Goal: Task Accomplishment & Management: Use online tool/utility

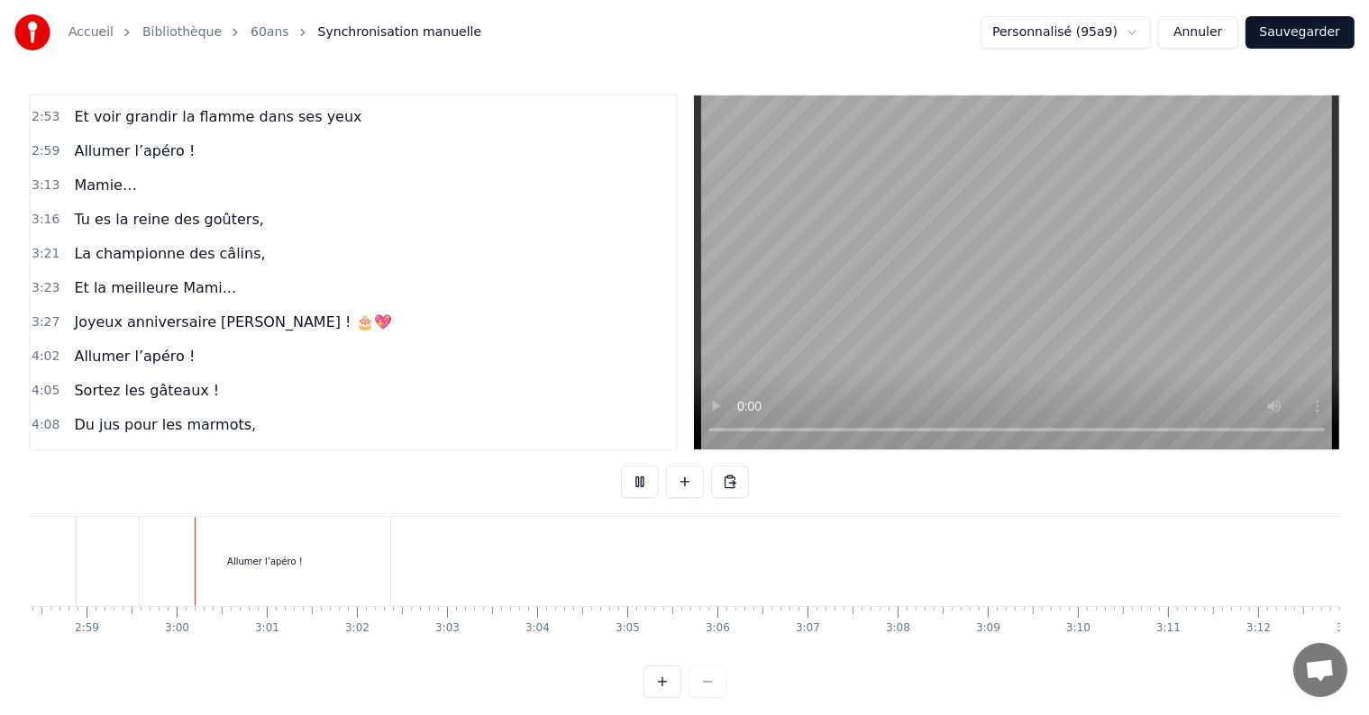
scroll to position [0, 16084]
click at [633, 483] on button at bounding box center [640, 482] width 38 height 32
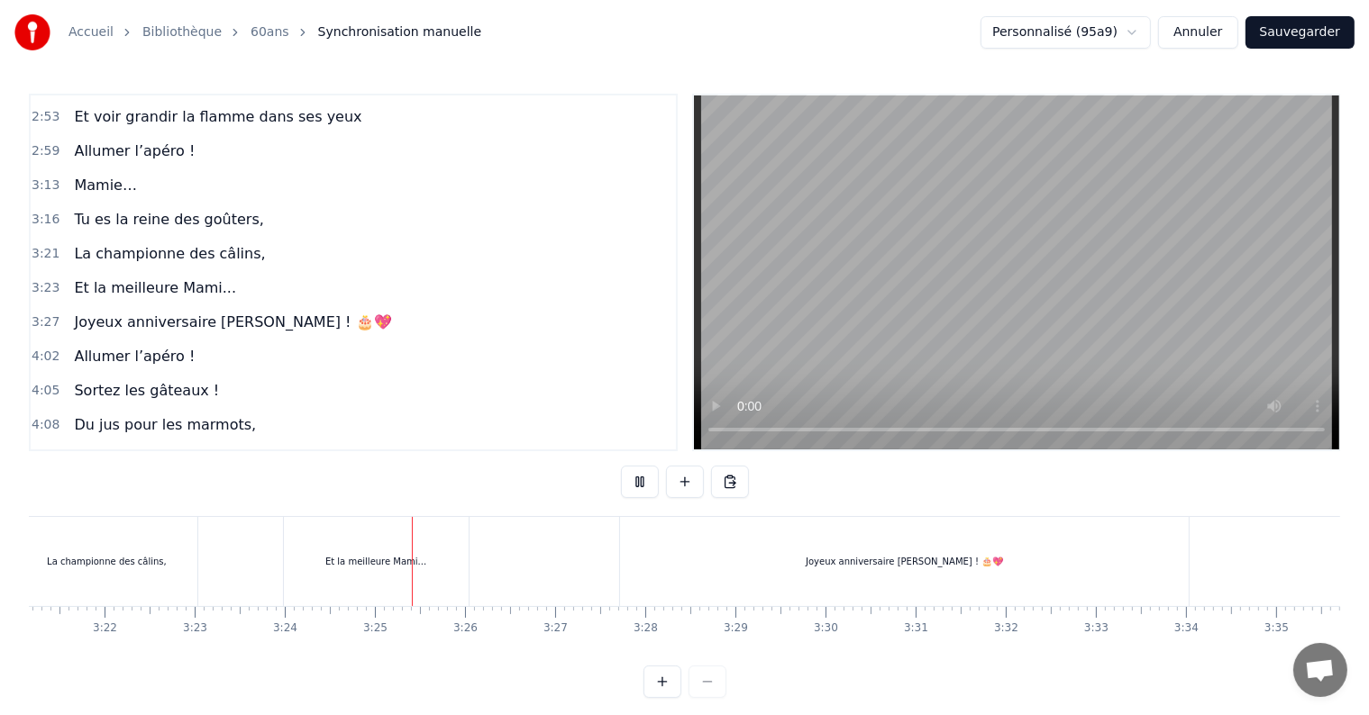
scroll to position [0, 18369]
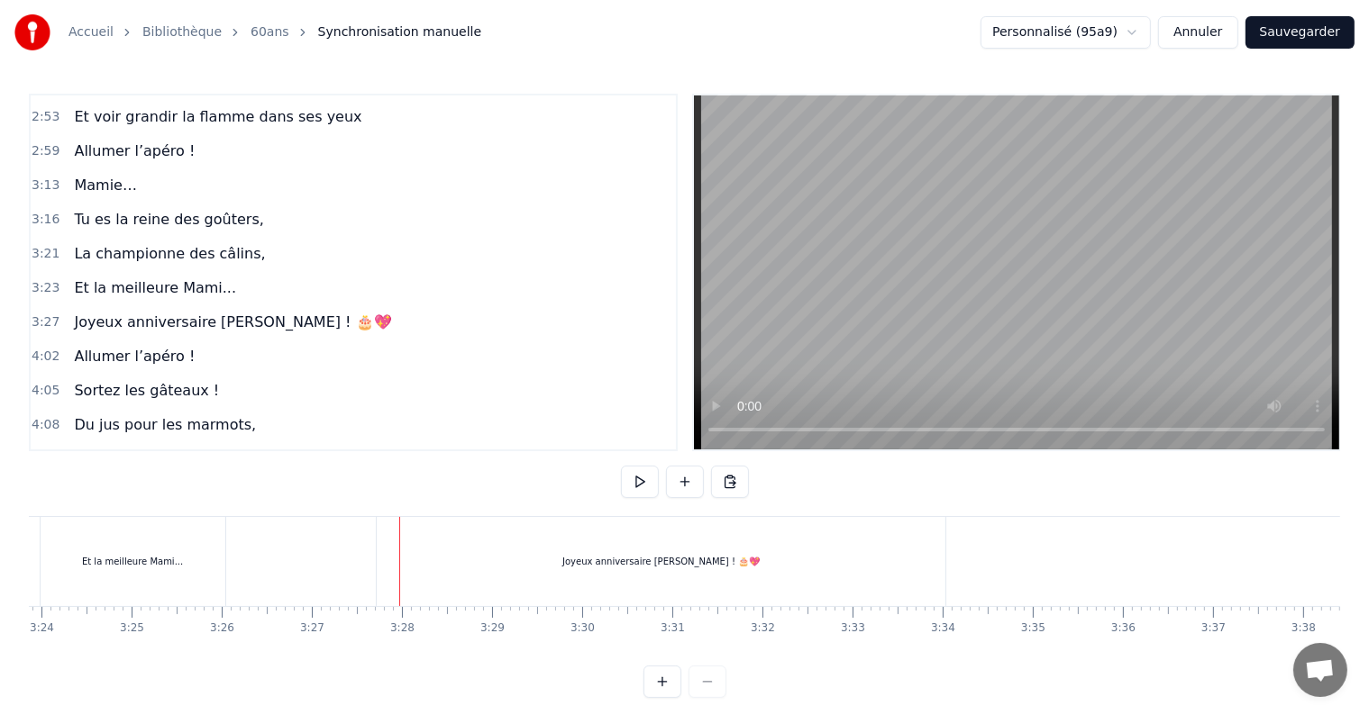
click at [185, 566] on div "Et la meilleure Mami..." at bounding box center [133, 561] width 185 height 89
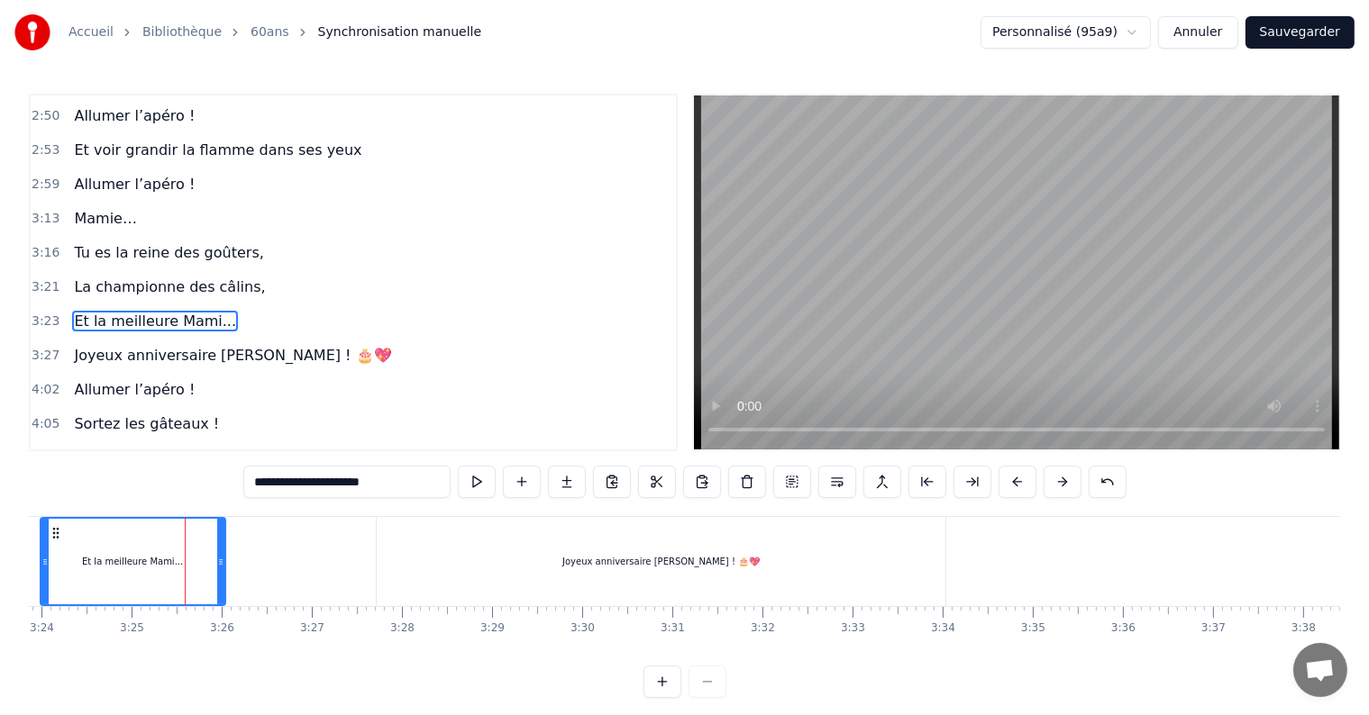
click at [160, 311] on span "Et la meilleure Mami..." at bounding box center [155, 321] width 166 height 21
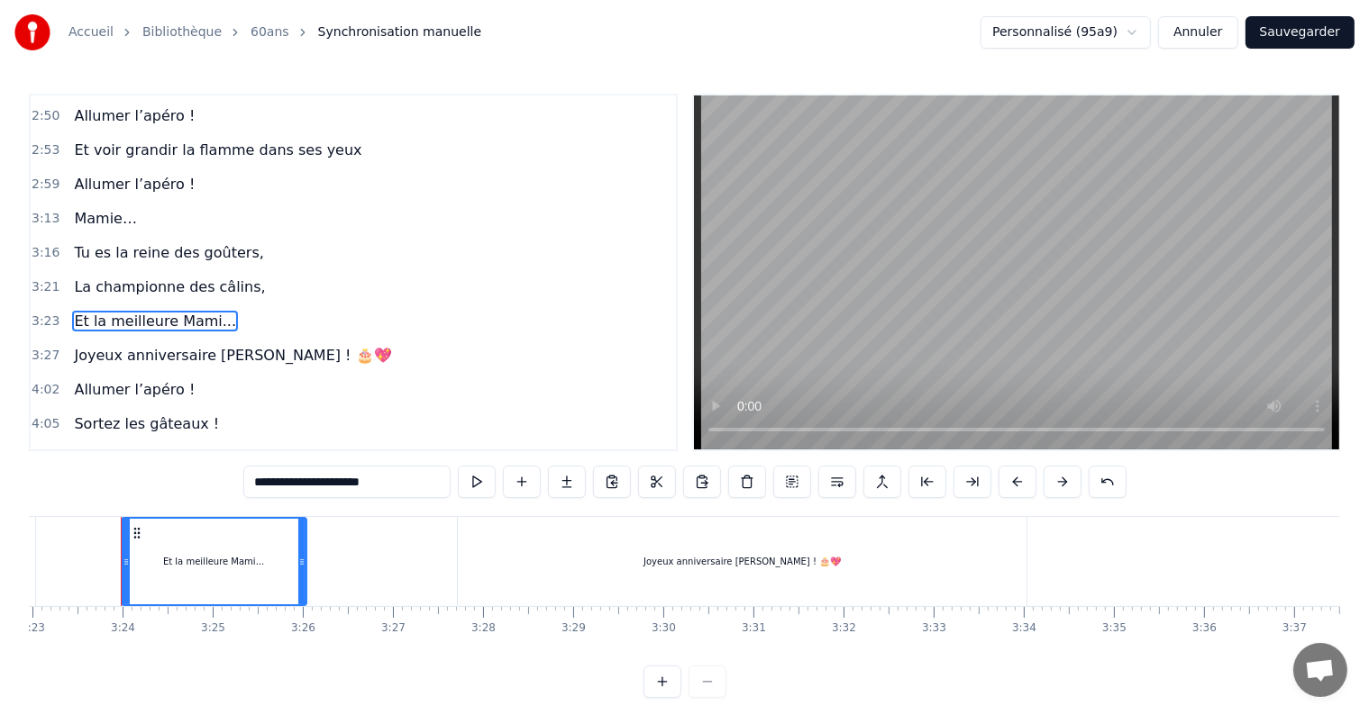
click at [339, 487] on input "**********" at bounding box center [346, 482] width 207 height 32
click at [343, 478] on input "**********" at bounding box center [347, 482] width 216 height 32
click at [343, 482] on input "**********" at bounding box center [347, 482] width 234 height 32
click at [390, 482] on input "**********" at bounding box center [346, 482] width 243 height 32
click at [342, 482] on input "**********" at bounding box center [347, 482] width 234 height 32
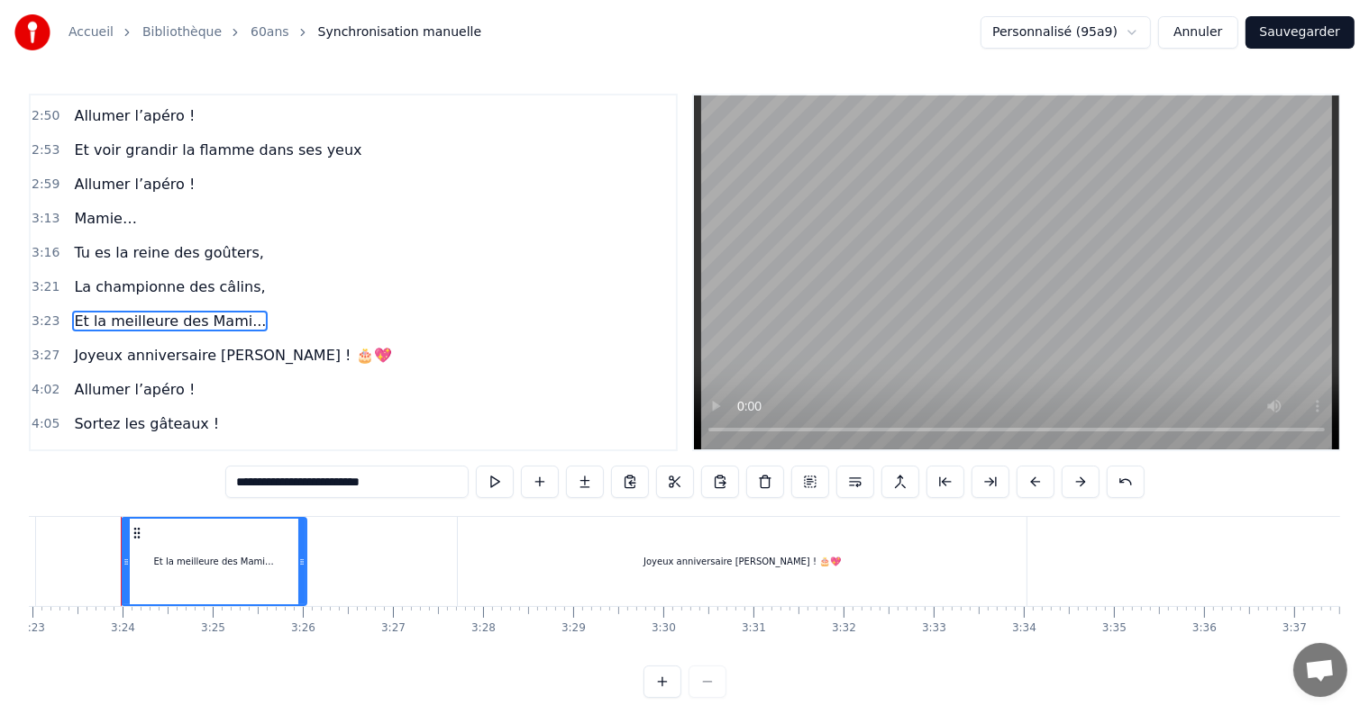
click at [377, 482] on input "**********" at bounding box center [346, 482] width 243 height 32
click at [373, 487] on input "**********" at bounding box center [347, 482] width 252 height 32
click at [317, 345] on span "Joyeux anniversaire [PERSON_NAME] ! 🎂💖" at bounding box center [232, 355] width 321 height 21
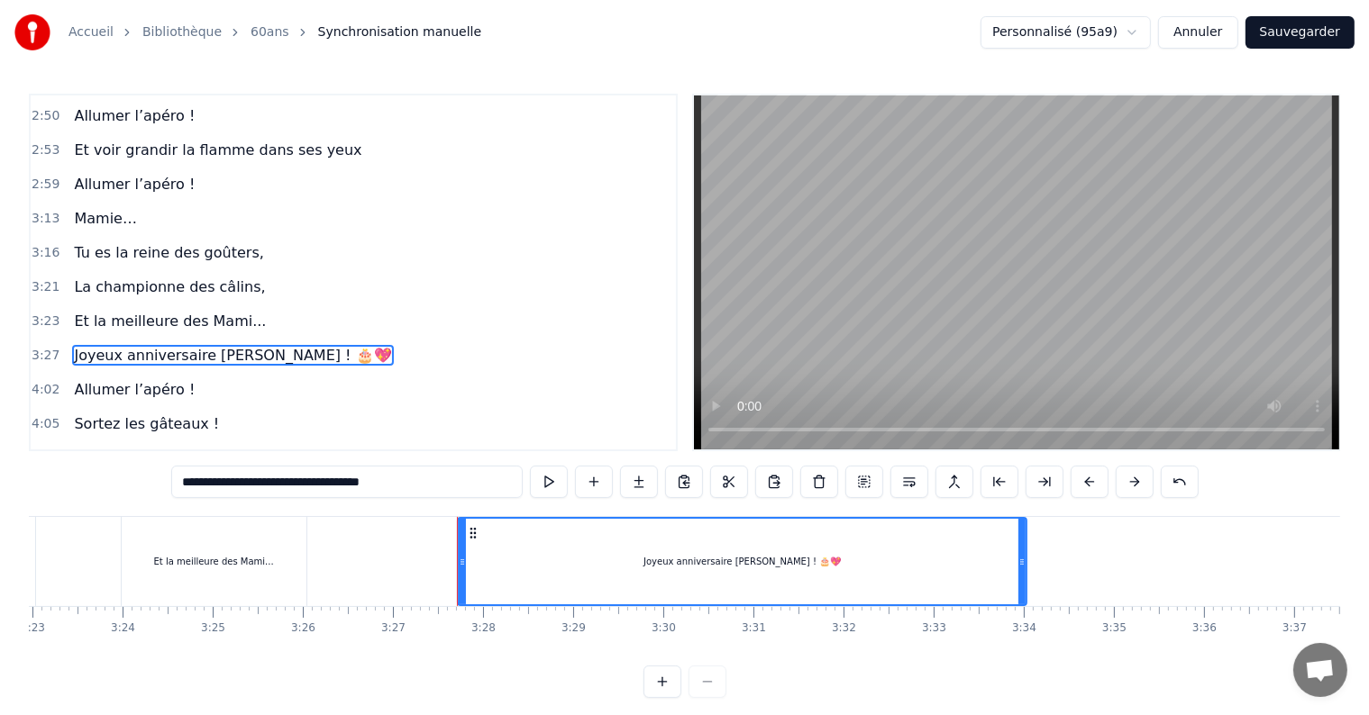
scroll to position [1331, 0]
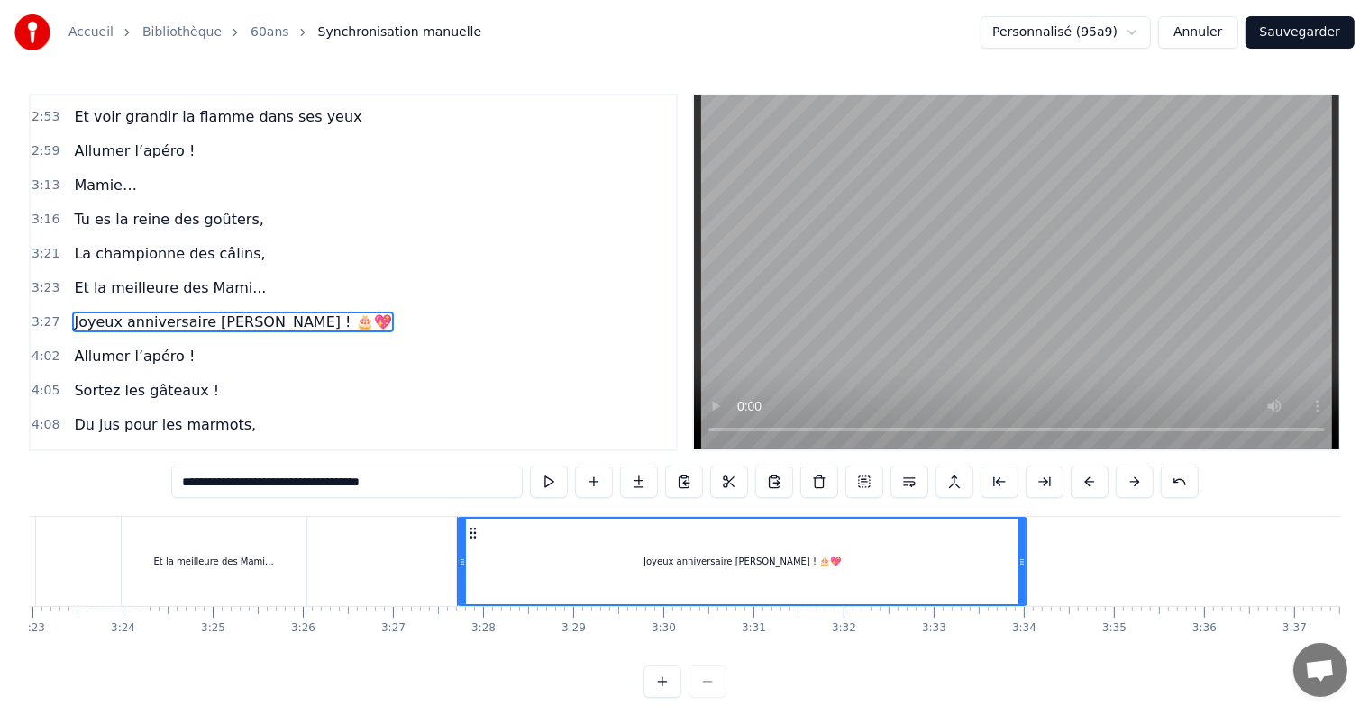
click at [196, 312] on span "Joyeux anniversaire [PERSON_NAME] ! 🎂💖" at bounding box center [232, 322] width 321 height 21
click at [432, 486] on input "**********" at bounding box center [346, 482] width 351 height 32
type input "**********"
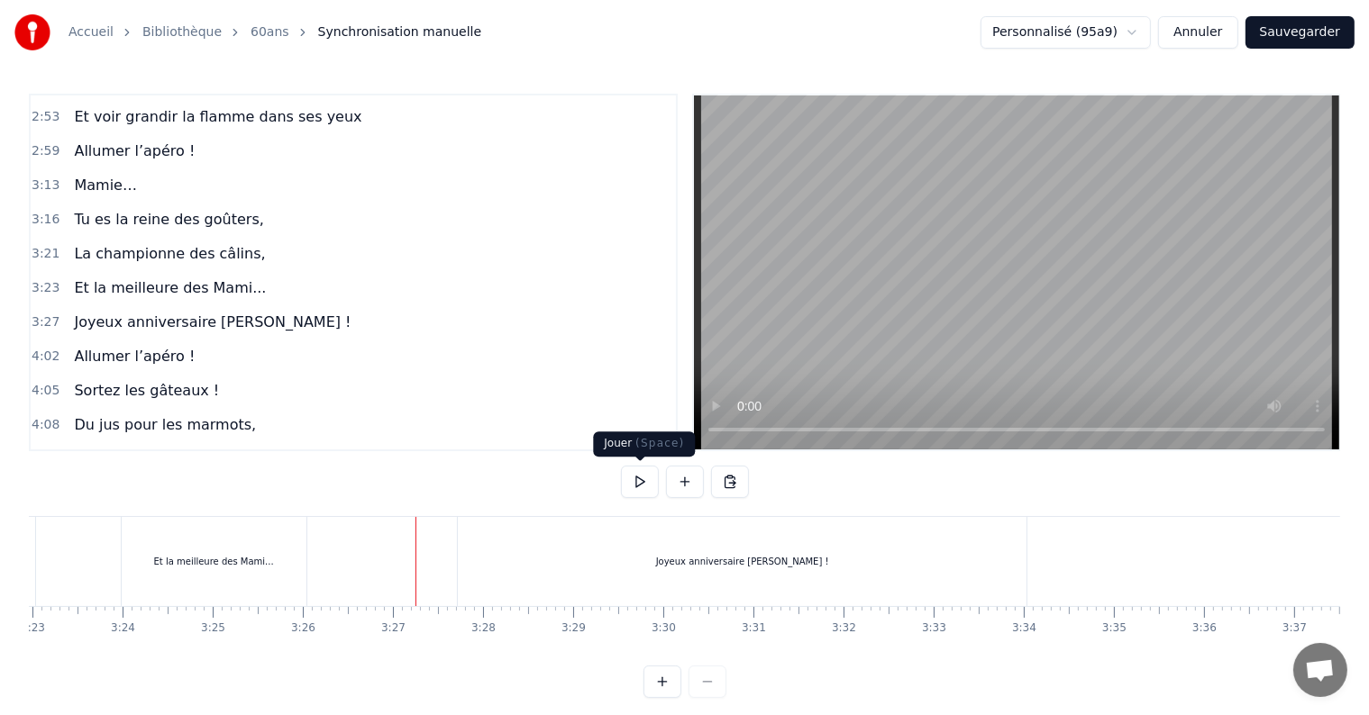
click at [627, 489] on button at bounding box center [640, 482] width 38 height 32
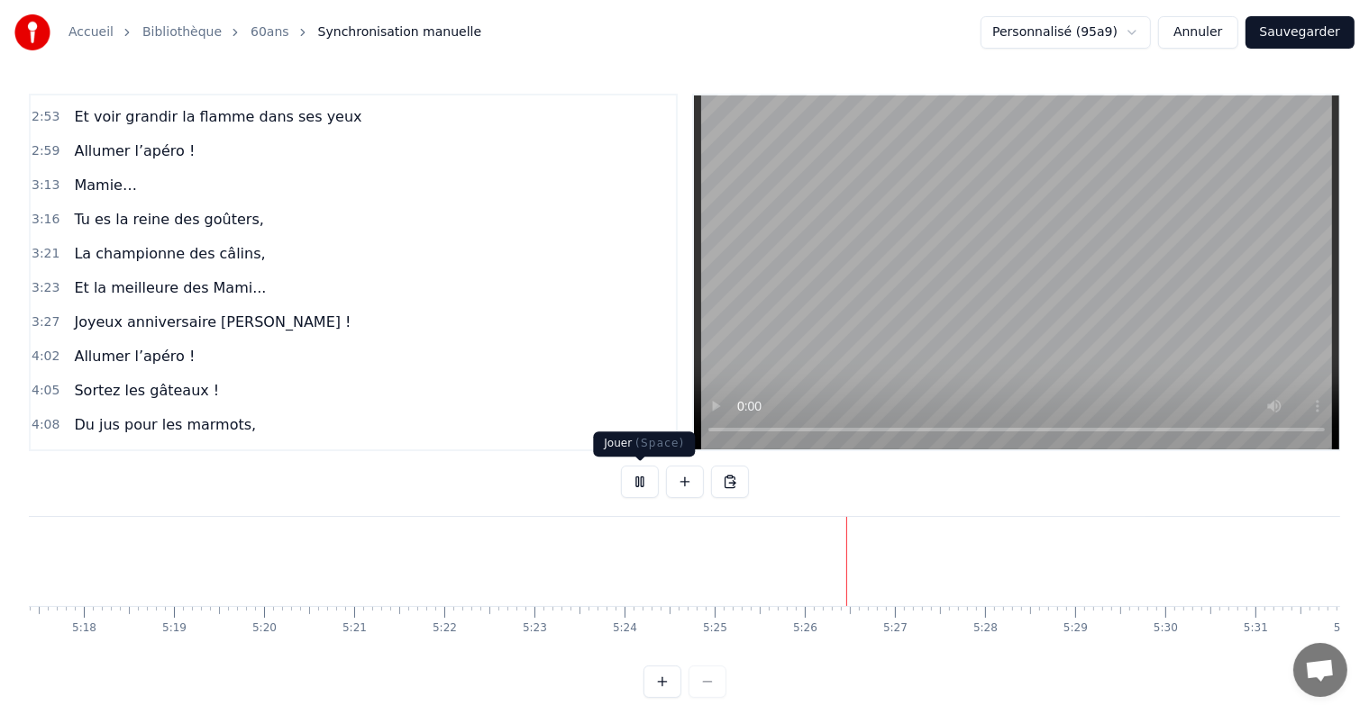
click at [635, 487] on button at bounding box center [640, 482] width 38 height 32
click at [695, 487] on button at bounding box center [685, 482] width 38 height 32
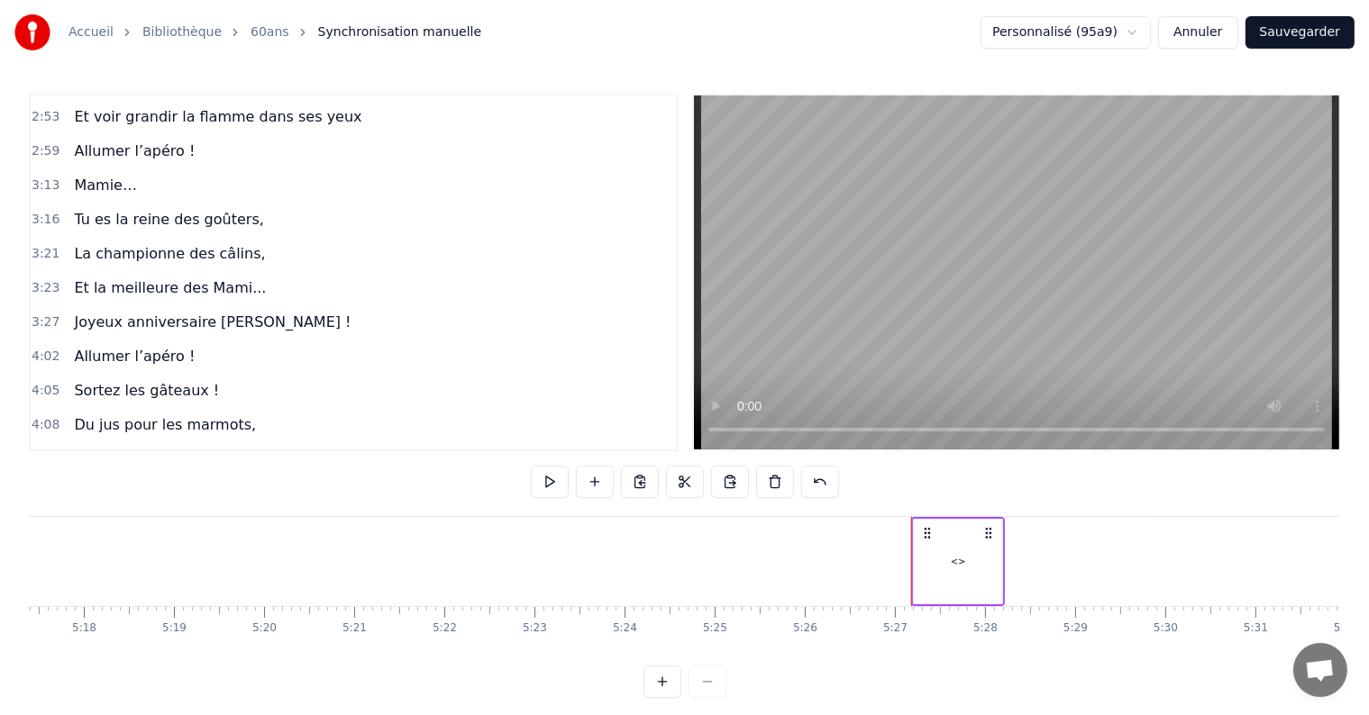
click at [942, 565] on div "<>" at bounding box center [958, 562] width 88 height 86
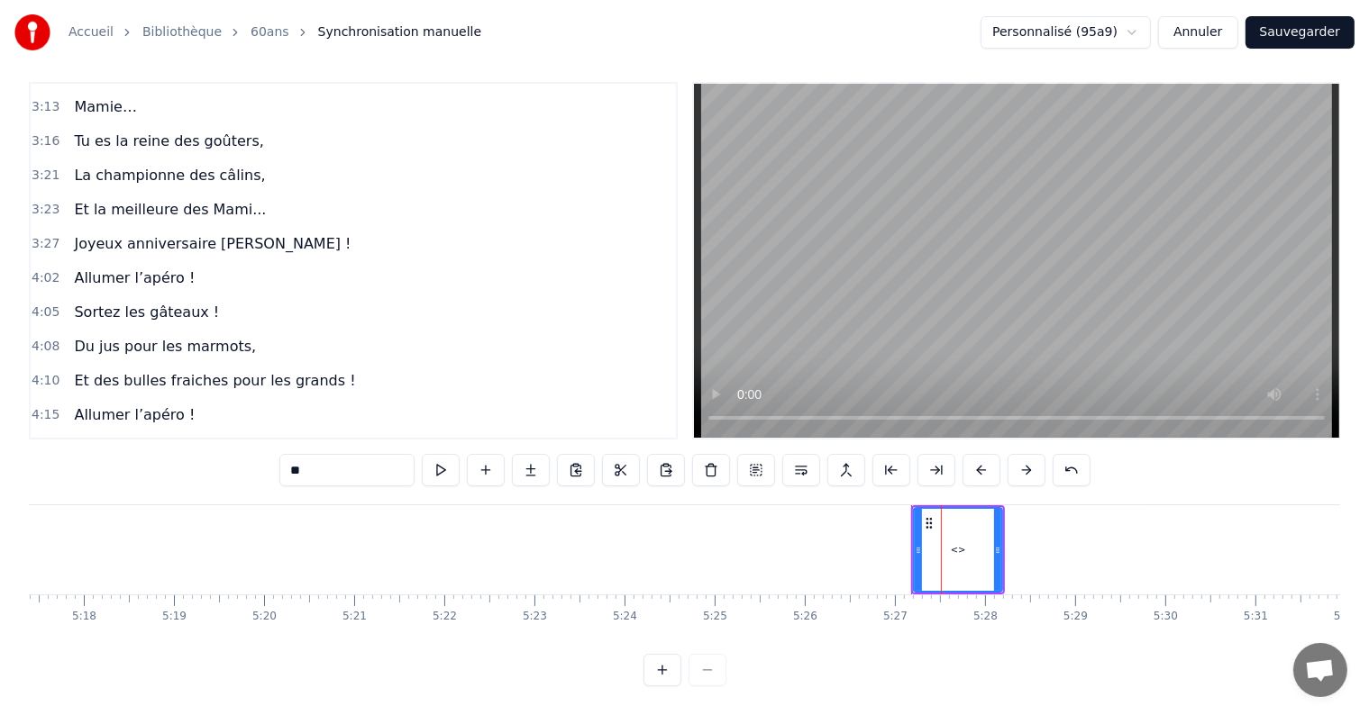
scroll to position [1435, 0]
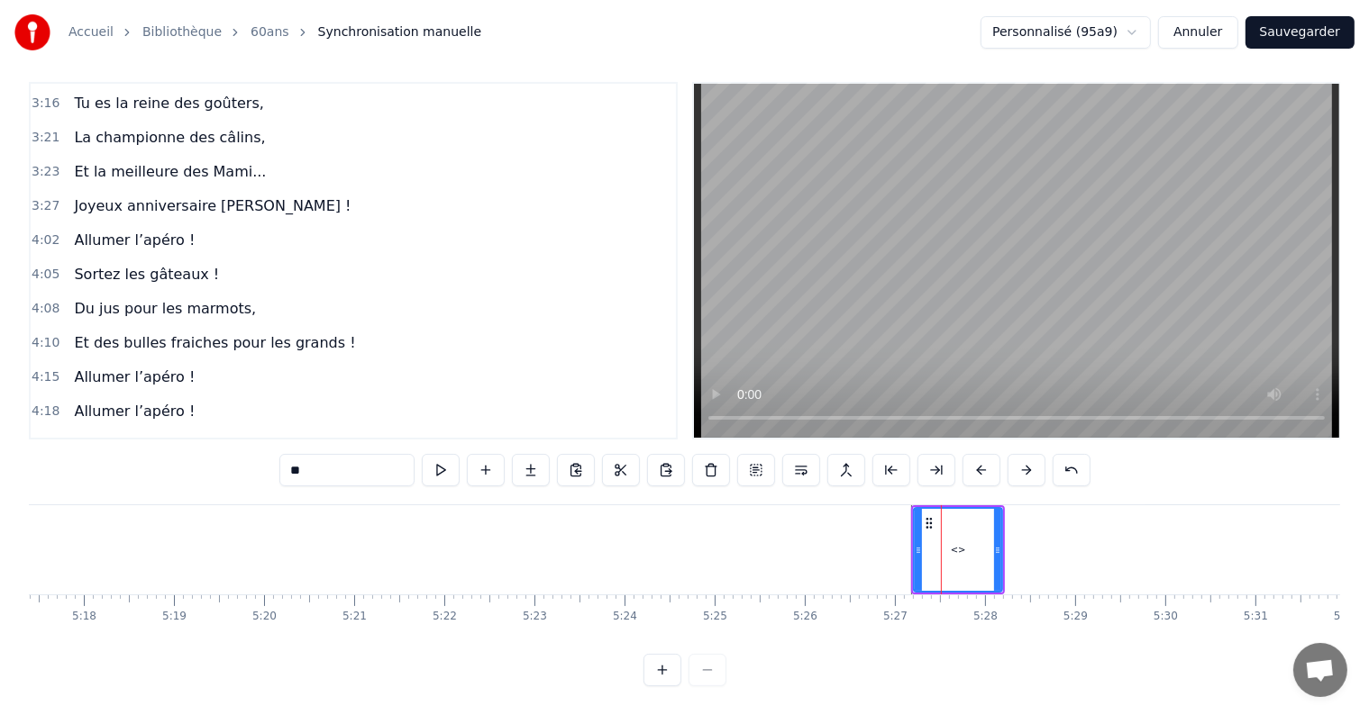
drag, startPoint x: 332, startPoint y: 450, endPoint x: 260, endPoint y: 451, distance: 72.1
click at [260, 451] on div "0:29 [DATE] c'est la fête 0:33 On sort les bouteilles 0:36 Mamie à 60 balais 0:…" at bounding box center [684, 384] width 1311 height 605
drag, startPoint x: 998, startPoint y: 537, endPoint x: 1180, endPoint y: 537, distance: 182.0
click at [1181, 543] on icon at bounding box center [1182, 550] width 7 height 14
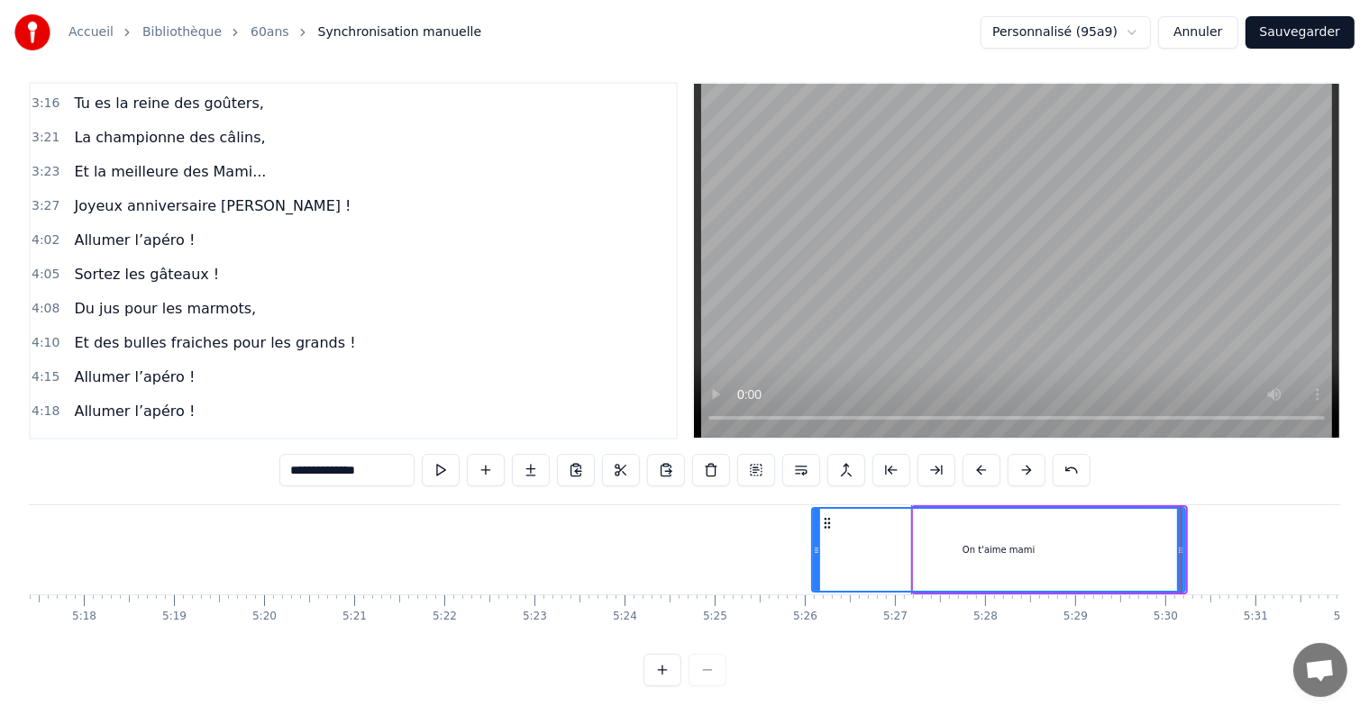
drag, startPoint x: 915, startPoint y: 537, endPoint x: 788, endPoint y: 543, distance: 128.1
click at [813, 544] on div at bounding box center [816, 550] width 7 height 82
type input "**********"
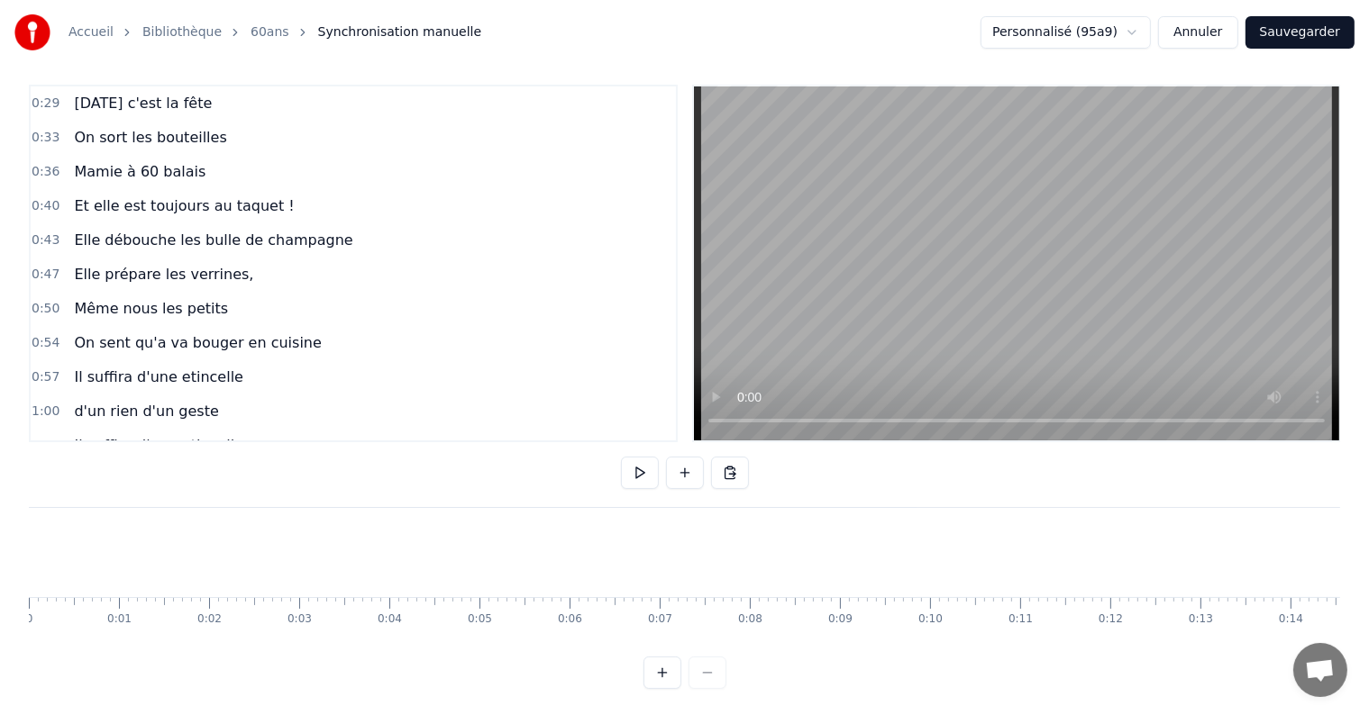
scroll to position [0, 0]
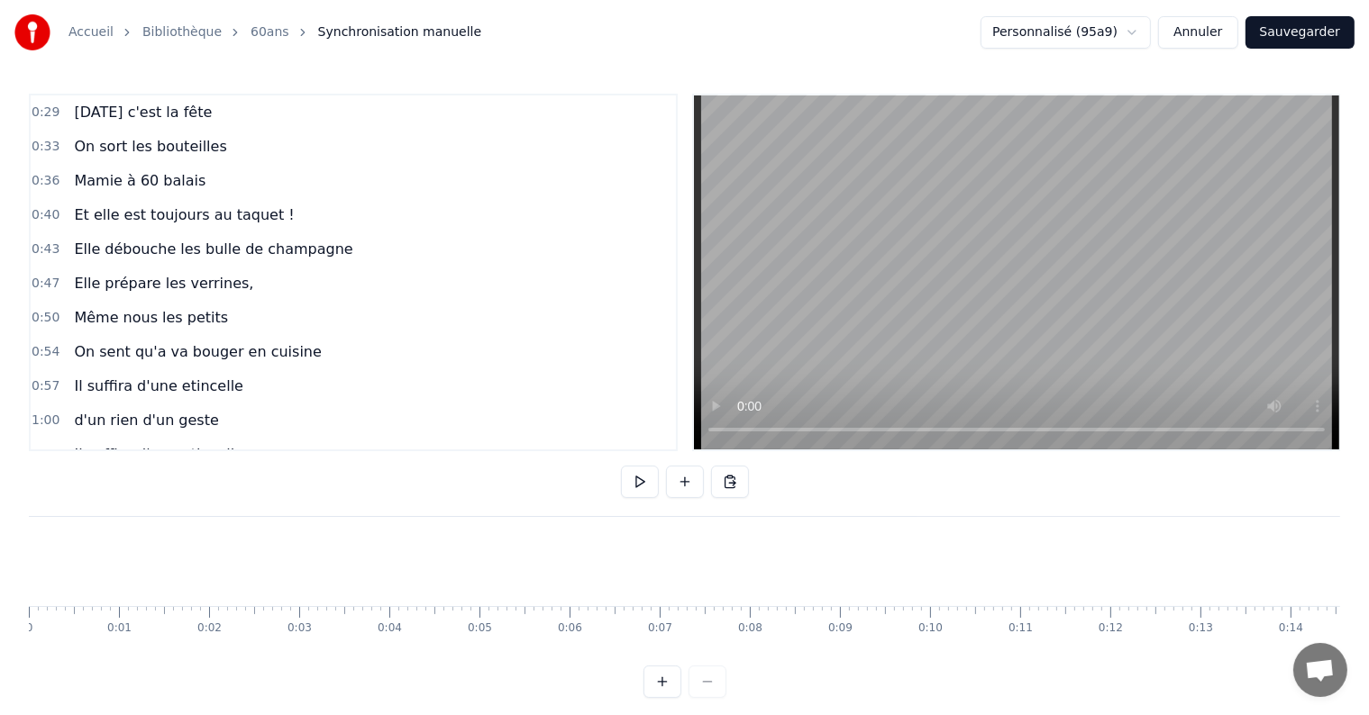
click at [191, 246] on span "Elle débouche les bulle de champagne" at bounding box center [213, 249] width 282 height 21
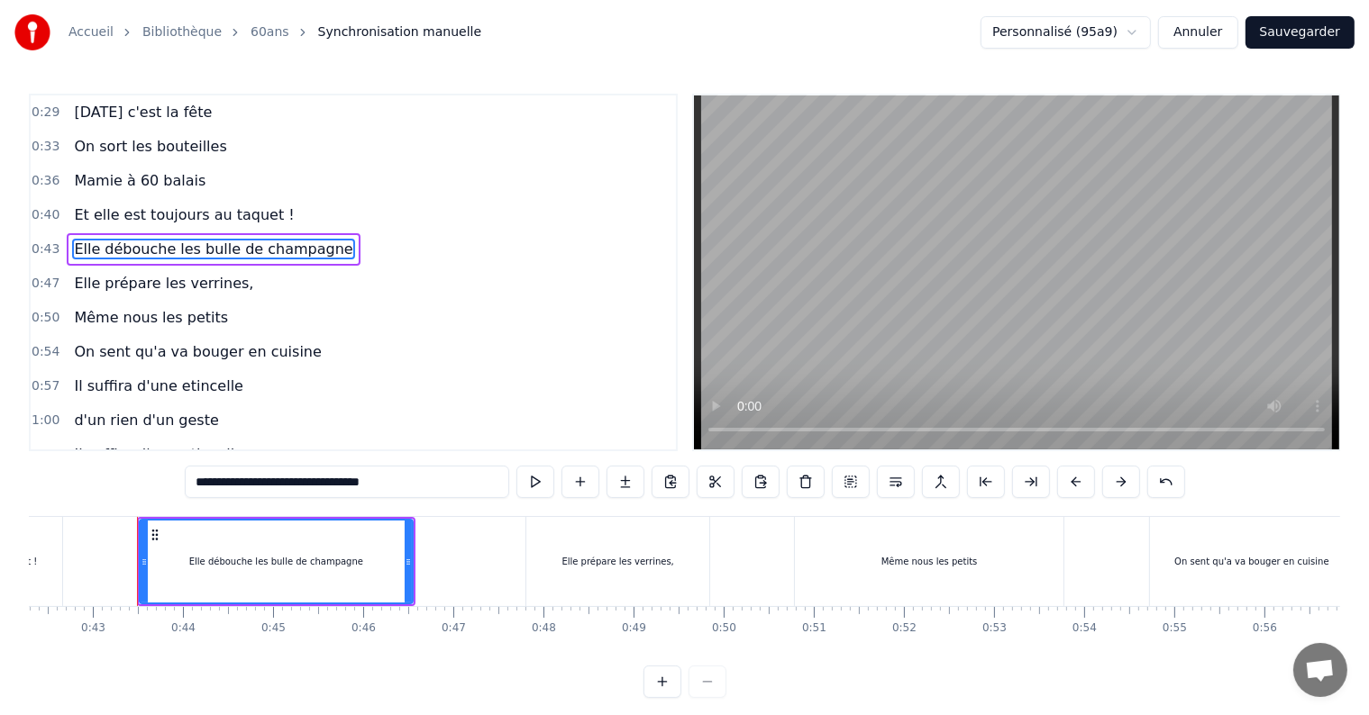
scroll to position [0, 3828]
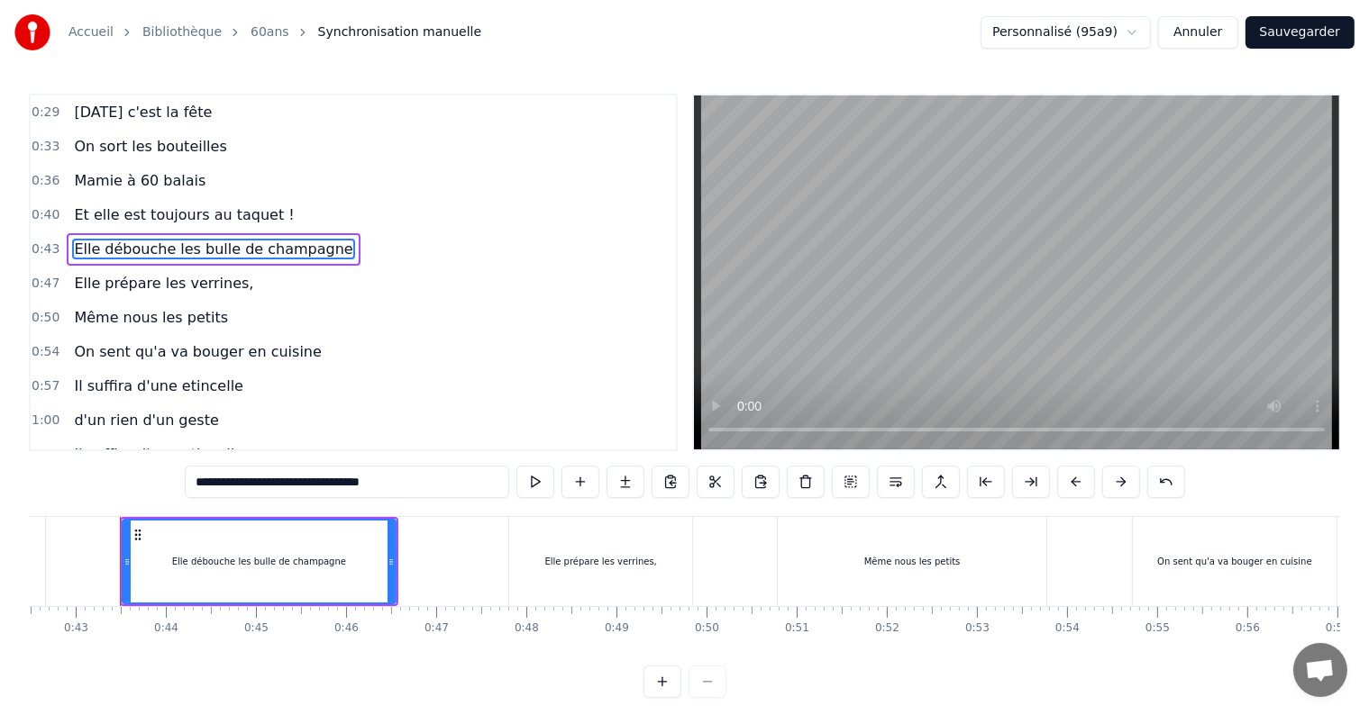
click at [328, 483] on input "**********" at bounding box center [347, 482] width 324 height 32
click at [104, 444] on span "Il suffira d'une etincelle" at bounding box center [158, 454] width 173 height 21
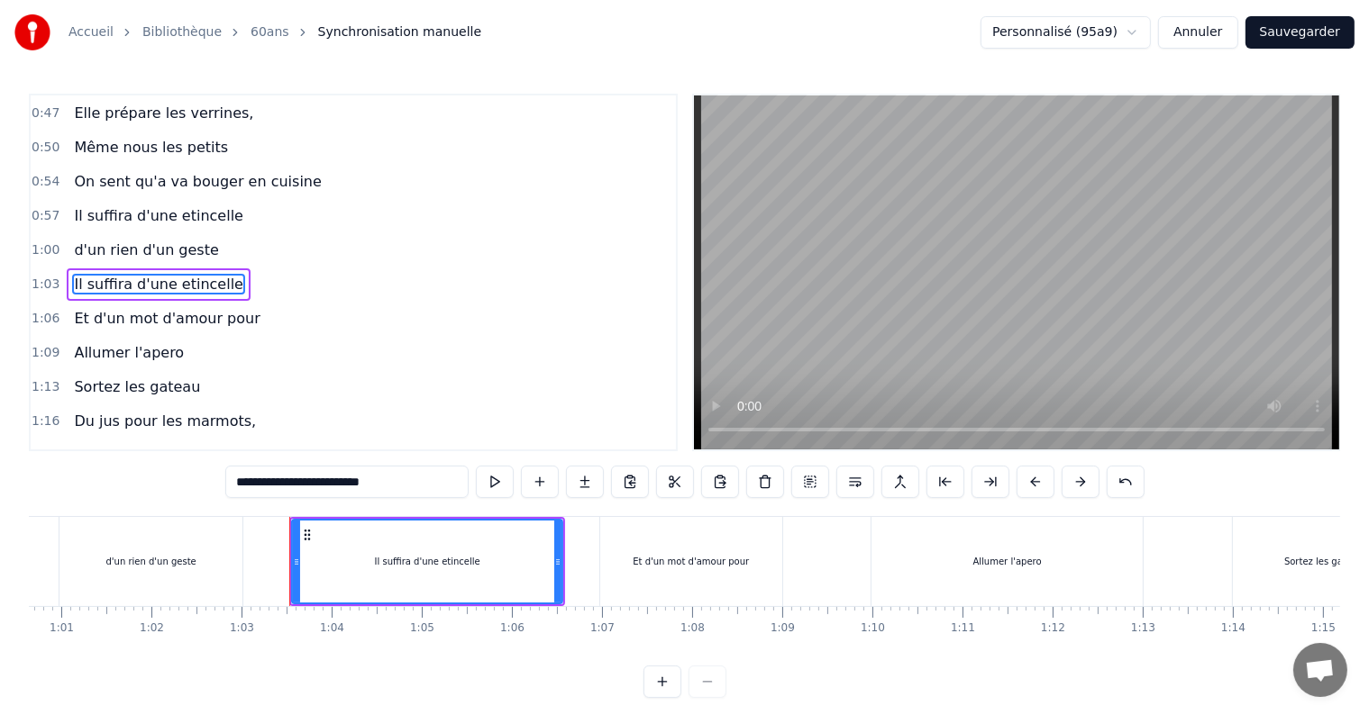
scroll to position [0, 5633]
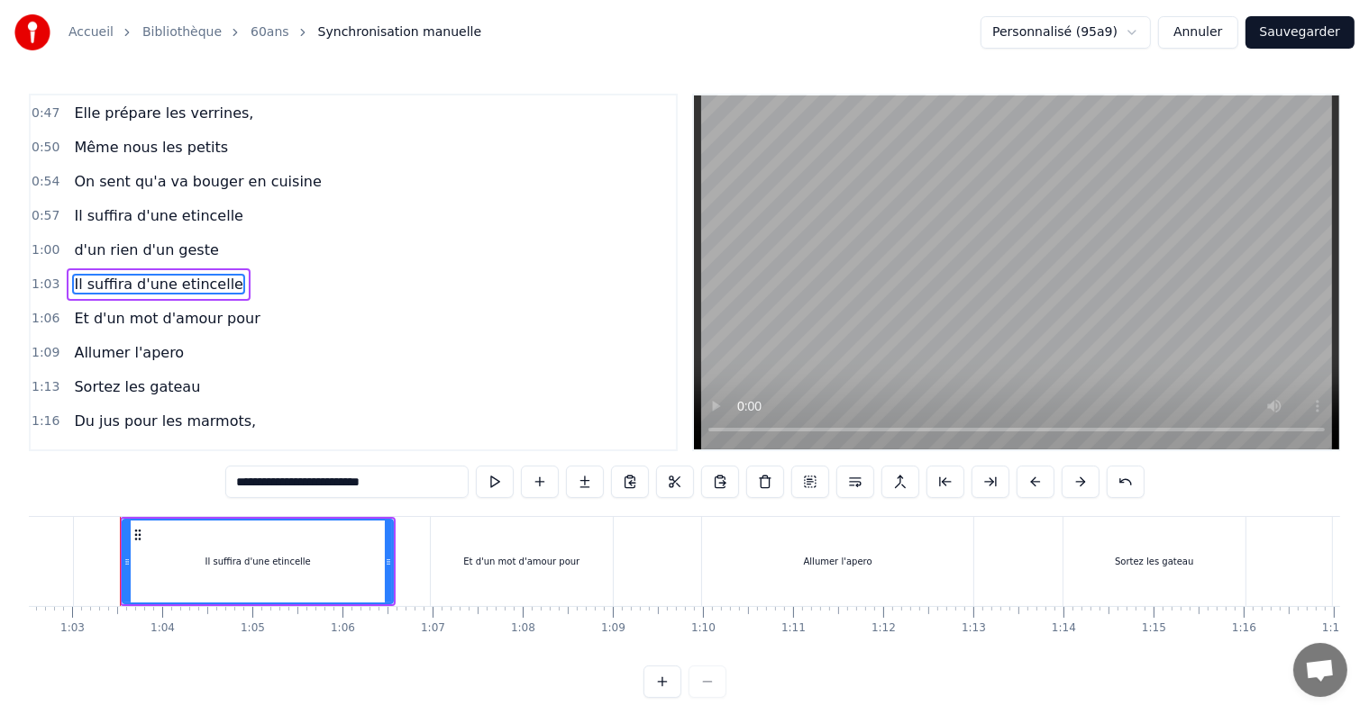
click at [141, 309] on span "Et d'un mot d'amour pour" at bounding box center [166, 318] width 189 height 21
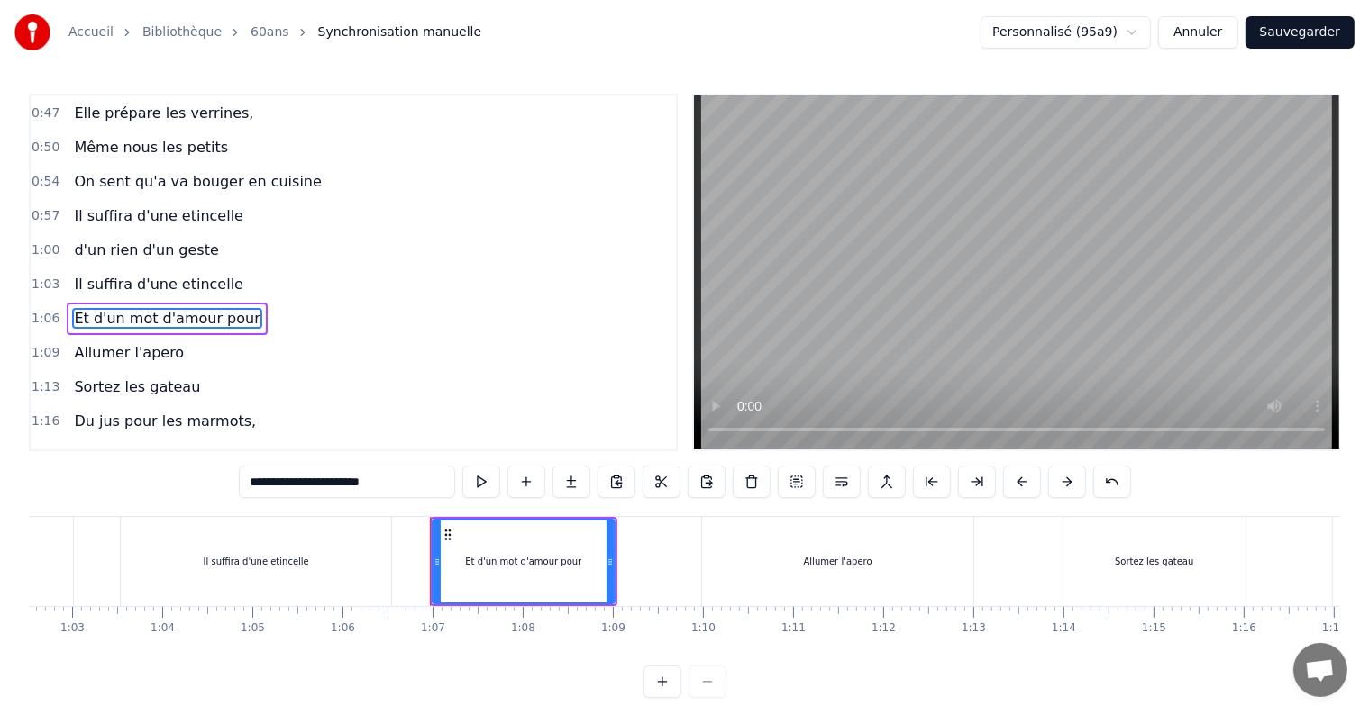
scroll to position [204, 0]
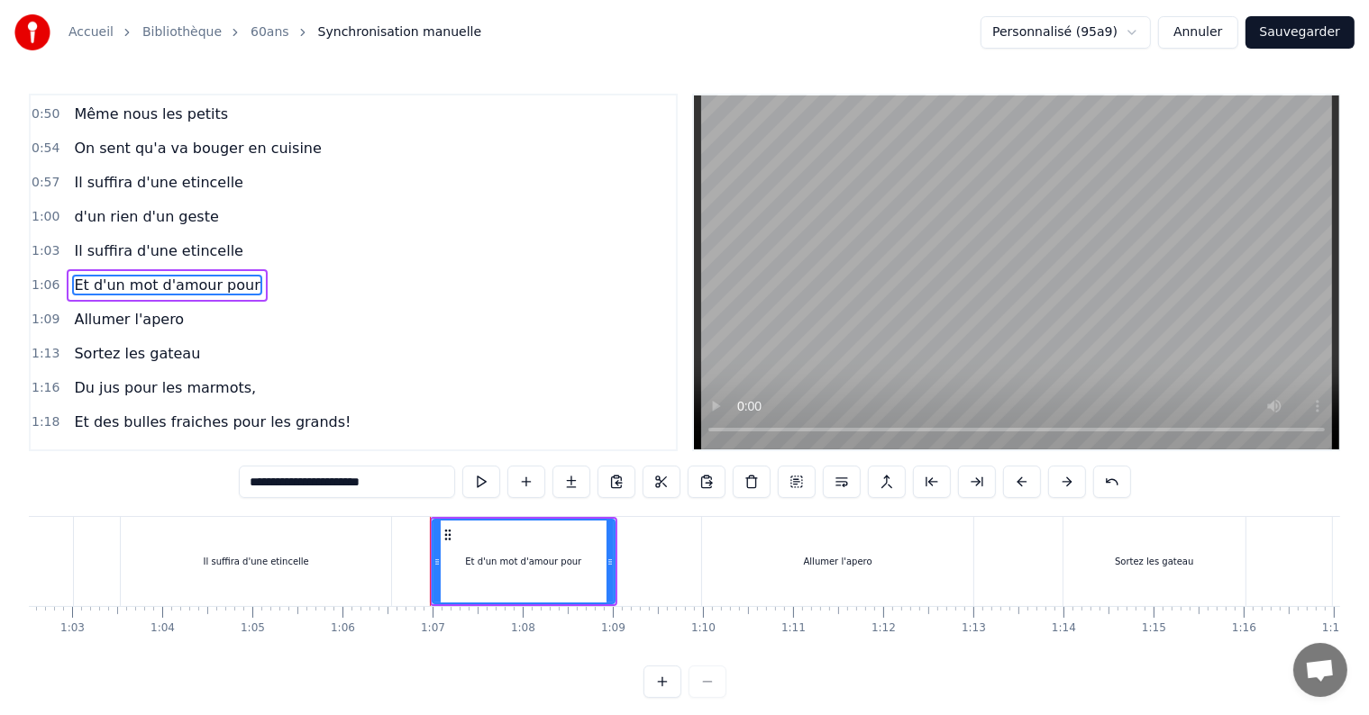
click at [124, 309] on span "Allumer l'apero" at bounding box center [129, 319] width 114 height 21
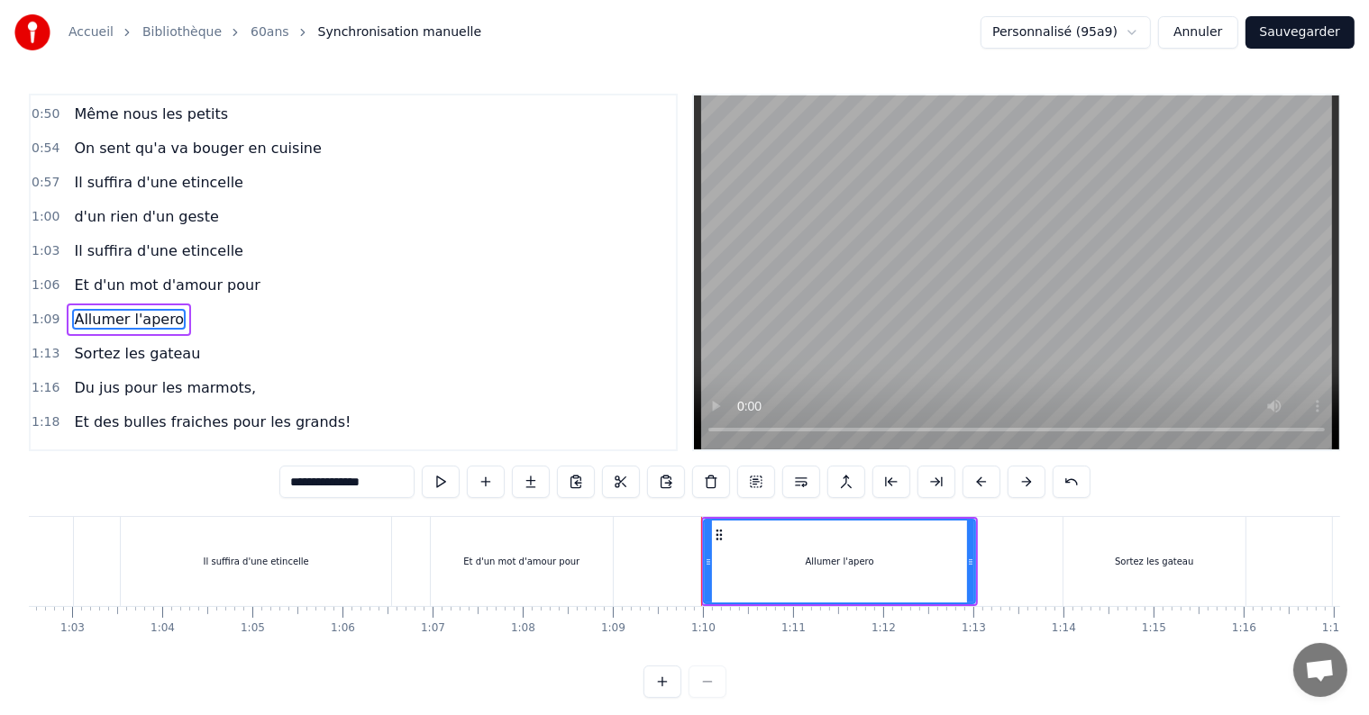
scroll to position [237, 0]
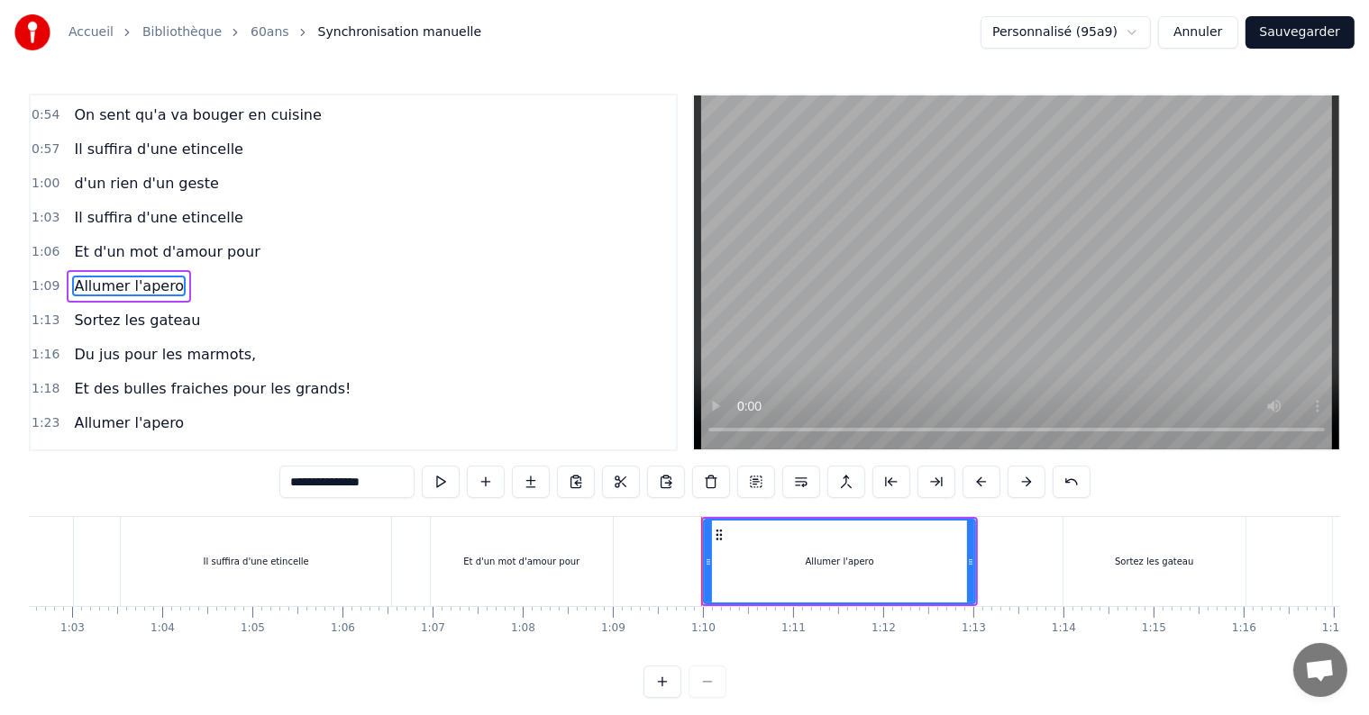
click at [131, 313] on span "Sortez les gateau" at bounding box center [137, 320] width 130 height 21
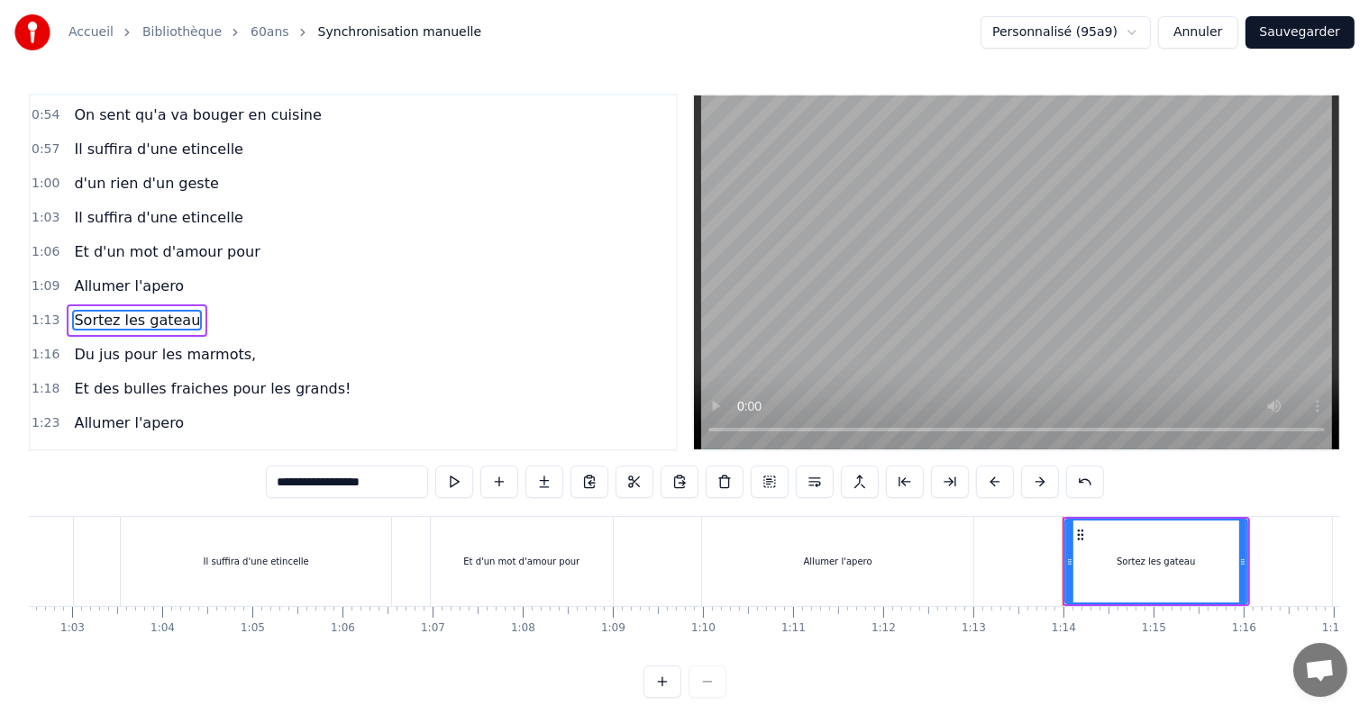
scroll to position [270, 0]
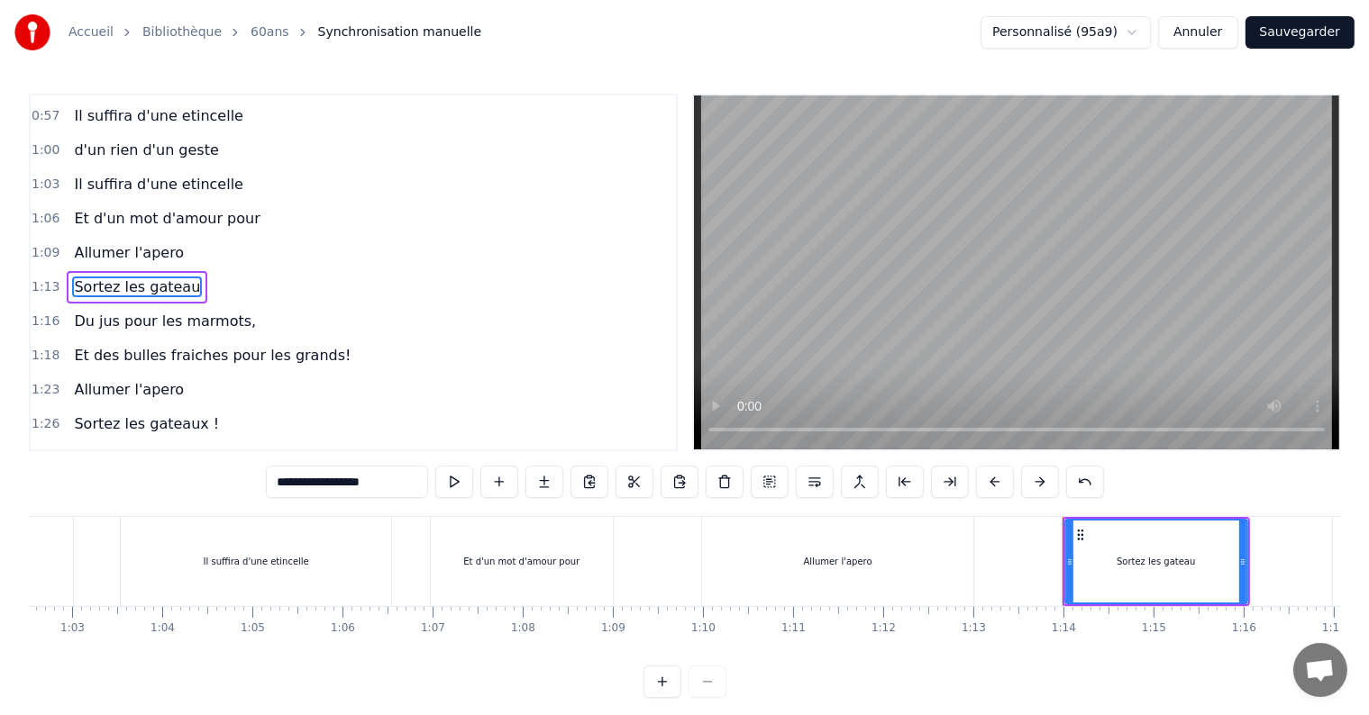
click at [375, 483] on input "**********" at bounding box center [347, 482] width 162 height 32
click at [380, 484] on input "**********" at bounding box center [346, 482] width 171 height 32
click at [357, 486] on input "**********" at bounding box center [346, 482] width 171 height 32
click at [156, 311] on span "Du jus pour les marmots," at bounding box center [165, 321] width 186 height 21
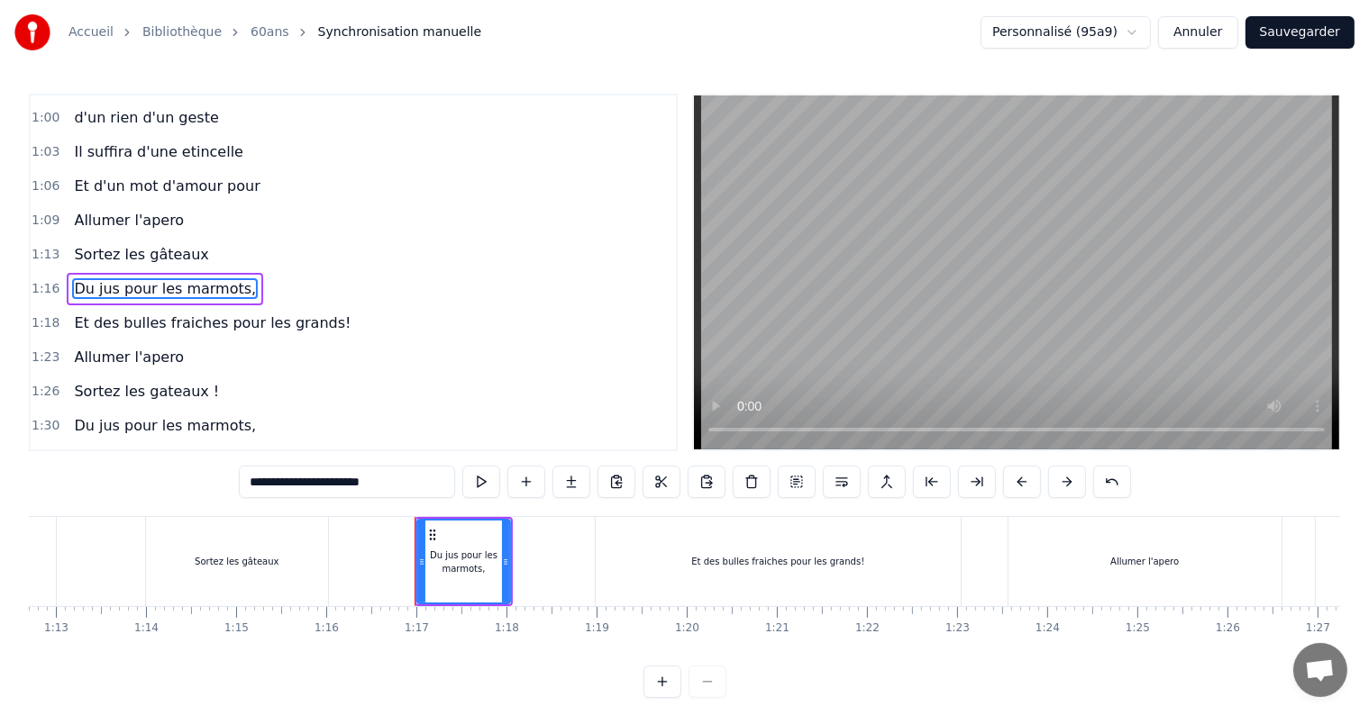
scroll to position [0, 6845]
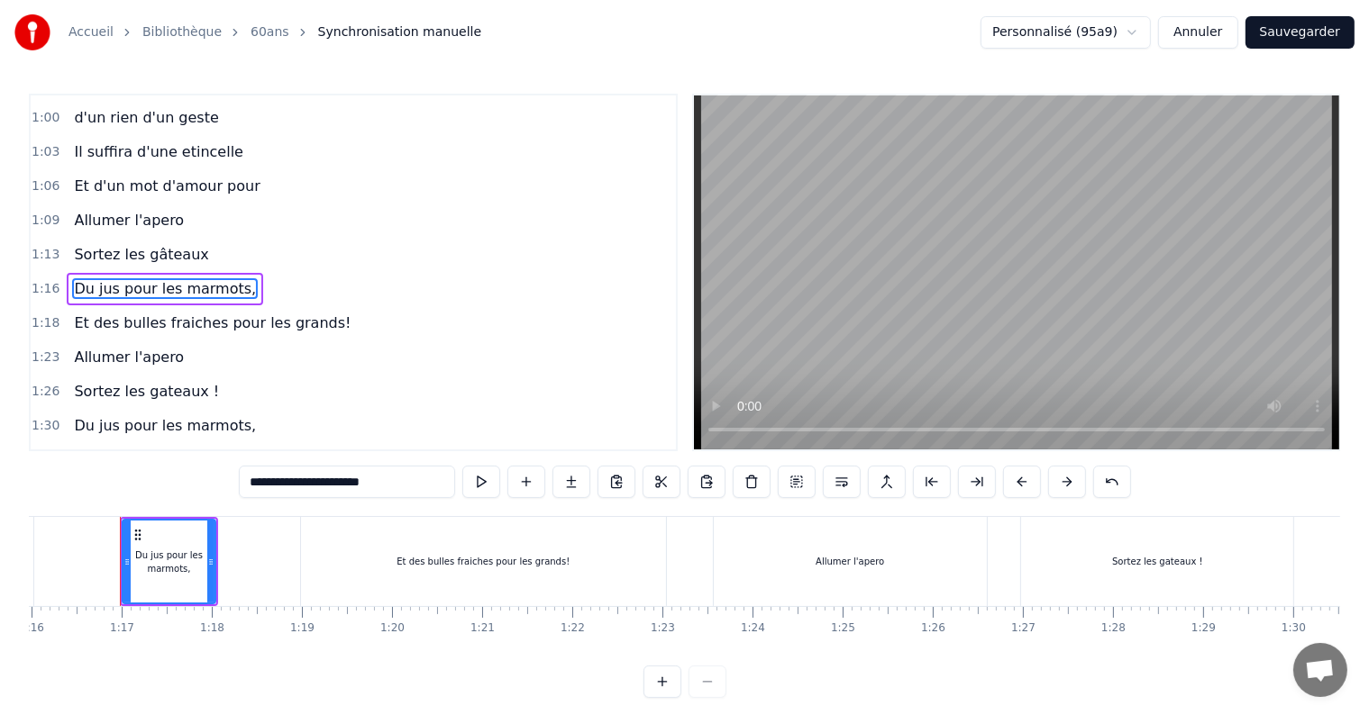
click at [104, 415] on span "Du jus pour les marmots," at bounding box center [165, 425] width 186 height 21
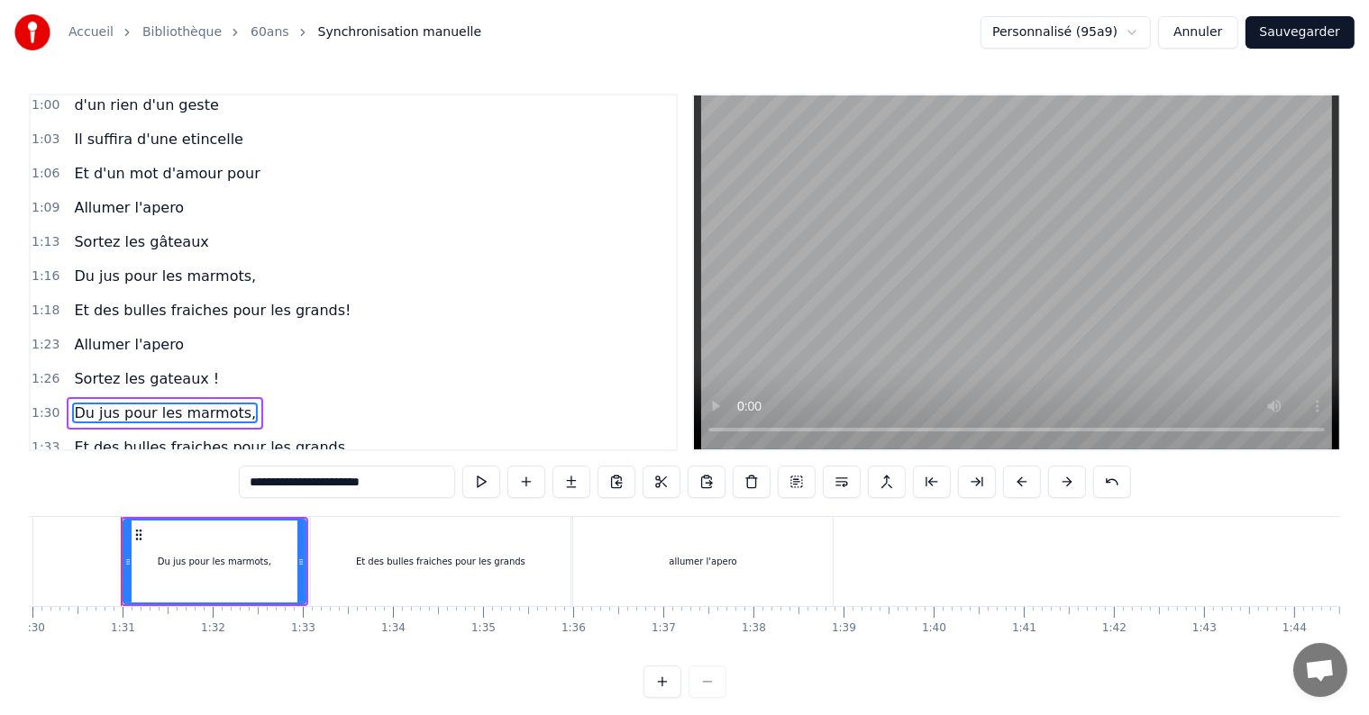
scroll to position [0, 8106]
click at [111, 437] on span "Et des bulles fraiches pour les grands" at bounding box center [209, 447] width 275 height 21
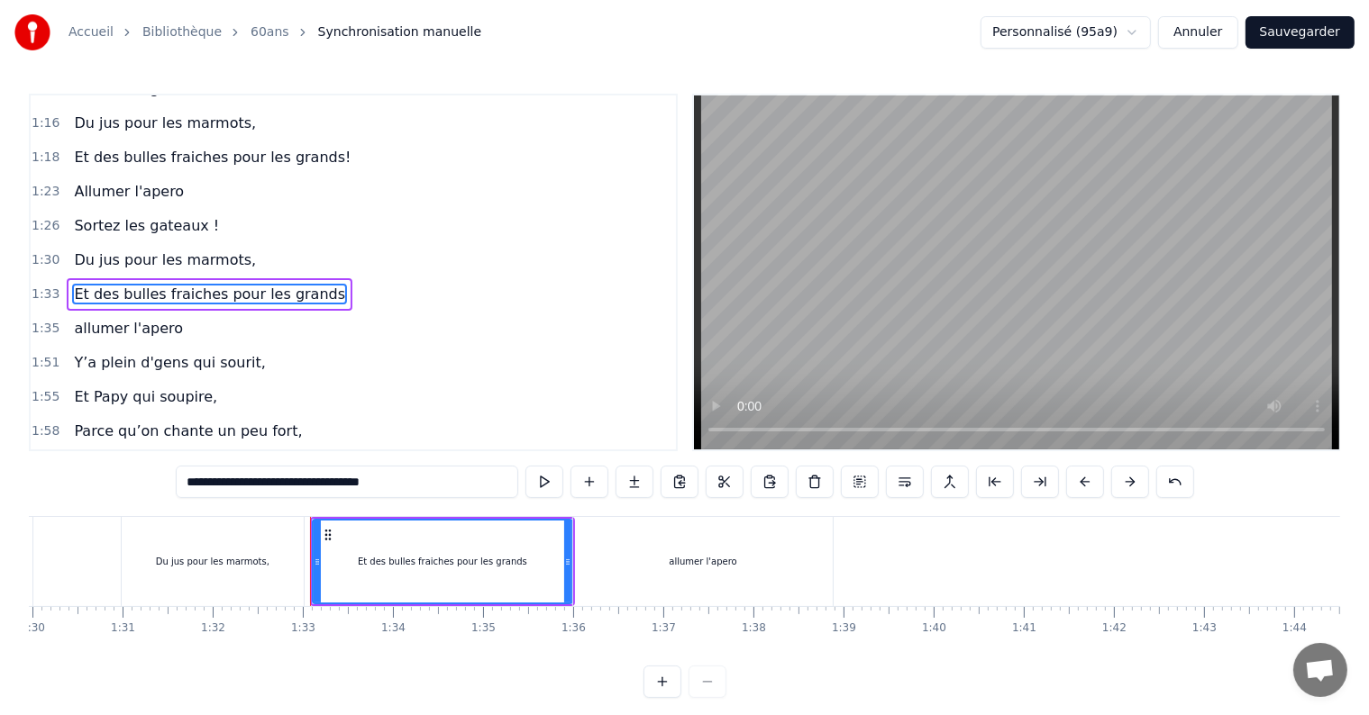
scroll to position [469, 0]
click at [126, 318] on span "allumer l'apero" at bounding box center [128, 328] width 113 height 21
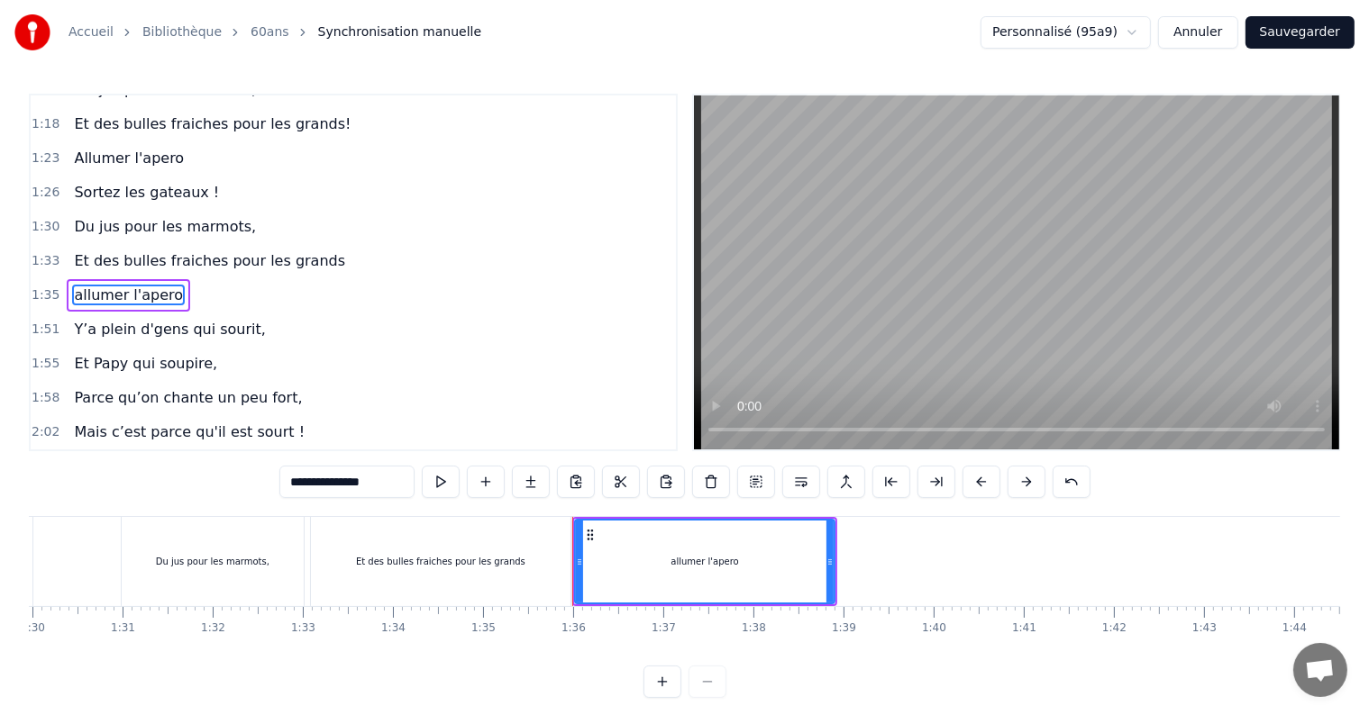
click at [125, 319] on span "Y’a plein d'gens qui sourit," at bounding box center [169, 329] width 195 height 21
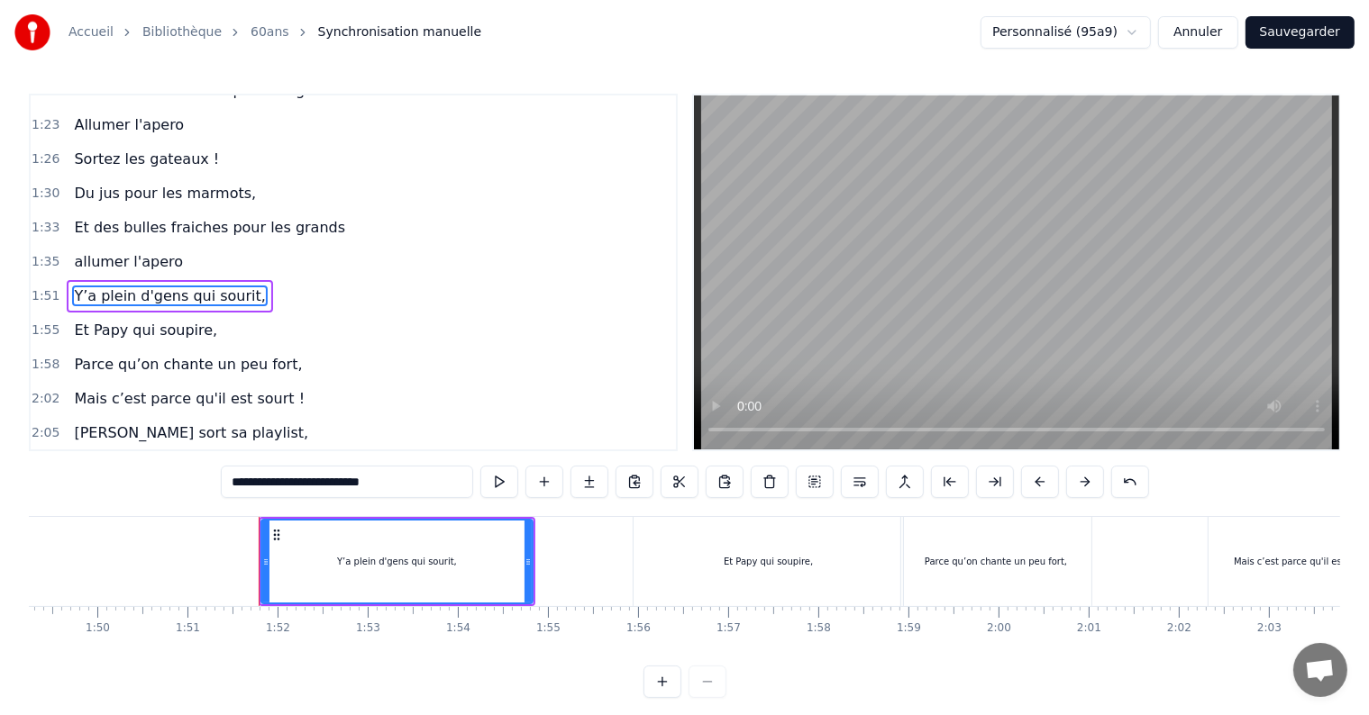
scroll to position [0, 9982]
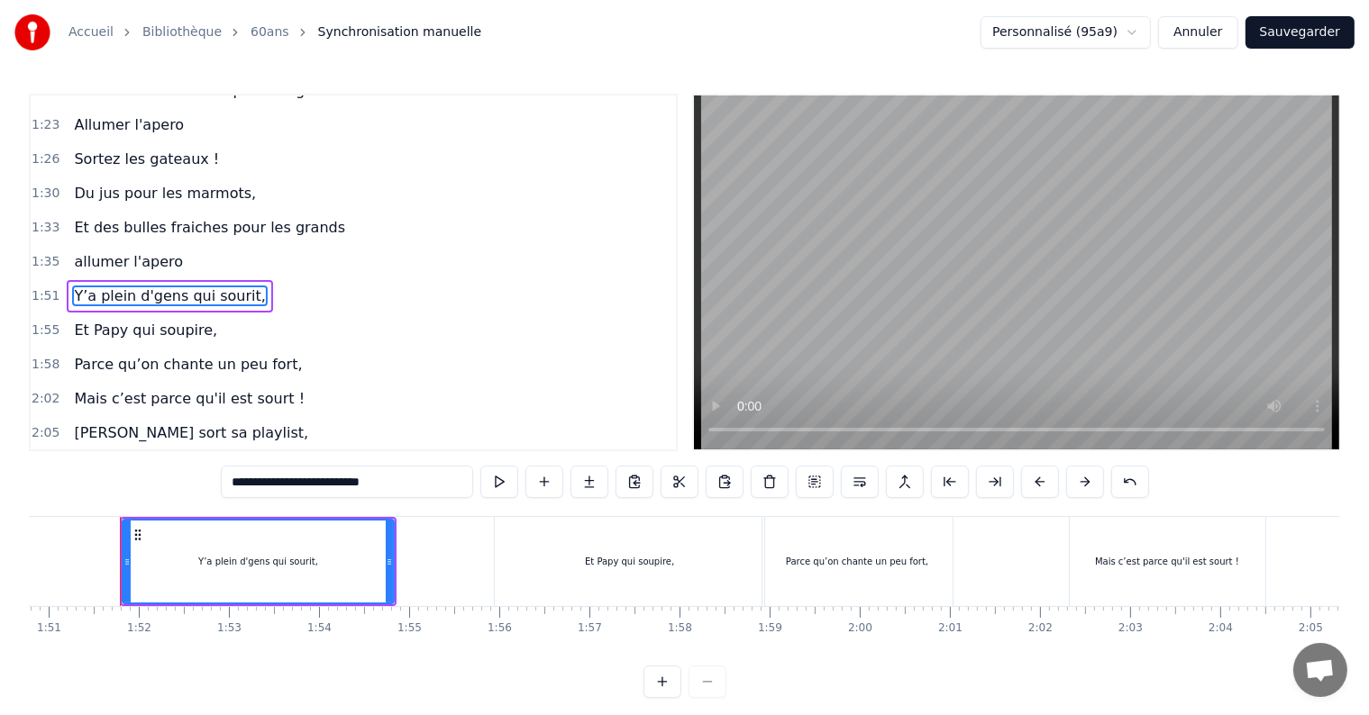
click at [116, 320] on span "Et Papy qui soupire," at bounding box center [145, 330] width 147 height 21
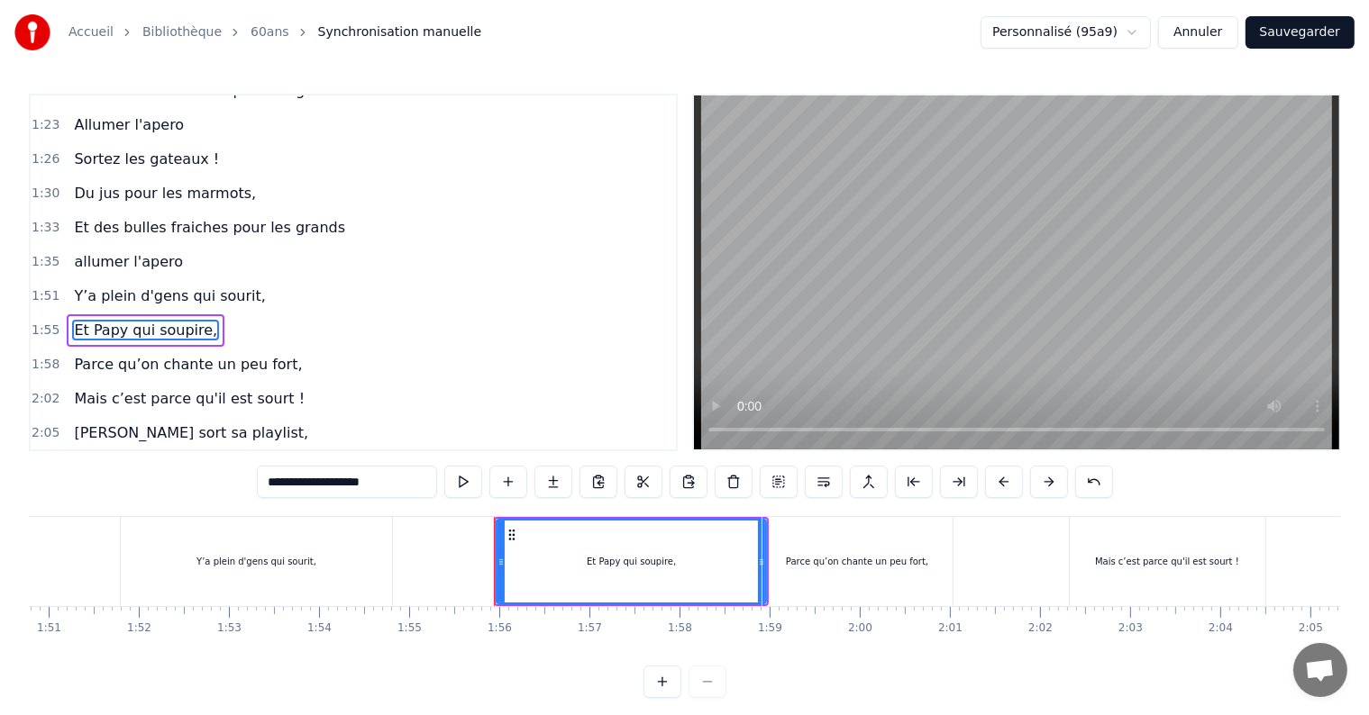
scroll to position [569, 0]
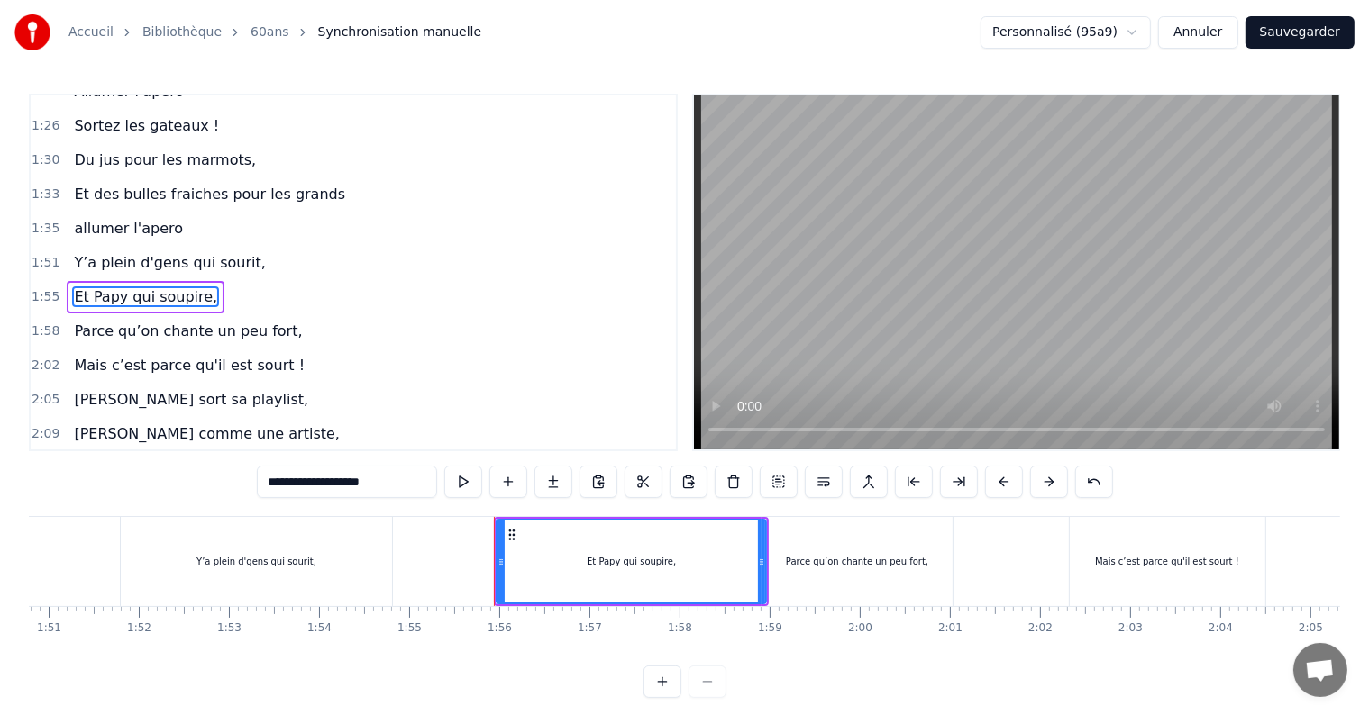
click at [118, 321] on span "Parce qu’on chante un peu fort," at bounding box center [188, 331] width 232 height 21
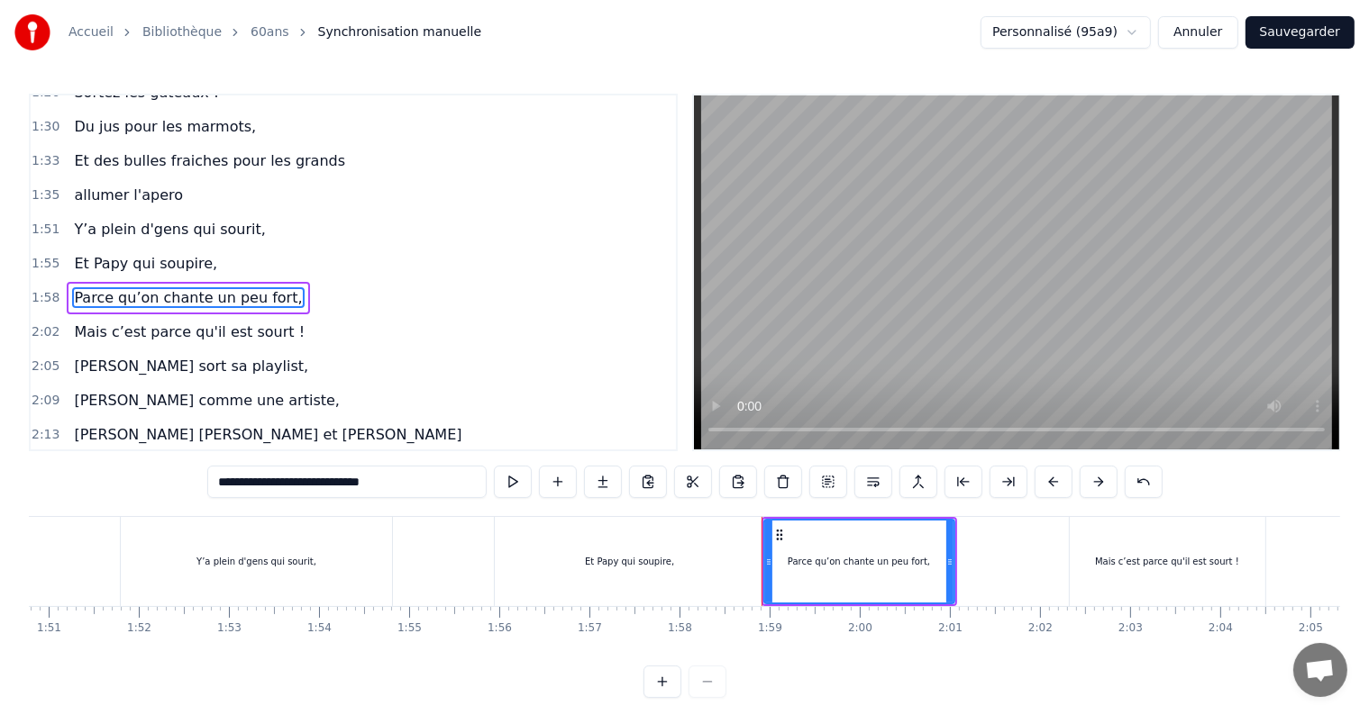
click at [117, 322] on span "Mais c’est parce qu'il est sourt !" at bounding box center [189, 332] width 234 height 21
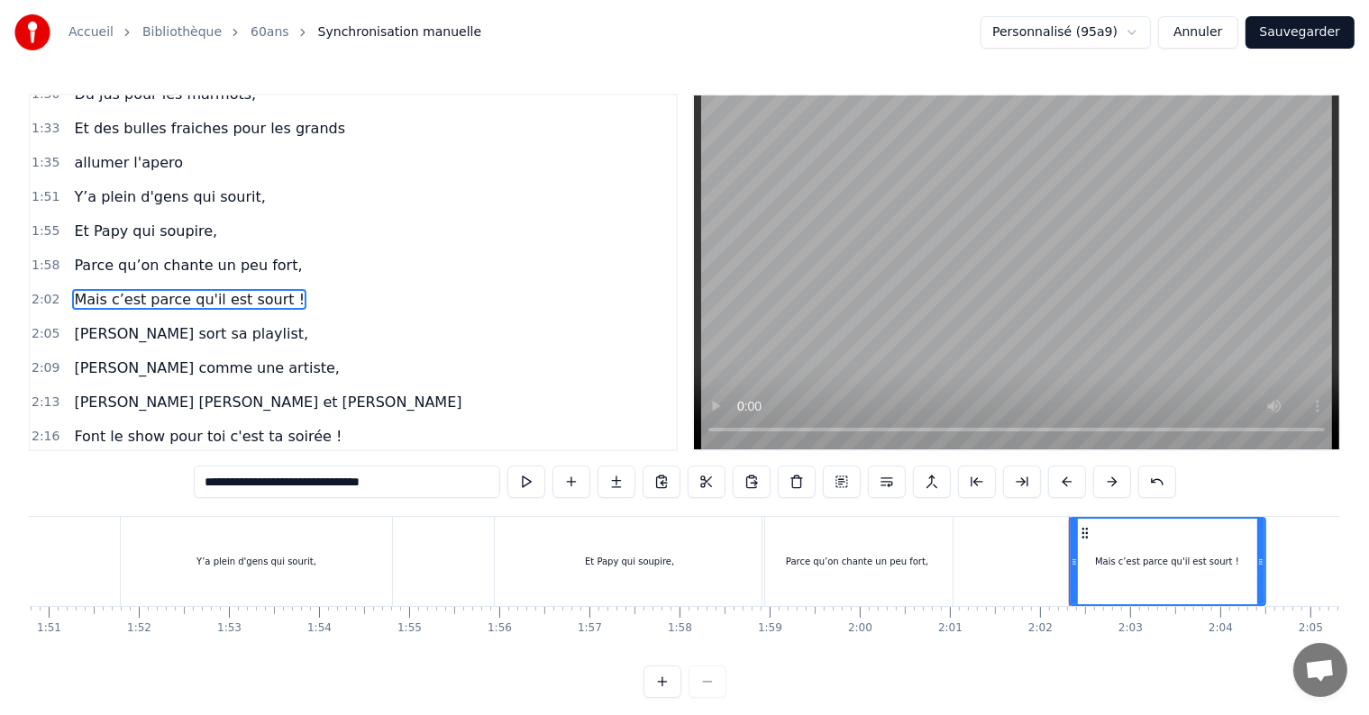
click at [89, 323] on span "[PERSON_NAME] sort sa playlist," at bounding box center [191, 333] width 238 height 21
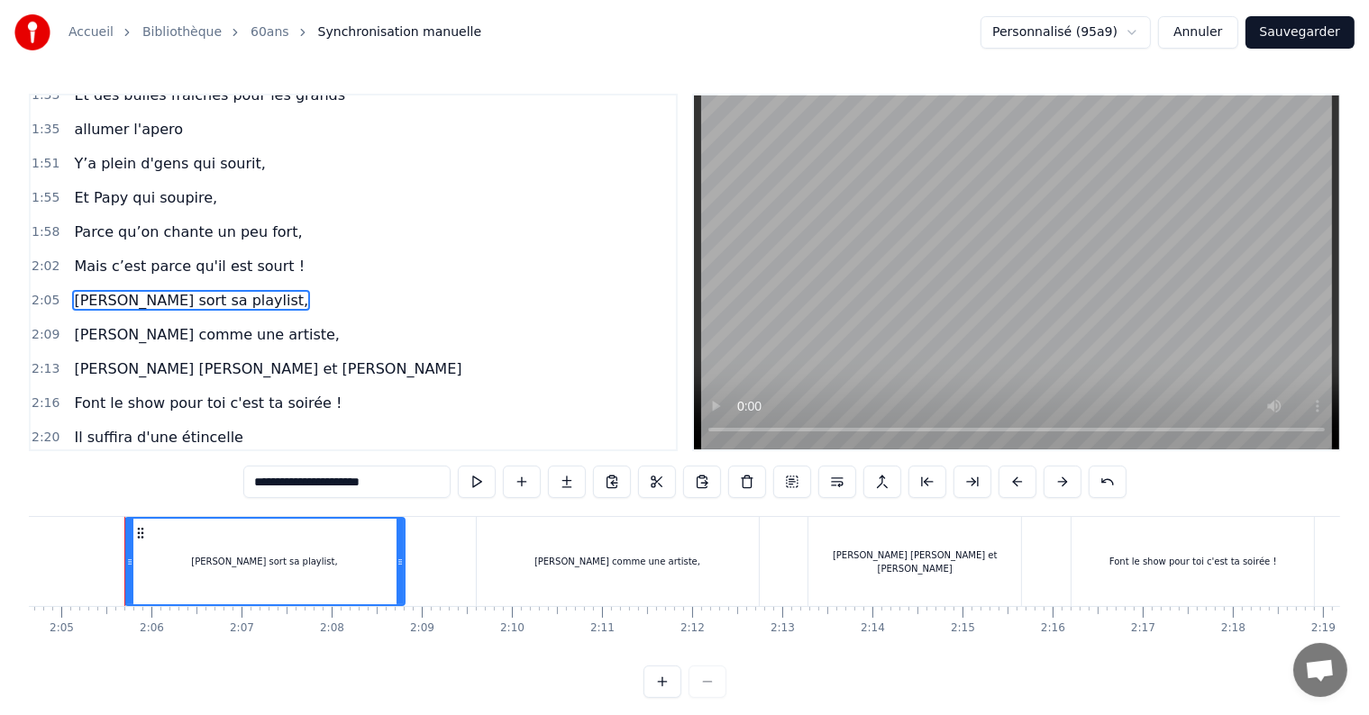
scroll to position [0, 11234]
click at [120, 324] on span "[PERSON_NAME] comme une artiste," at bounding box center [206, 334] width 269 height 21
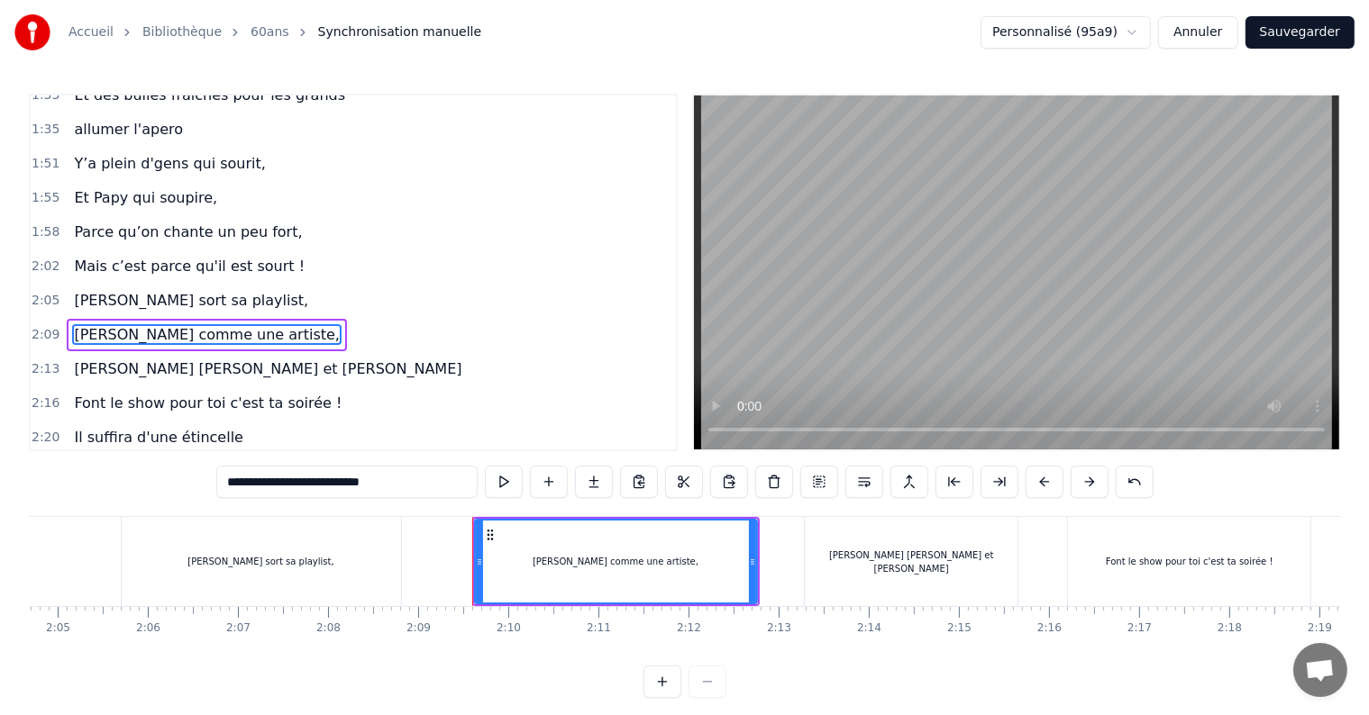
scroll to position [701, 0]
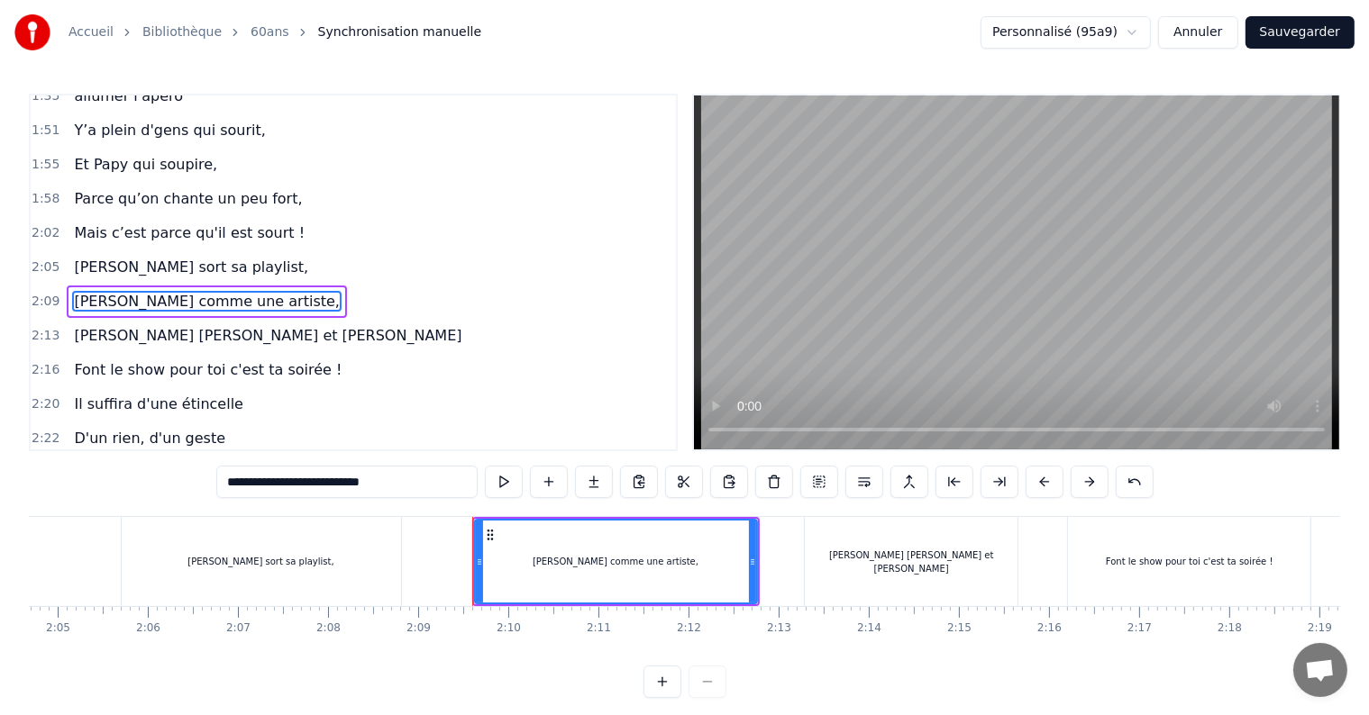
click at [100, 325] on span "[PERSON_NAME] [PERSON_NAME] et [PERSON_NAME]" at bounding box center [267, 335] width 391 height 21
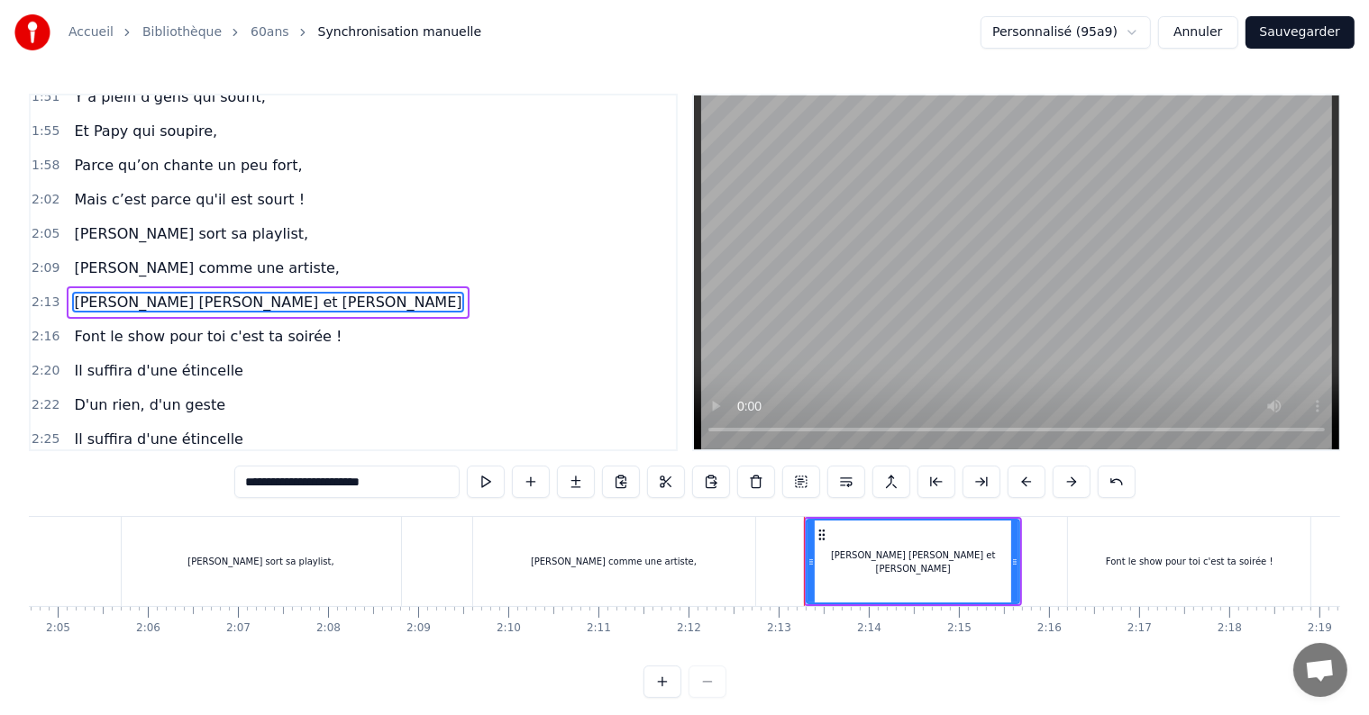
click at [296, 485] on input "**********" at bounding box center [346, 482] width 225 height 32
click at [305, 479] on input "**********" at bounding box center [347, 482] width 198 height 32
click at [301, 480] on input "**********" at bounding box center [347, 482] width 198 height 32
click at [307, 484] on input "**********" at bounding box center [346, 482] width 207 height 32
click at [305, 483] on input "**********" at bounding box center [346, 482] width 207 height 32
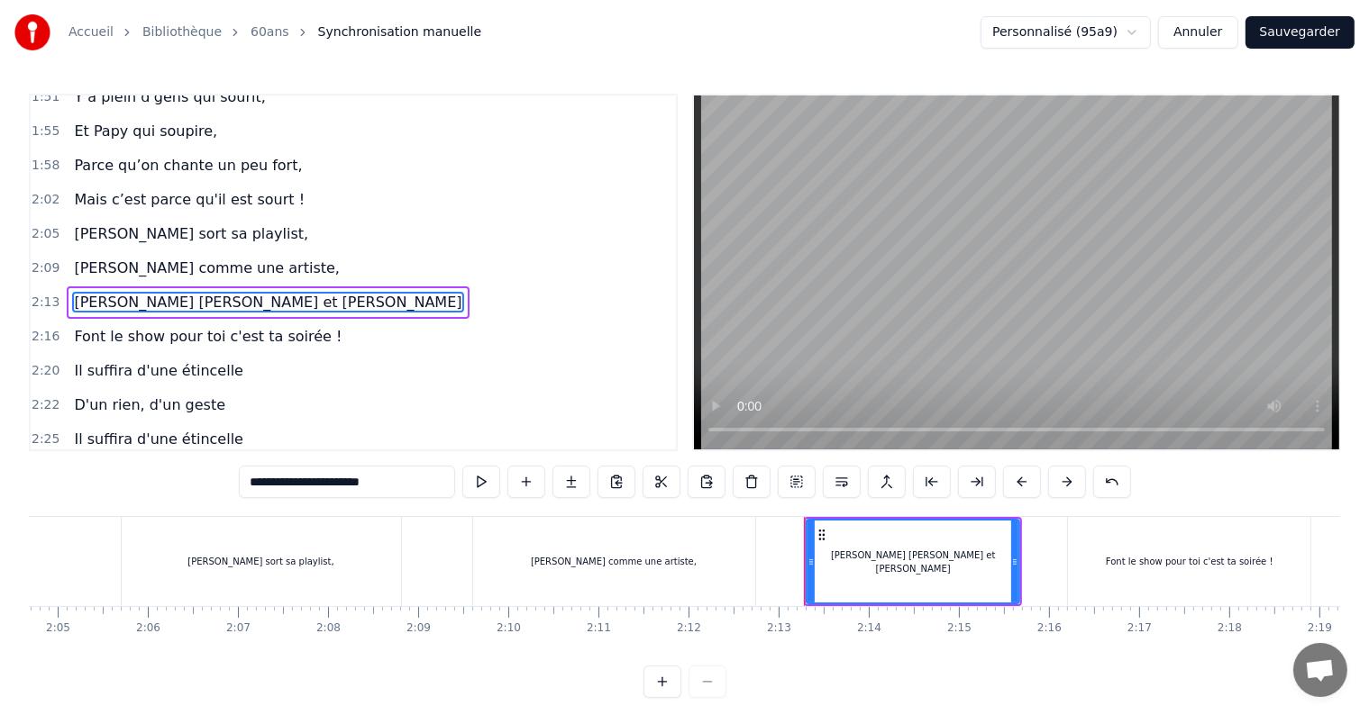
click at [339, 479] on input "**********" at bounding box center [347, 482] width 216 height 32
click at [223, 326] on span "Font le show pour toi c'est ta soirée !" at bounding box center [207, 336] width 271 height 21
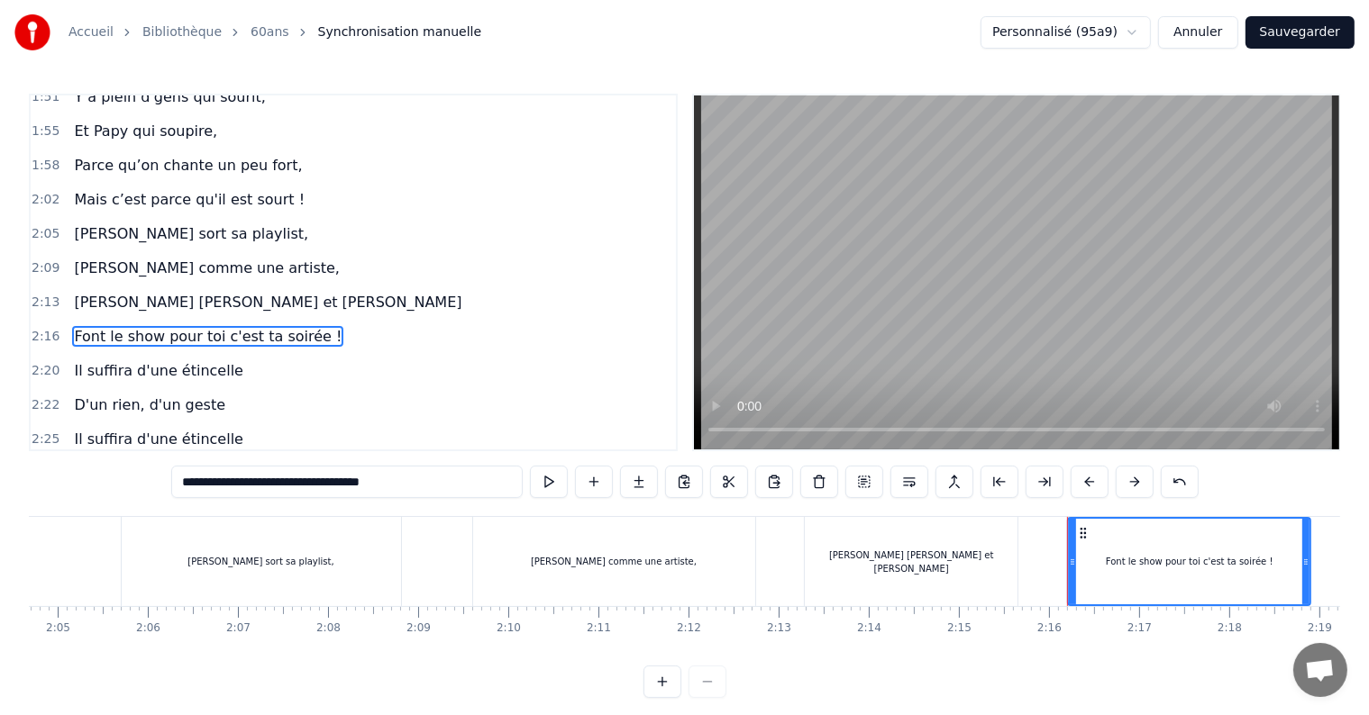
scroll to position [768, 0]
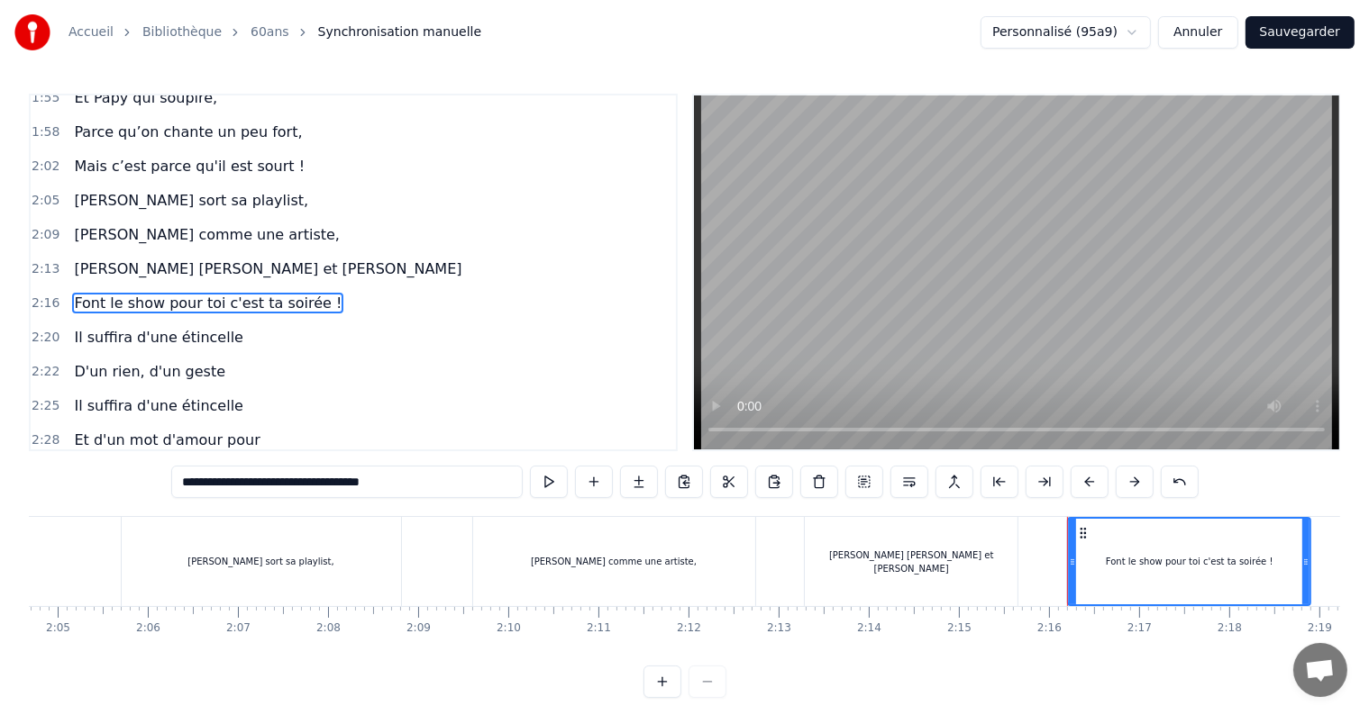
click at [108, 327] on span "Il suffira d'une étincelle" at bounding box center [158, 337] width 173 height 21
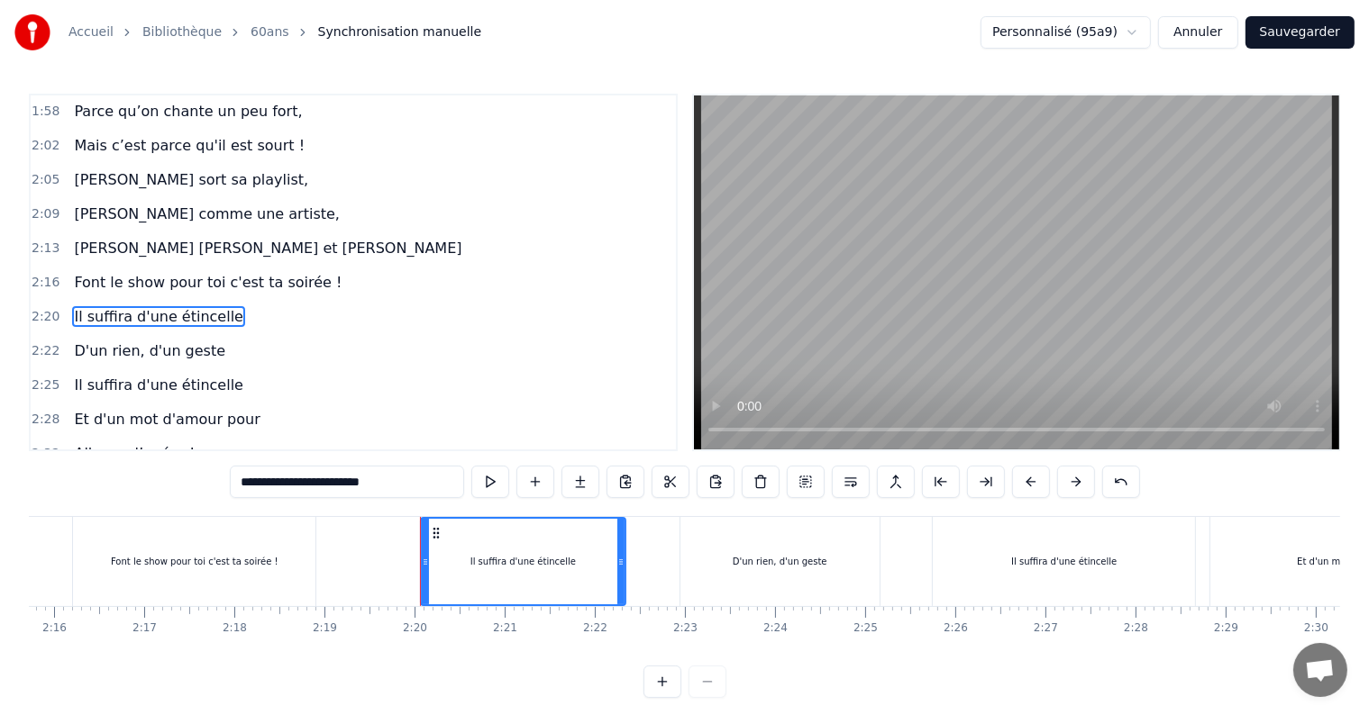
scroll to position [0, 12529]
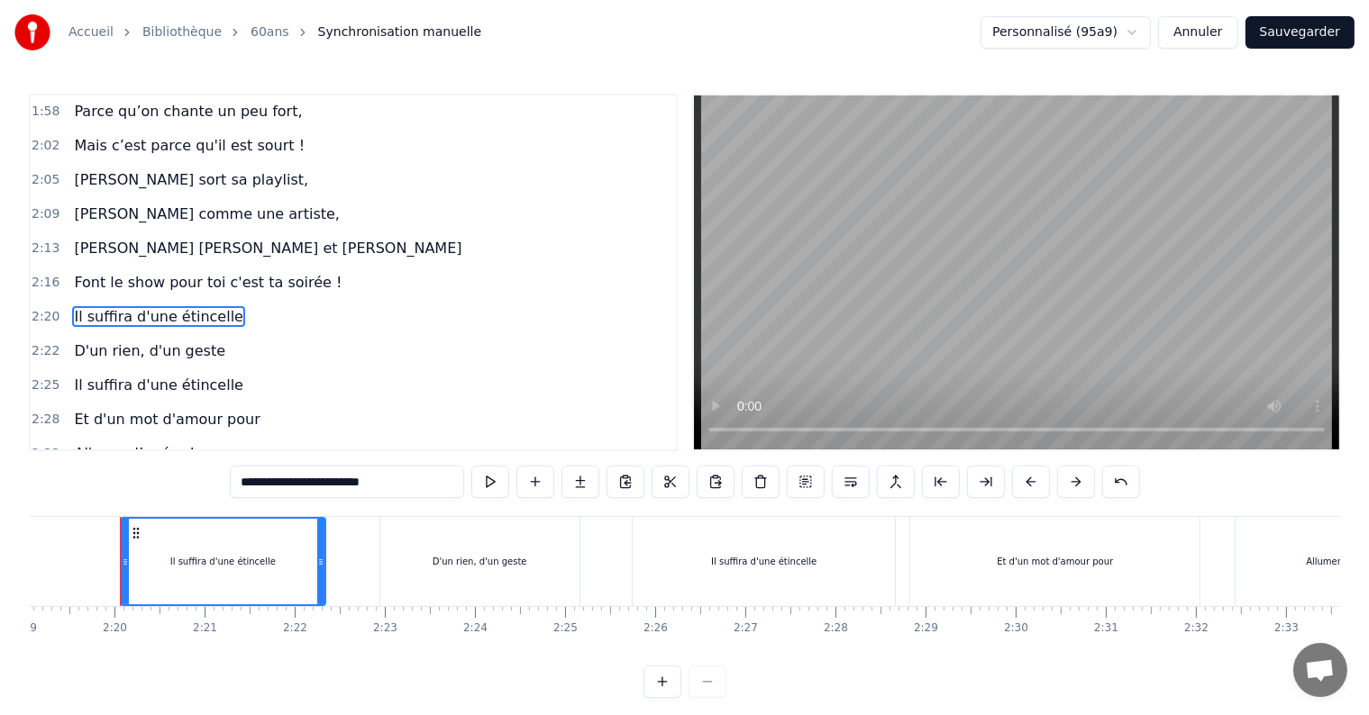
click at [103, 341] on span "D'un rien, d'un geste" at bounding box center [149, 351] width 155 height 21
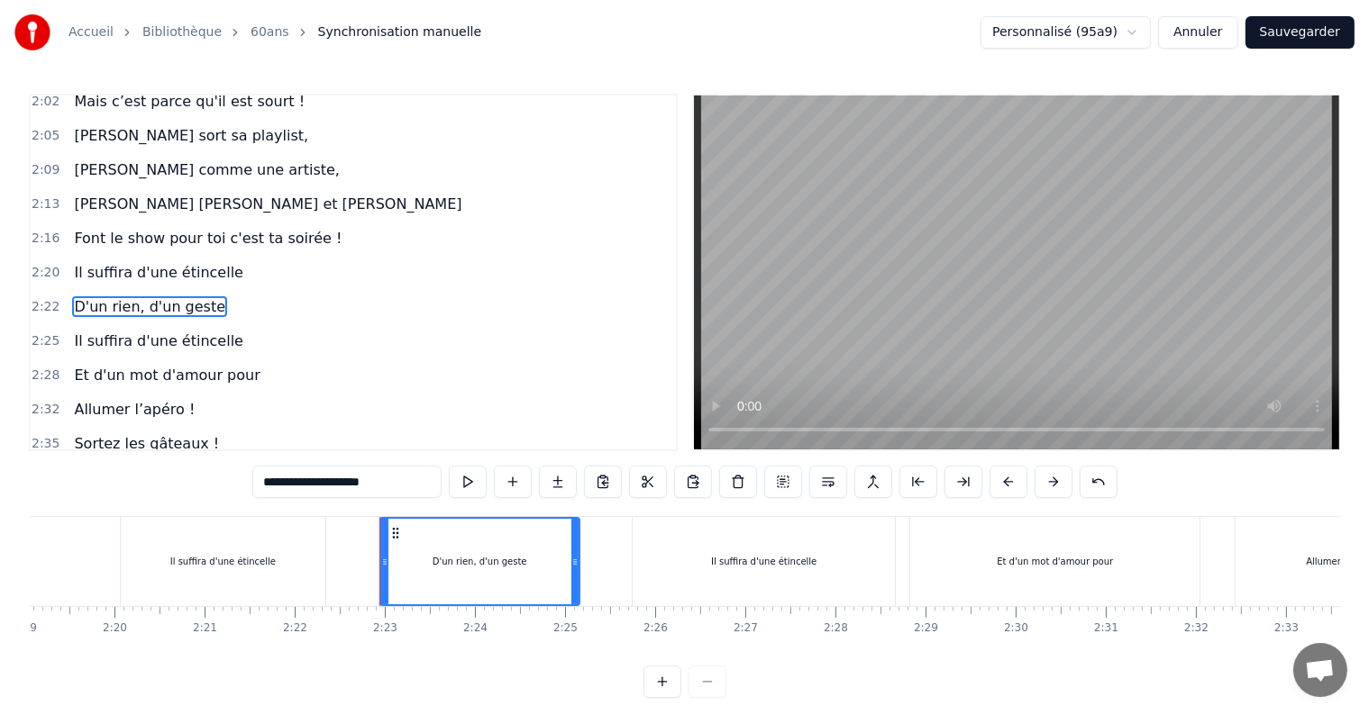
scroll to position [833, 0]
click at [108, 330] on span "Il suffira d'une étincelle" at bounding box center [158, 340] width 173 height 21
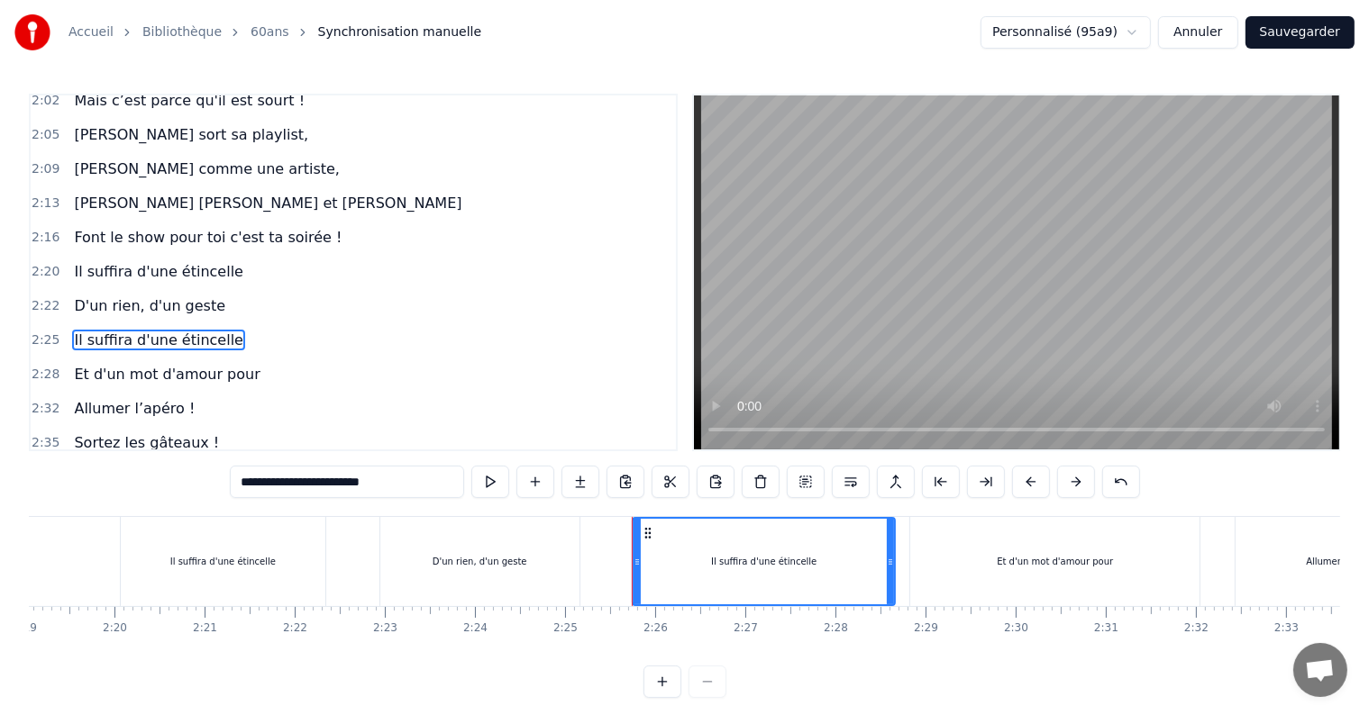
scroll to position [867, 0]
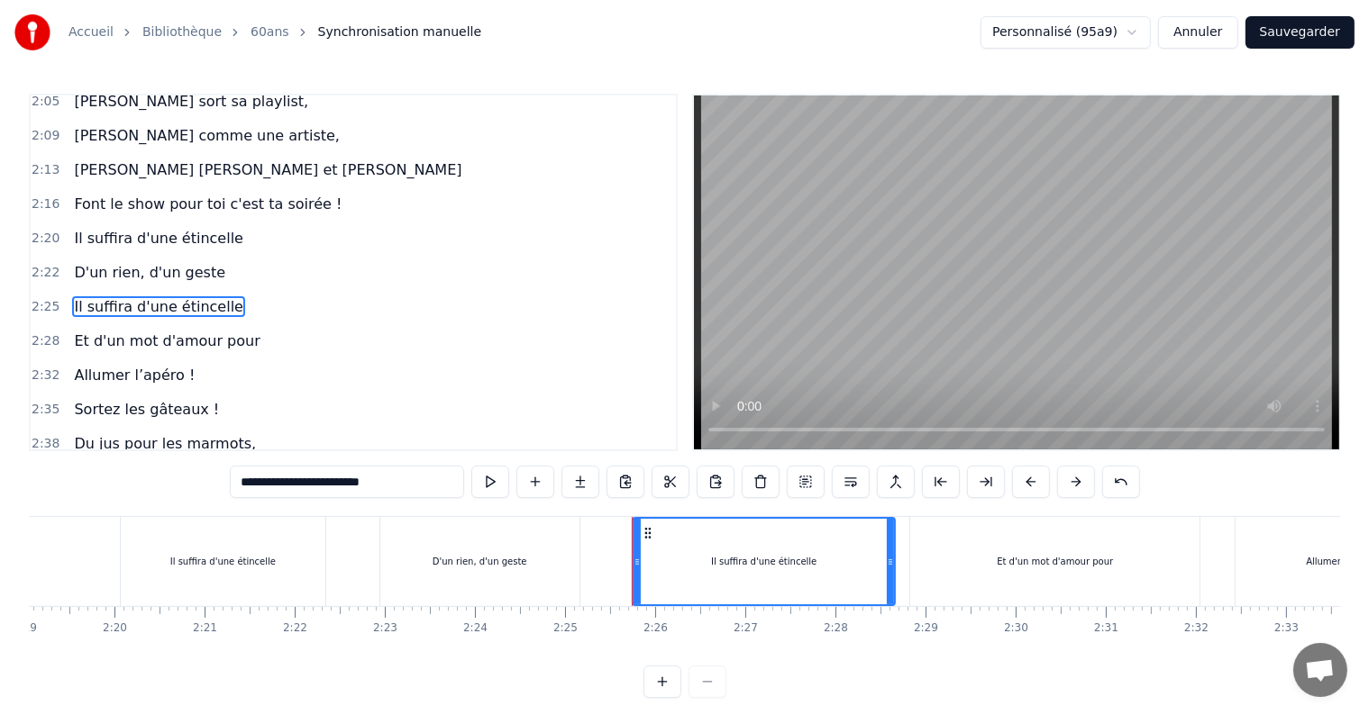
click at [105, 331] on span "Et d'un mot d'amour pour" at bounding box center [166, 341] width 189 height 21
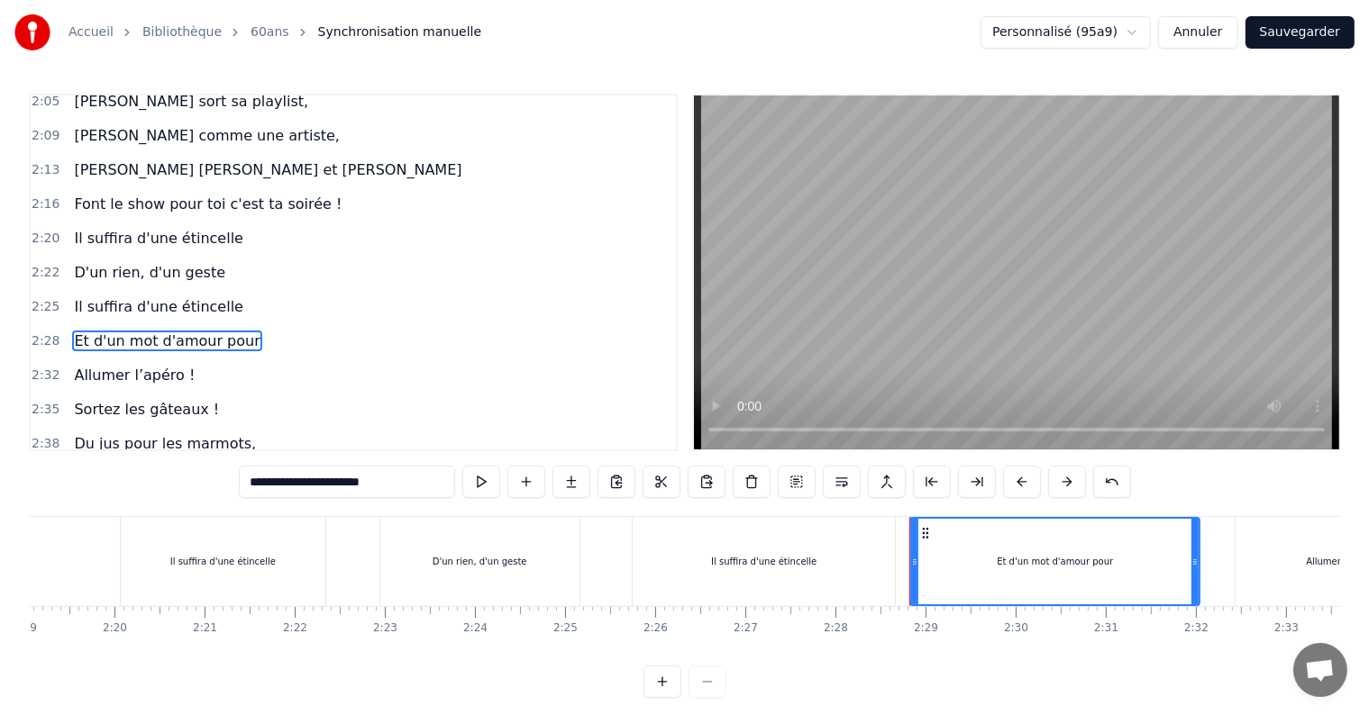
scroll to position [900, 0]
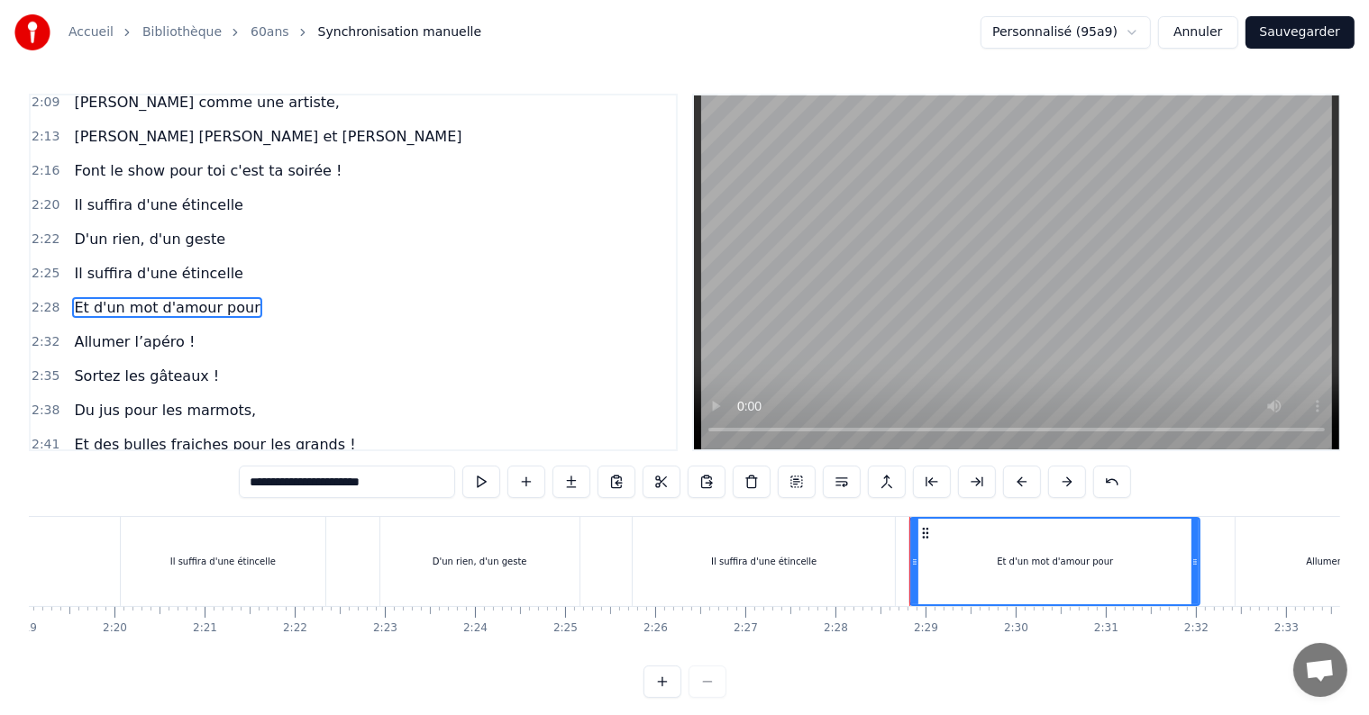
click at [101, 332] on span "Allumer l’apéro !" at bounding box center [134, 342] width 124 height 21
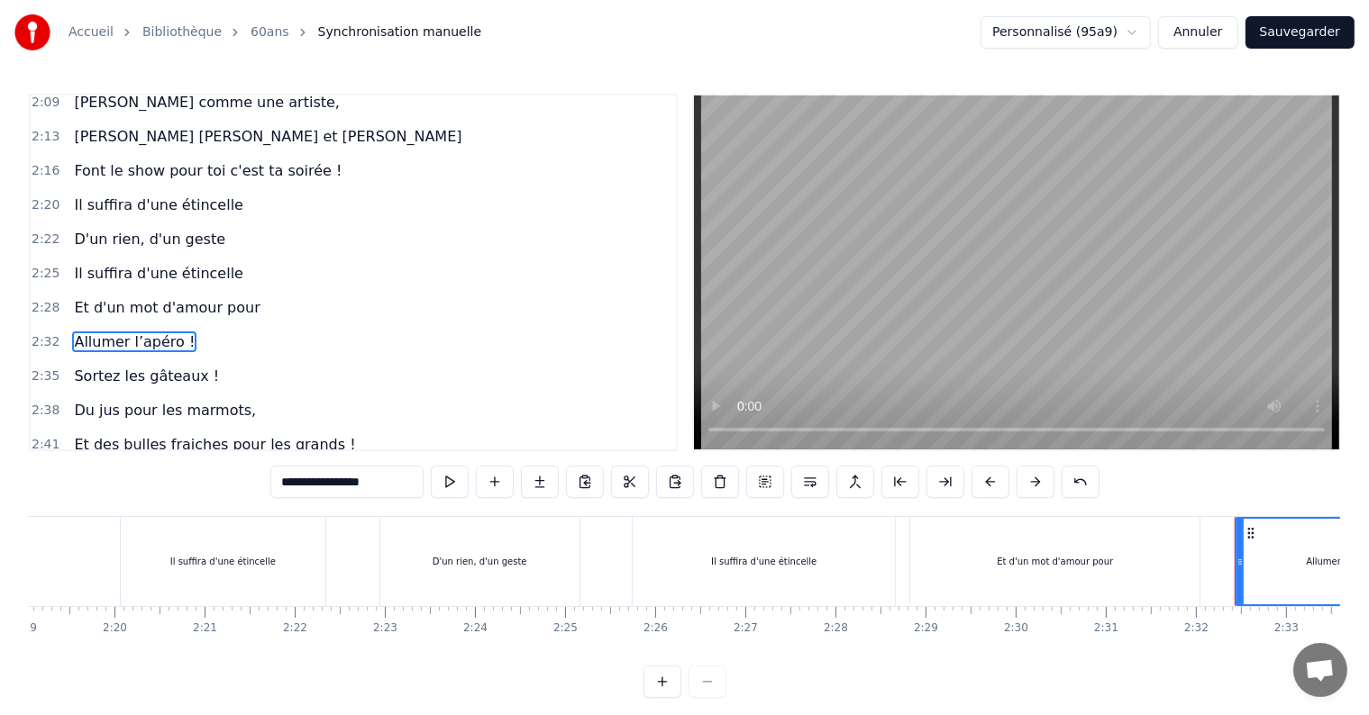
scroll to position [933, 0]
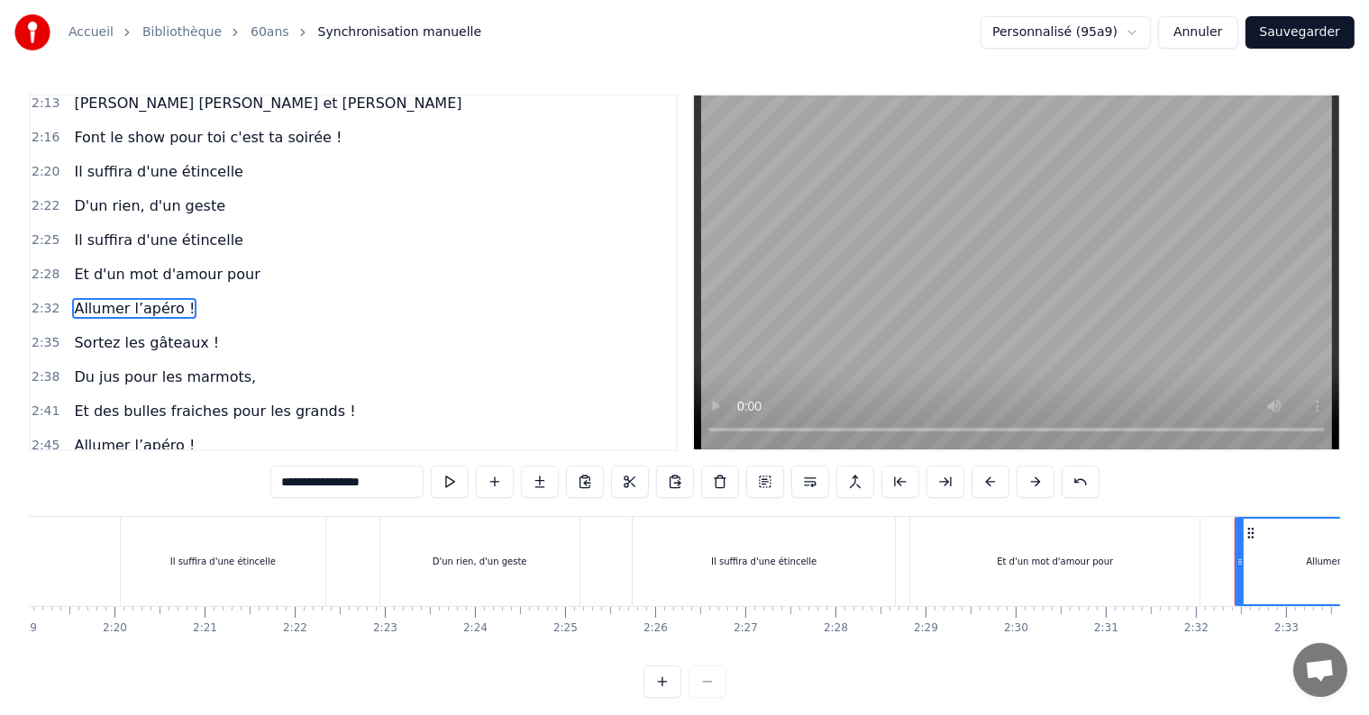
click at [101, 332] on span "Sortez les gâteaux !" at bounding box center [146, 342] width 149 height 21
type input "**********"
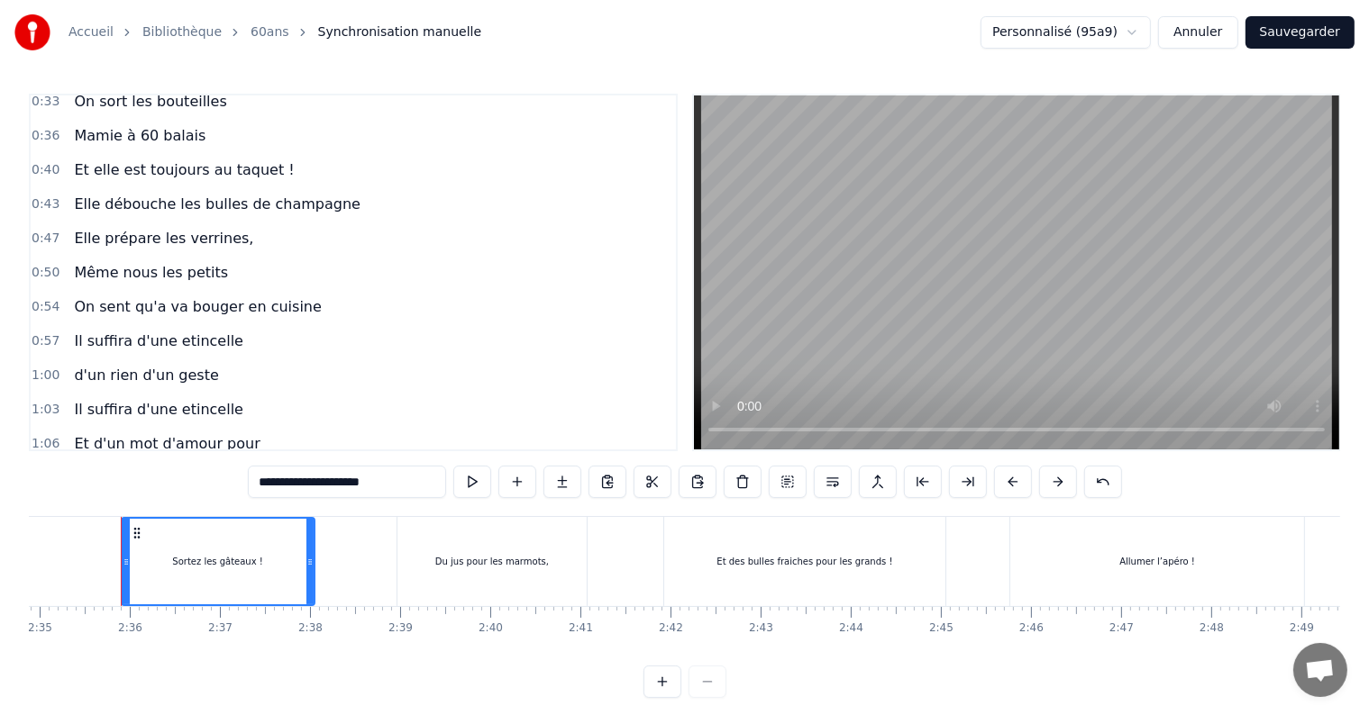
scroll to position [0, 0]
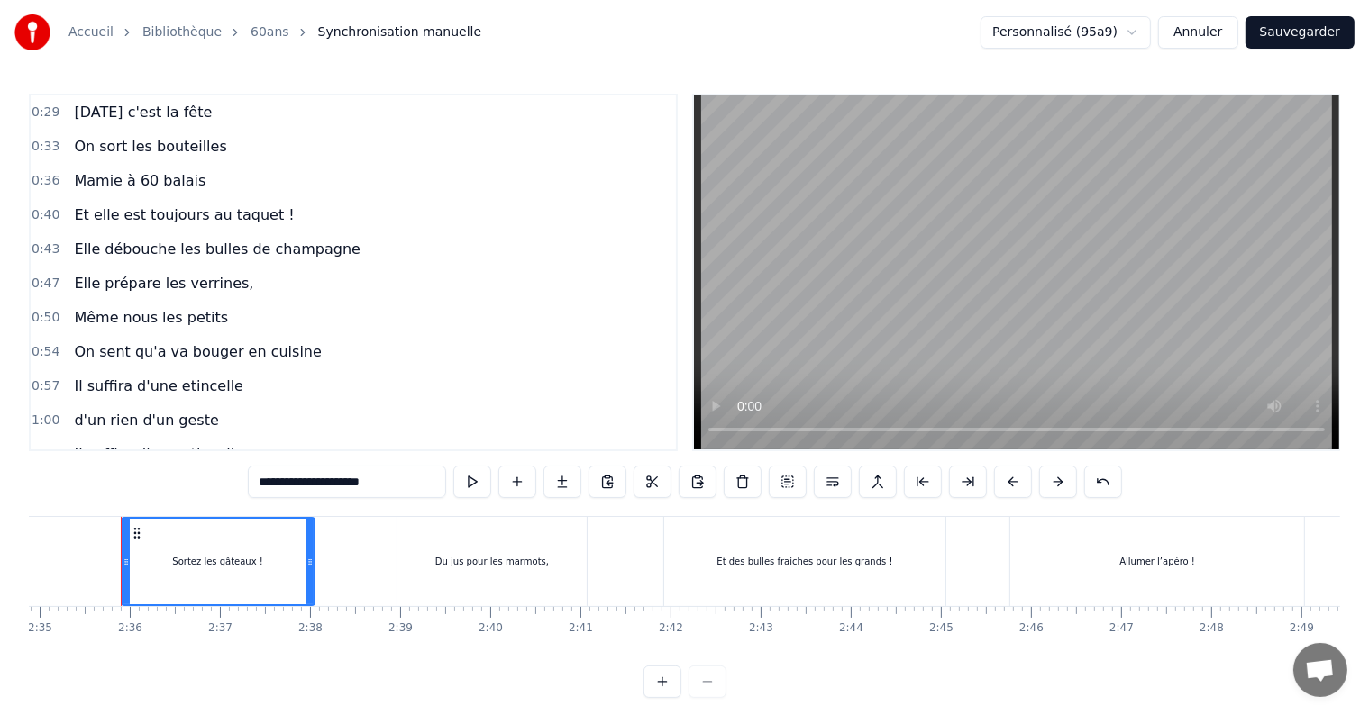
click at [161, 287] on div "Elle prépare les verrines," at bounding box center [164, 284] width 194 height 32
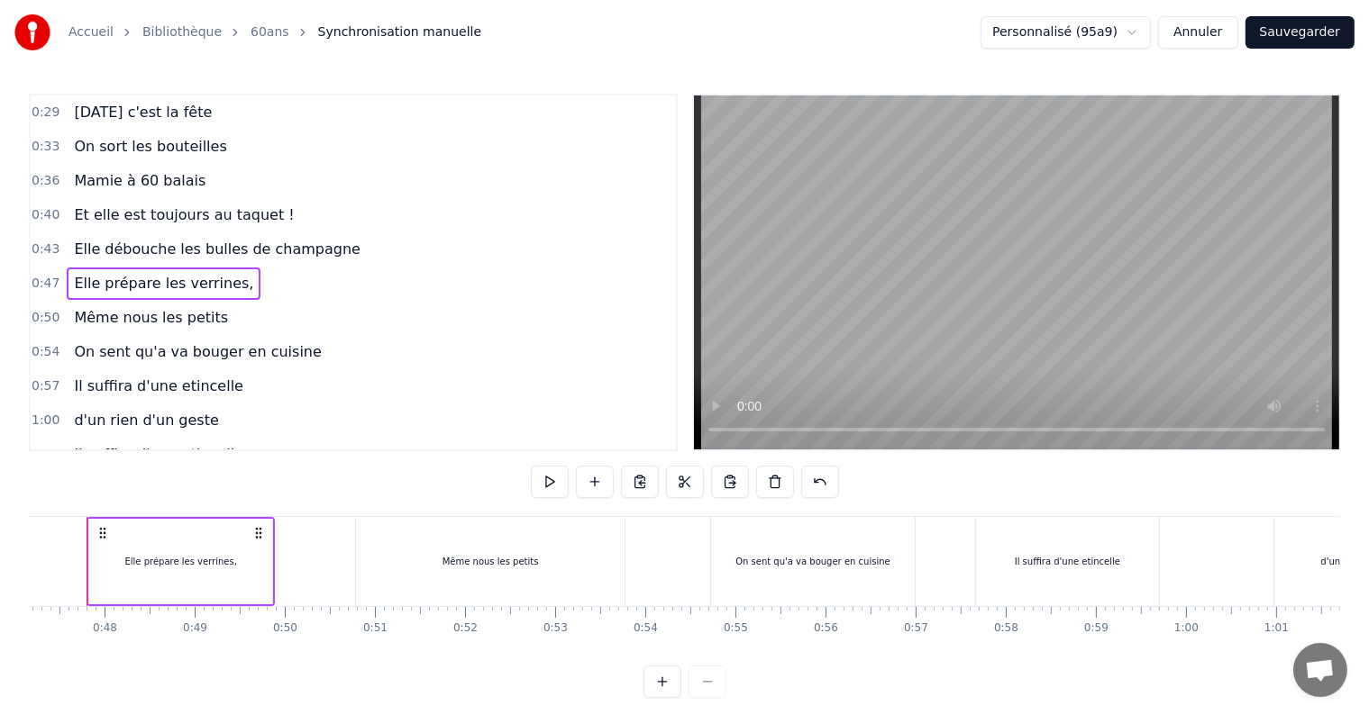
scroll to position [0, 4217]
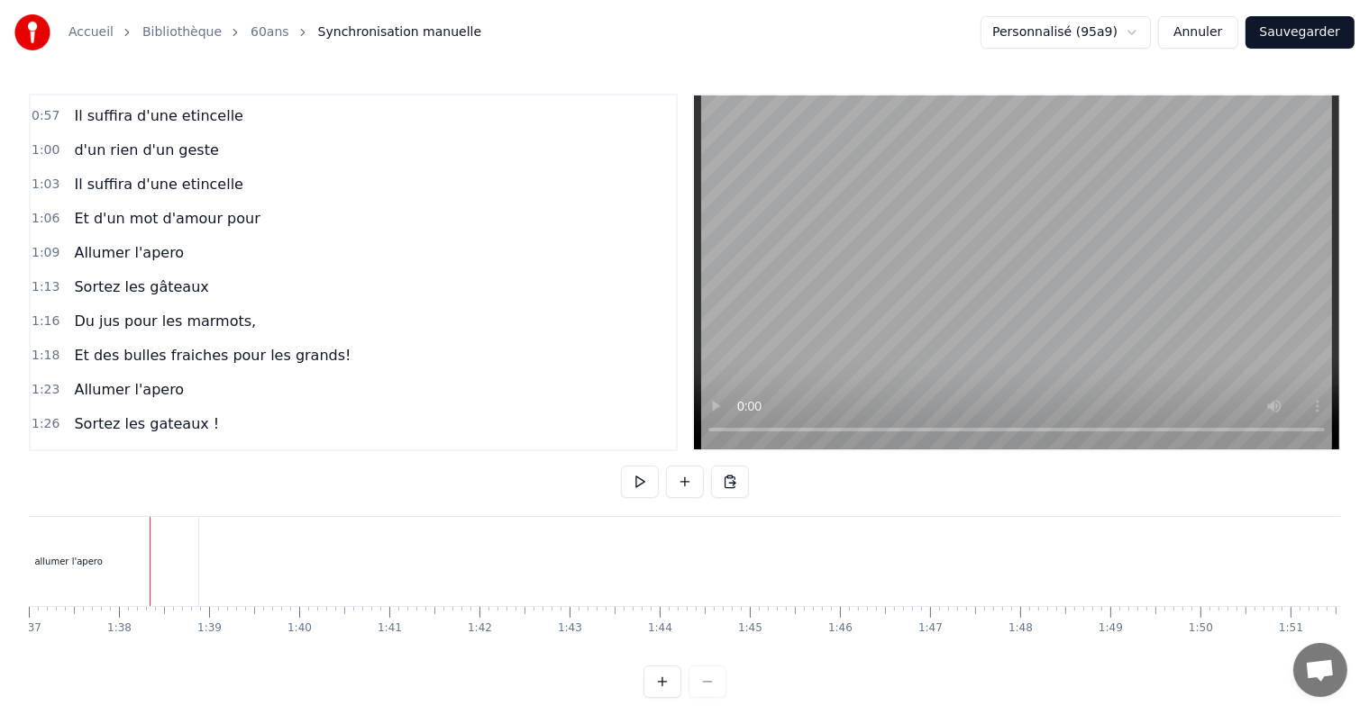
scroll to position [451, 0]
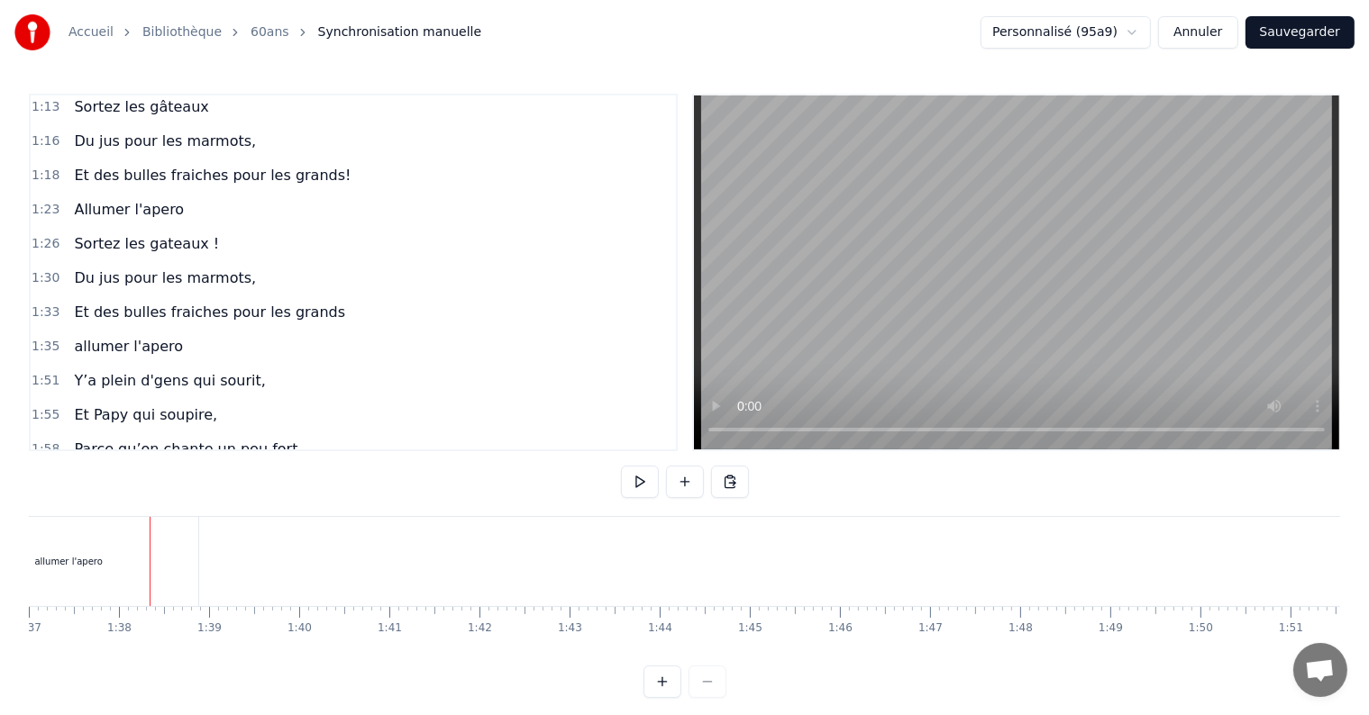
click at [87, 336] on span "allumer l'apero" at bounding box center [128, 346] width 113 height 21
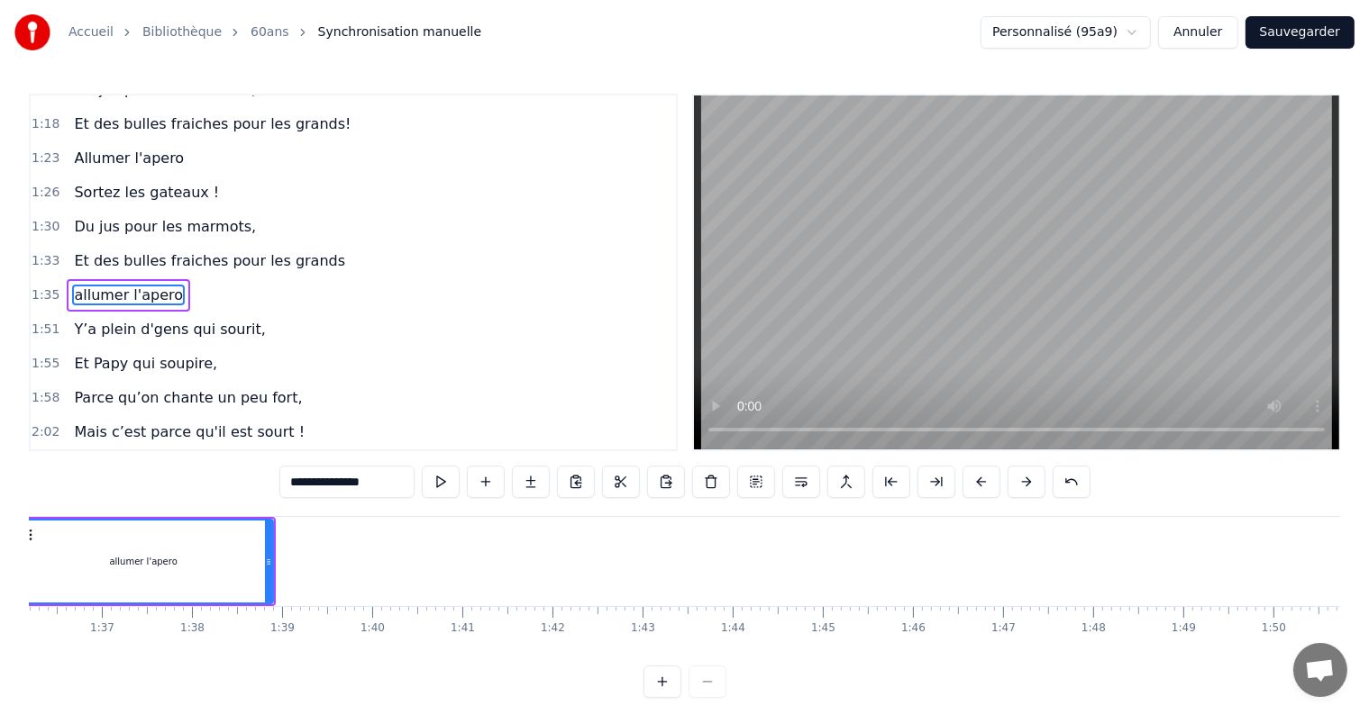
scroll to position [0, 8558]
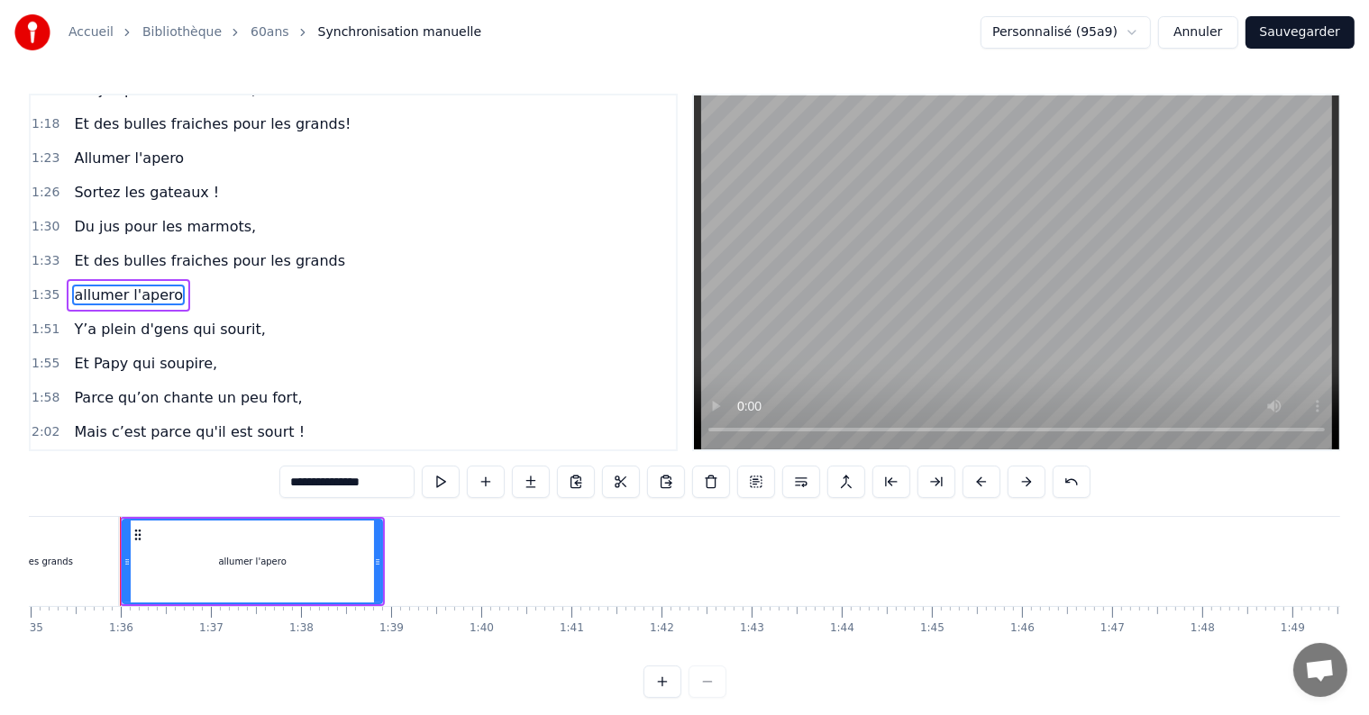
click at [304, 478] on input "**********" at bounding box center [346, 482] width 135 height 32
click at [288, 484] on input "**********" at bounding box center [346, 482] width 135 height 32
click at [360, 483] on input "**********" at bounding box center [346, 482] width 135 height 32
click at [356, 479] on input "**********" at bounding box center [346, 482] width 135 height 32
click at [159, 148] on span "Allumer l'apero" at bounding box center [129, 158] width 114 height 21
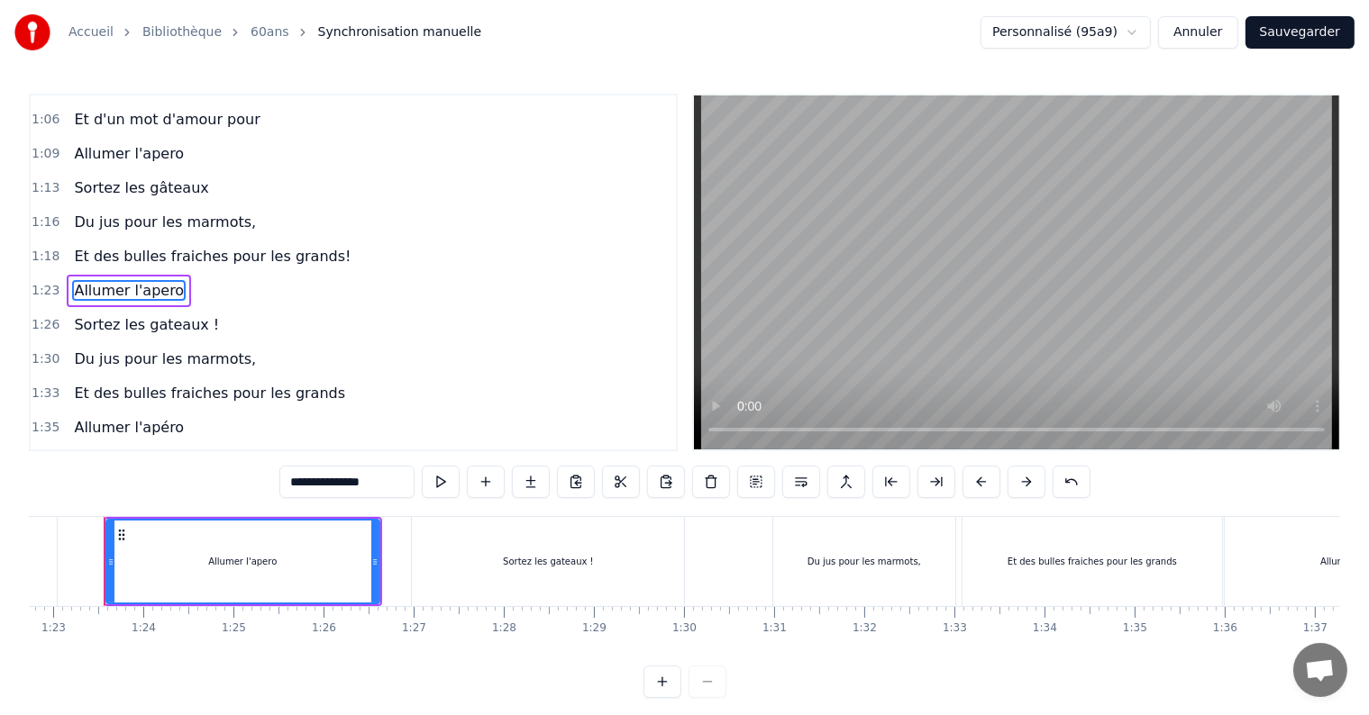
scroll to position [0, 7438]
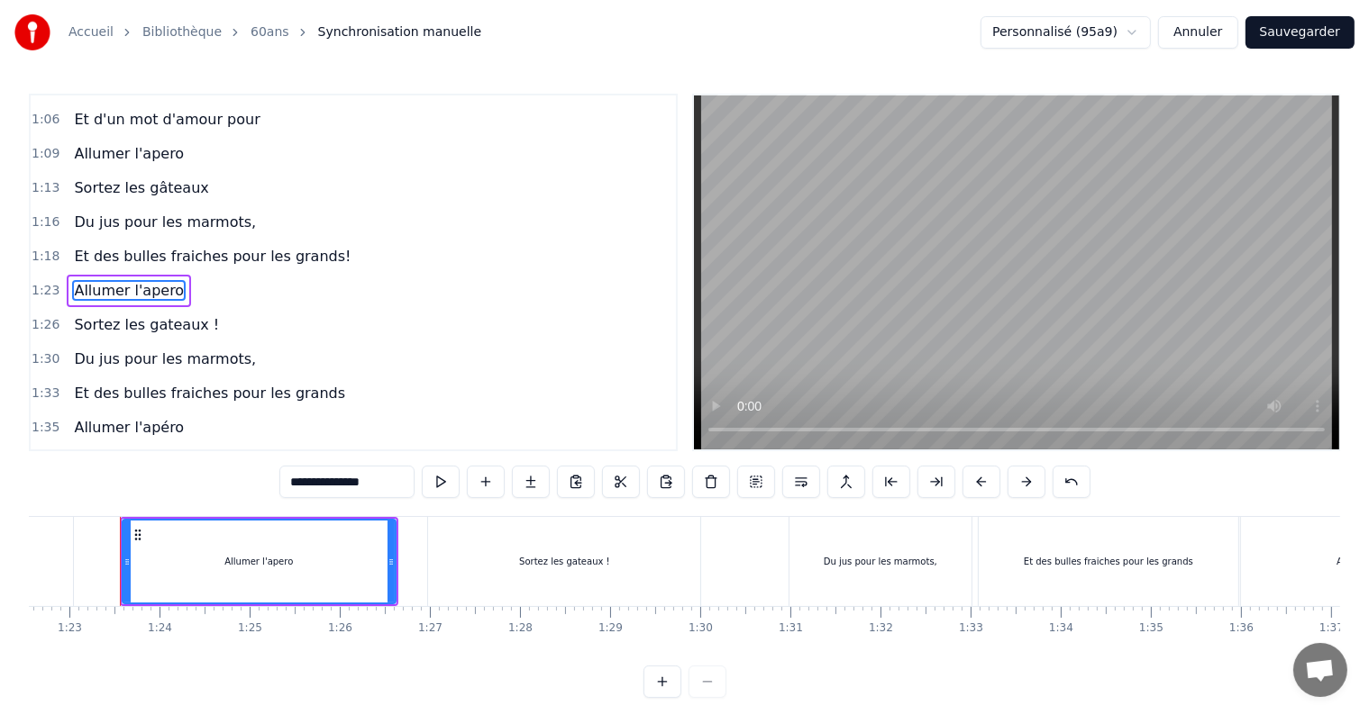
click at [364, 480] on input "**********" at bounding box center [346, 482] width 135 height 32
click at [155, 149] on span "Allumer l'apero" at bounding box center [129, 153] width 114 height 21
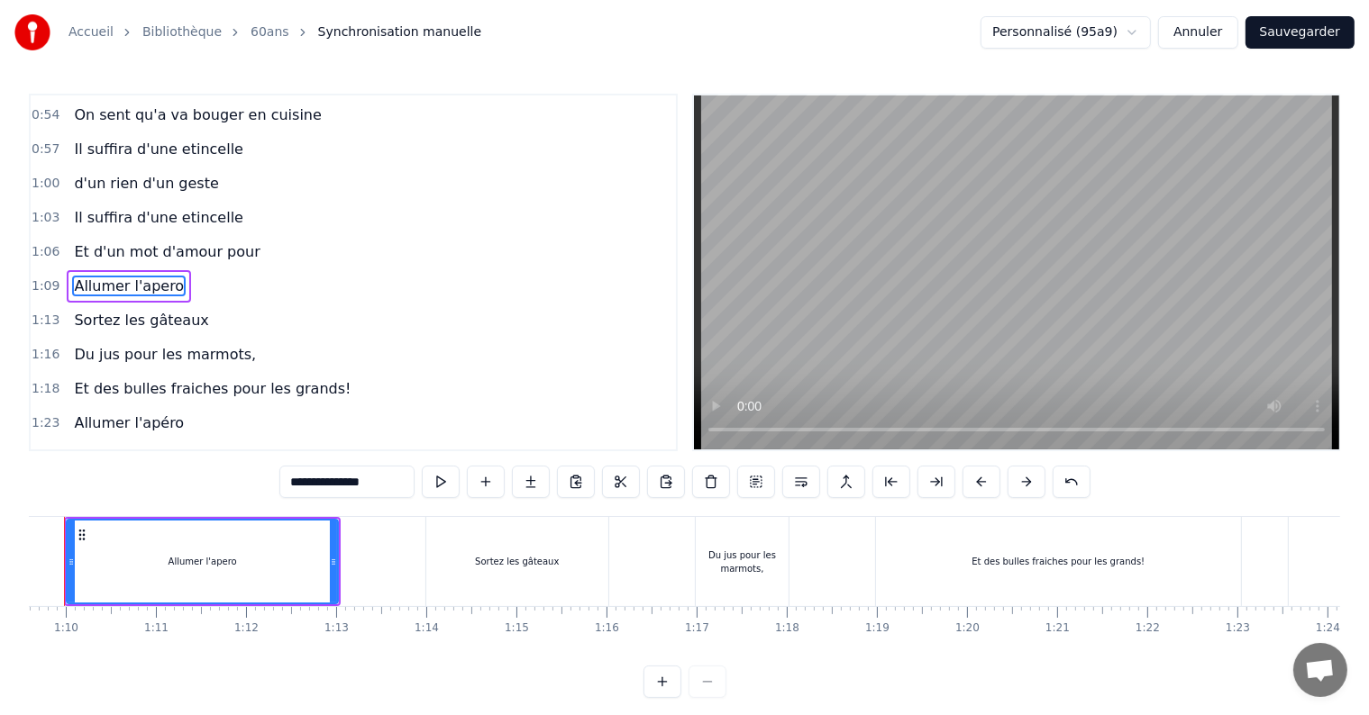
scroll to position [0, 6215]
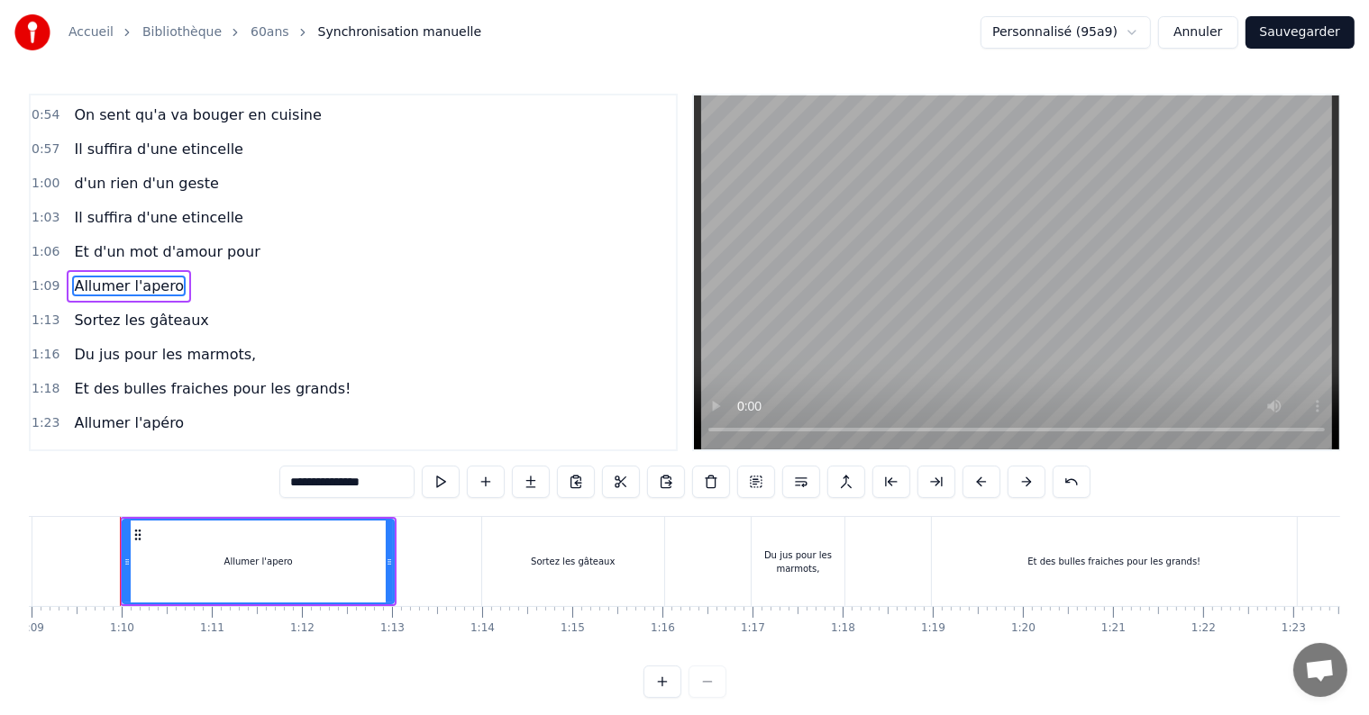
click at [364, 485] on input "**********" at bounding box center [346, 482] width 135 height 32
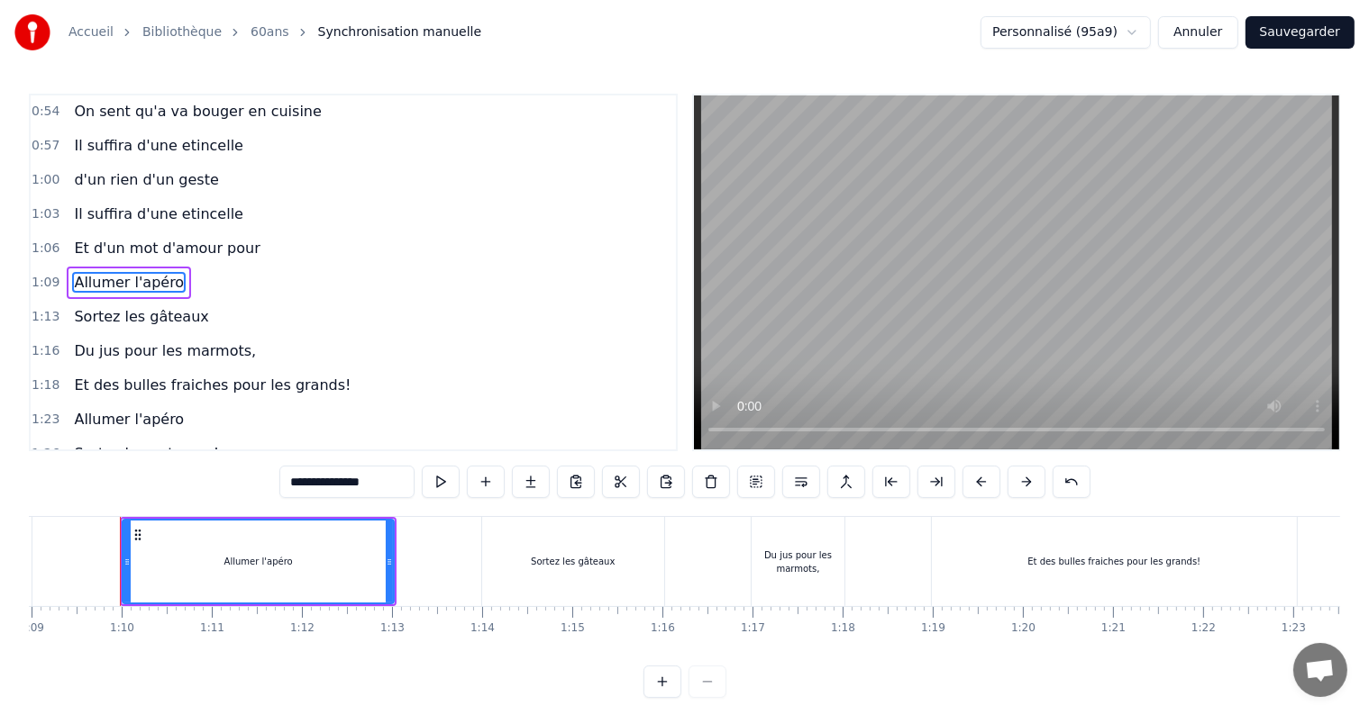
scroll to position [270, 0]
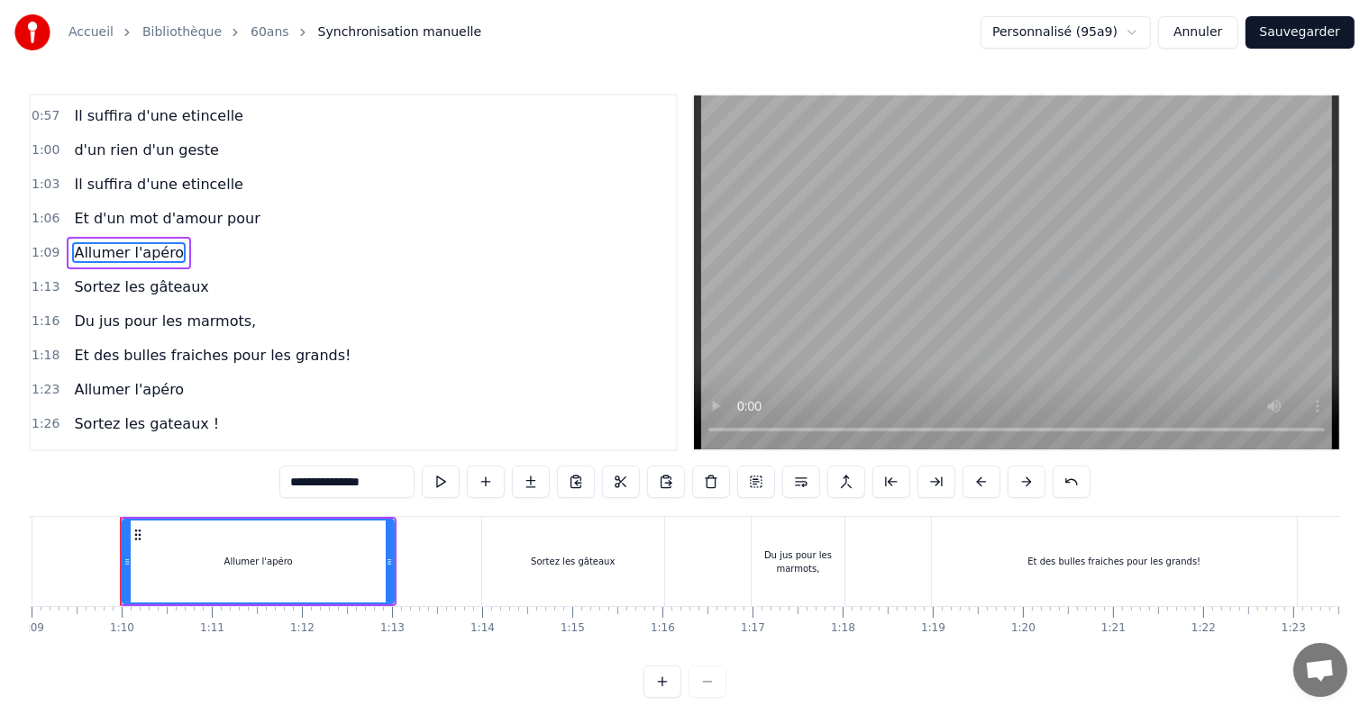
click at [127, 414] on span "Sortez les gateaux !" at bounding box center [146, 424] width 149 height 21
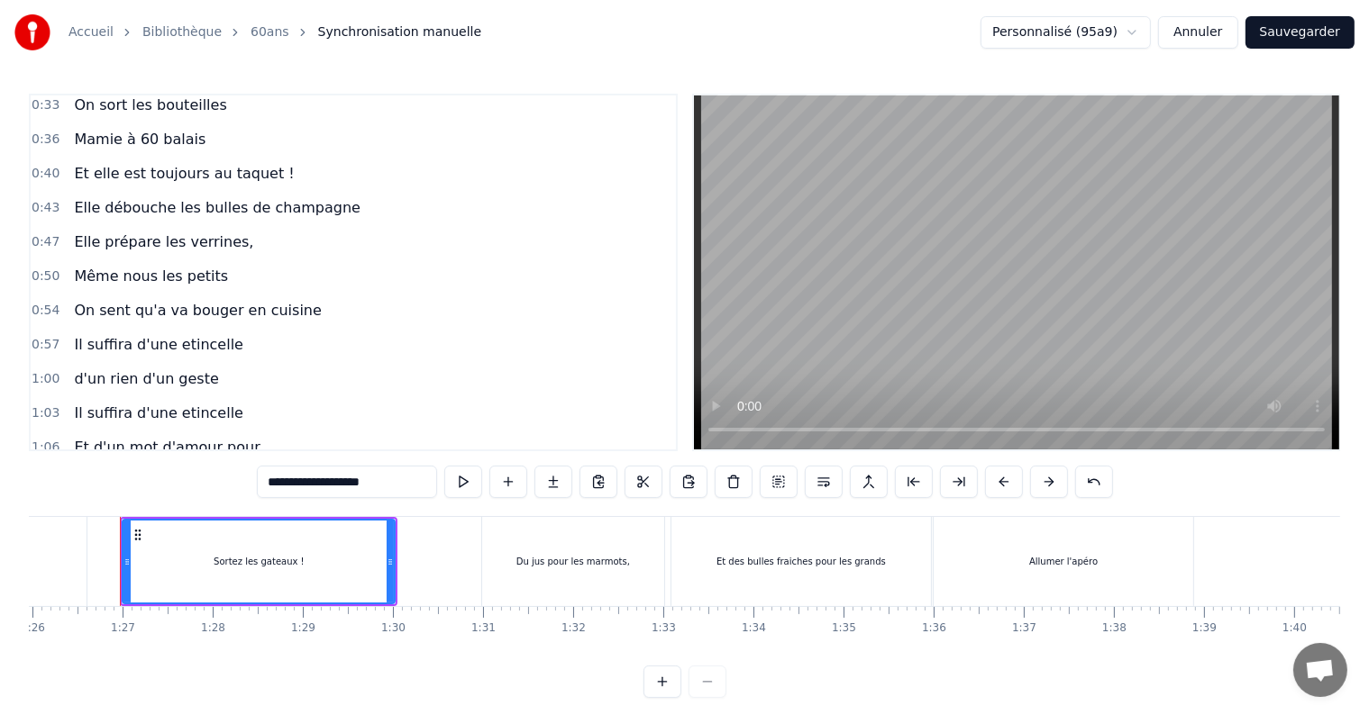
scroll to position [0, 0]
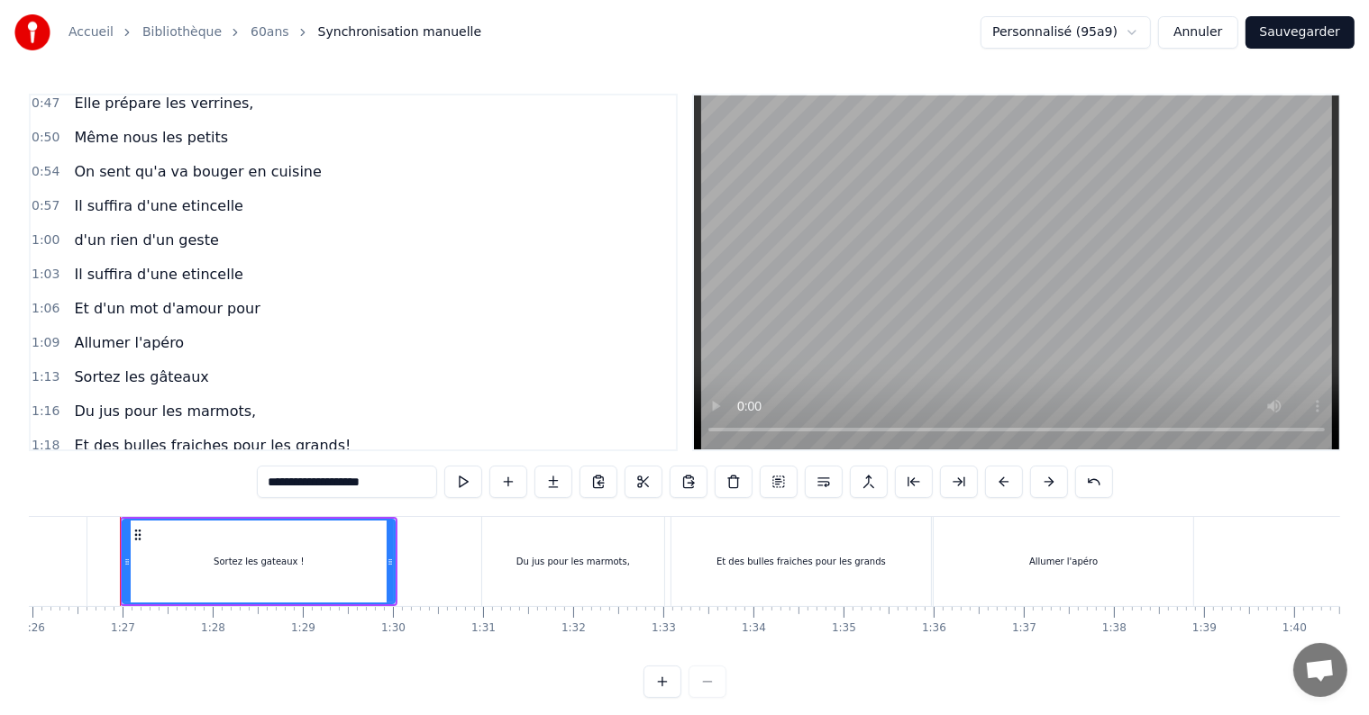
click at [159, 339] on span "Allumer l'apéro" at bounding box center [129, 342] width 114 height 21
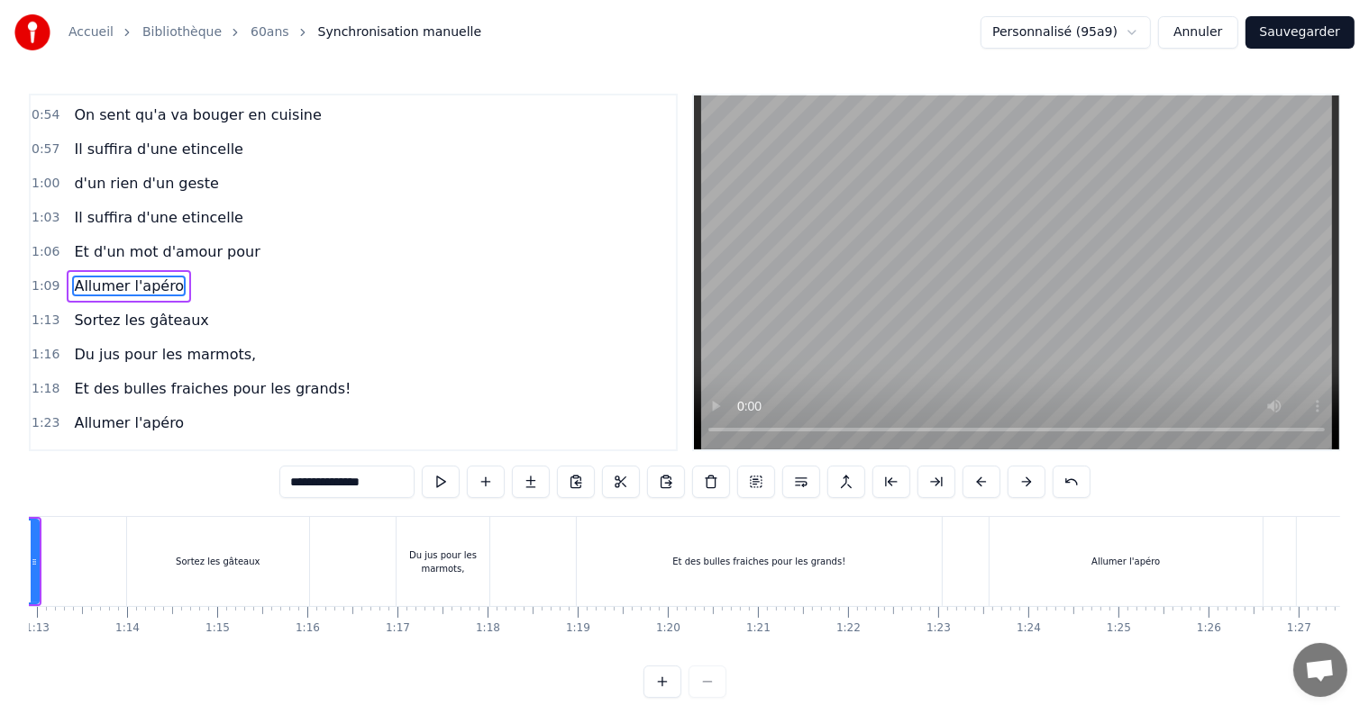
scroll to position [0, 6215]
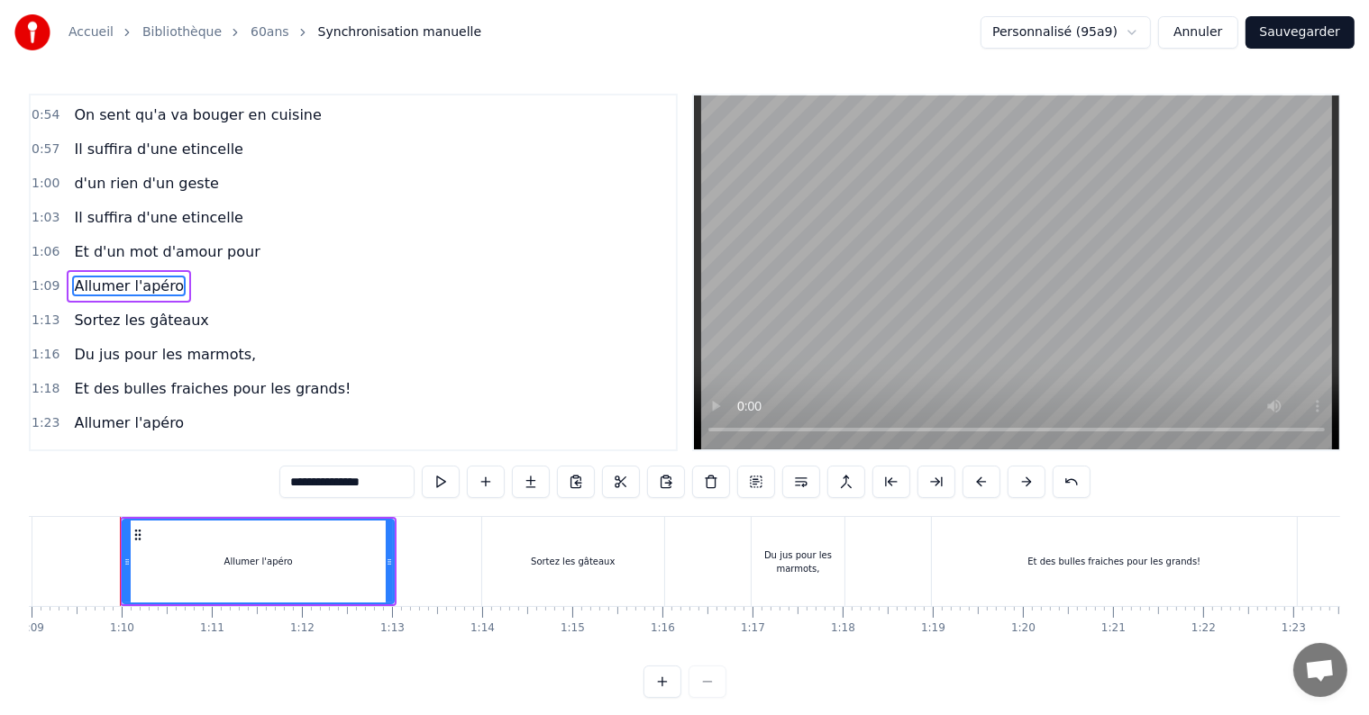
click at [385, 485] on input "**********" at bounding box center [346, 482] width 135 height 32
click at [164, 413] on span "Allumer l'apéro" at bounding box center [129, 423] width 114 height 21
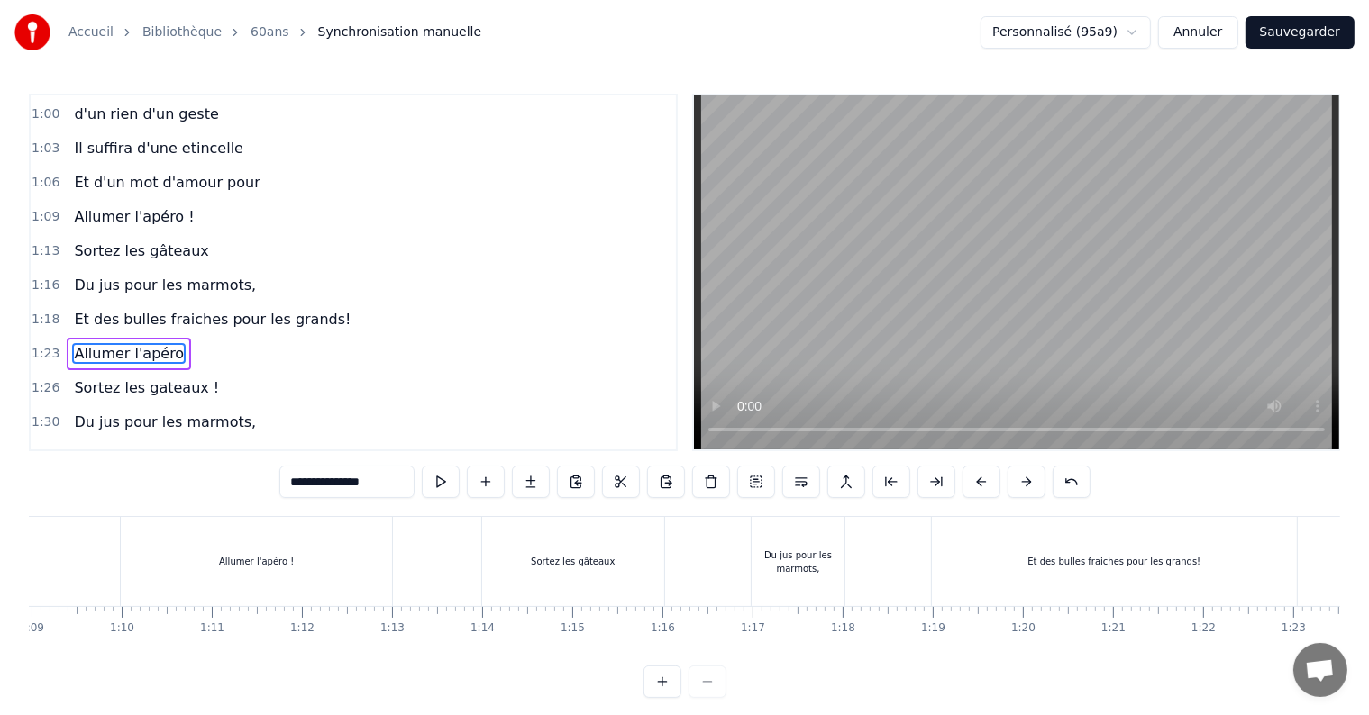
scroll to position [369, 0]
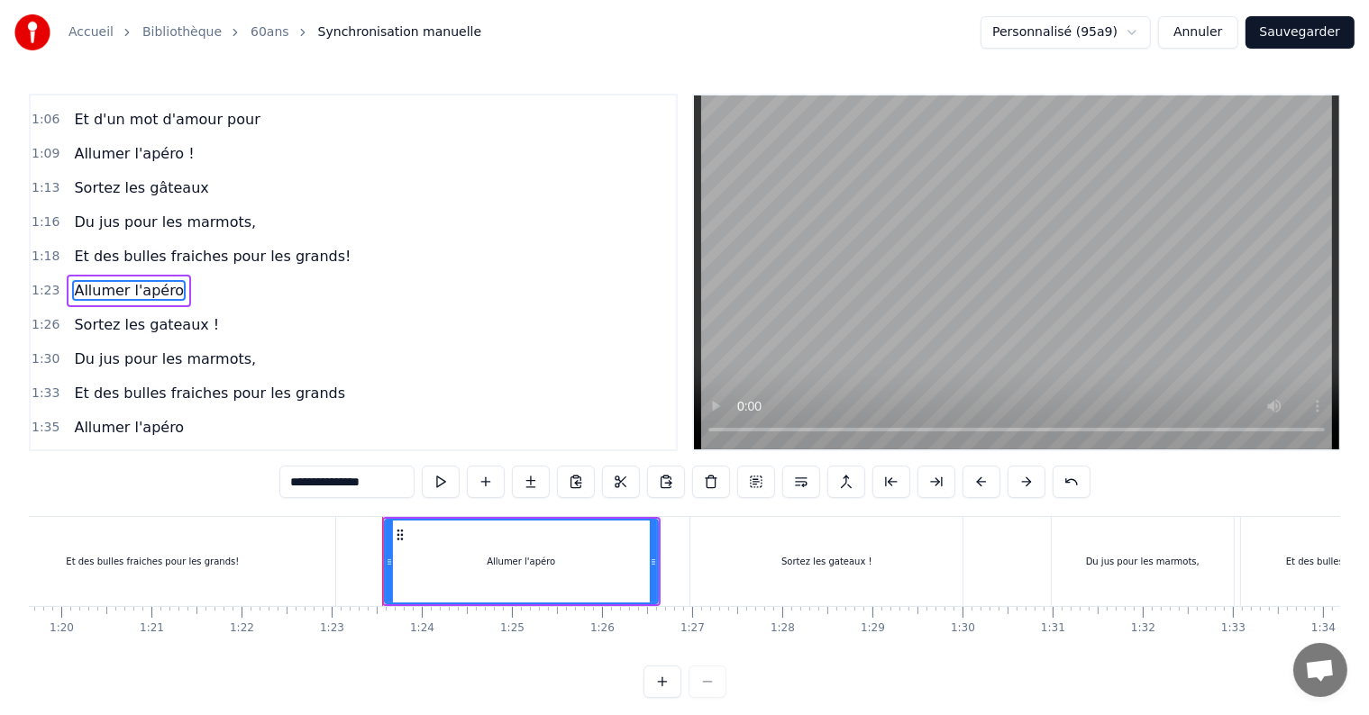
click at [388, 499] on div "**********" at bounding box center [684, 484] width 811 height 36
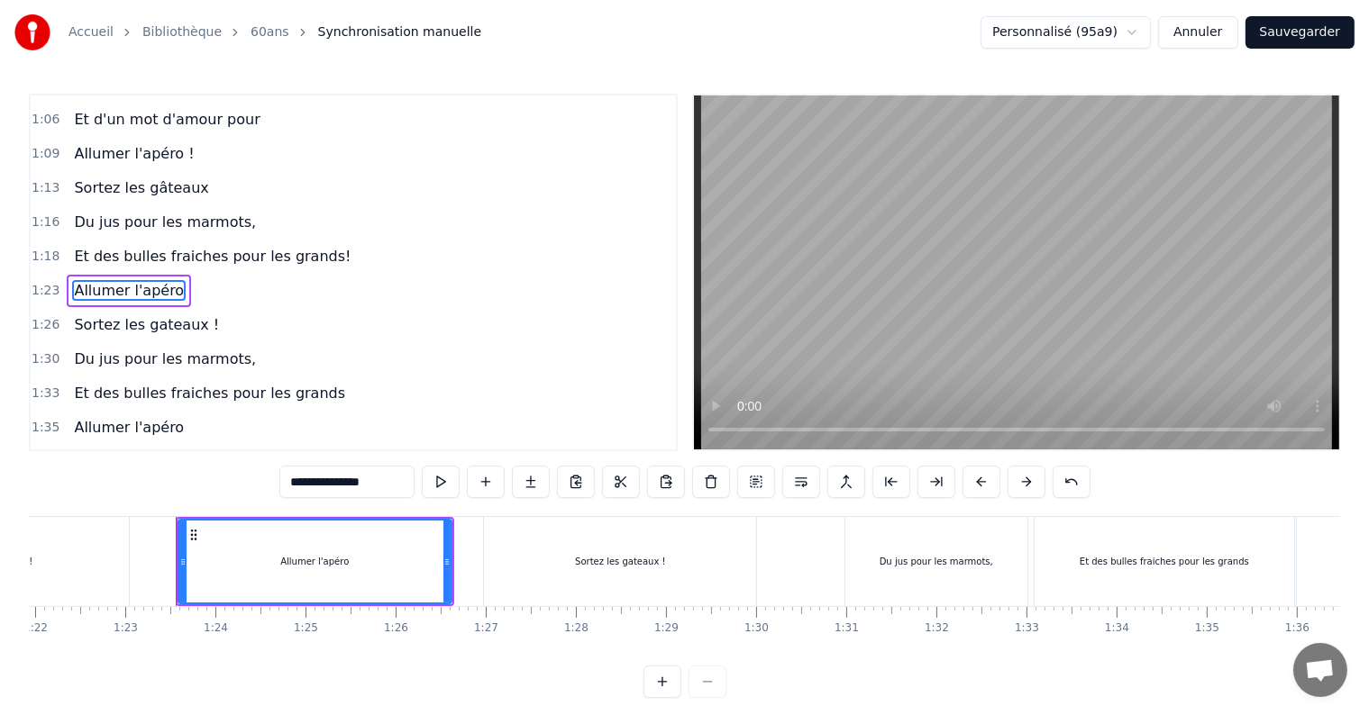
scroll to position [0, 7438]
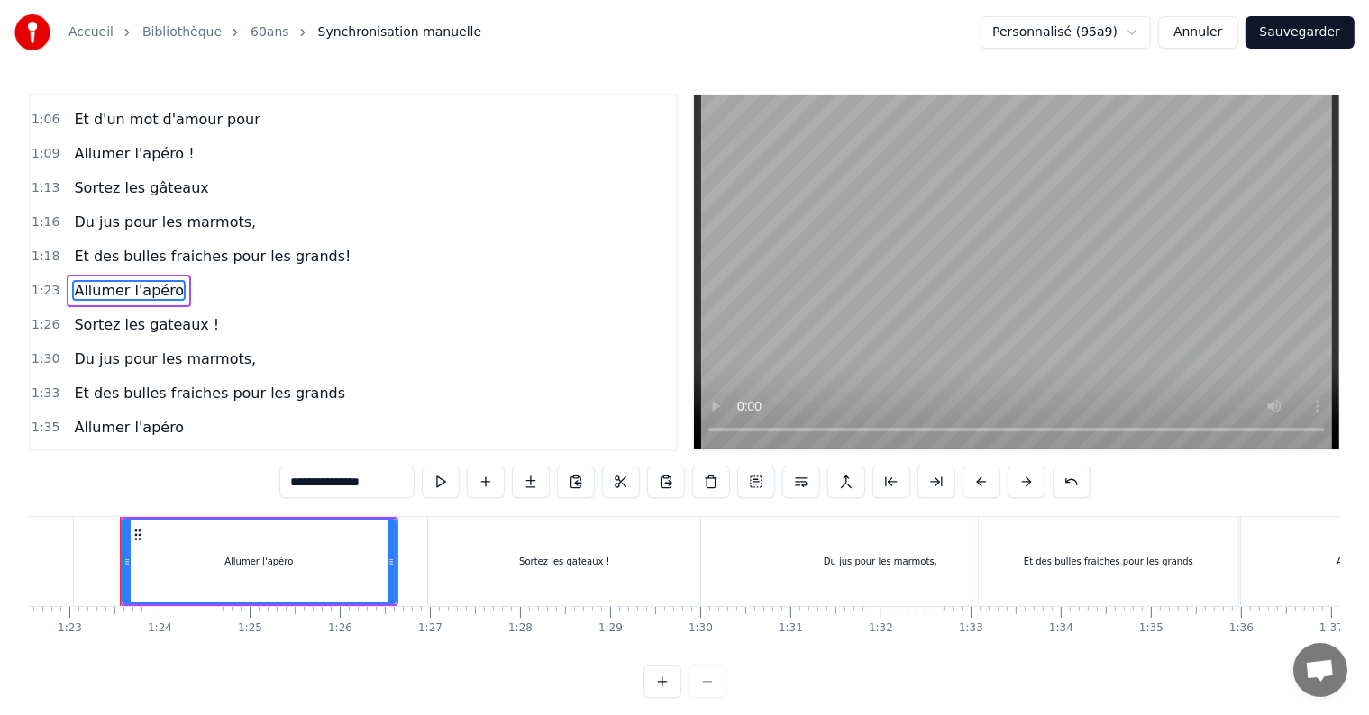
click at [390, 487] on input "**********" at bounding box center [346, 482] width 135 height 32
click at [131, 417] on span "Allumer l'apéro" at bounding box center [129, 427] width 114 height 21
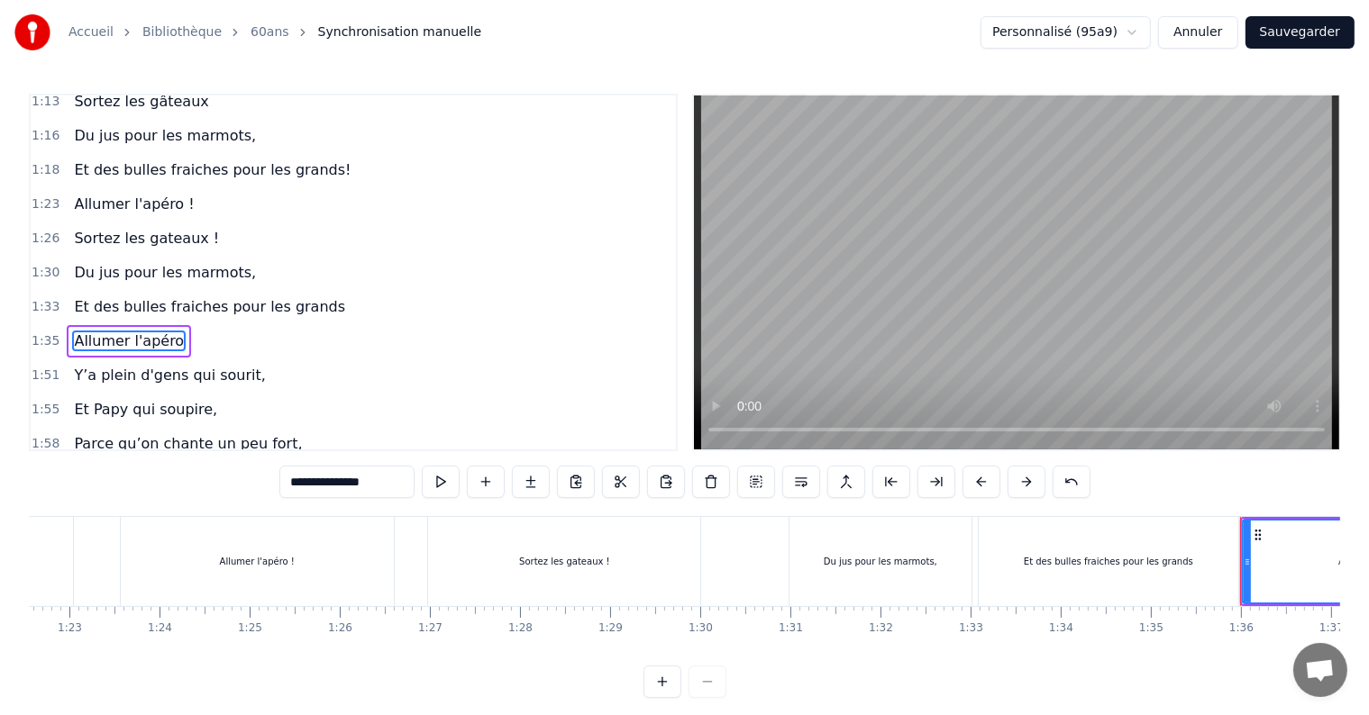
scroll to position [502, 0]
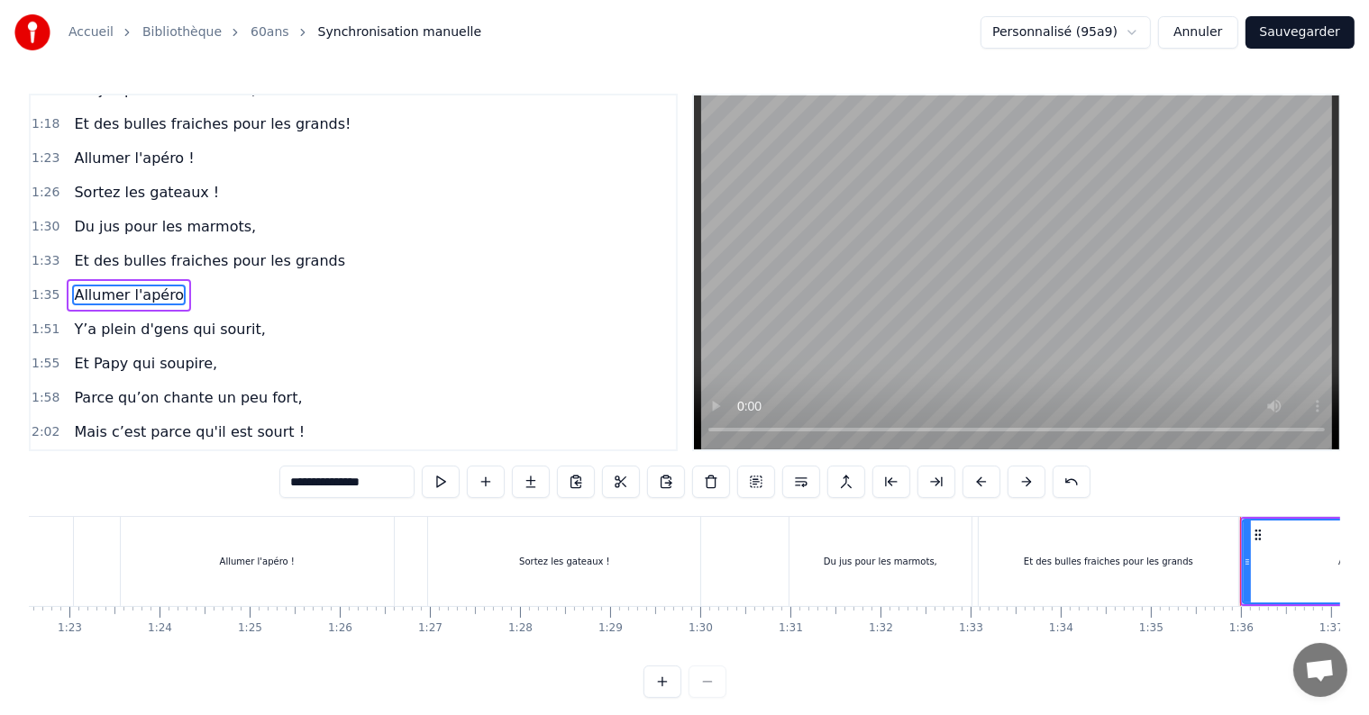
click at [390, 487] on input "**********" at bounding box center [346, 482] width 135 height 32
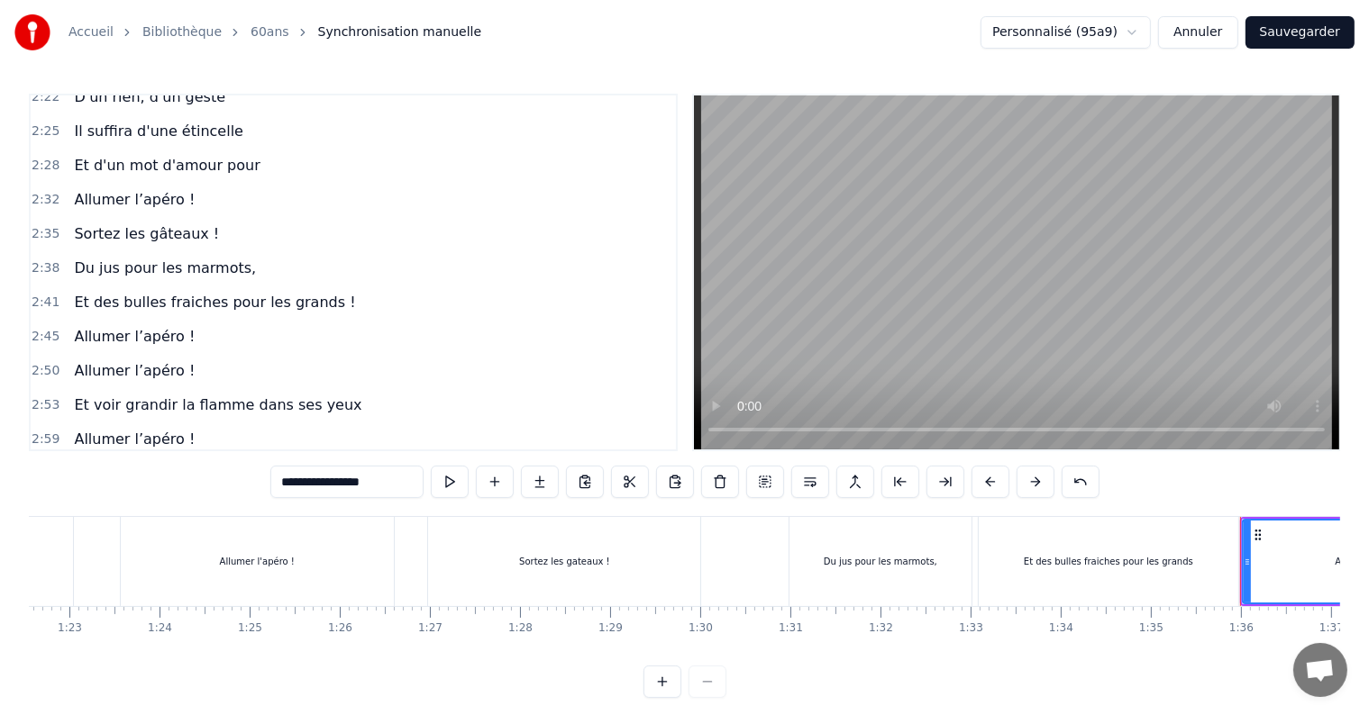
scroll to position [1223, 0]
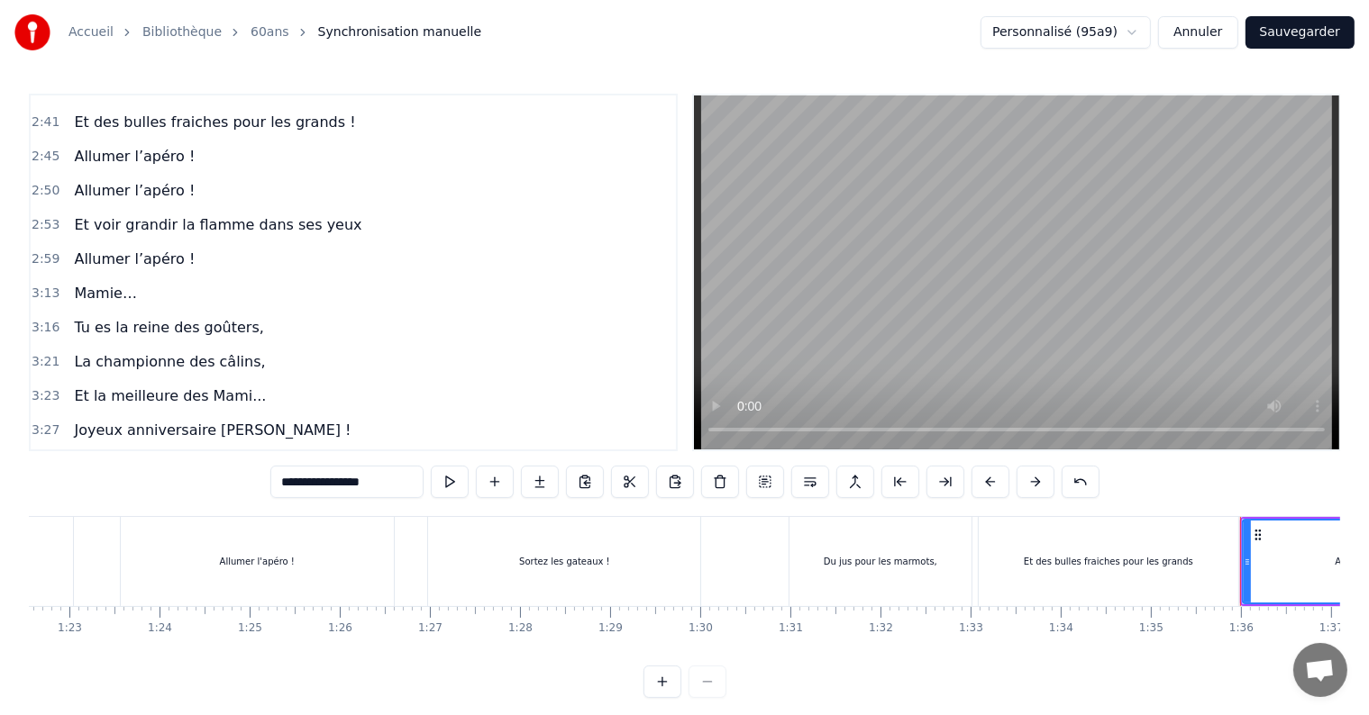
click at [222, 386] on span "Et la meilleure des Mami..." at bounding box center [170, 396] width 196 height 21
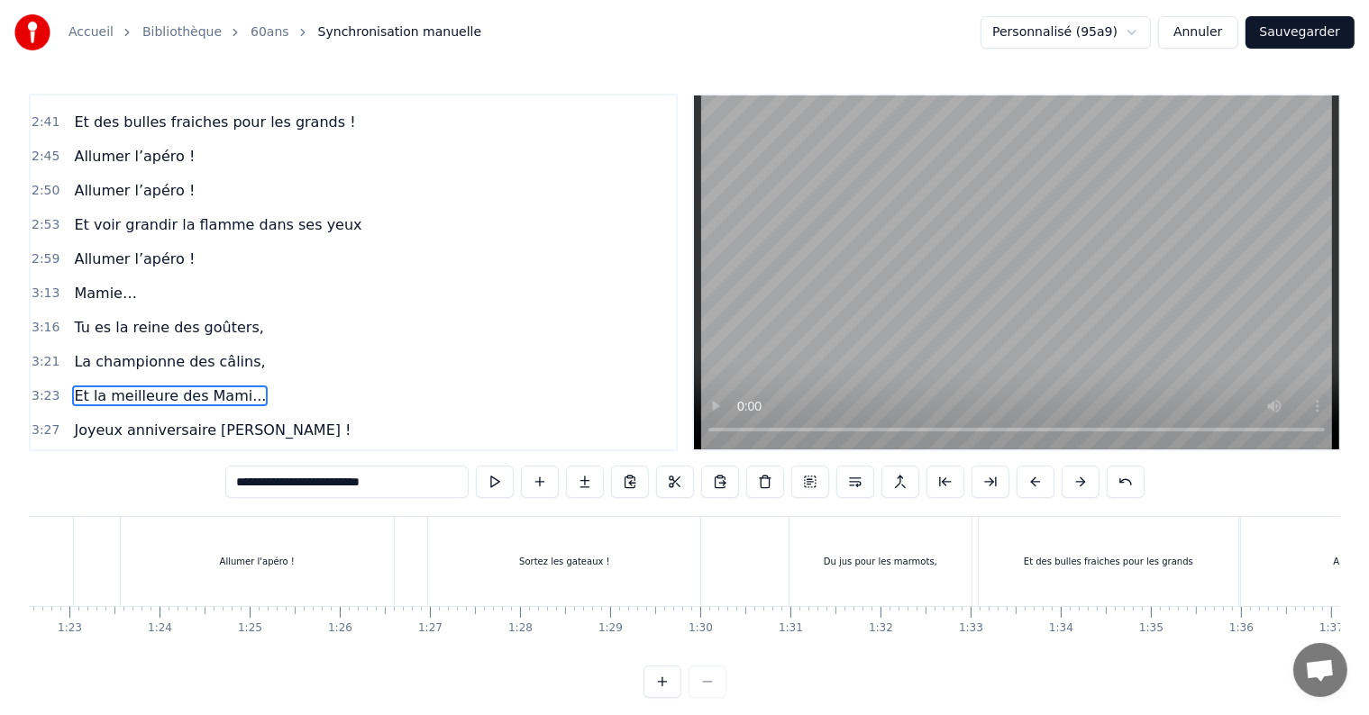
scroll to position [1298, 0]
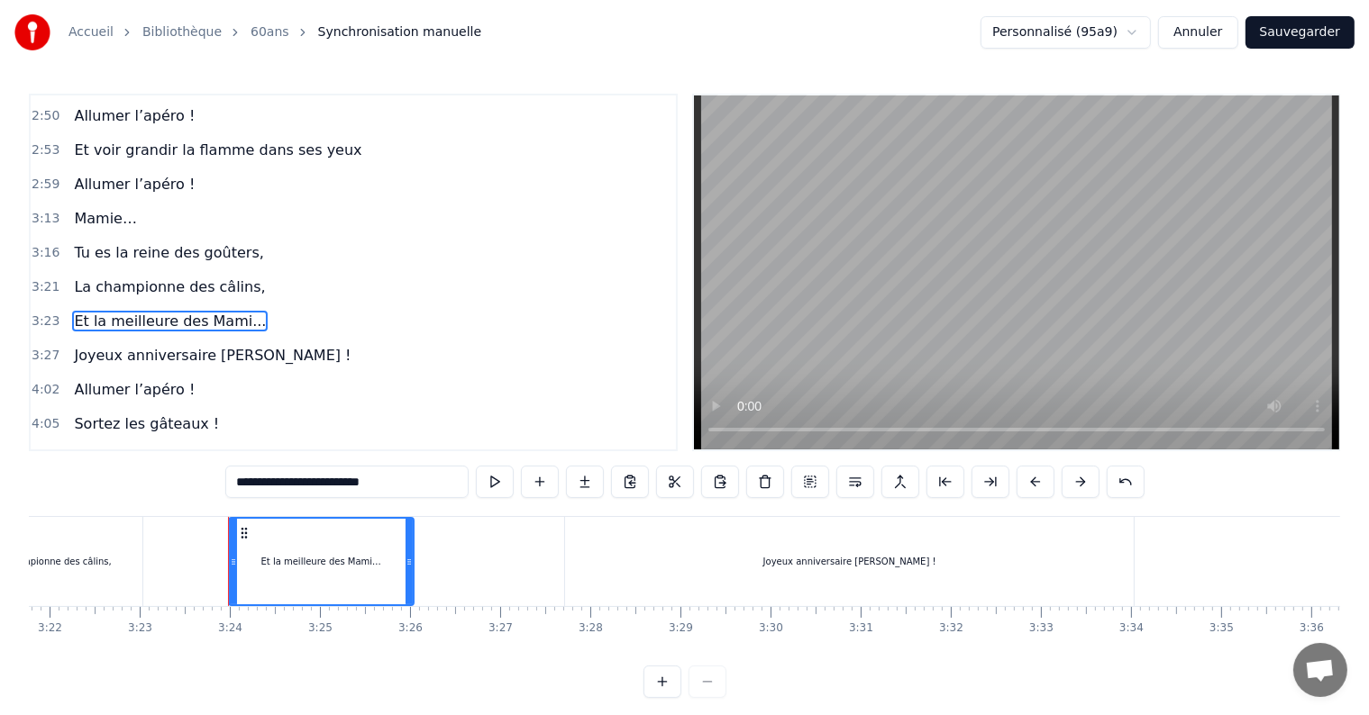
click at [225, 311] on span "Et la meilleure des Mami..." at bounding box center [170, 321] width 196 height 21
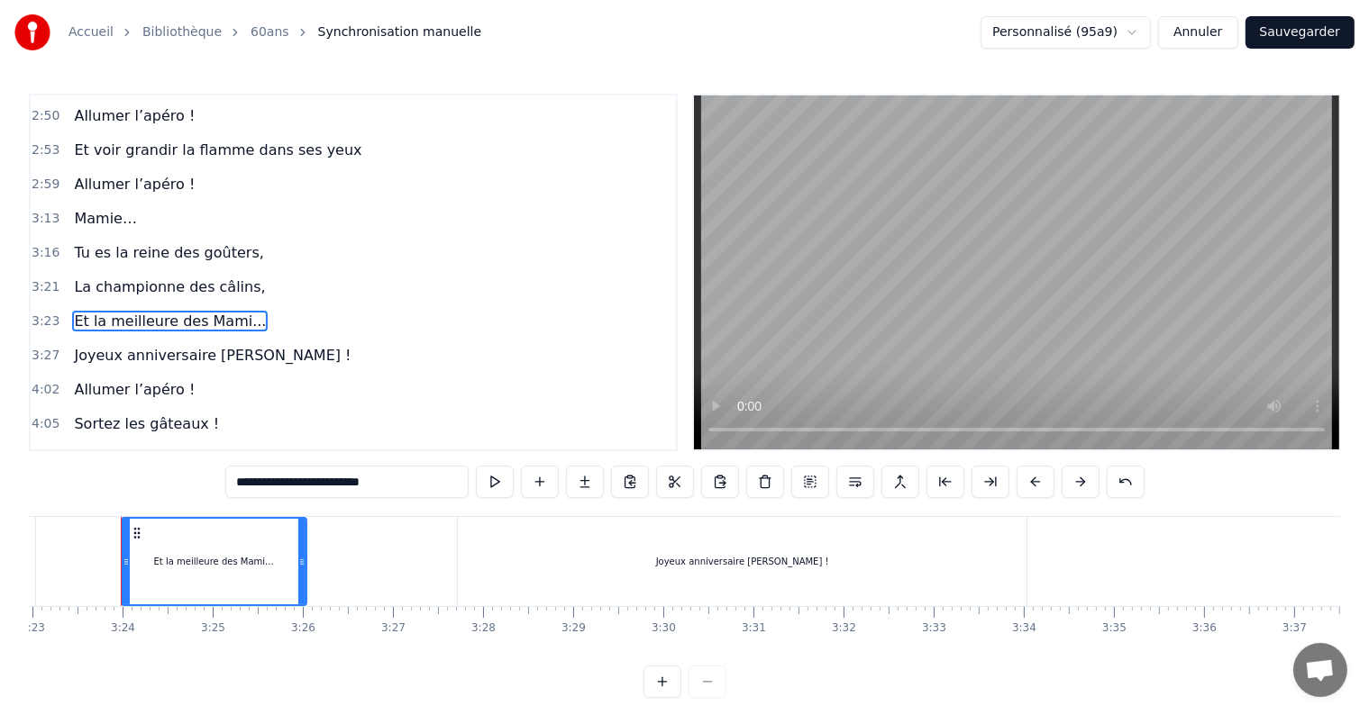
click at [378, 480] on input "**********" at bounding box center [346, 482] width 243 height 32
click at [121, 345] on span "Joyeux anniversaire [PERSON_NAME] !" at bounding box center [212, 355] width 280 height 21
type input "**********"
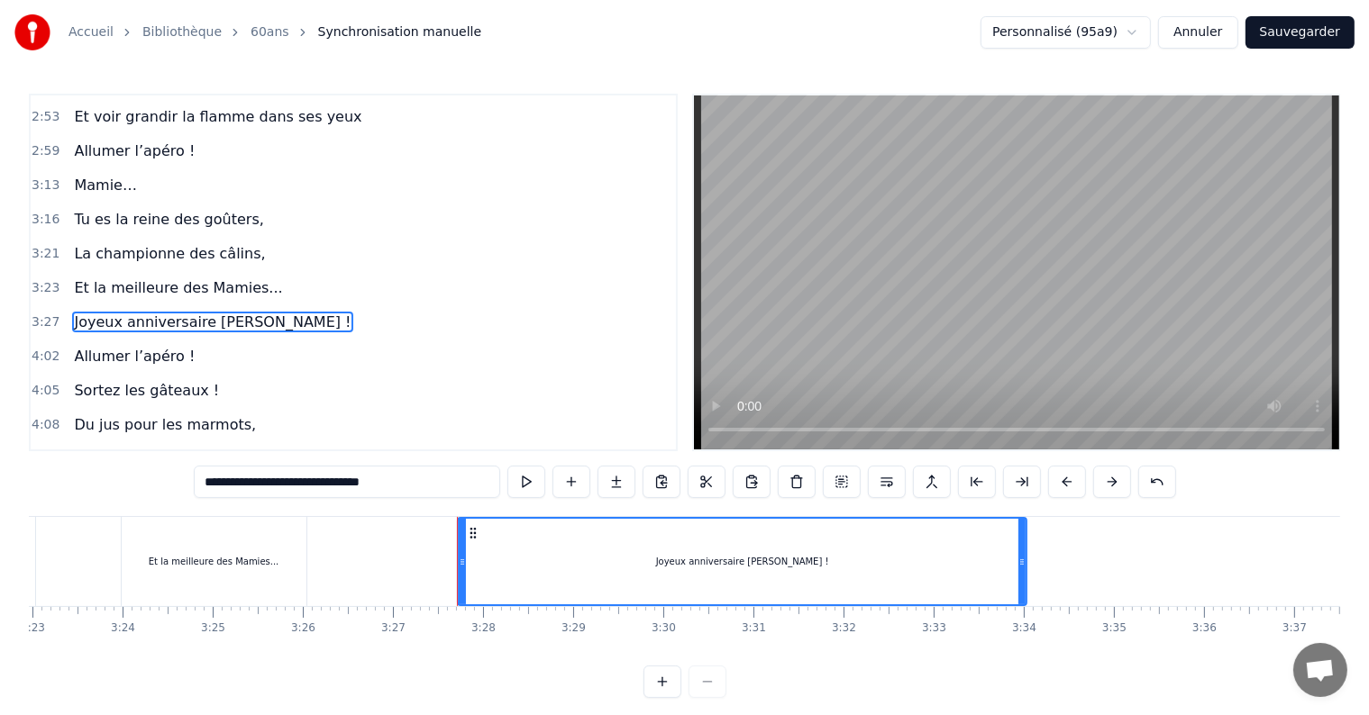
click at [225, 340] on div "4:02 Allumer l’apéro !" at bounding box center [353, 357] width 645 height 34
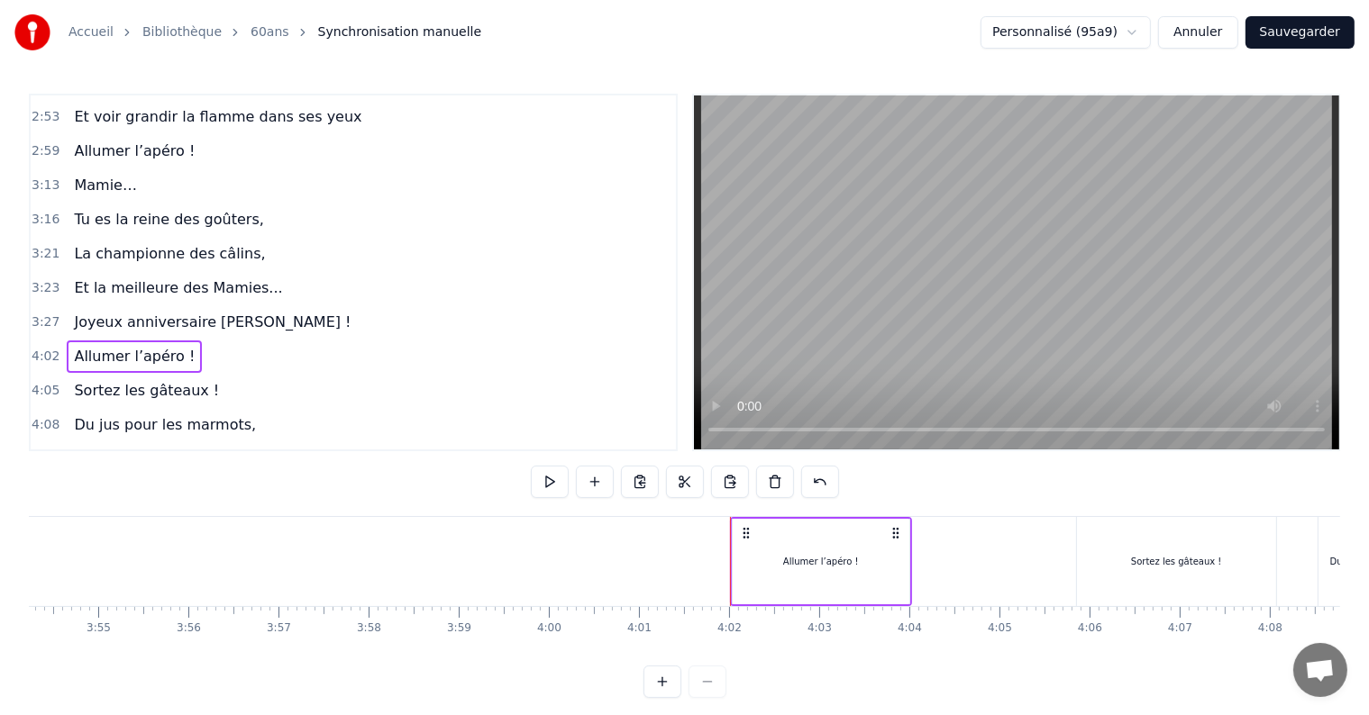
scroll to position [0, 21715]
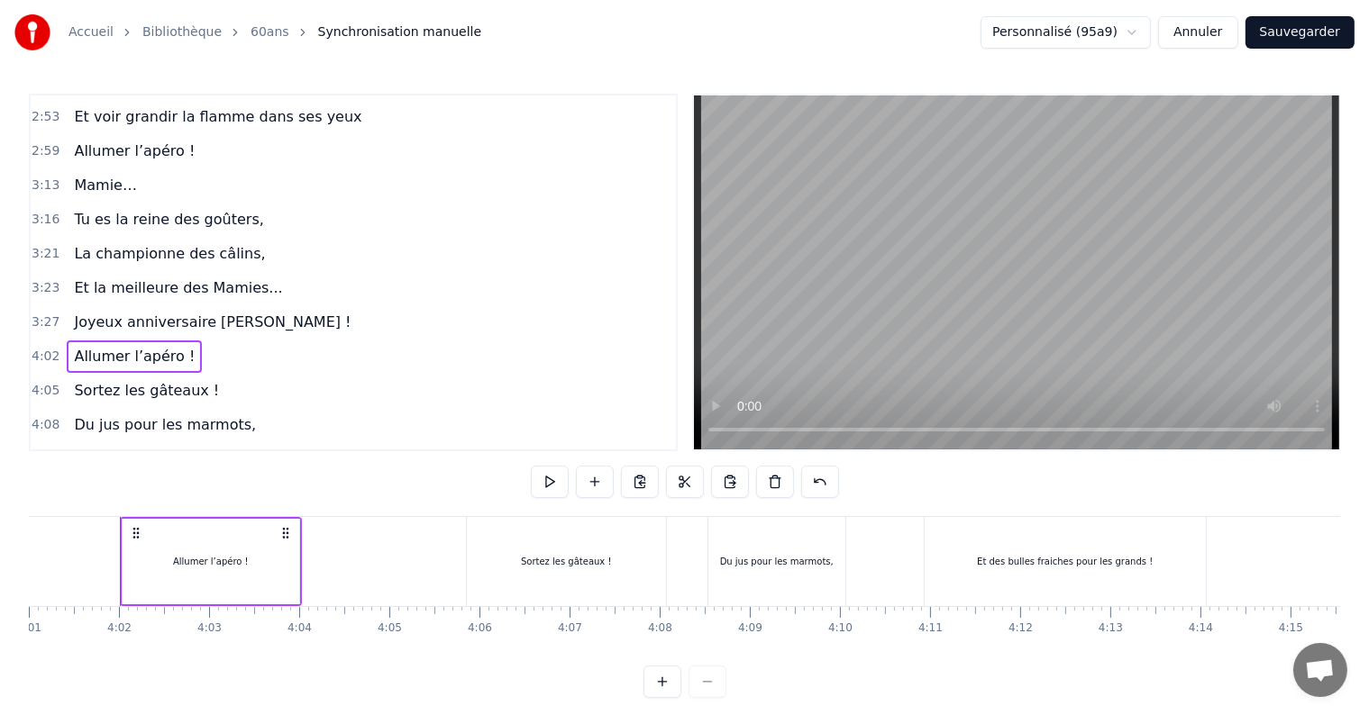
click at [155, 380] on span "Sortez les gâteaux !" at bounding box center [146, 390] width 149 height 21
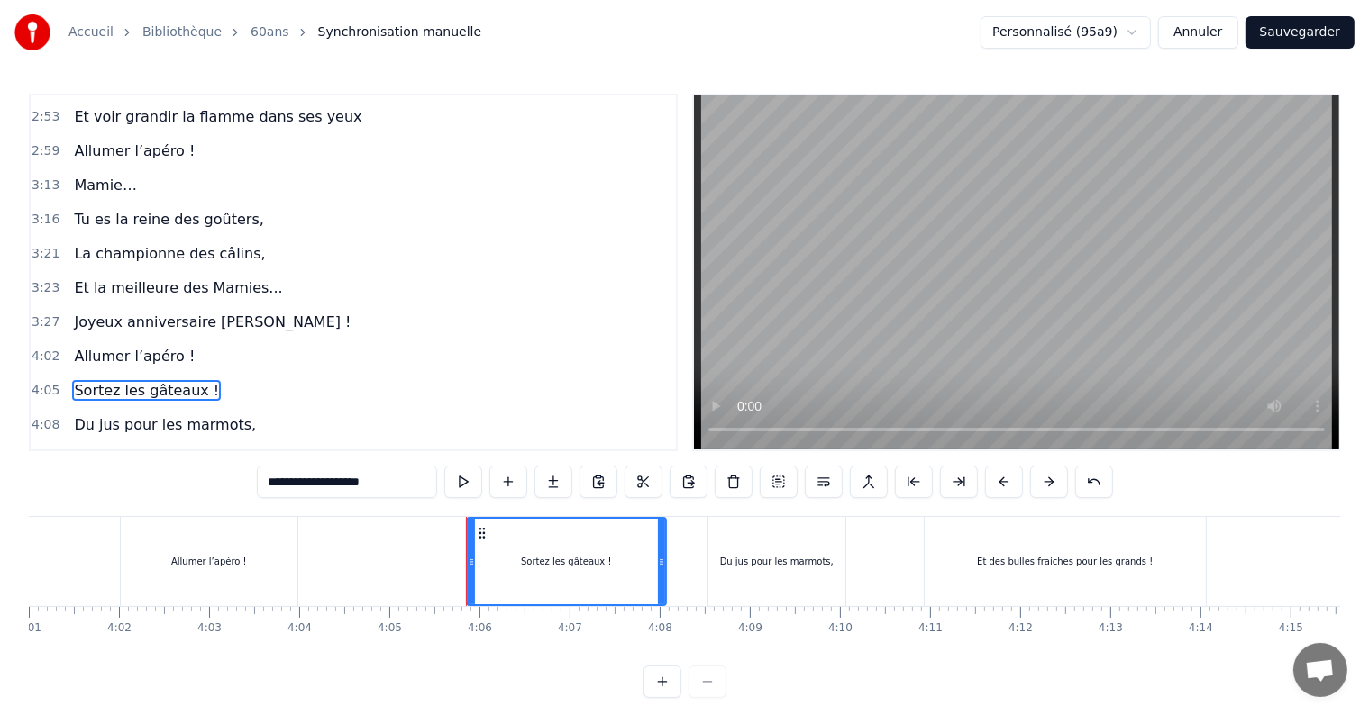
scroll to position [1398, 0]
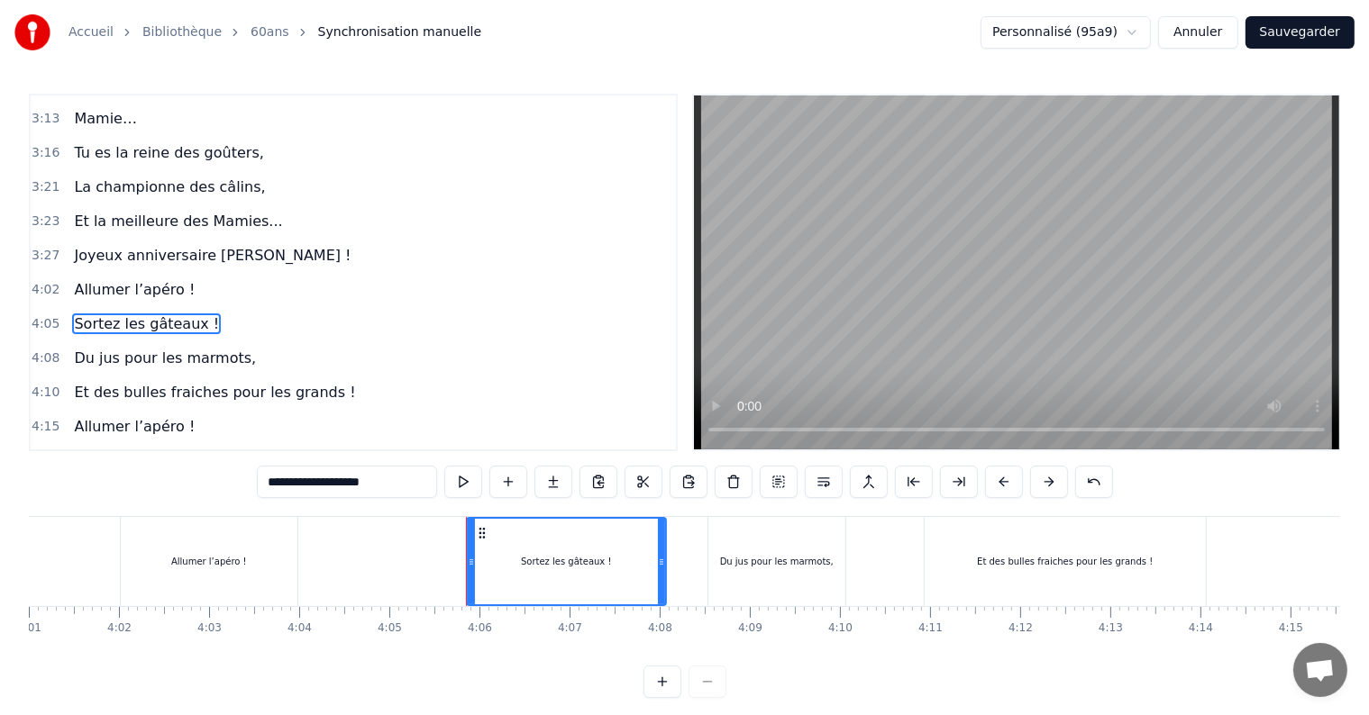
click at [144, 382] on span "Et des bulles fraiches pour les grands !" at bounding box center [214, 392] width 285 height 21
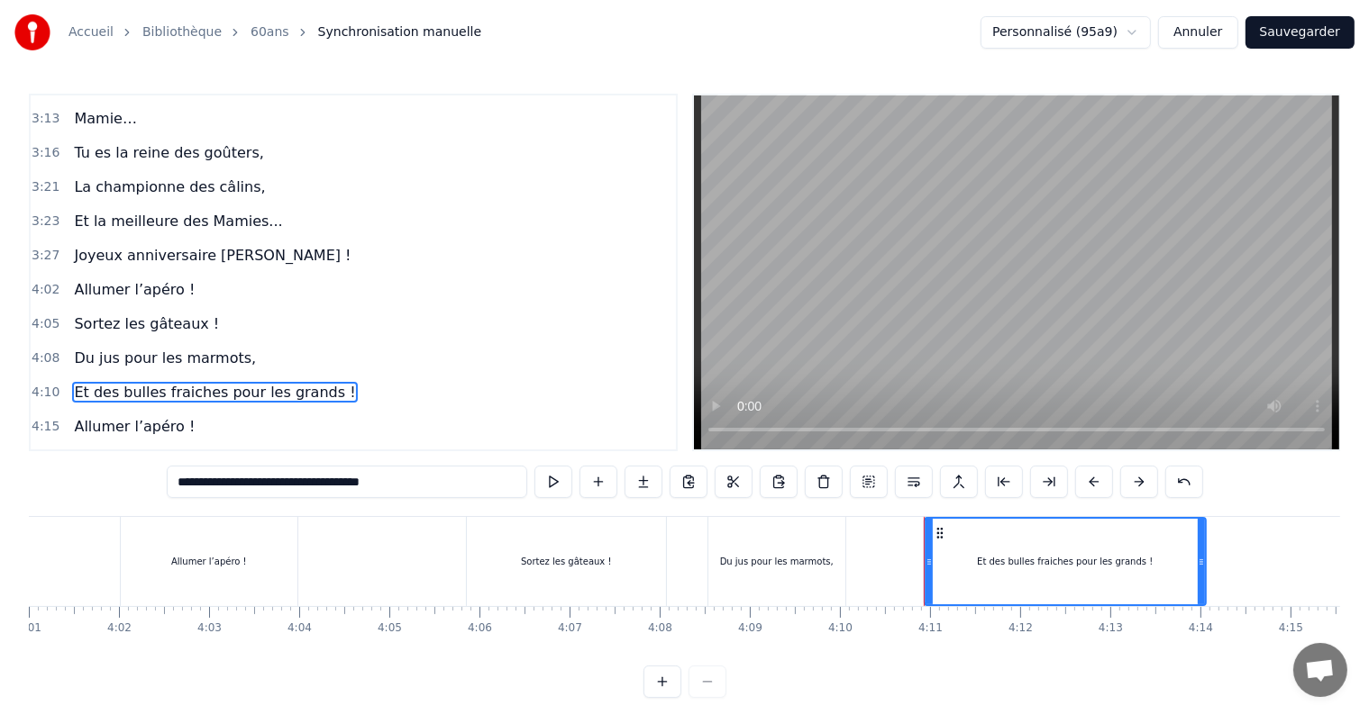
scroll to position [1435, 0]
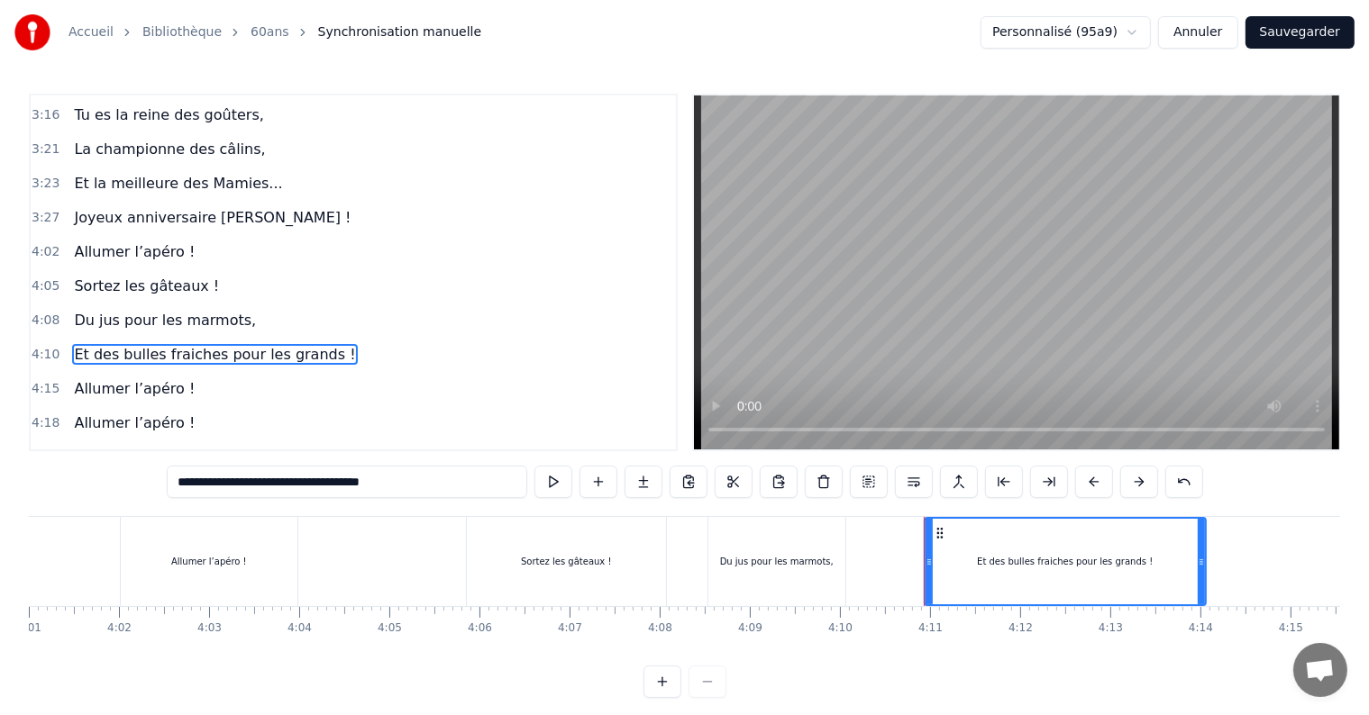
click at [146, 481] on span "On t'aime mami" at bounding box center [132, 491] width 120 height 21
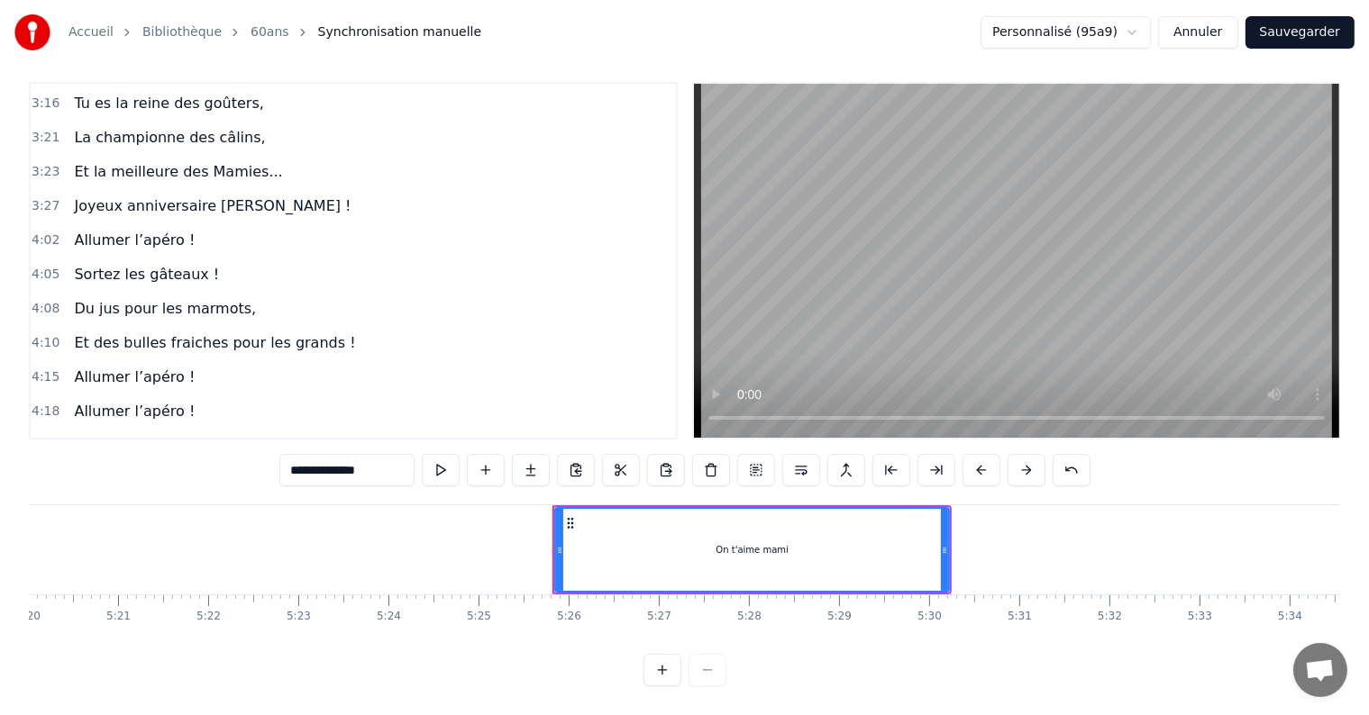
scroll to position [0, 28906]
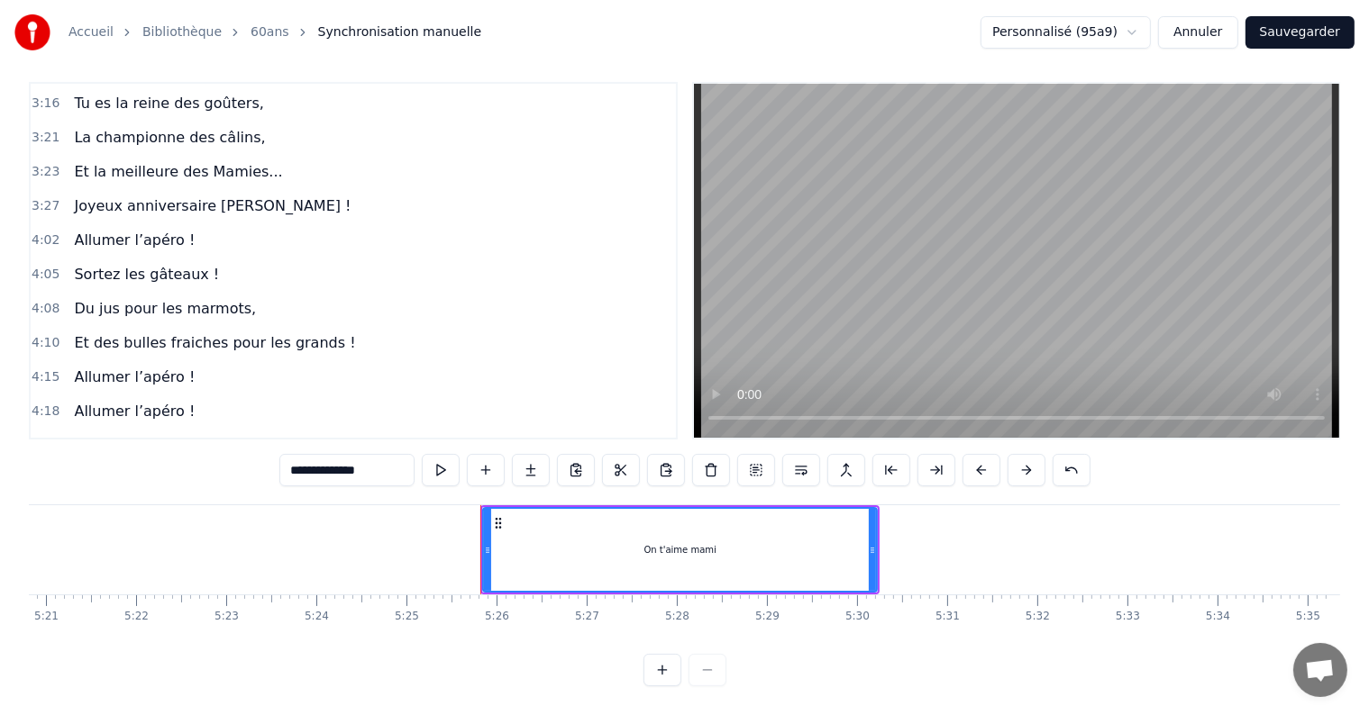
click at [383, 454] on input "**********" at bounding box center [346, 470] width 135 height 32
type input "**********"
click at [339, 360] on div "4:15 Allumer l’apéro !" at bounding box center [353, 377] width 645 height 34
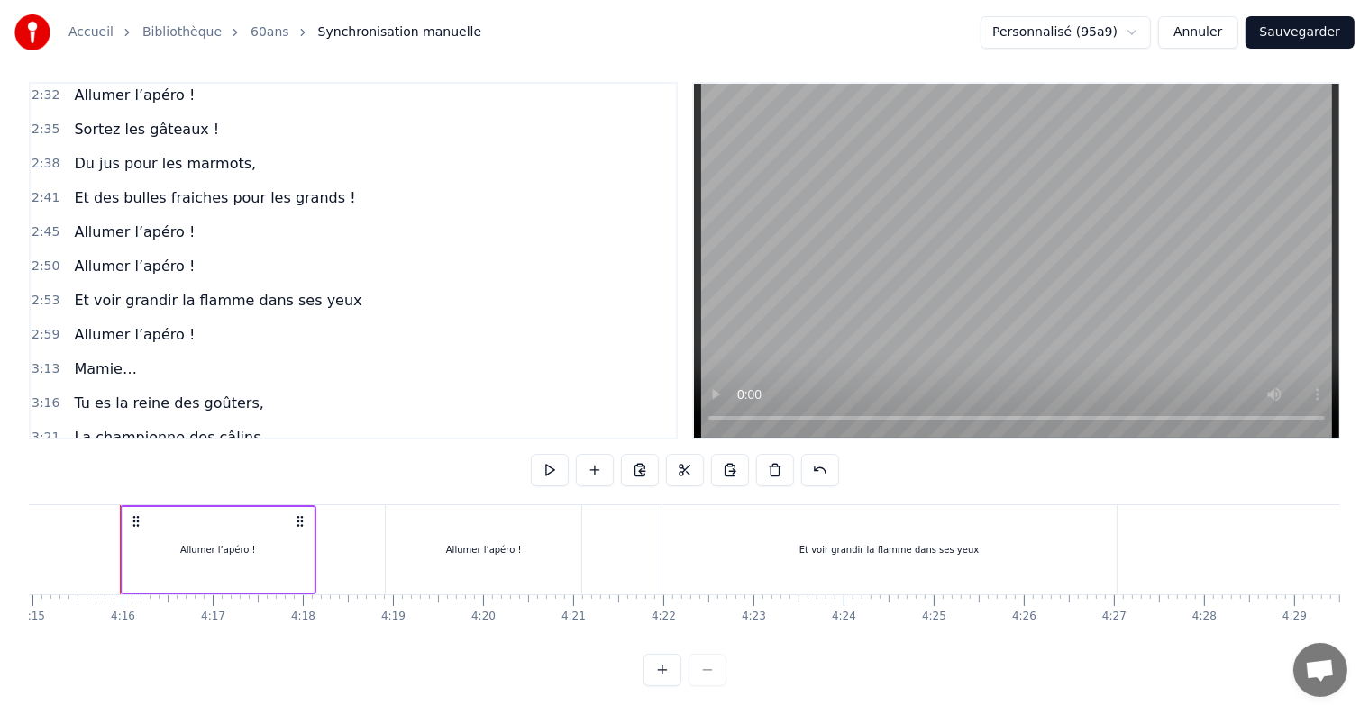
scroll to position [805, 0]
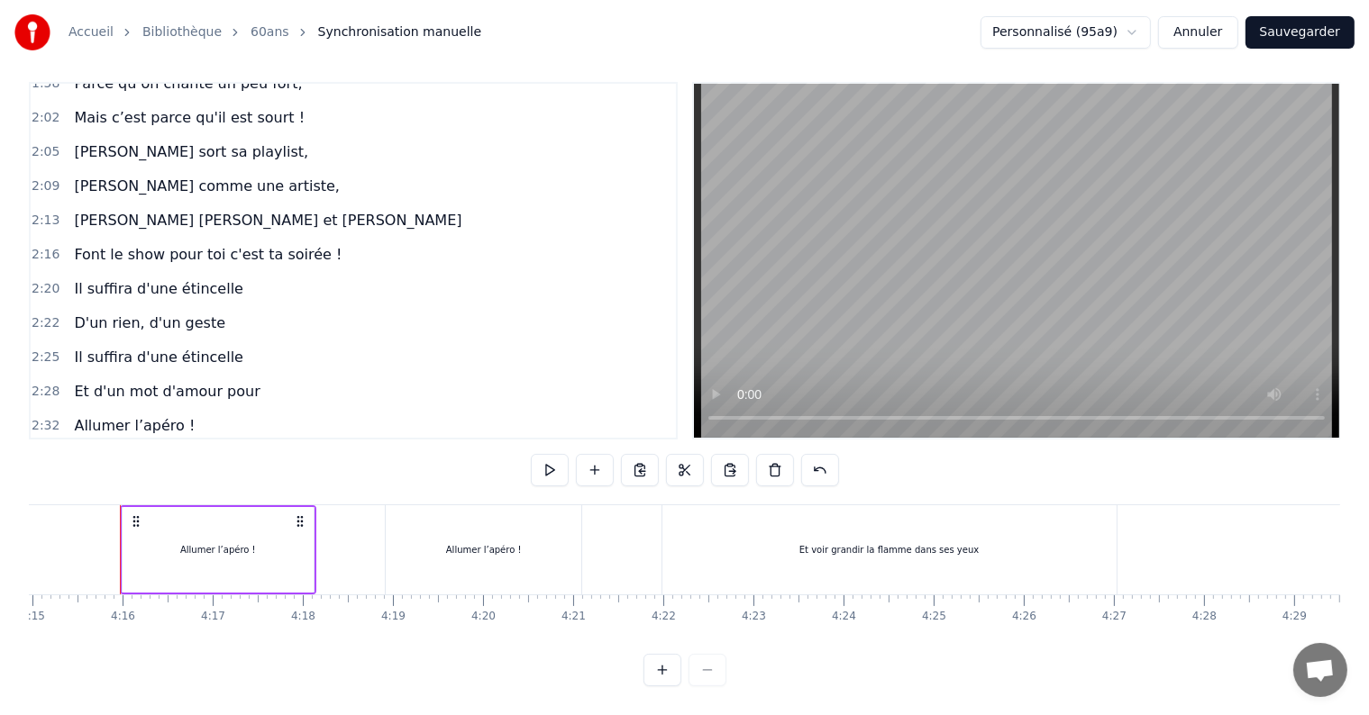
click at [190, 141] on span "[PERSON_NAME] sort sa playlist," at bounding box center [191, 151] width 238 height 21
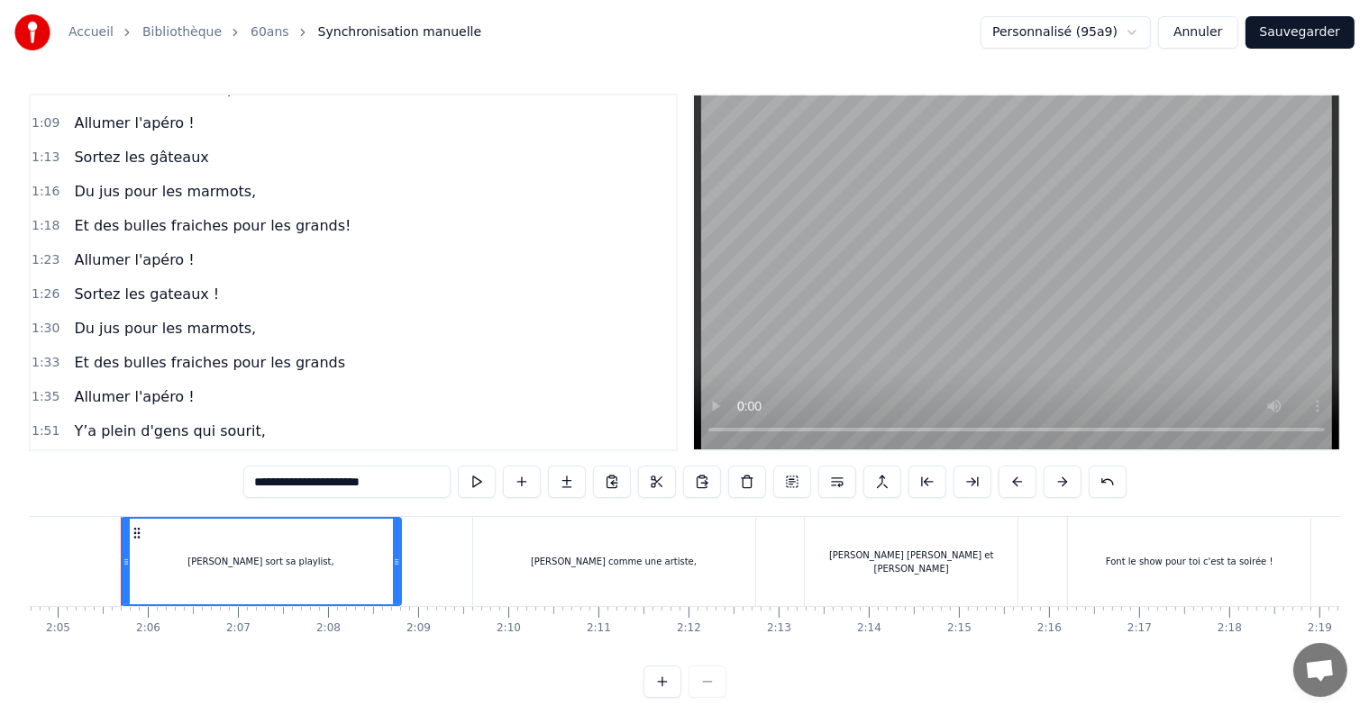
scroll to position [397, 0]
click at [141, 287] on span "Sortez les gateaux !" at bounding box center [146, 297] width 149 height 21
type input "**********"
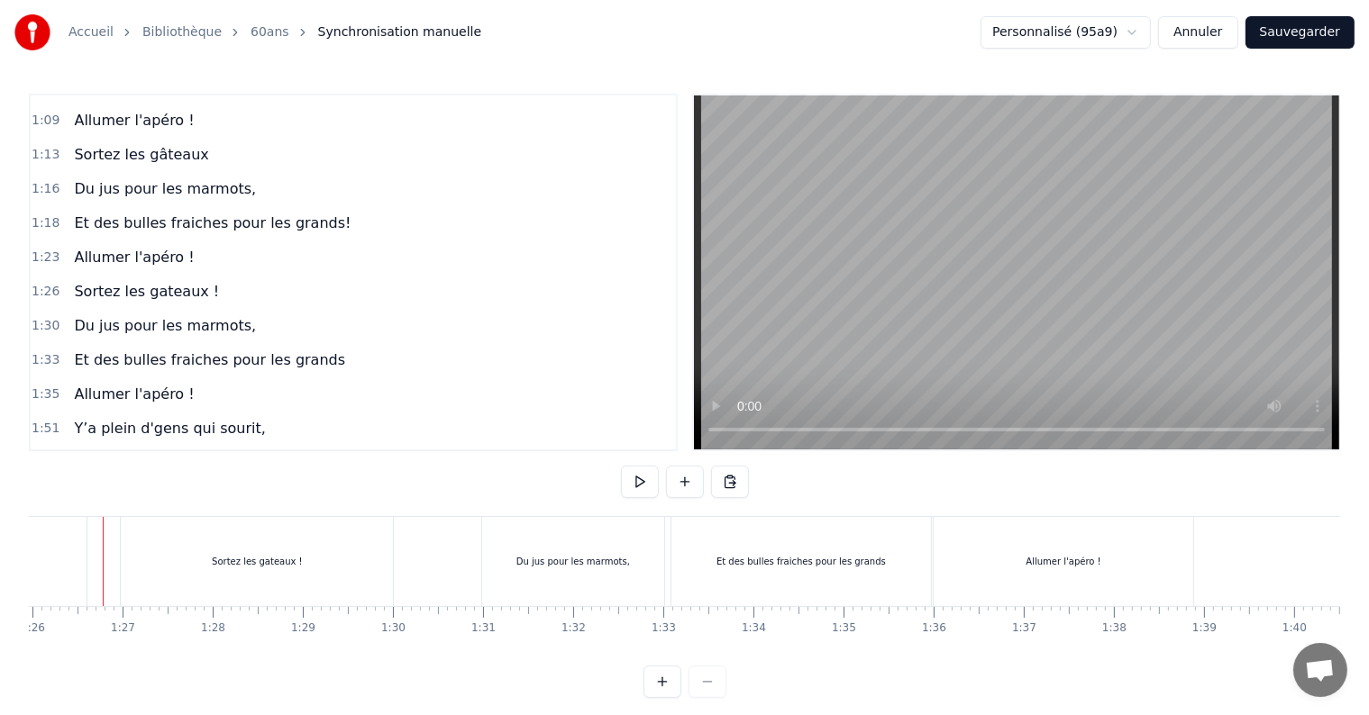
scroll to position [0, 7728]
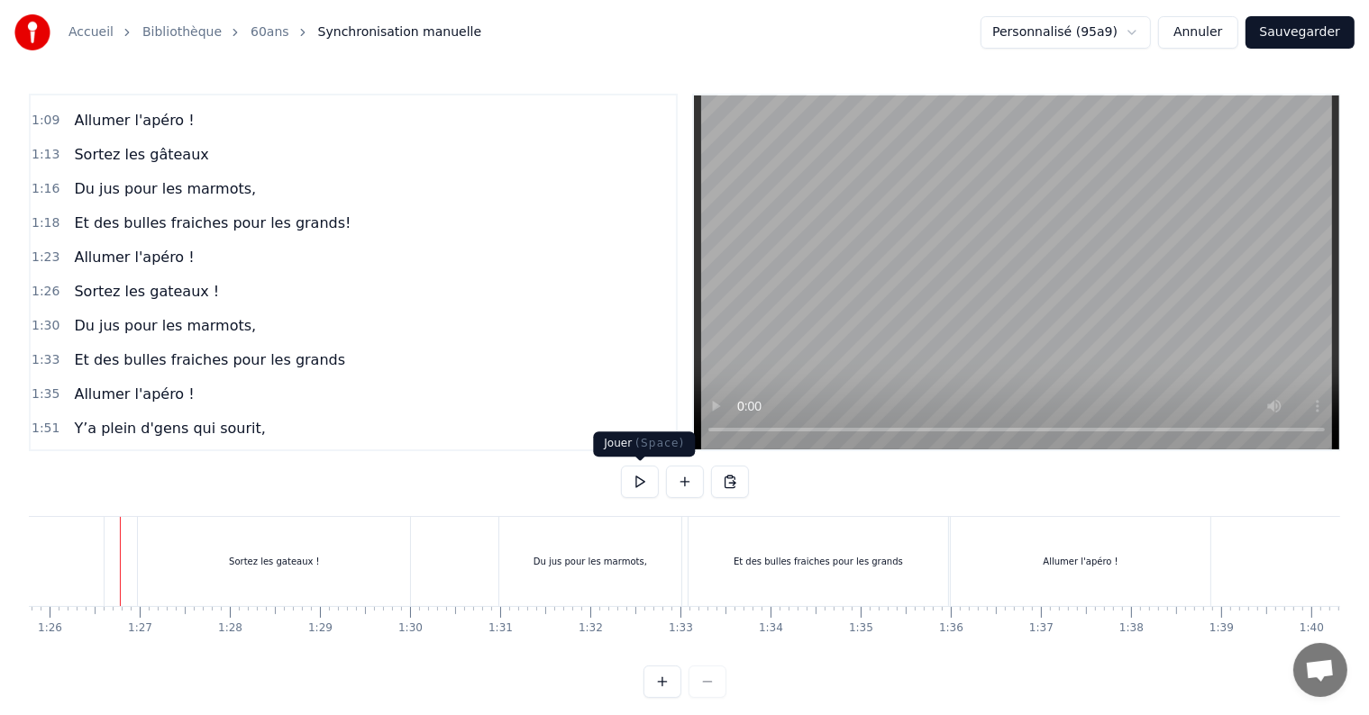
click at [633, 484] on button at bounding box center [640, 482] width 38 height 32
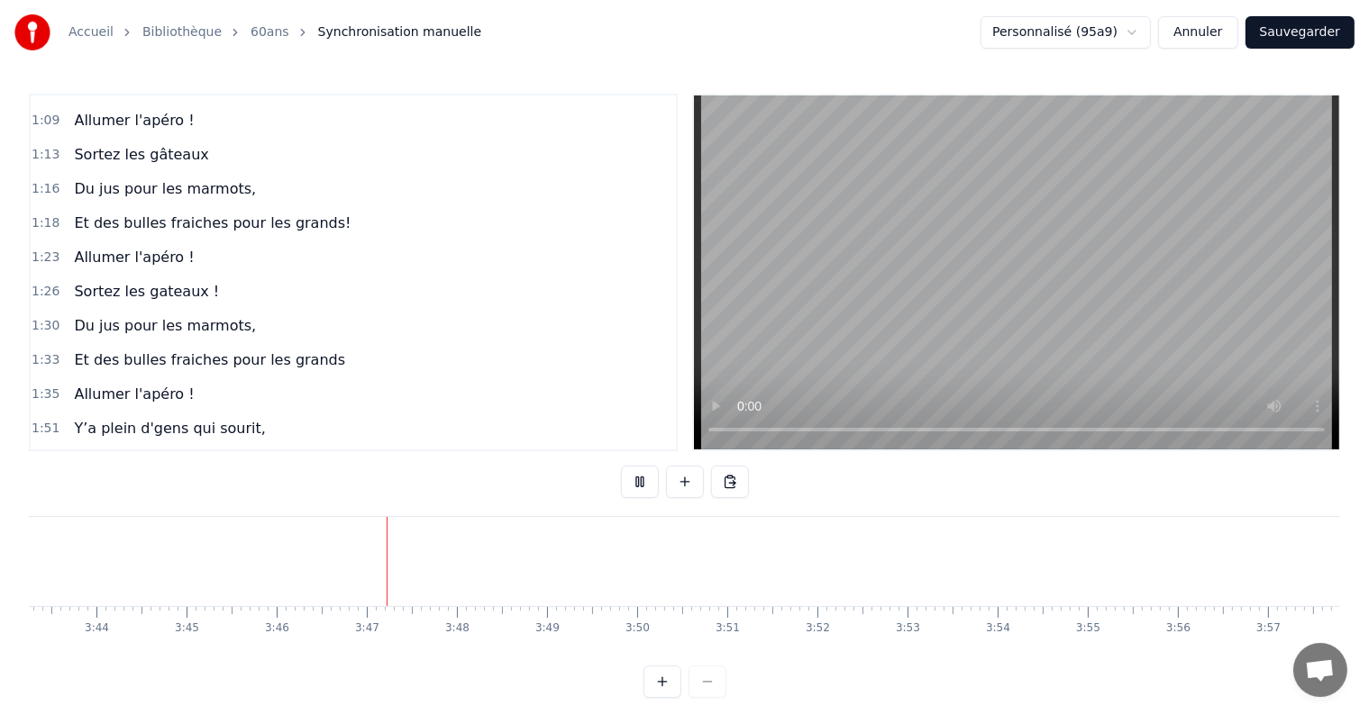
scroll to position [0, 20330]
click at [1110, 32] on html "Accueil Bibliothèque 60ans Synchronisation manuelle Personnalisé (95a9) Annuler…" at bounding box center [684, 363] width 1369 height 727
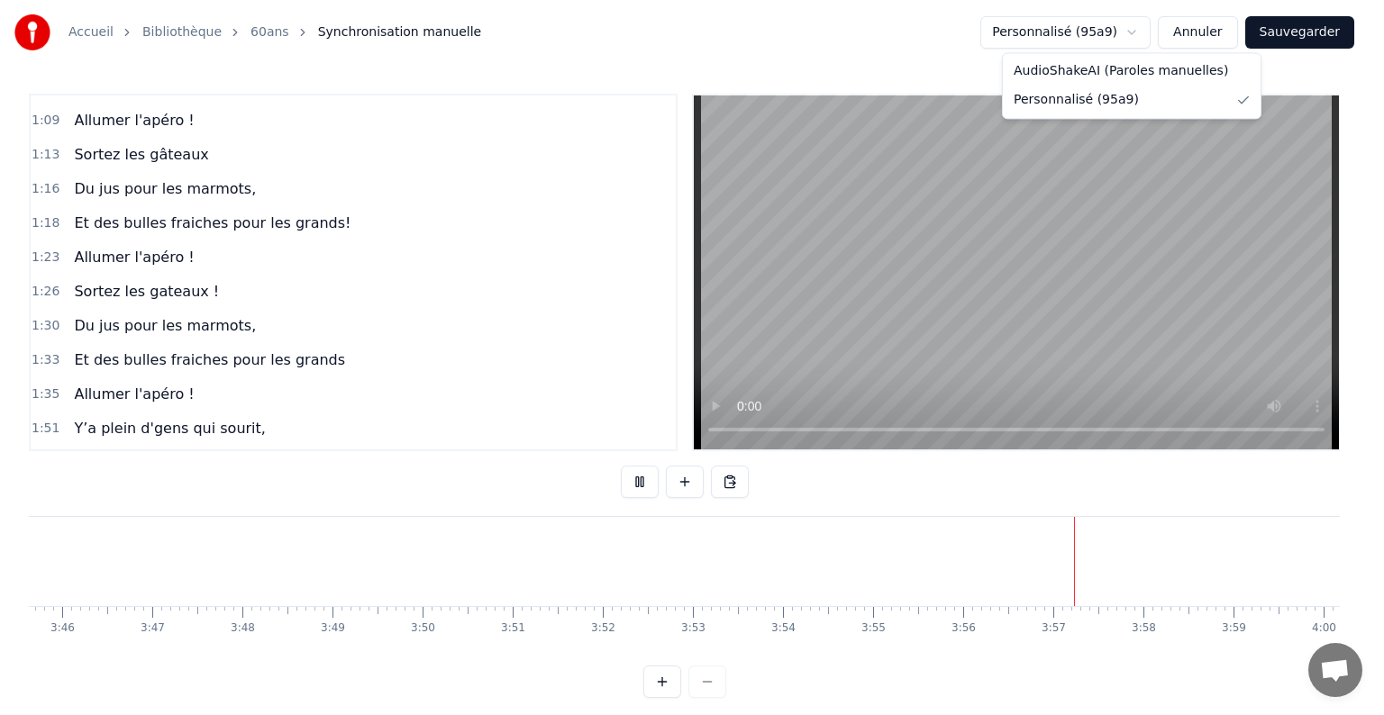
click at [1121, 25] on html "Accueil Bibliothèque 60ans Synchronisation manuelle Personnalisé (95a9) Annuler…" at bounding box center [692, 363] width 1384 height 727
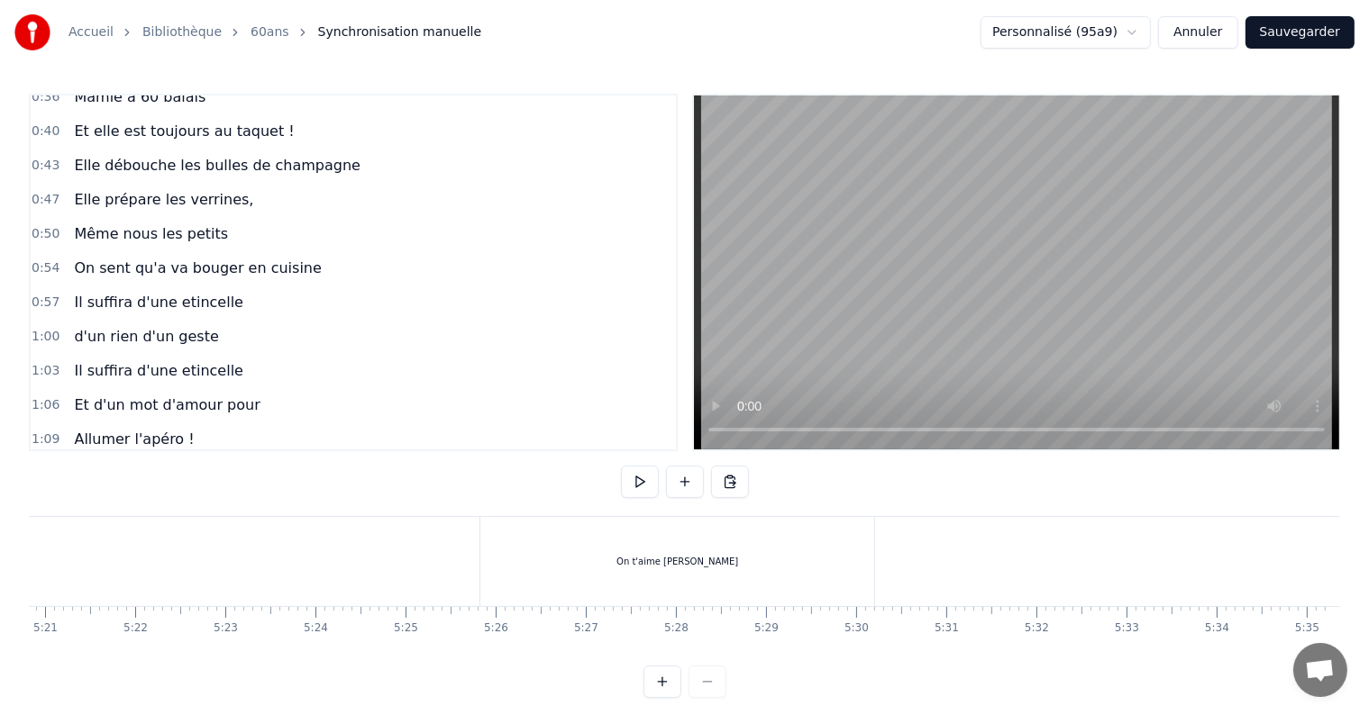
scroll to position [0, 0]
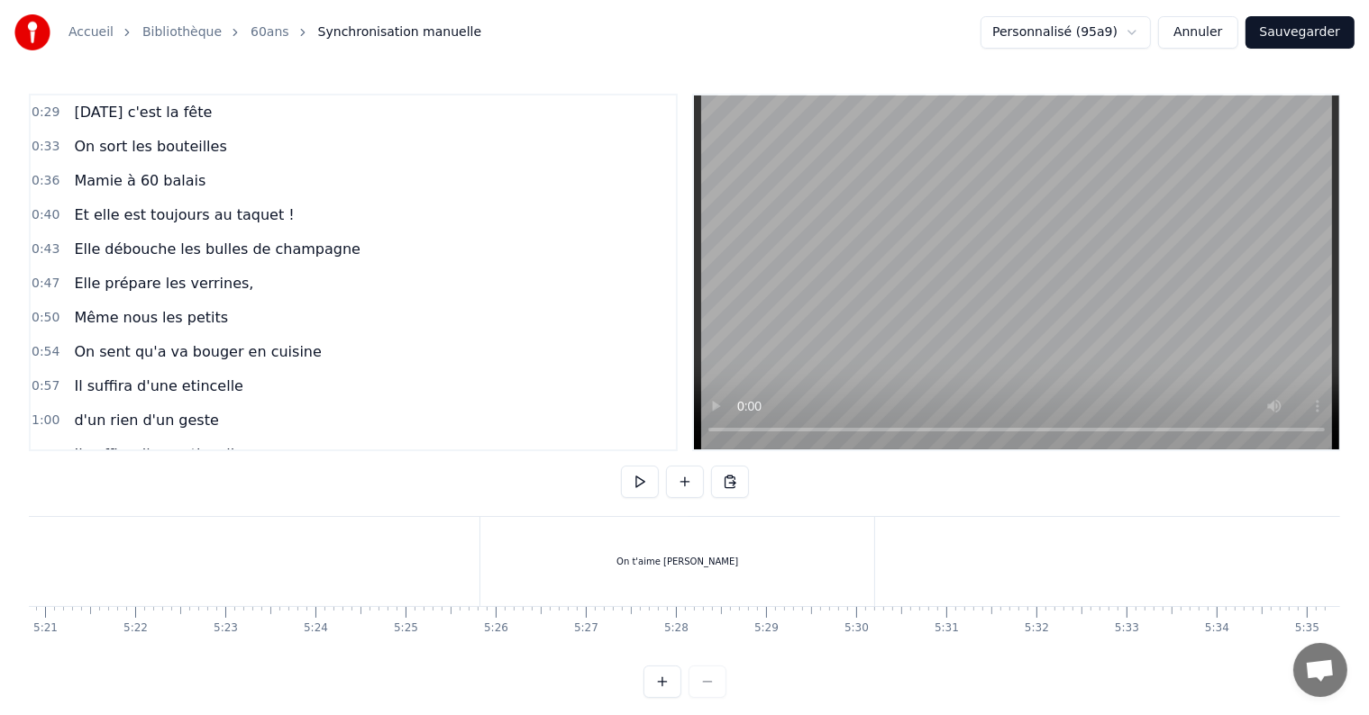
drag, startPoint x: 190, startPoint y: 477, endPoint x: 196, endPoint y: 444, distance: 33.0
click at [190, 477] on div "0:29 [DATE] c'est la fête 0:33 On sort les bouteilles 0:36 Mamie à 60 balais 0:…" at bounding box center [684, 396] width 1311 height 605
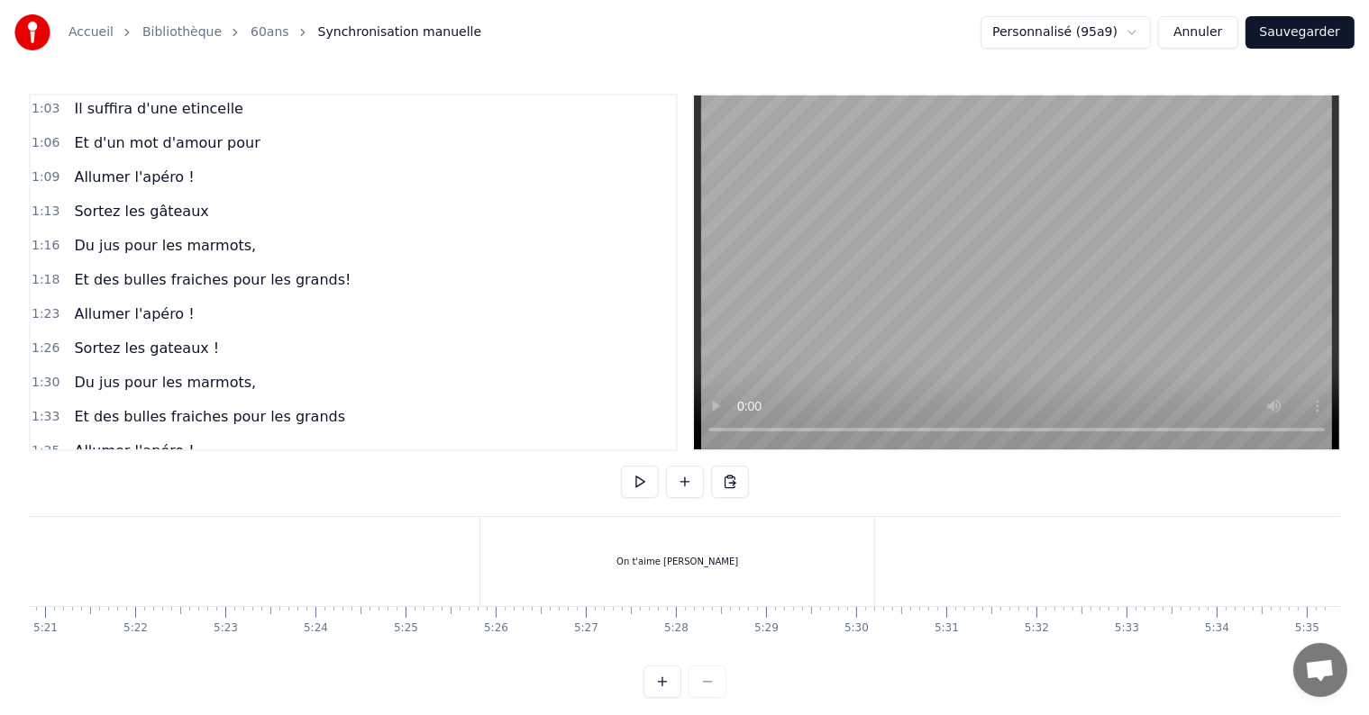
scroll to position [373, 0]
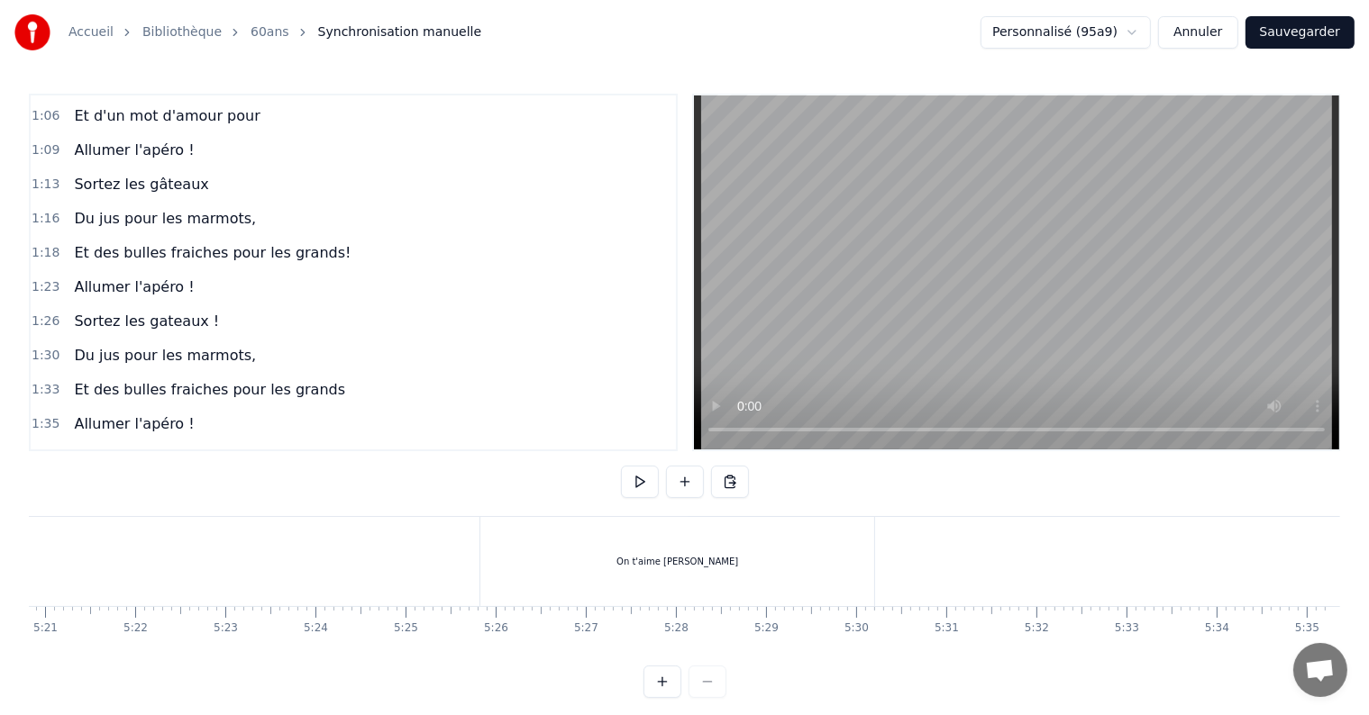
click at [101, 476] on div "0:29 [DATE] c'est la fête 0:33 On sort les bouteilles 0:36 Mamie à 60 balais 0:…" at bounding box center [684, 396] width 1311 height 605
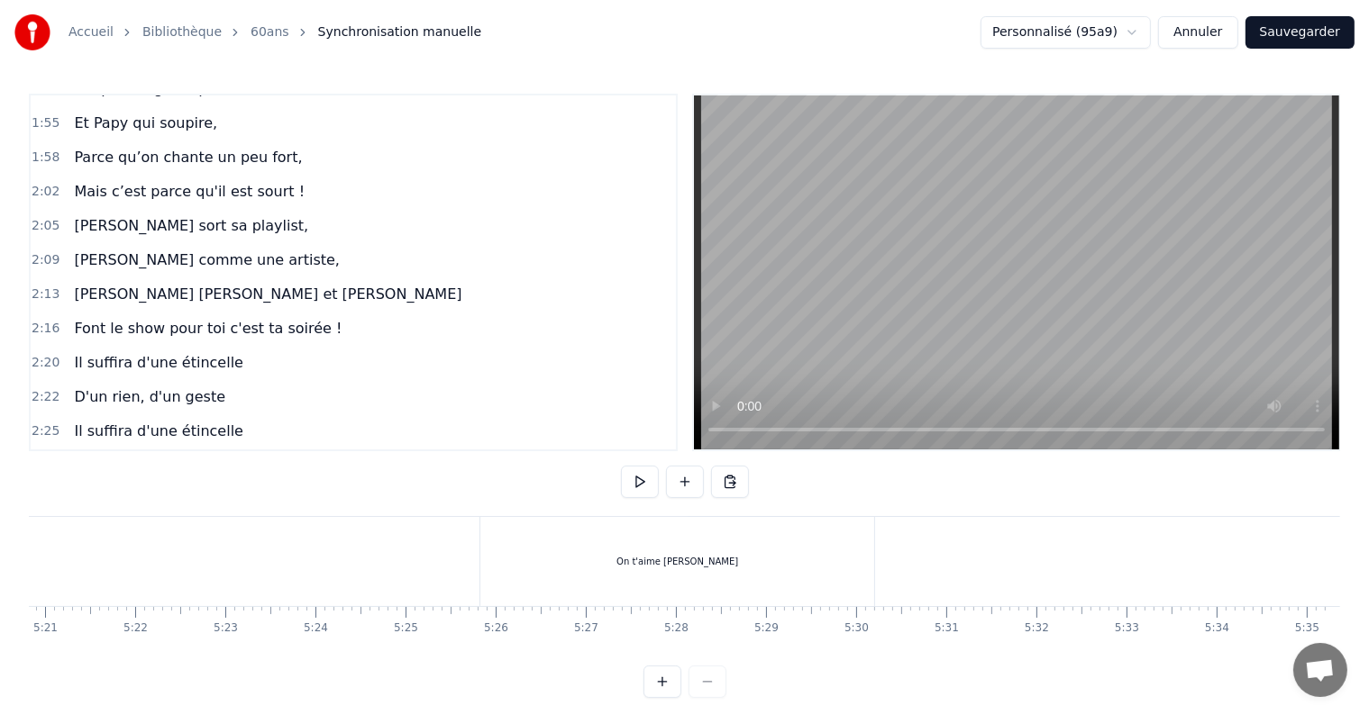
scroll to position [724, 0]
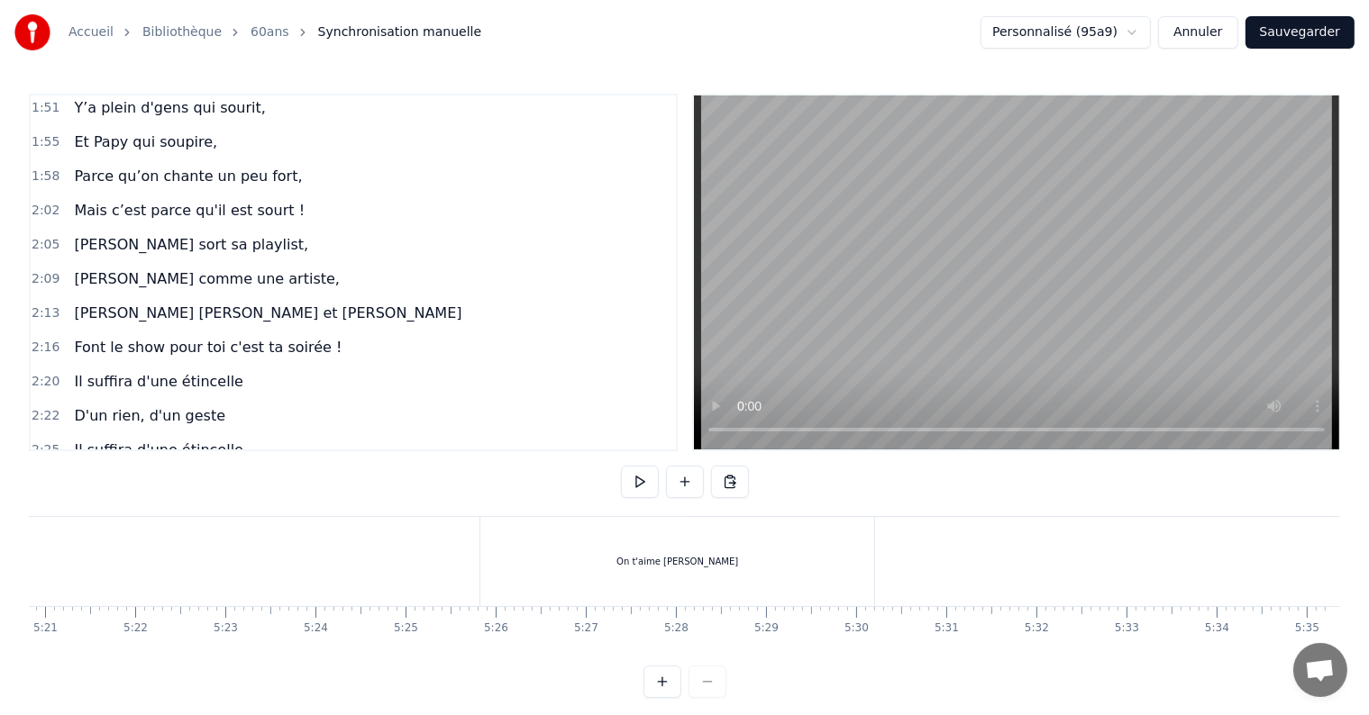
click at [173, 491] on div "0:29 [DATE] c'est la fête 0:33 On sort les bouteilles 0:36 Mamie à 60 balais 0:…" at bounding box center [684, 396] width 1311 height 605
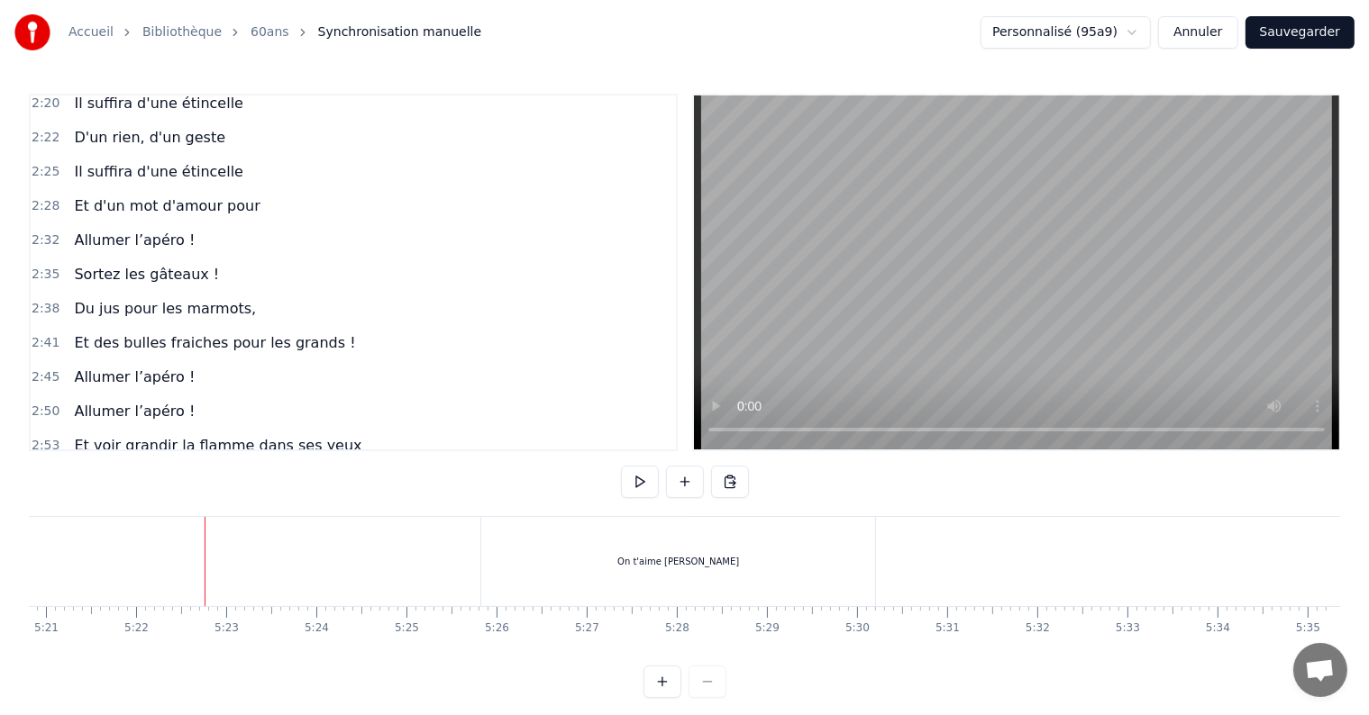
scroll to position [1014, 0]
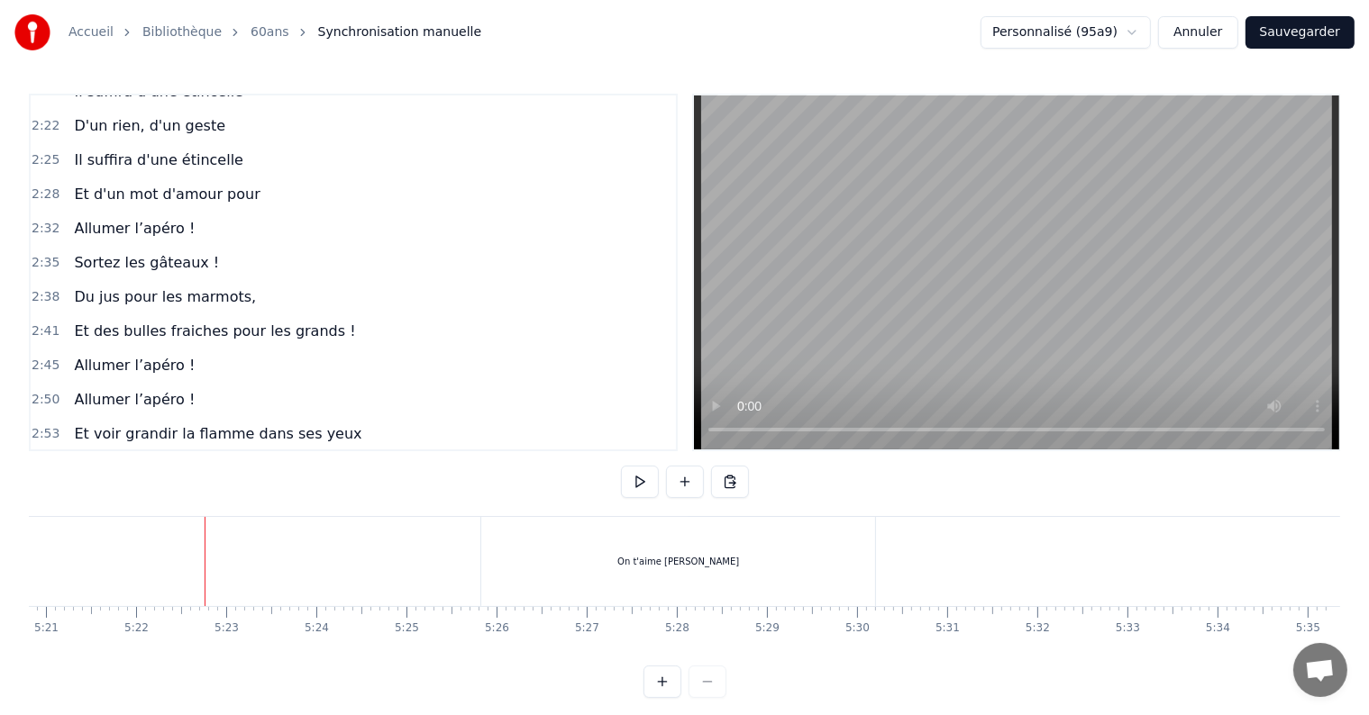
click at [115, 493] on div "0:29 [DATE] c'est la fête 0:33 On sort les bouteilles 0:36 Mamie à 60 balais 0:…" at bounding box center [684, 396] width 1311 height 605
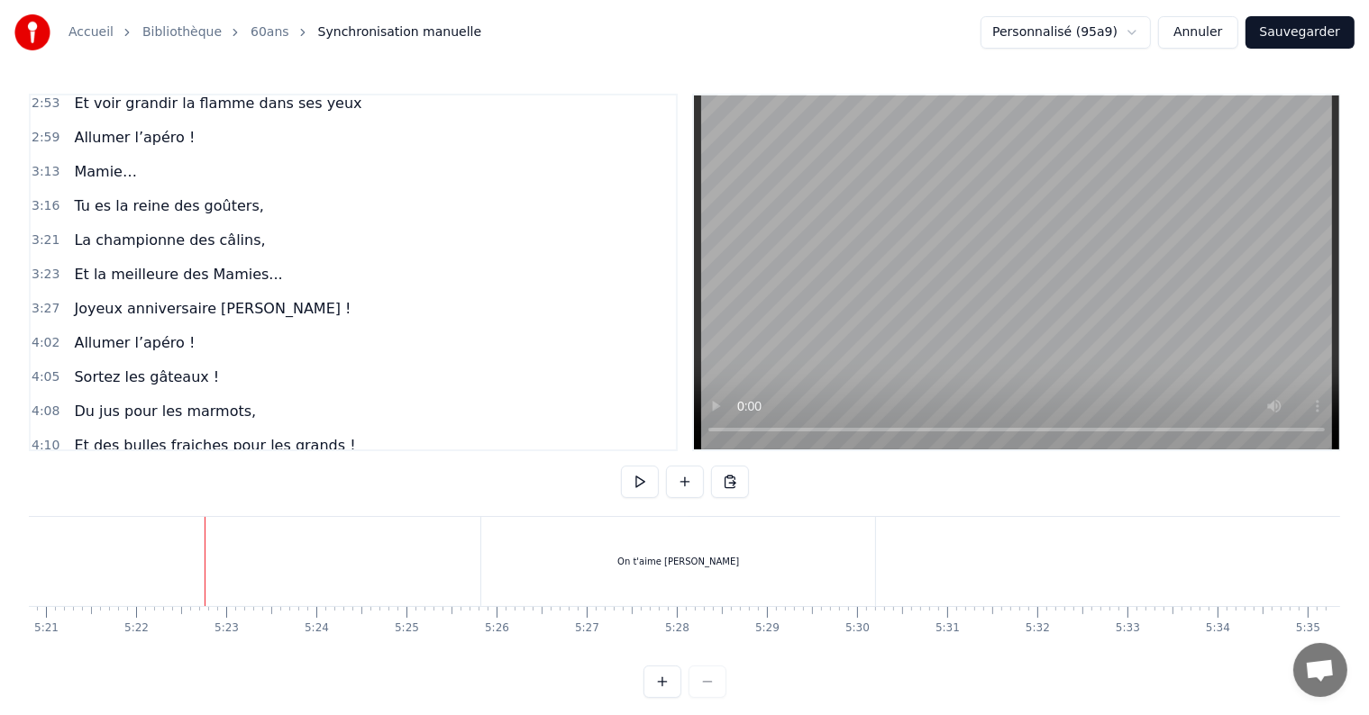
scroll to position [1352, 0]
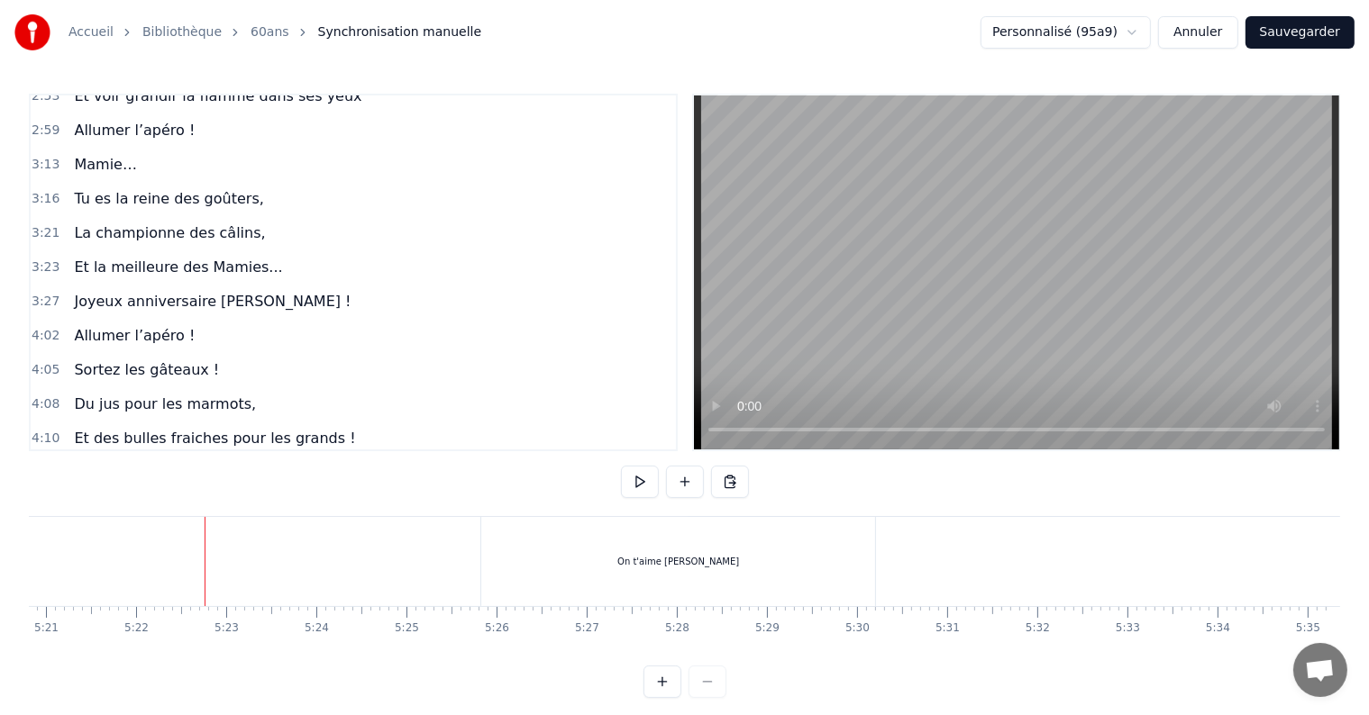
click at [162, 500] on div "0:29 [DATE] c'est la fête 0:33 On sort les bouteilles 0:36 Mamie à 60 balais 0:…" at bounding box center [684, 396] width 1311 height 605
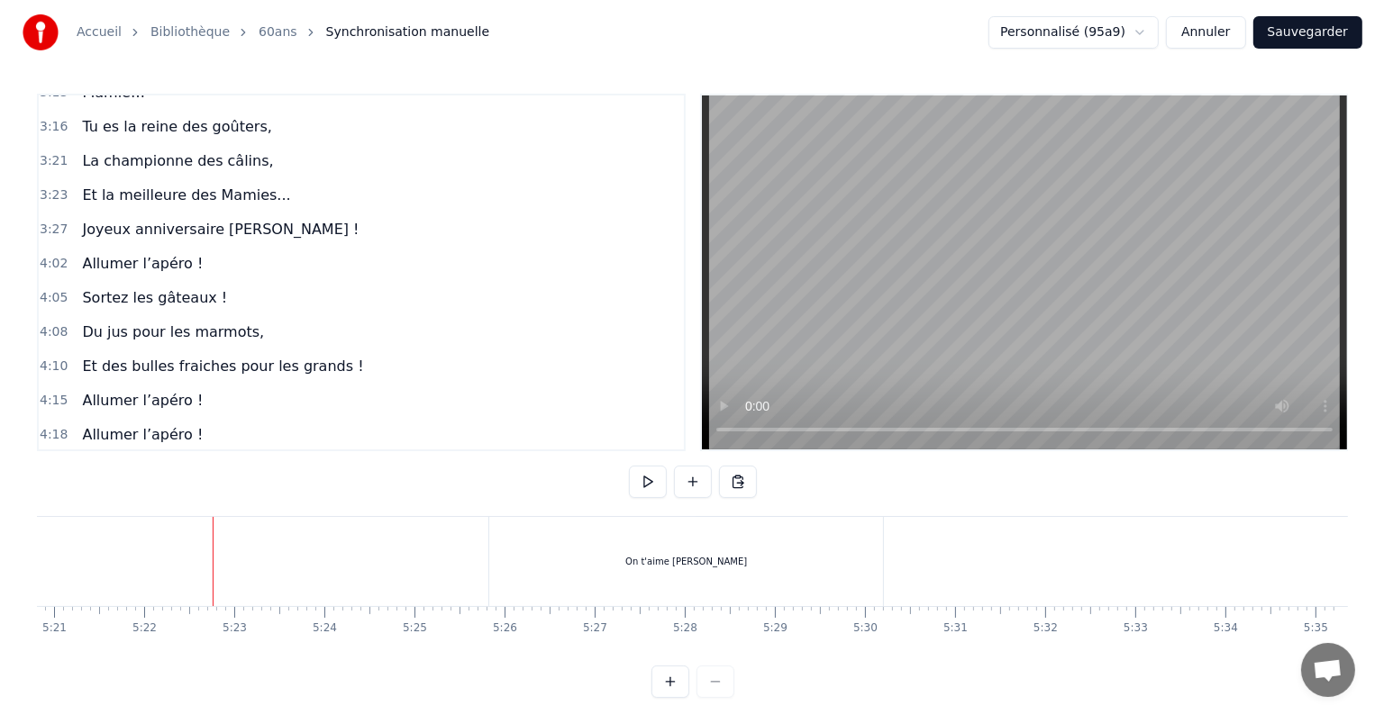
scroll to position [1435, 0]
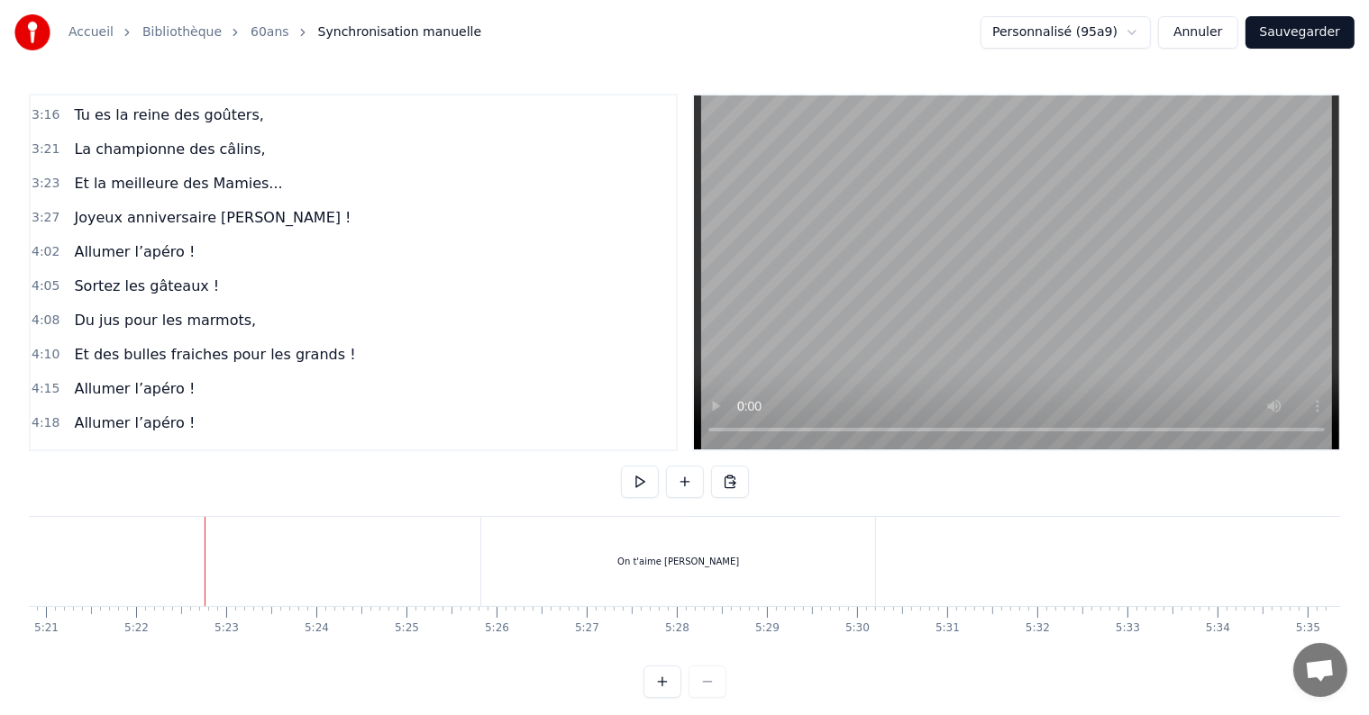
click at [1306, 35] on button "Sauvegarder" at bounding box center [1299, 32] width 109 height 32
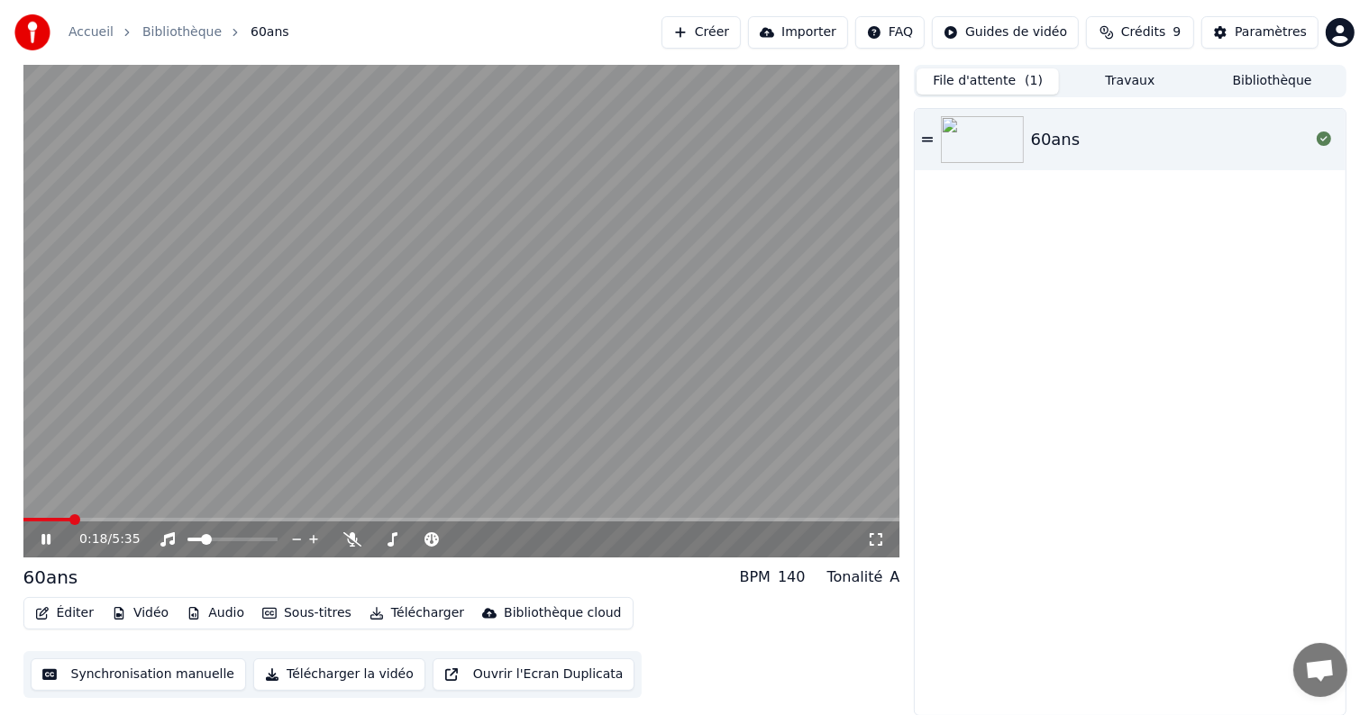
click at [71, 519] on span at bounding box center [461, 520] width 877 height 4
click at [101, 518] on span at bounding box center [461, 520] width 877 height 4
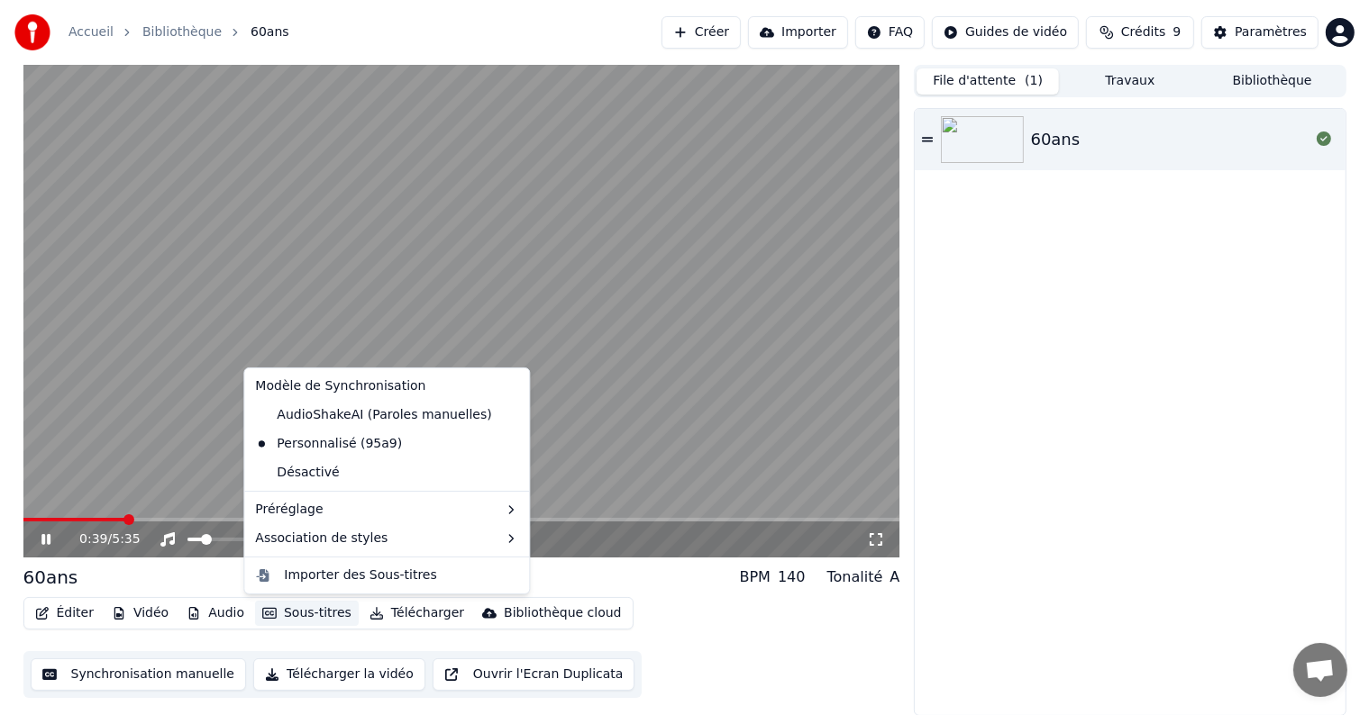
click at [314, 606] on button "Sous-titres" at bounding box center [307, 613] width 104 height 25
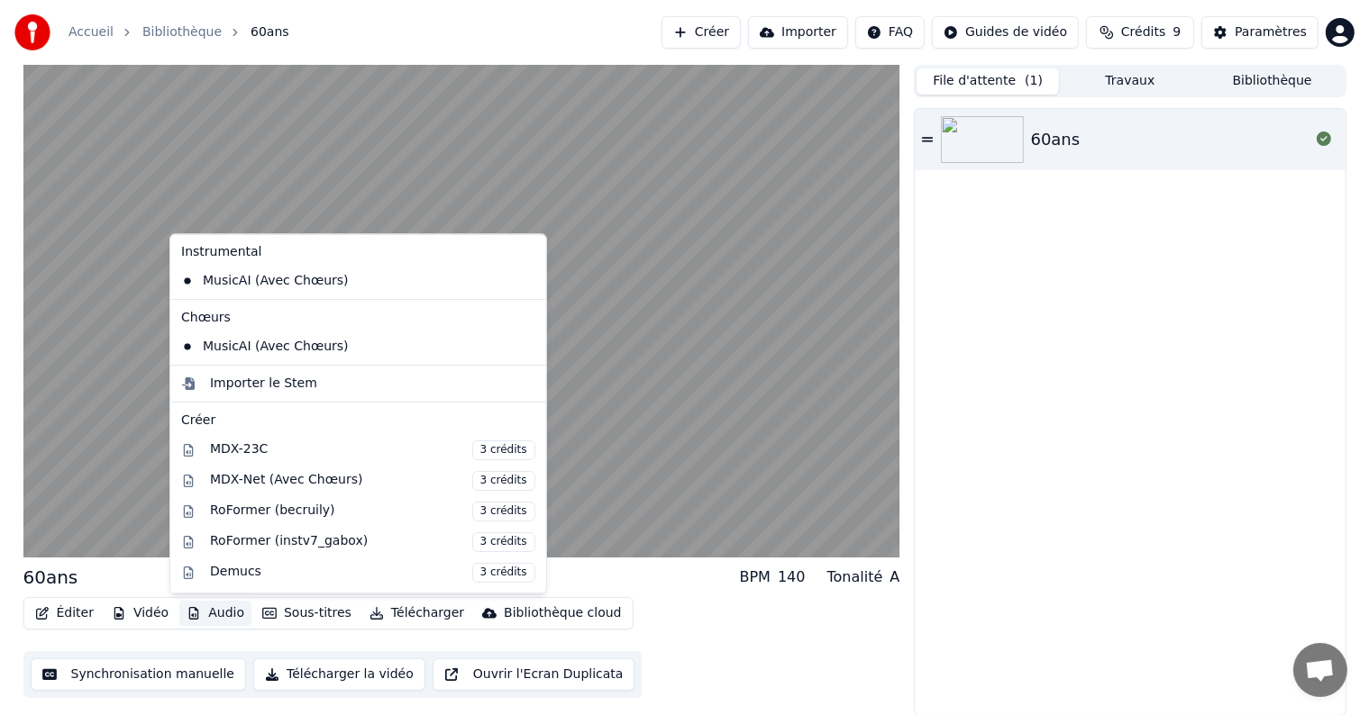
click at [997, 616] on div "60ans" at bounding box center [1130, 412] width 430 height 606
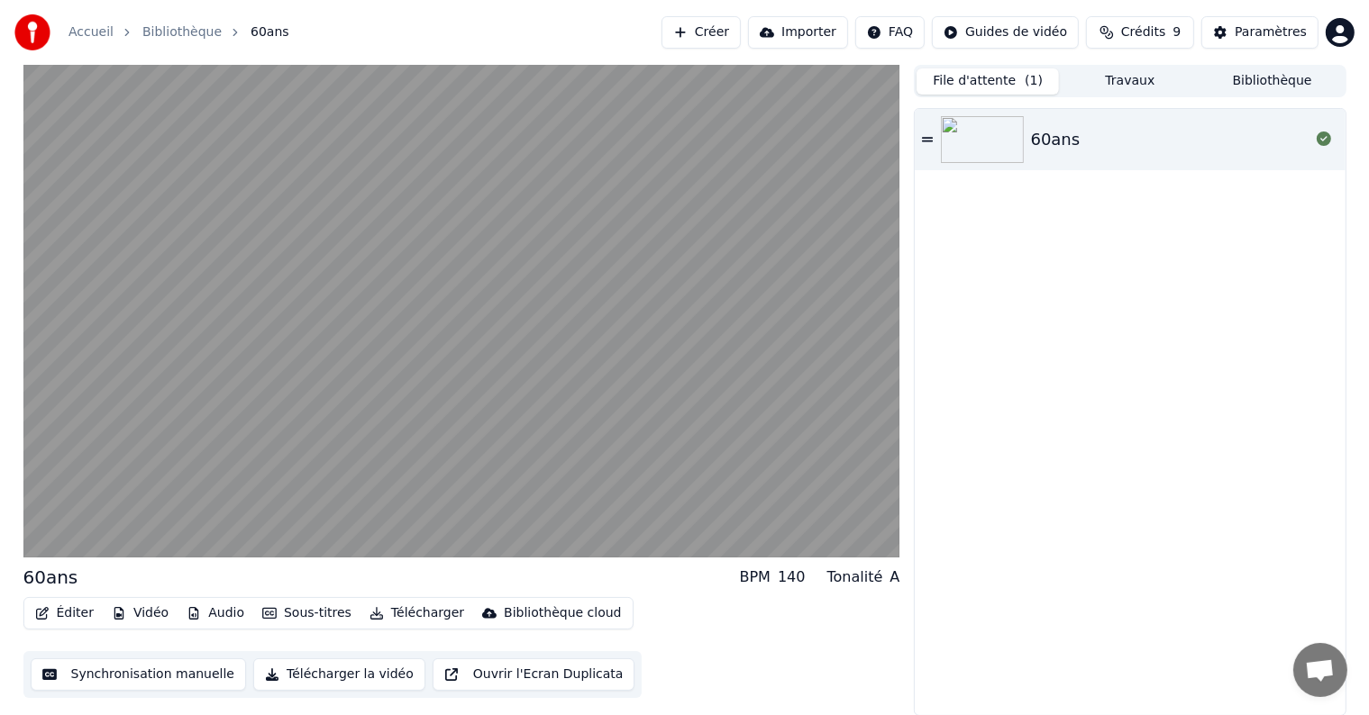
click at [75, 615] on button "Éditer" at bounding box center [64, 613] width 73 height 25
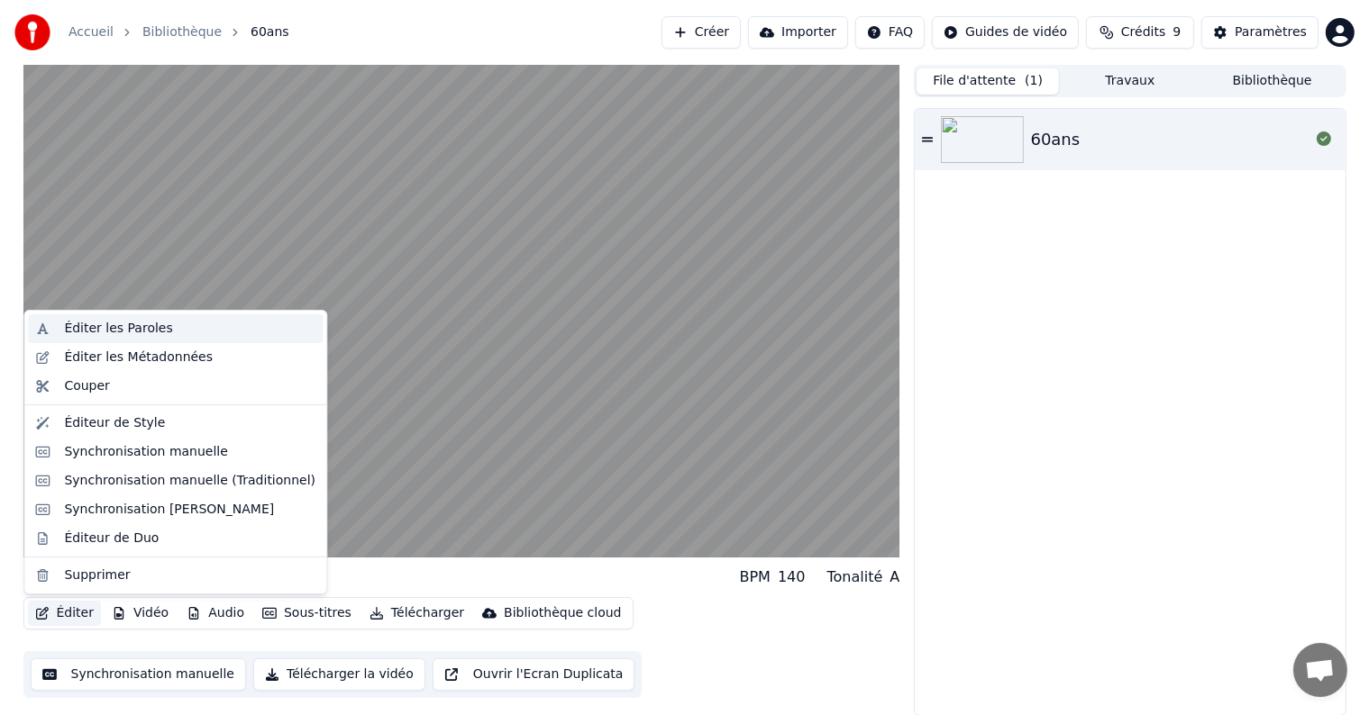
click at [138, 332] on div "Éditer les Paroles" at bounding box center [118, 329] width 108 height 18
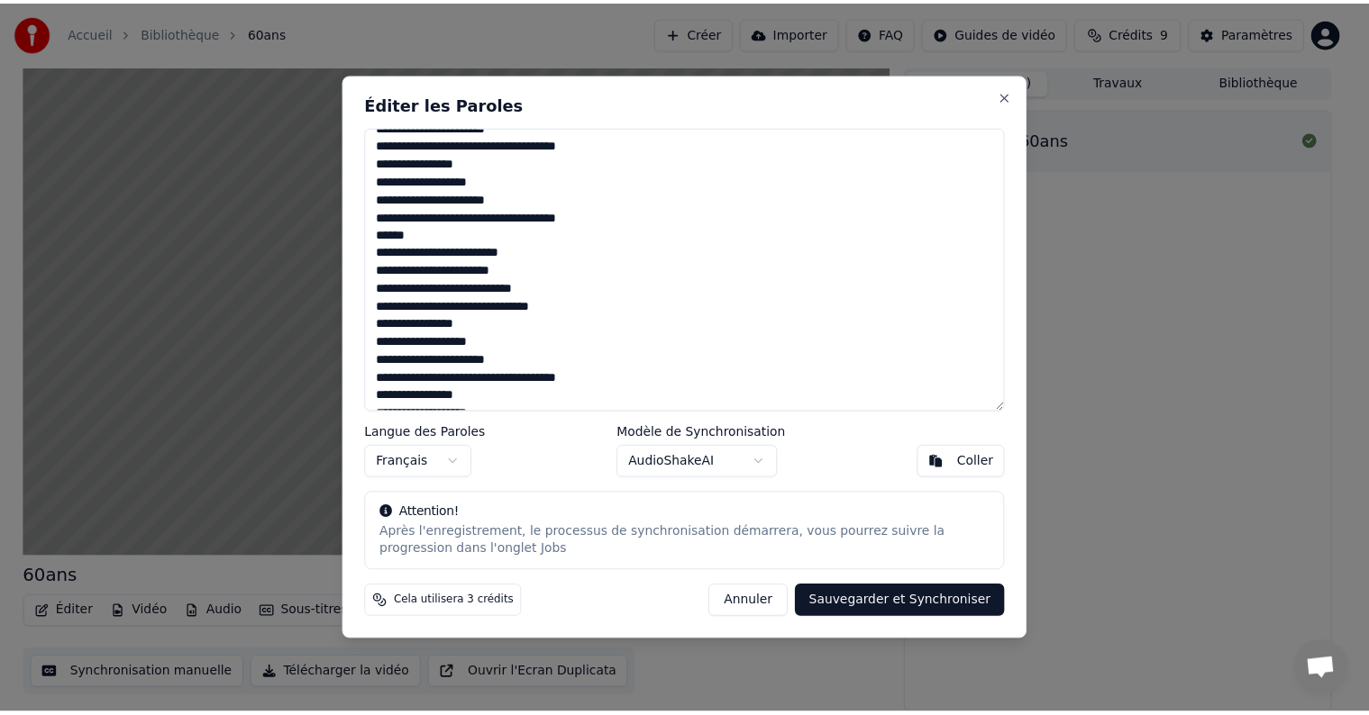
scroll to position [540, 0]
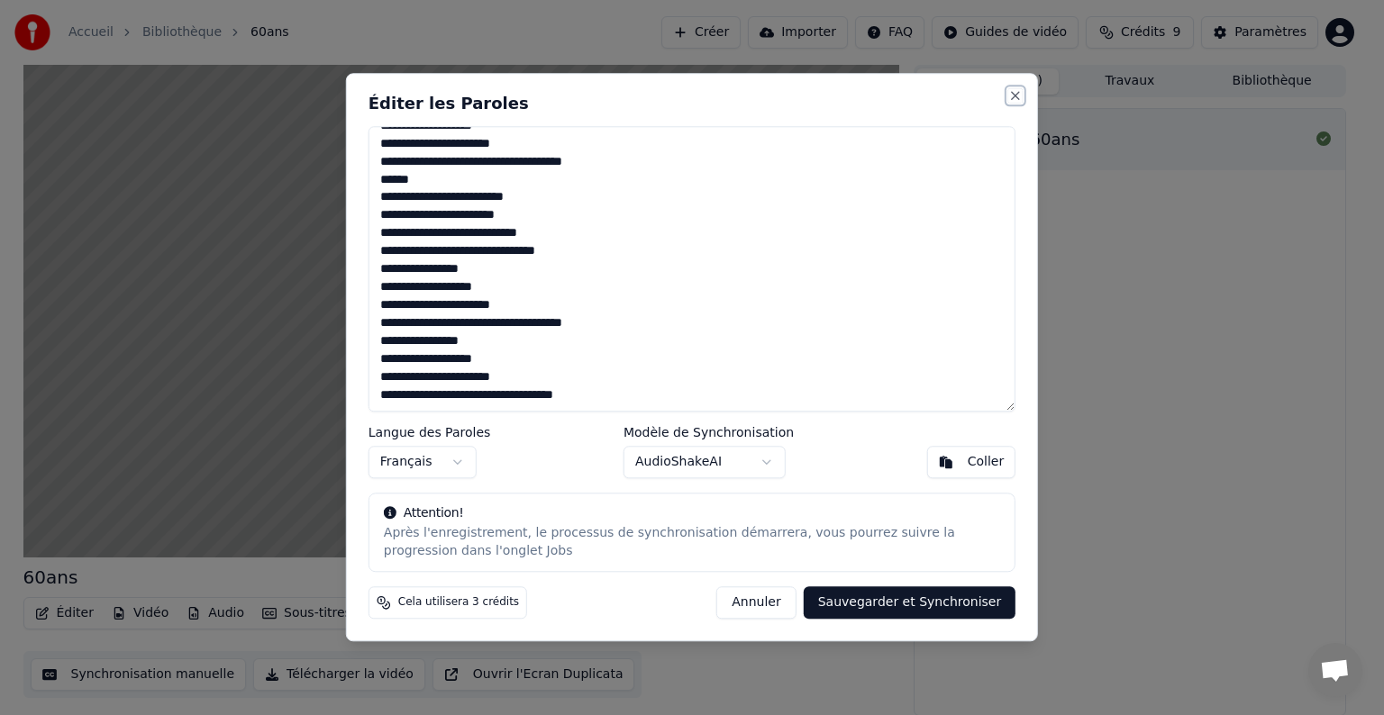
click at [1013, 100] on button "Close" at bounding box center [1015, 95] width 14 height 14
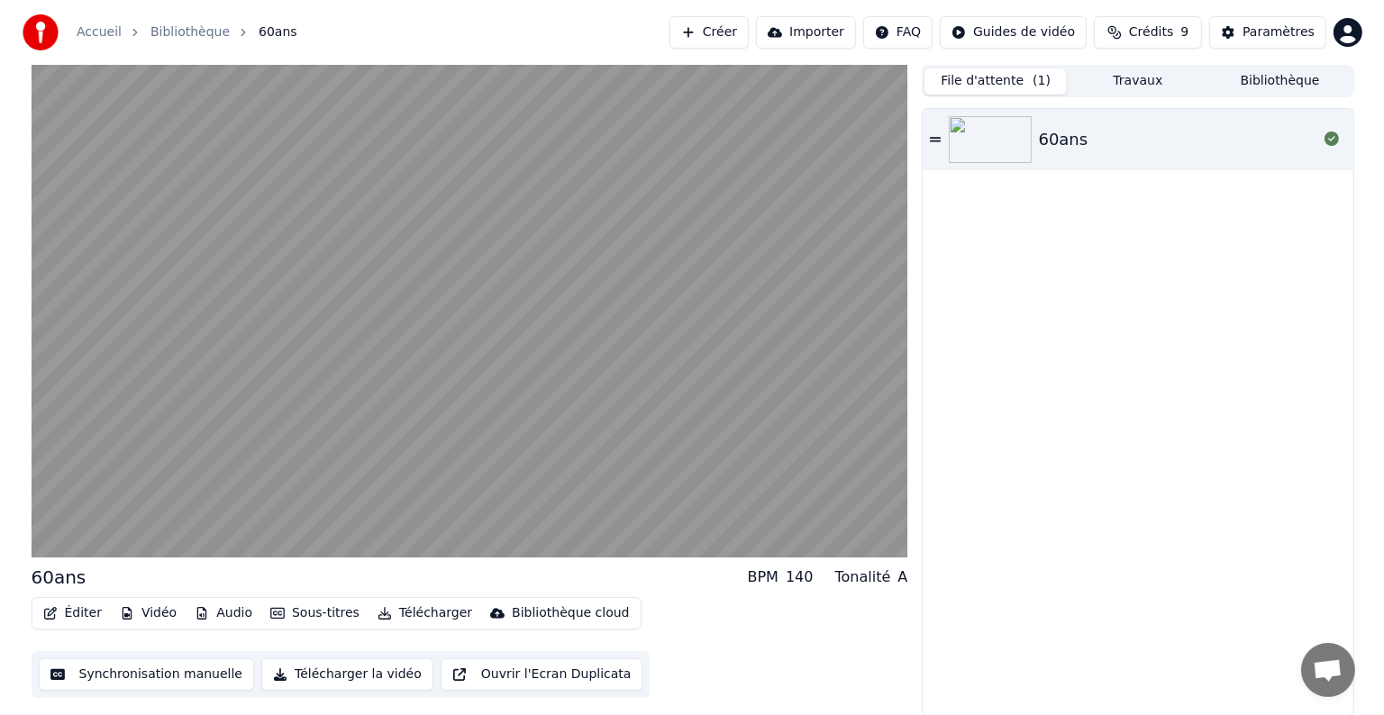
scroll to position [0, 0]
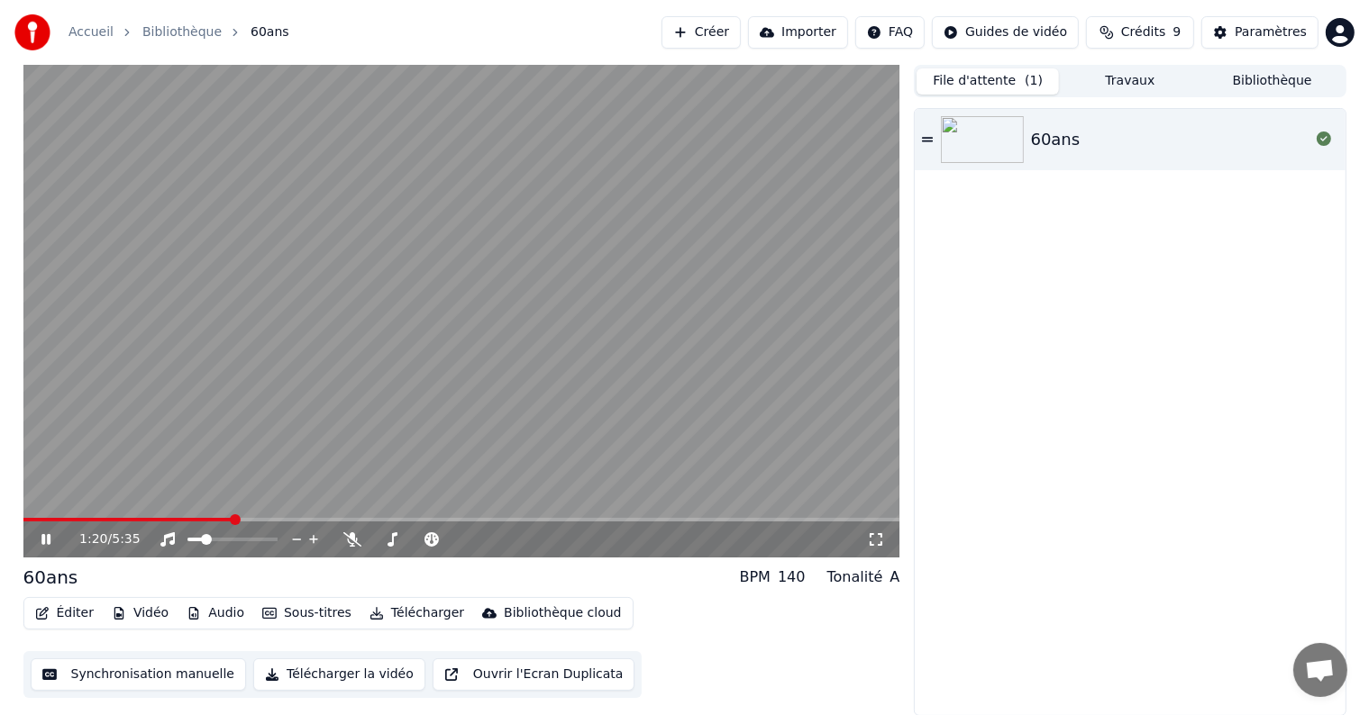
click at [287, 614] on button "Sous-titres" at bounding box center [307, 613] width 104 height 25
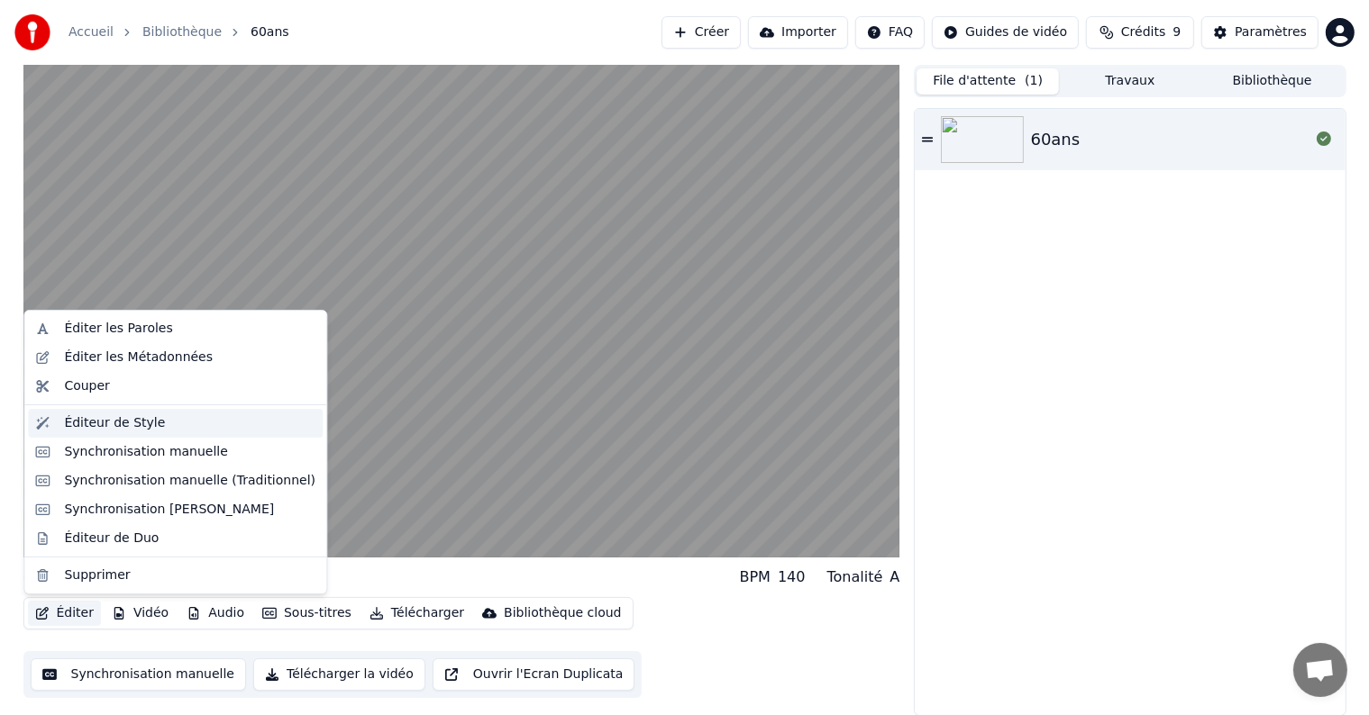
click at [135, 429] on div "Éditeur de Style" at bounding box center [114, 423] width 101 height 18
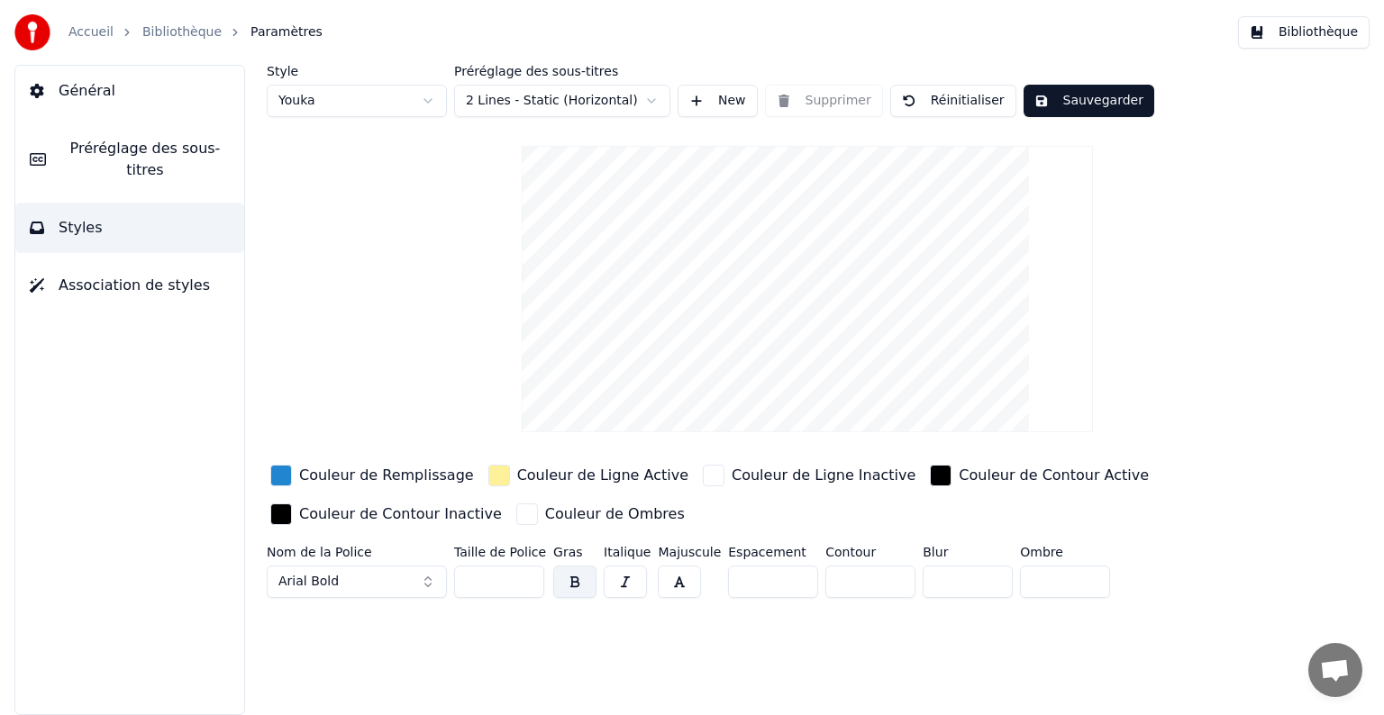
click at [409, 579] on button "Arial Bold" at bounding box center [357, 582] width 180 height 32
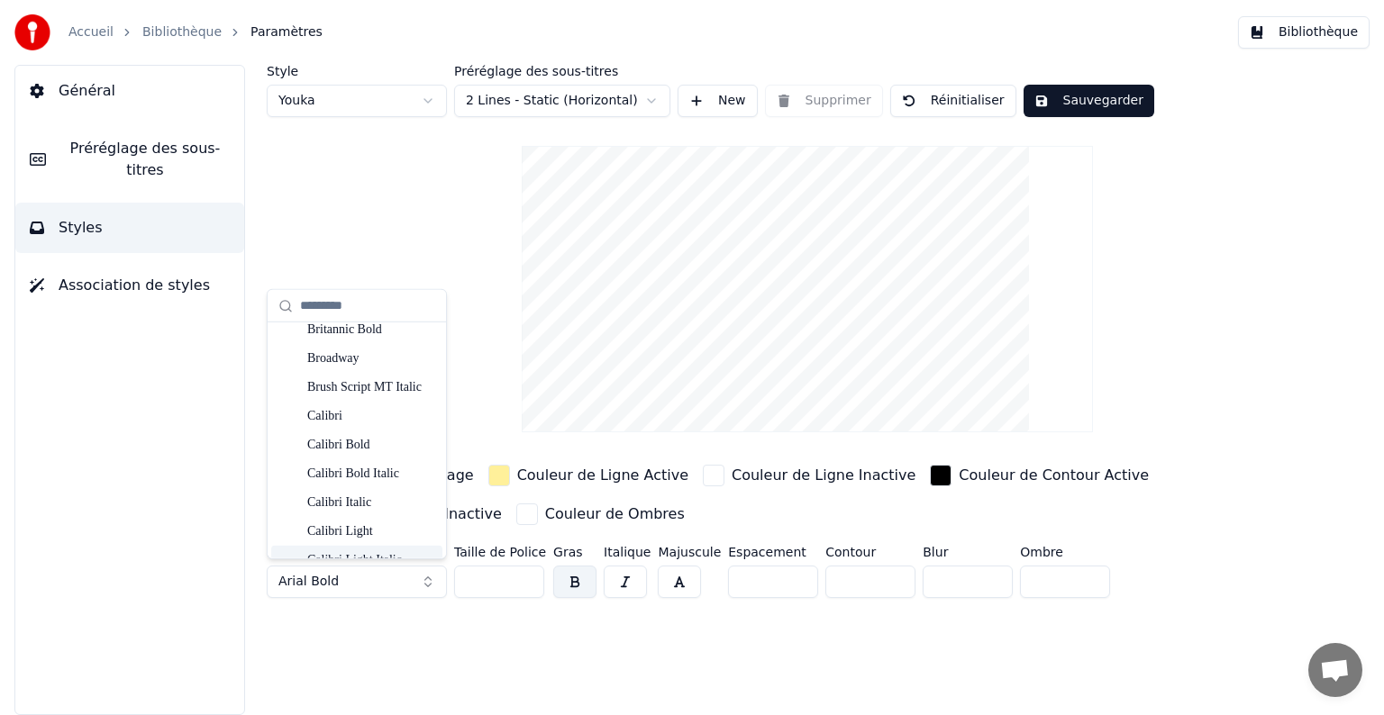
scroll to position [1298, 0]
click at [363, 433] on div "Calibri" at bounding box center [371, 426] width 128 height 18
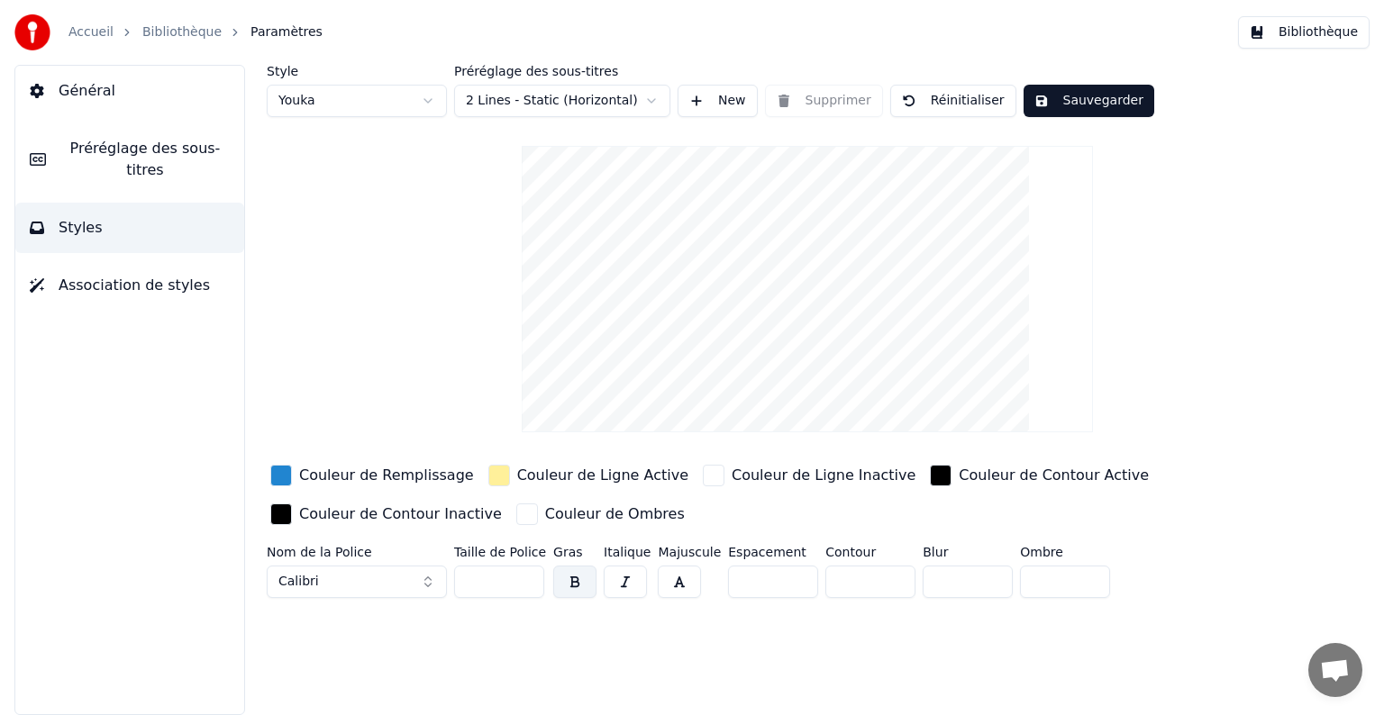
click at [350, 580] on button "Calibri" at bounding box center [357, 582] width 180 height 32
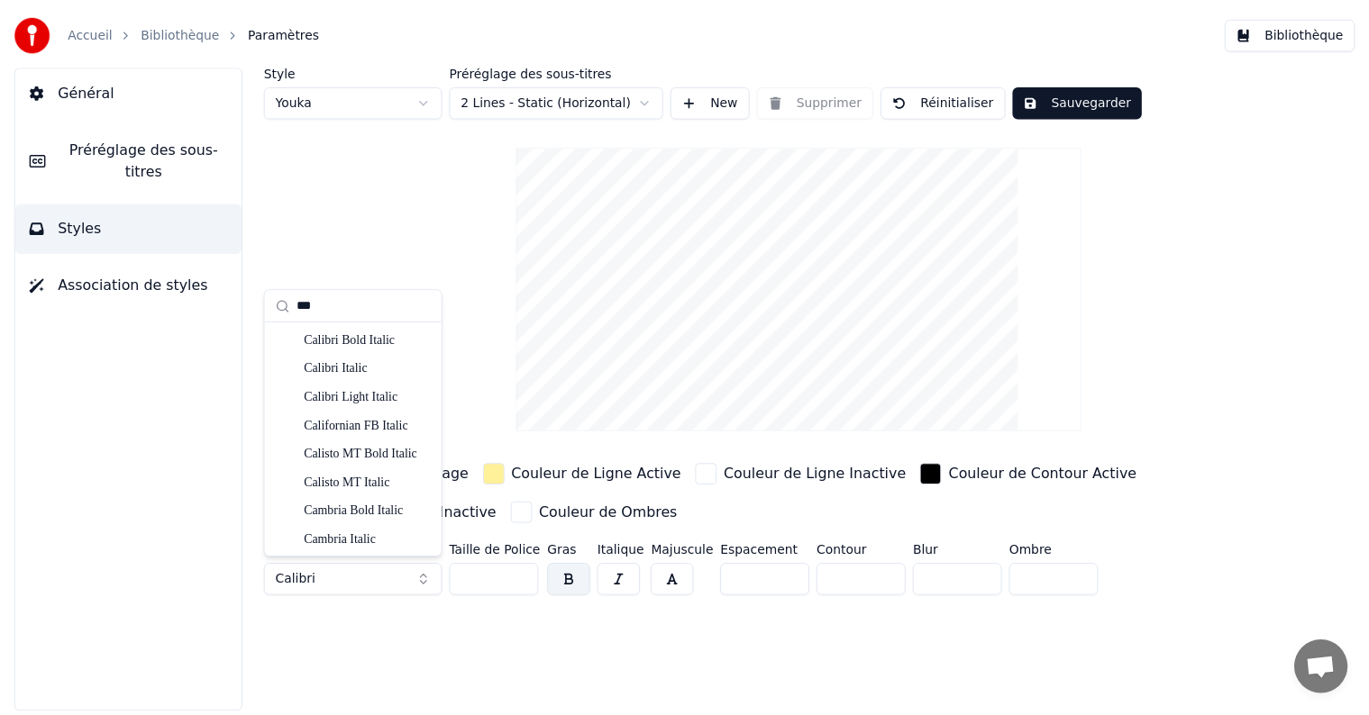
scroll to position [347, 0]
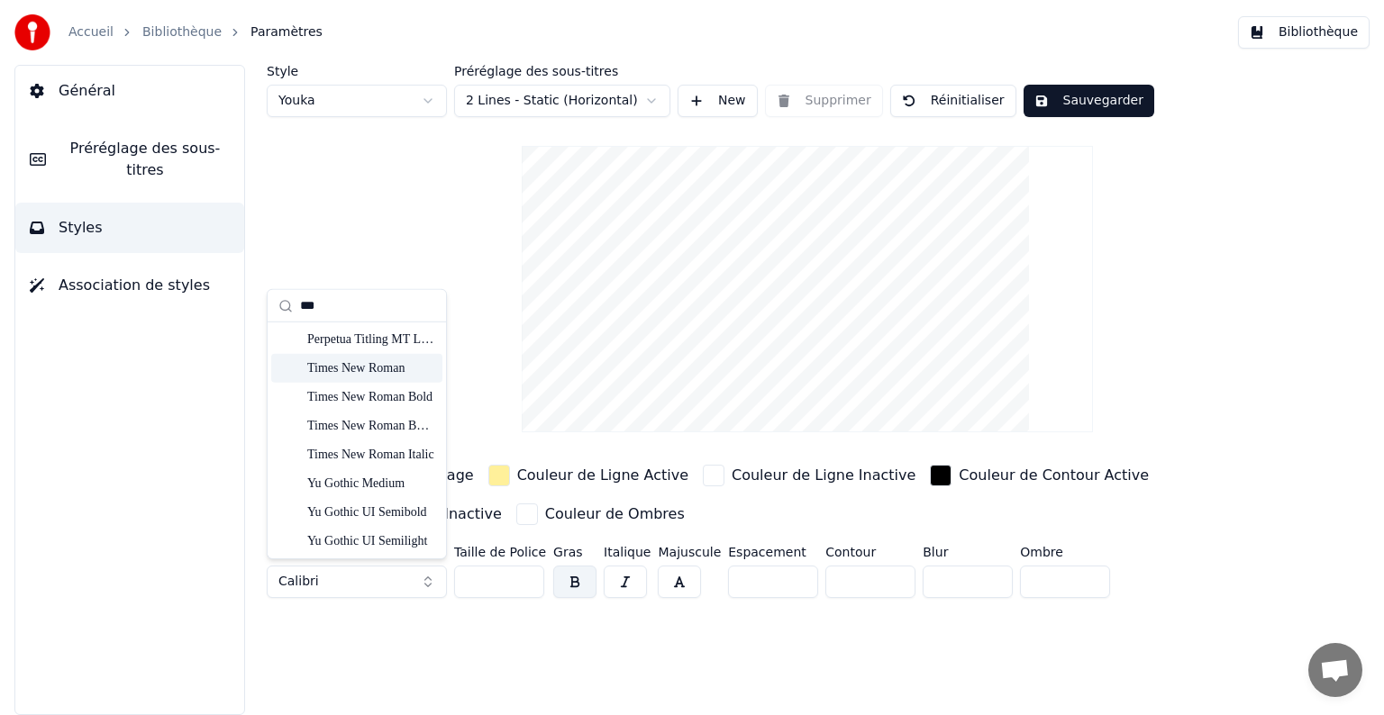
type input "***"
click at [354, 373] on div "Times New Roman" at bounding box center [371, 369] width 128 height 18
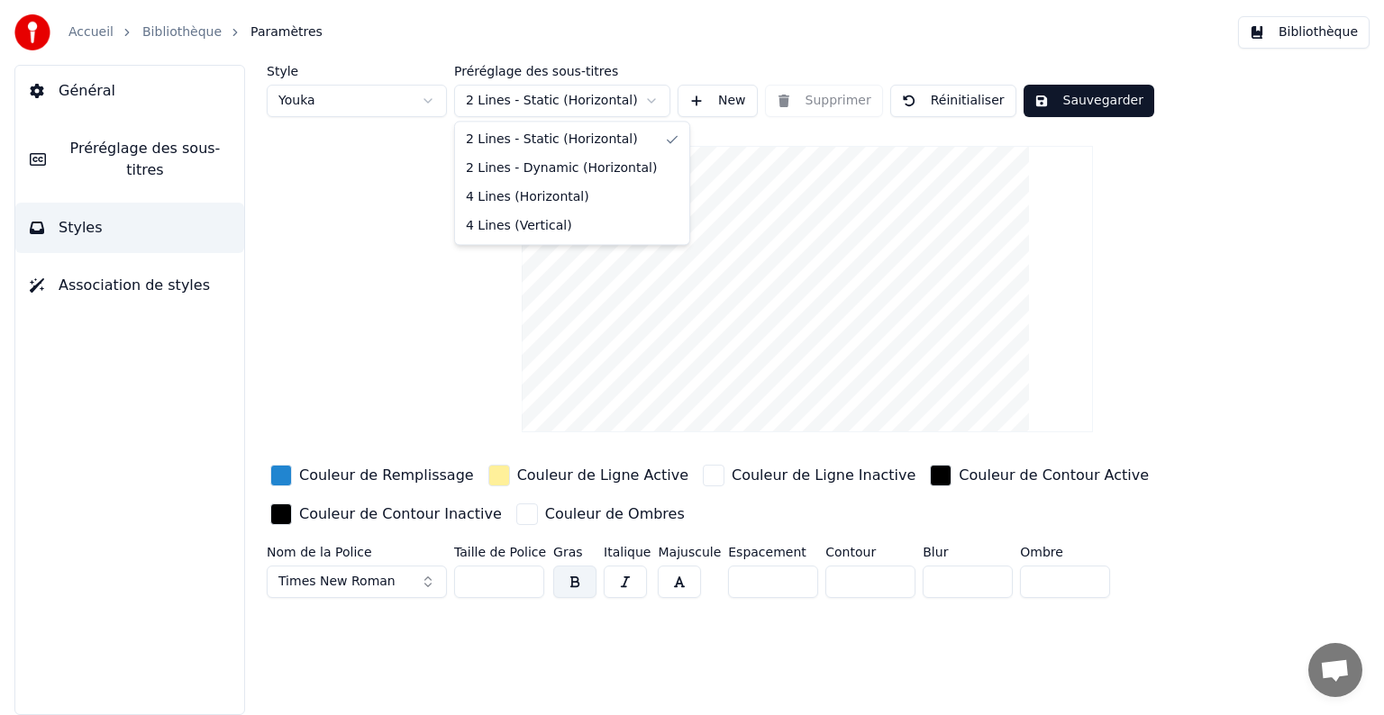
click at [649, 105] on html "Accueil Bibliothèque Paramètres Bibliothèque Général Préréglage des sous-titres…" at bounding box center [692, 357] width 1384 height 715
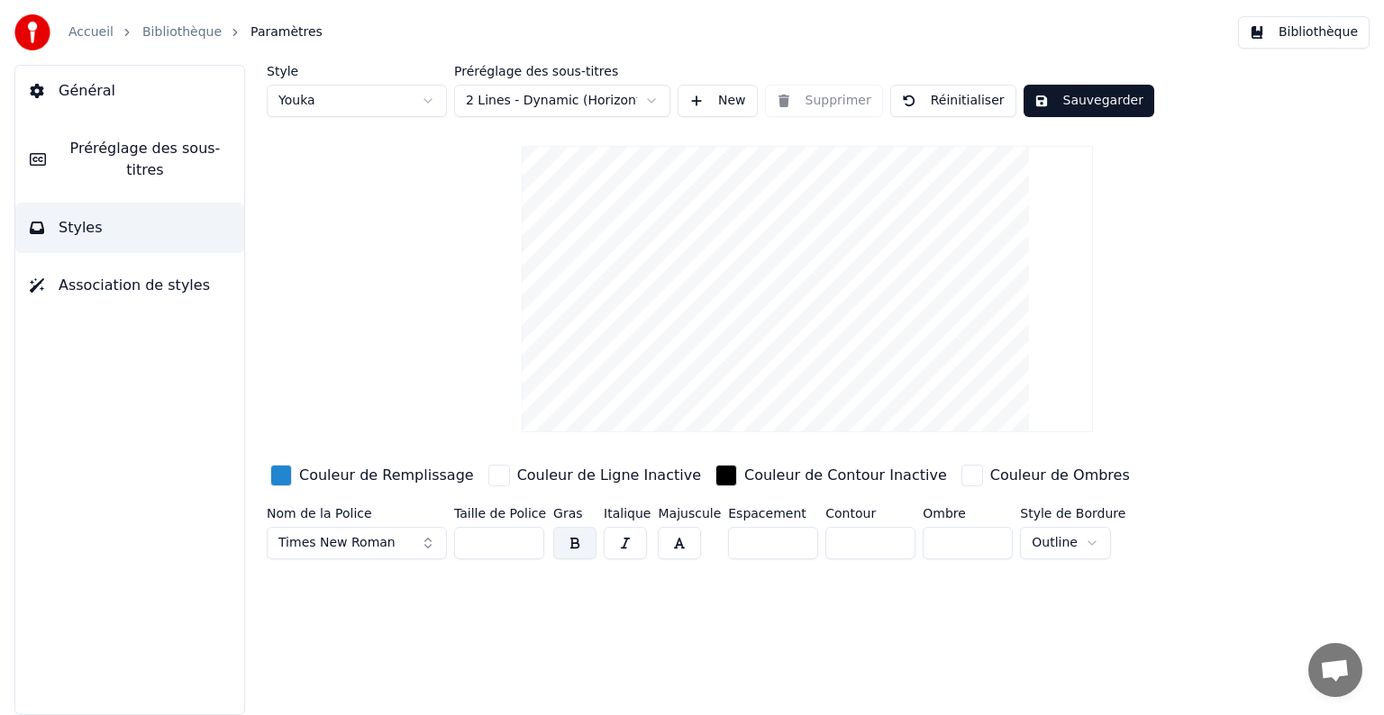
click at [580, 97] on html "Accueil Bibliothèque Paramètres Bibliothèque Général Préréglage des sous-titres…" at bounding box center [692, 357] width 1384 height 715
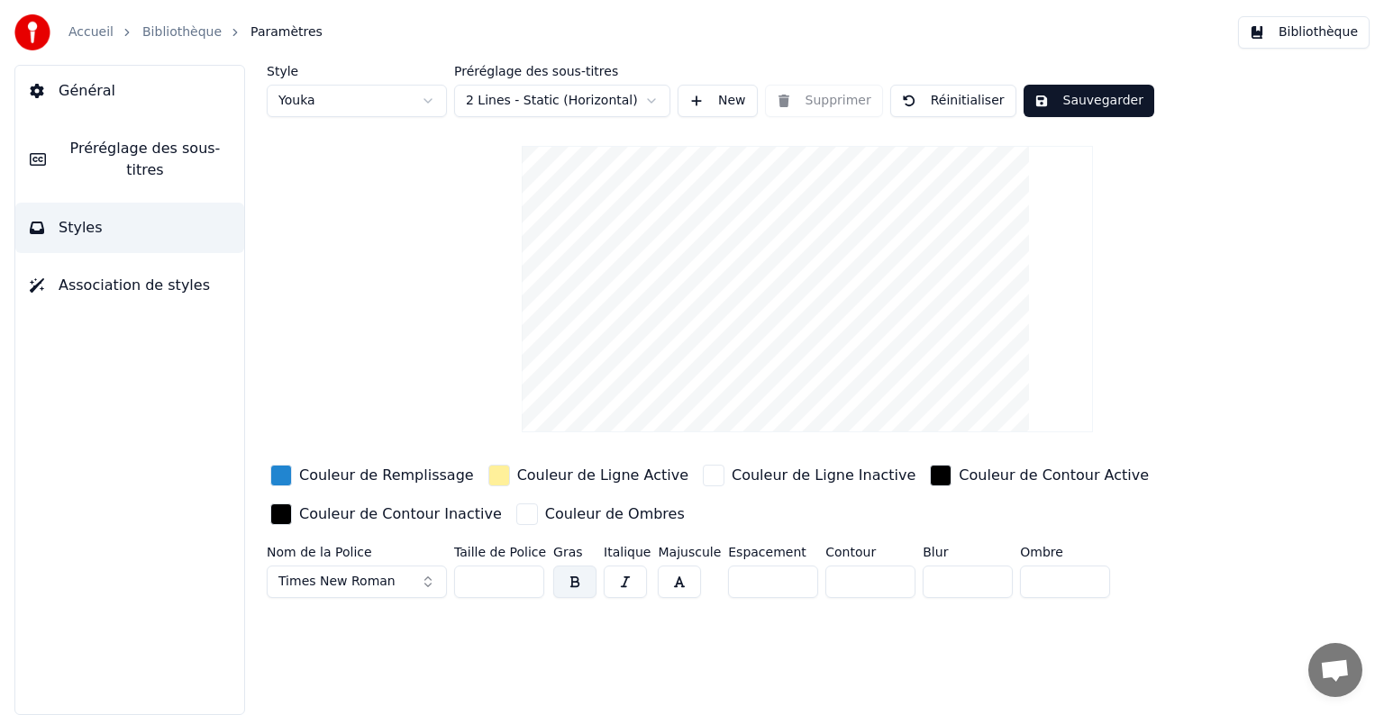
click at [566, 104] on html "Accueil Bibliothèque Paramètres Bibliothèque Général Préréglage des sous-titres…" at bounding box center [692, 357] width 1384 height 715
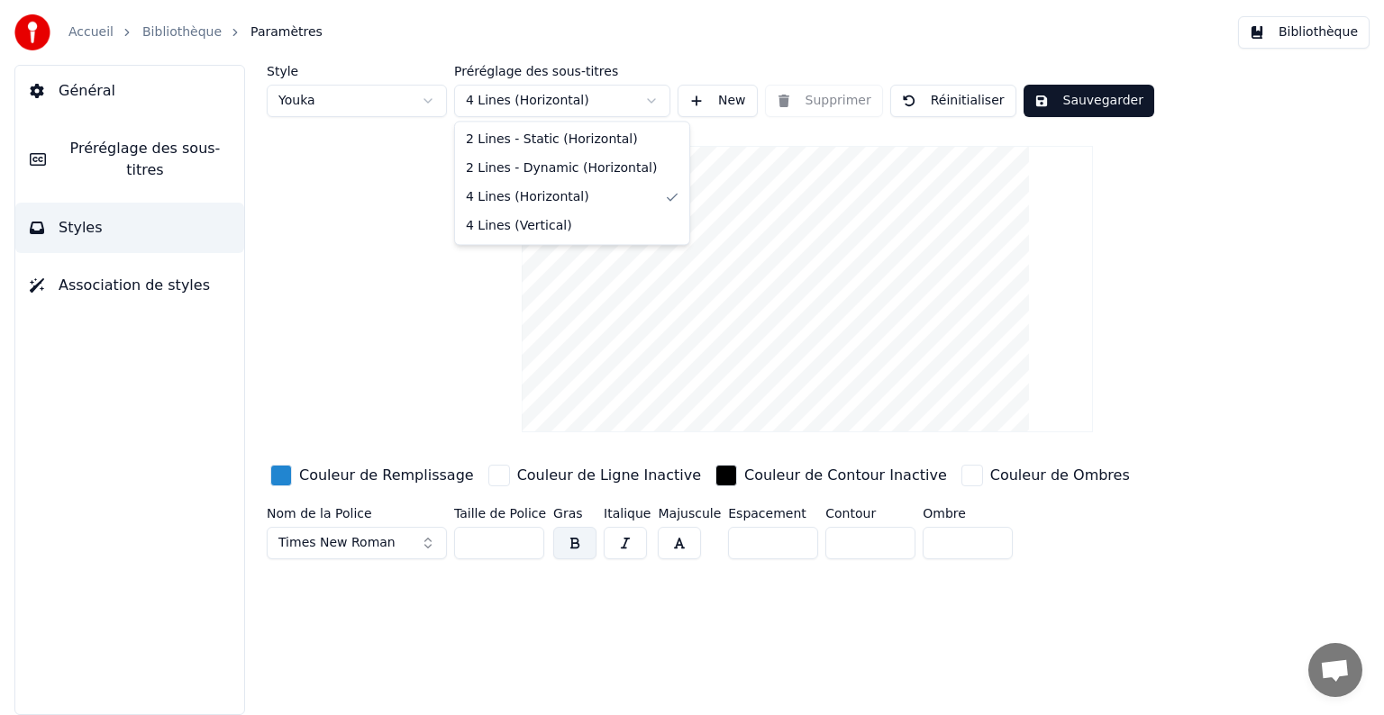
click at [552, 97] on html "Accueil Bibliothèque Paramètres Bibliothèque Général Préréglage des sous-titres…" at bounding box center [692, 357] width 1384 height 715
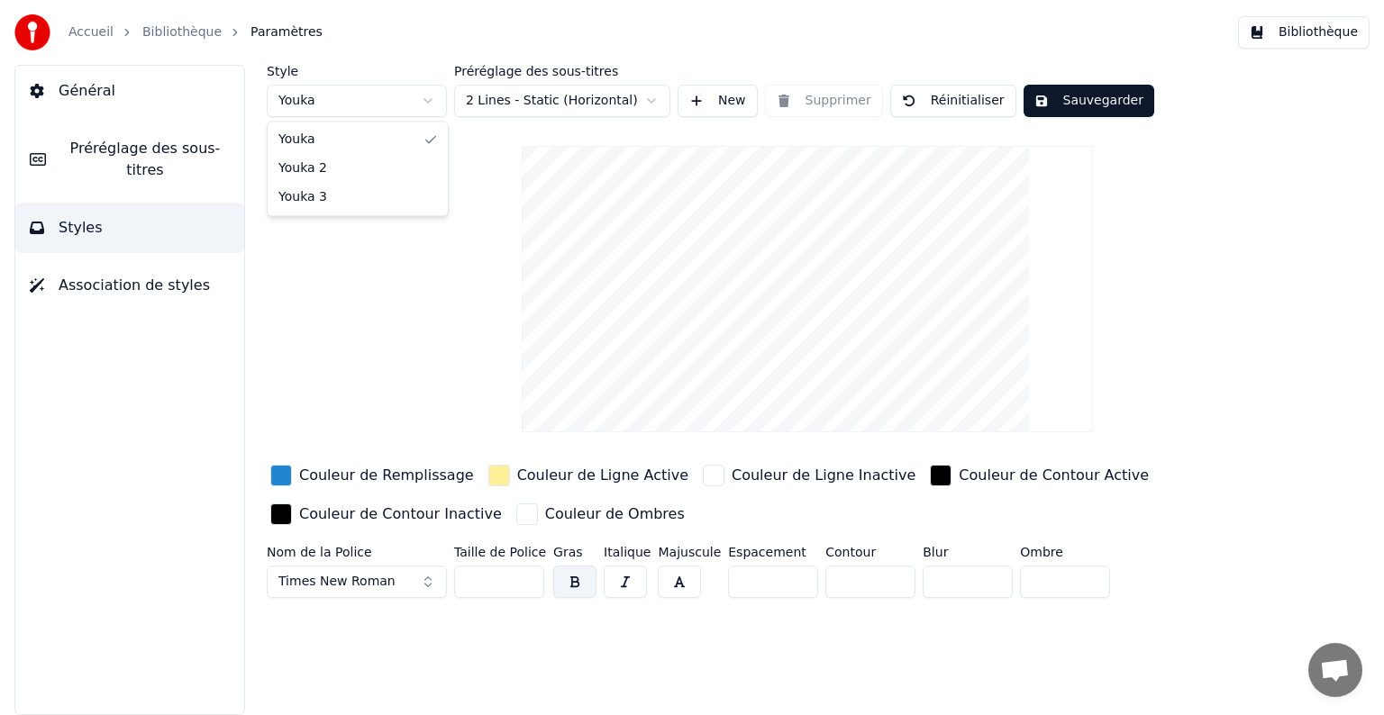
click at [369, 107] on html "Accueil Bibliothèque Paramètres Bibliothèque Général Préréglage des sous-titres…" at bounding box center [692, 357] width 1384 height 715
click at [410, 105] on html "Accueil Bibliothèque Paramètres Bibliothèque Général Préréglage des sous-titres…" at bounding box center [692, 357] width 1384 height 715
click at [371, 103] on html "Accueil Bibliothèque Paramètres Bibliothèque Général Préréglage des sous-titres…" at bounding box center [692, 357] width 1384 height 715
click at [154, 279] on button "Association de styles" at bounding box center [129, 285] width 229 height 50
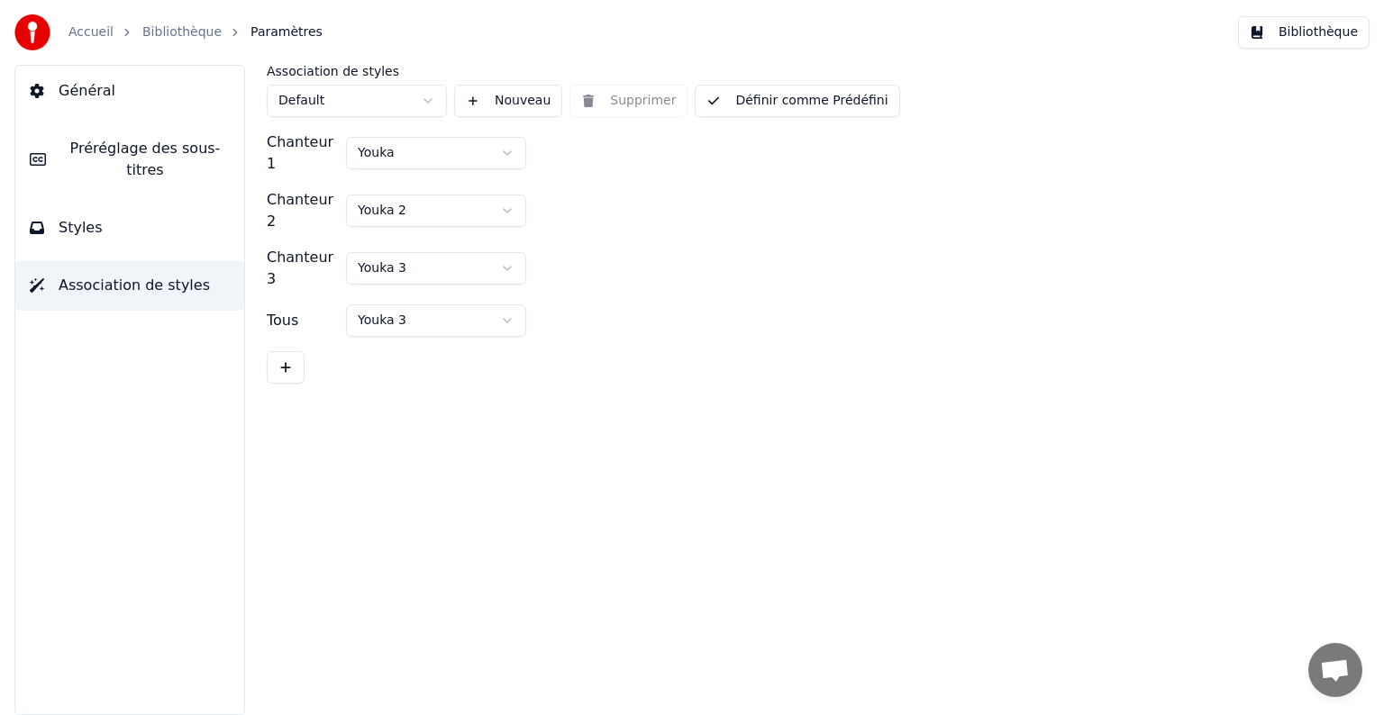
click at [165, 215] on button "Styles" at bounding box center [129, 228] width 229 height 50
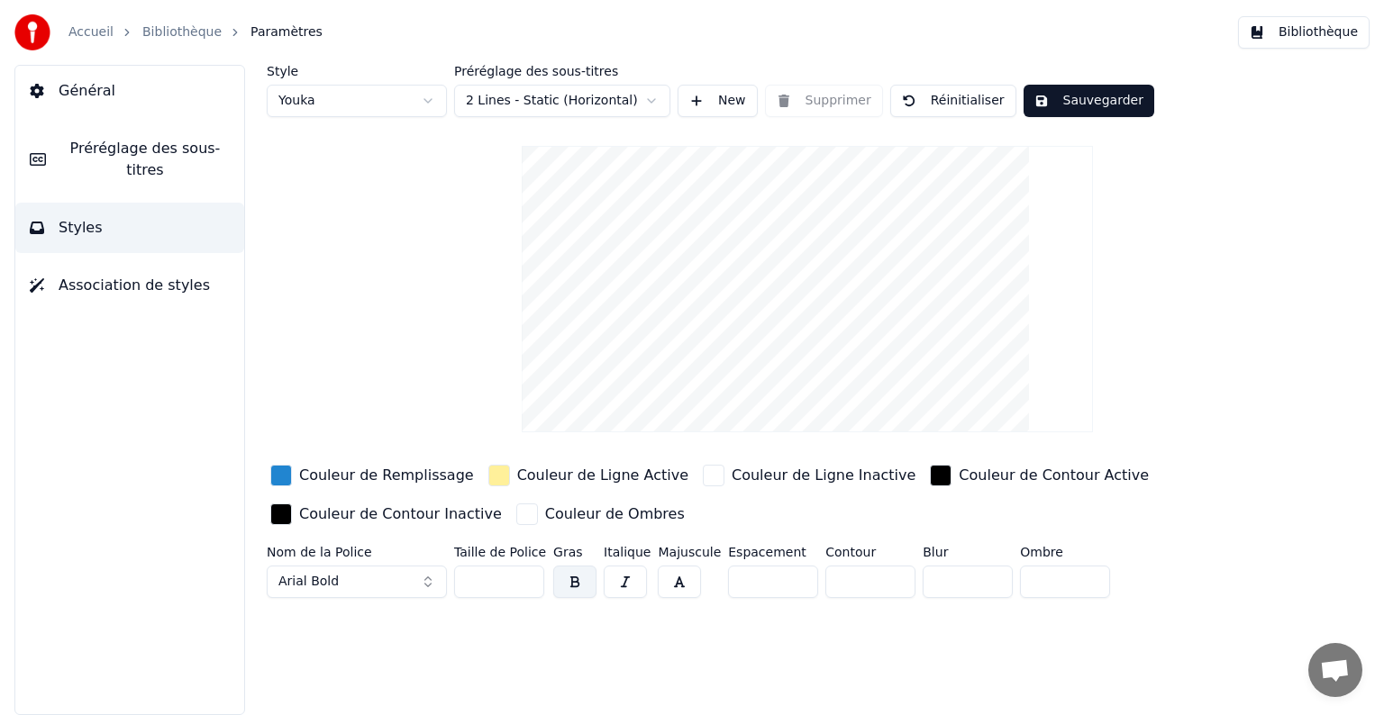
click at [388, 101] on html "Accueil Bibliothèque Paramètres Bibliothèque Général Préréglage des sous-titres…" at bounding box center [692, 357] width 1384 height 715
click at [78, 99] on span "Général" at bounding box center [87, 91] width 57 height 22
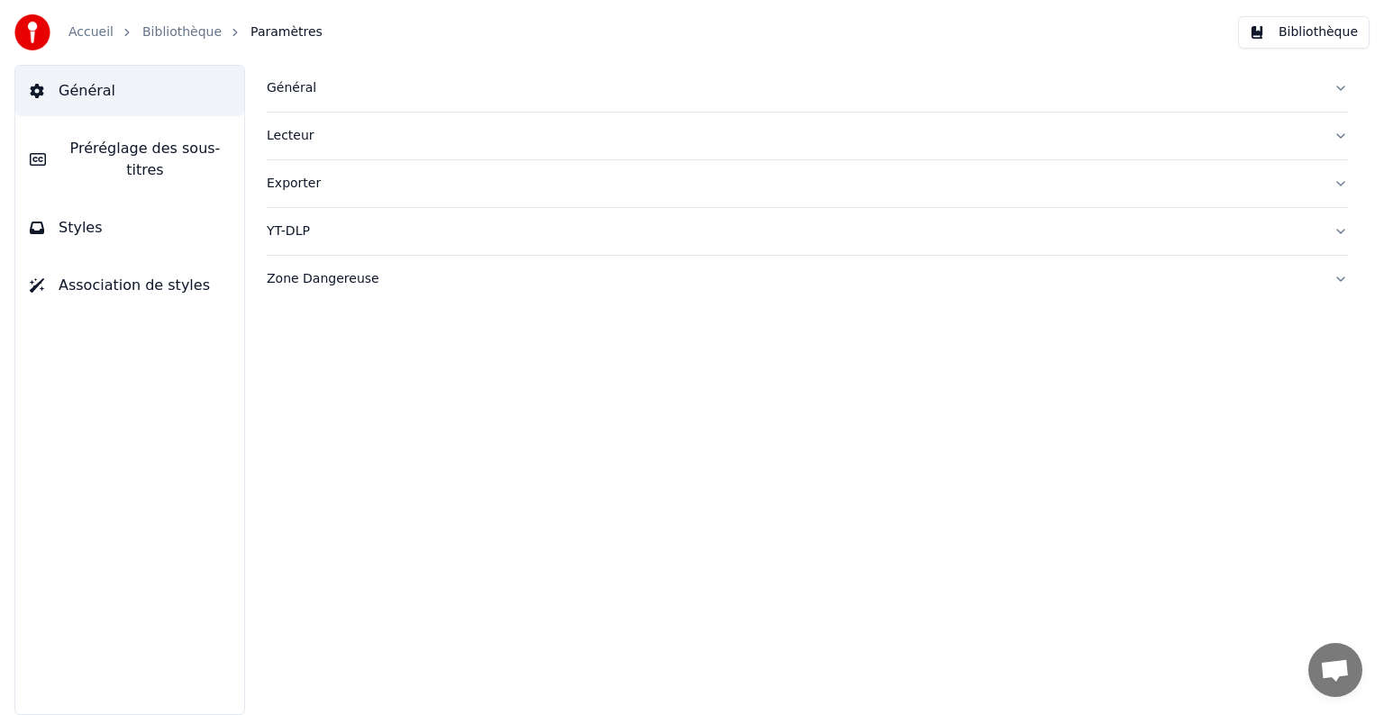
click at [100, 203] on button "Styles" at bounding box center [129, 228] width 229 height 50
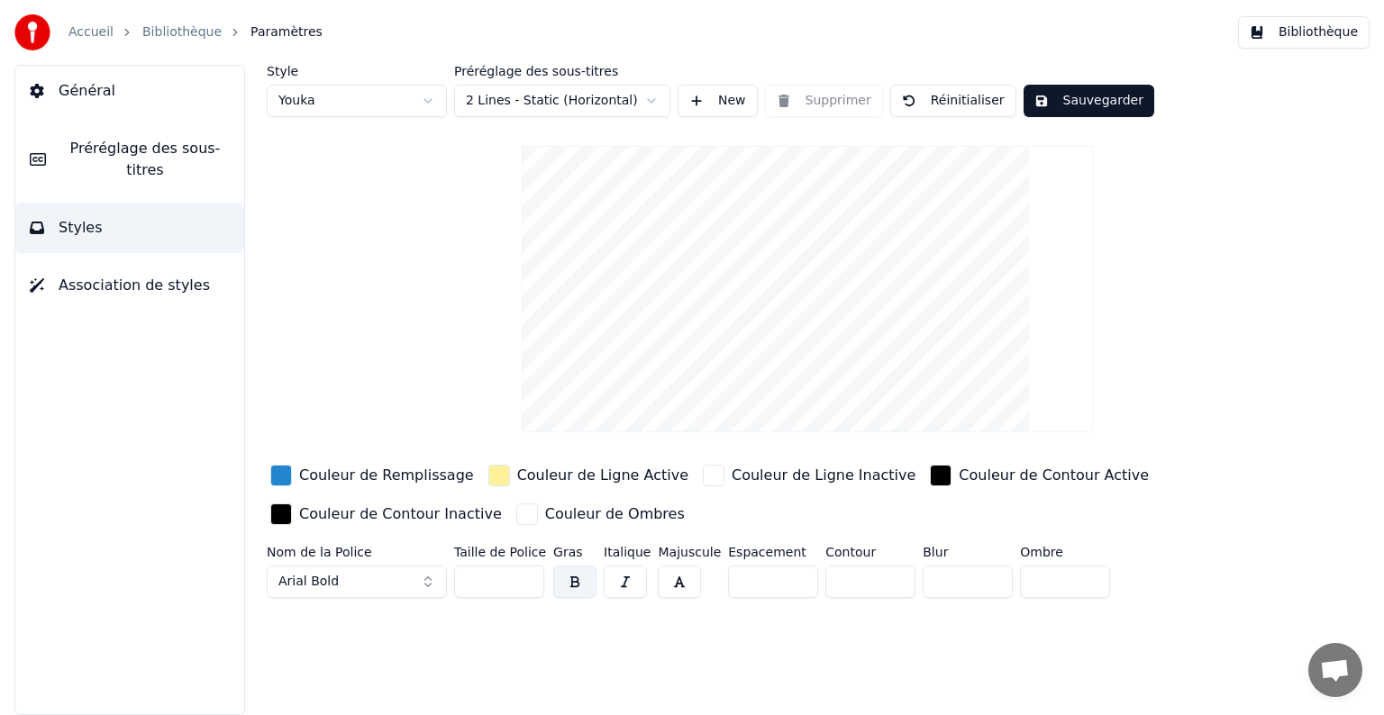
click at [139, 138] on span "Préréglage des sous-titres" at bounding box center [144, 159] width 169 height 43
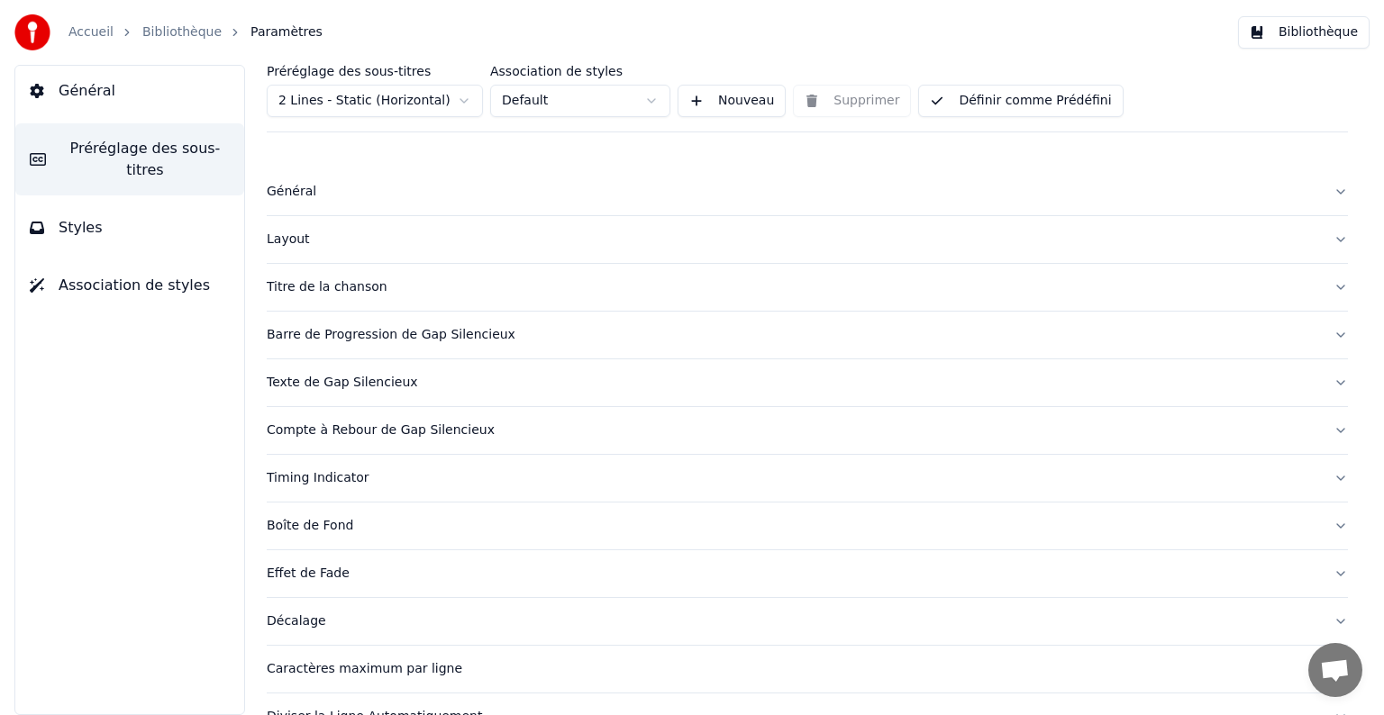
click at [1286, 35] on button "Bibliothèque" at bounding box center [1304, 32] width 132 height 32
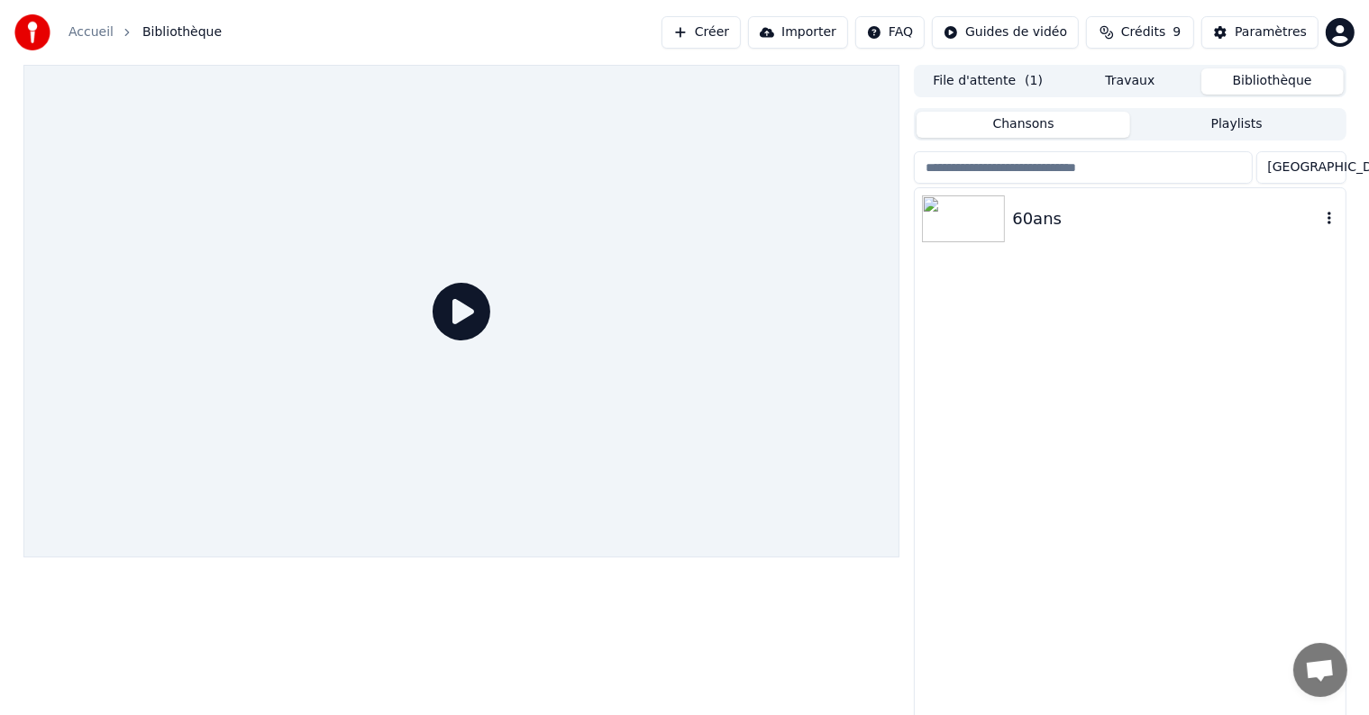
click at [996, 236] on img at bounding box center [963, 219] width 83 height 47
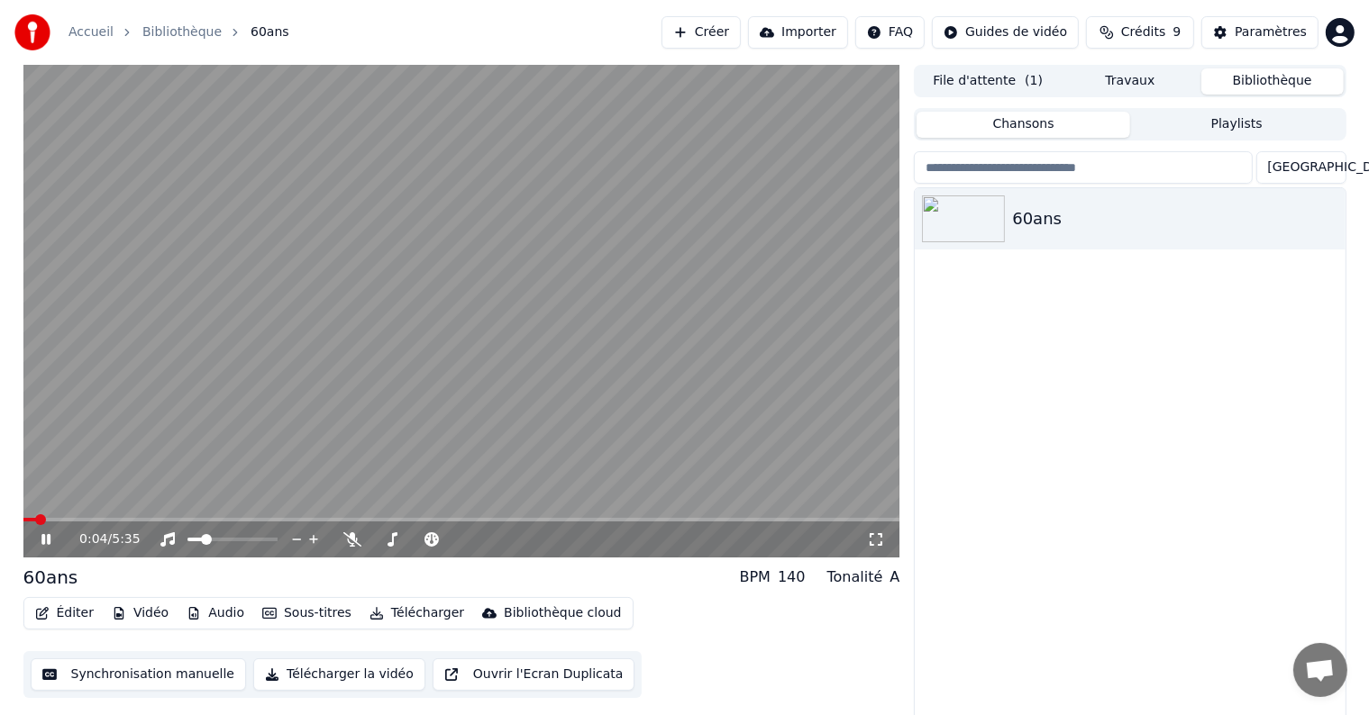
click at [131, 515] on video at bounding box center [461, 311] width 877 height 493
click at [130, 519] on span at bounding box center [461, 520] width 877 height 4
click at [42, 546] on icon at bounding box center [59, 540] width 42 height 14
click at [159, 521] on span at bounding box center [461, 520] width 877 height 4
click at [215, 541] on span at bounding box center [232, 540] width 90 height 4
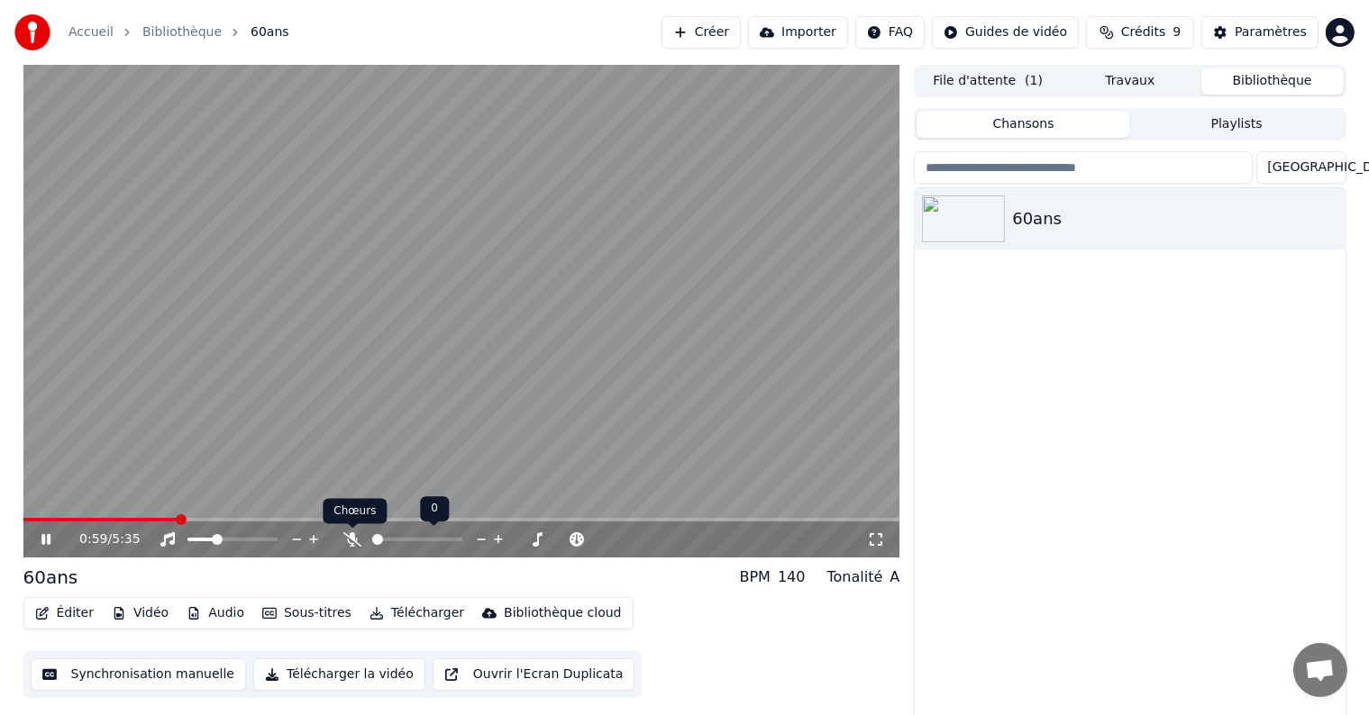
click at [351, 539] on icon at bounding box center [352, 540] width 18 height 14
click at [351, 542] on icon at bounding box center [353, 540] width 10 height 14
click at [196, 519] on span at bounding box center [113, 520] width 180 height 4
click at [187, 523] on div "1:06 / 5:35" at bounding box center [461, 540] width 877 height 36
click at [188, 518] on span at bounding box center [111, 520] width 177 height 4
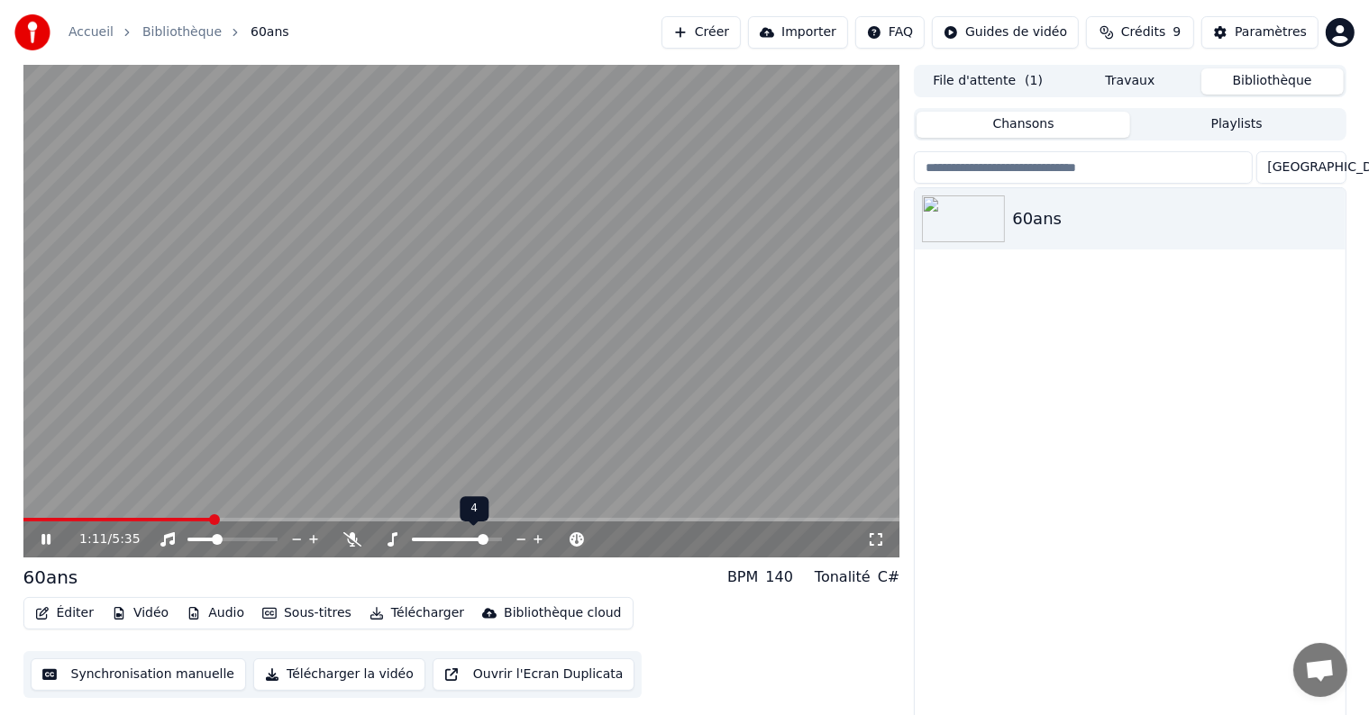
click at [488, 540] on span at bounding box center [483, 539] width 11 height 11
click at [451, 540] on span at bounding box center [450, 539] width 11 height 11
click at [460, 542] on span at bounding box center [456, 539] width 11 height 11
click at [523, 539] on span at bounding box center [519, 539] width 11 height 11
click at [496, 542] on span at bounding box center [496, 539] width 11 height 11
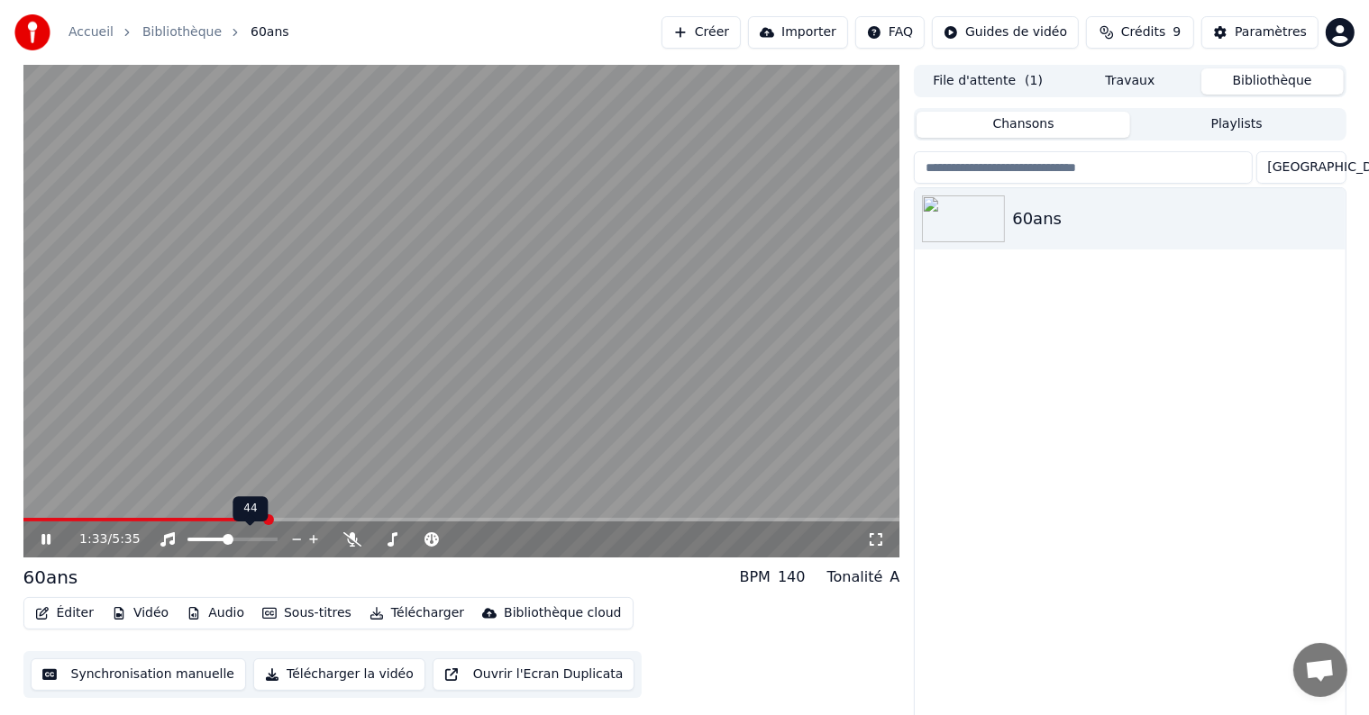
click at [226, 544] on span at bounding box center [228, 539] width 11 height 11
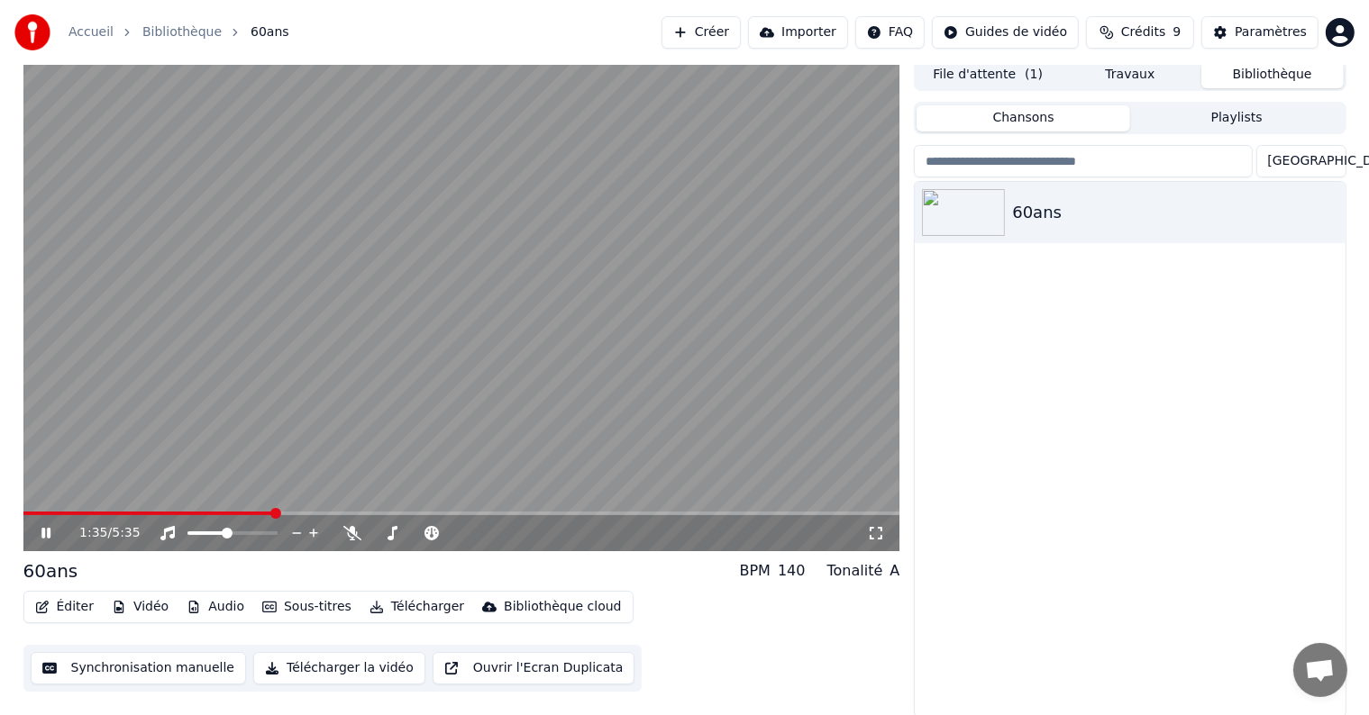
scroll to position [8, 0]
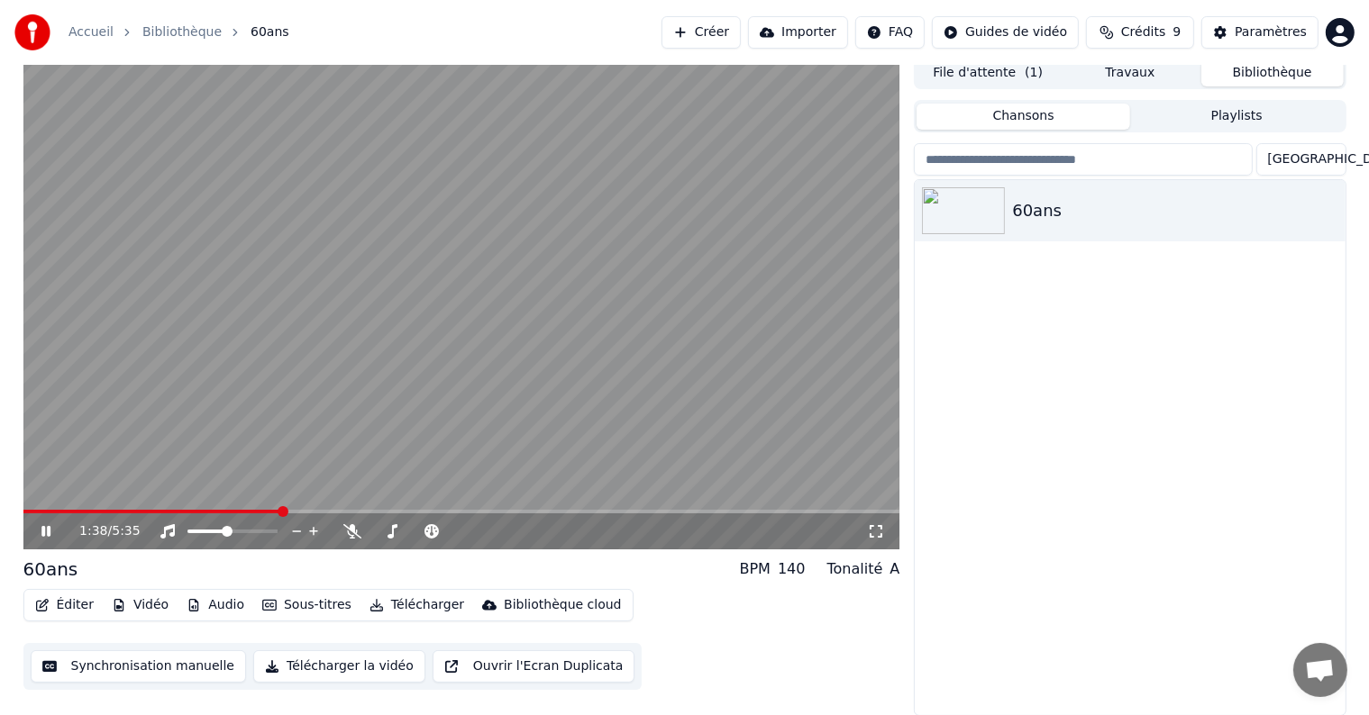
click at [107, 510] on span at bounding box center [152, 512] width 259 height 4
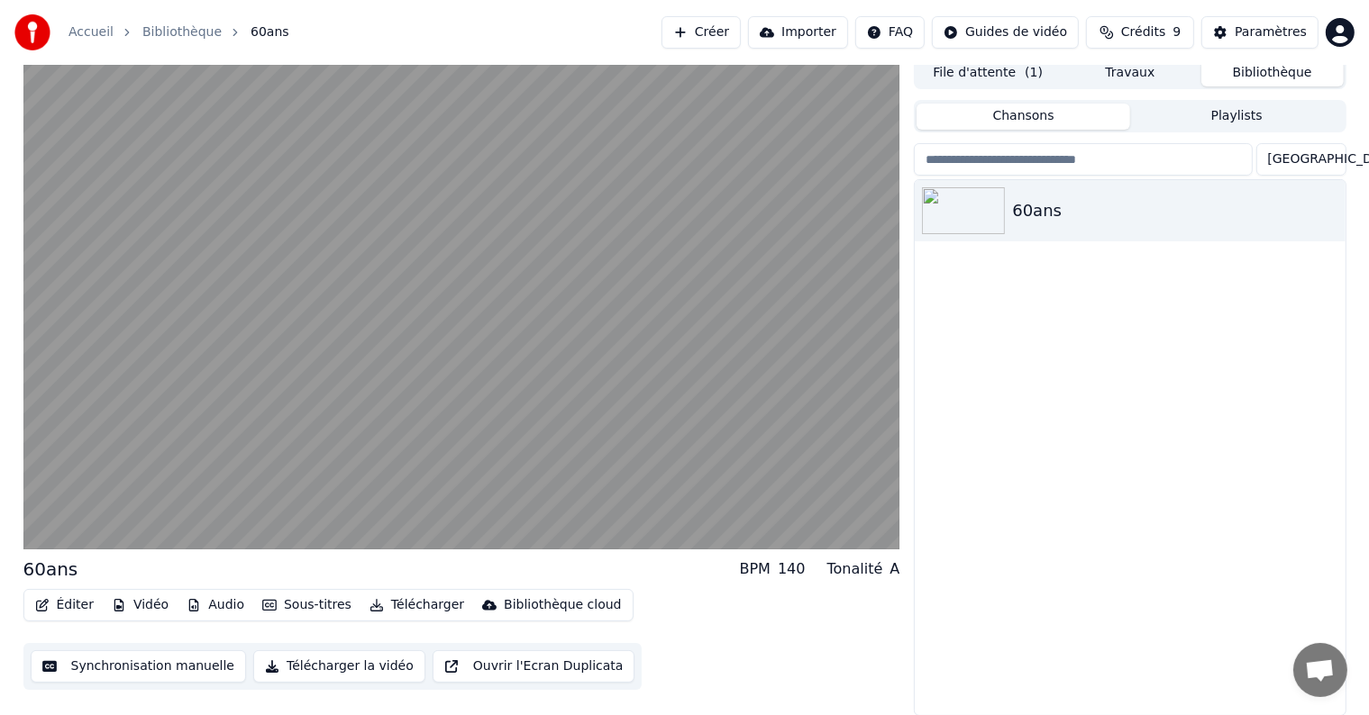
click at [890, 562] on div "A" at bounding box center [894, 570] width 10 height 22
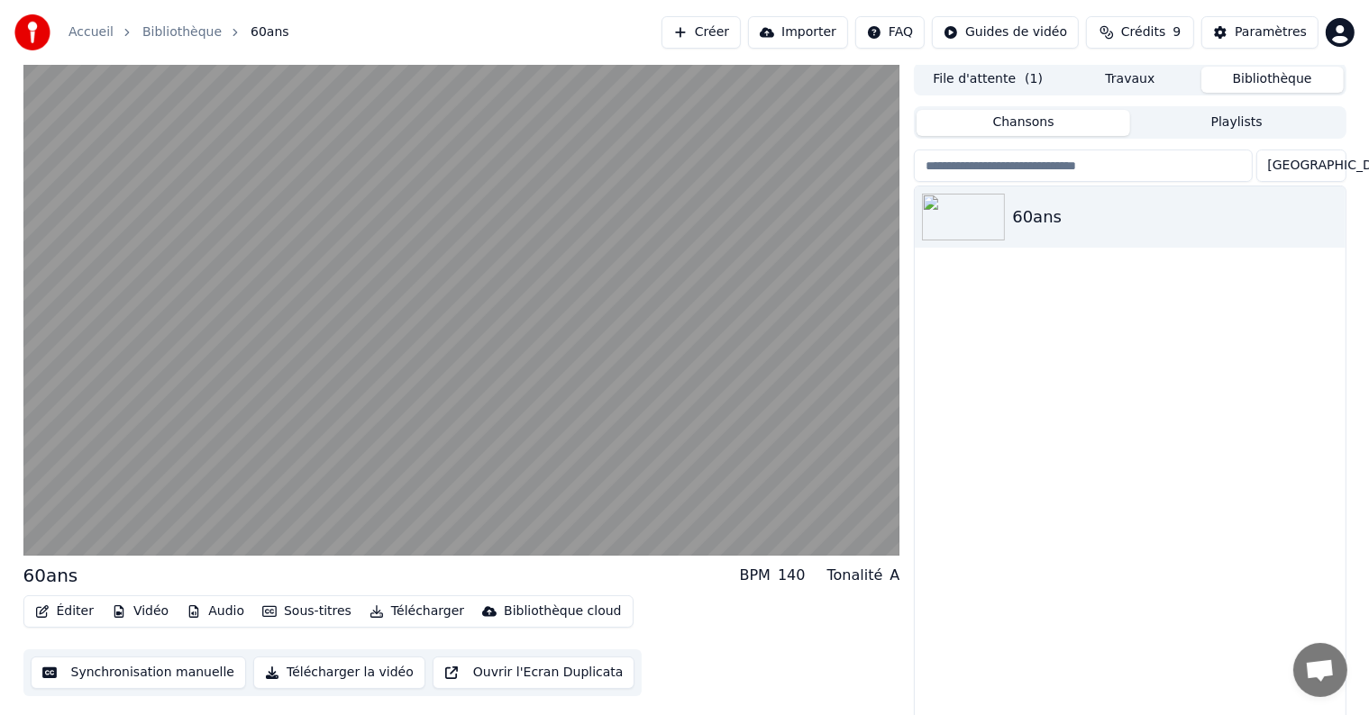
scroll to position [0, 0]
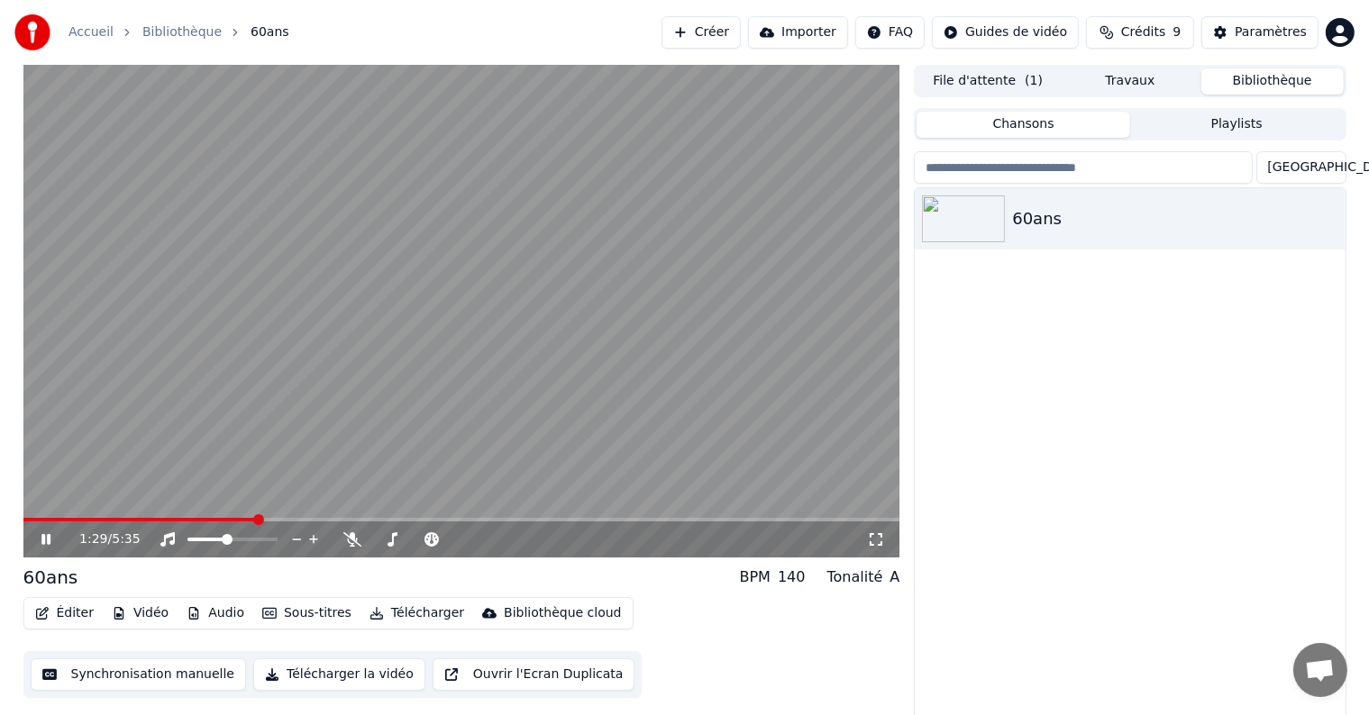
click at [873, 540] on icon at bounding box center [876, 540] width 18 height 14
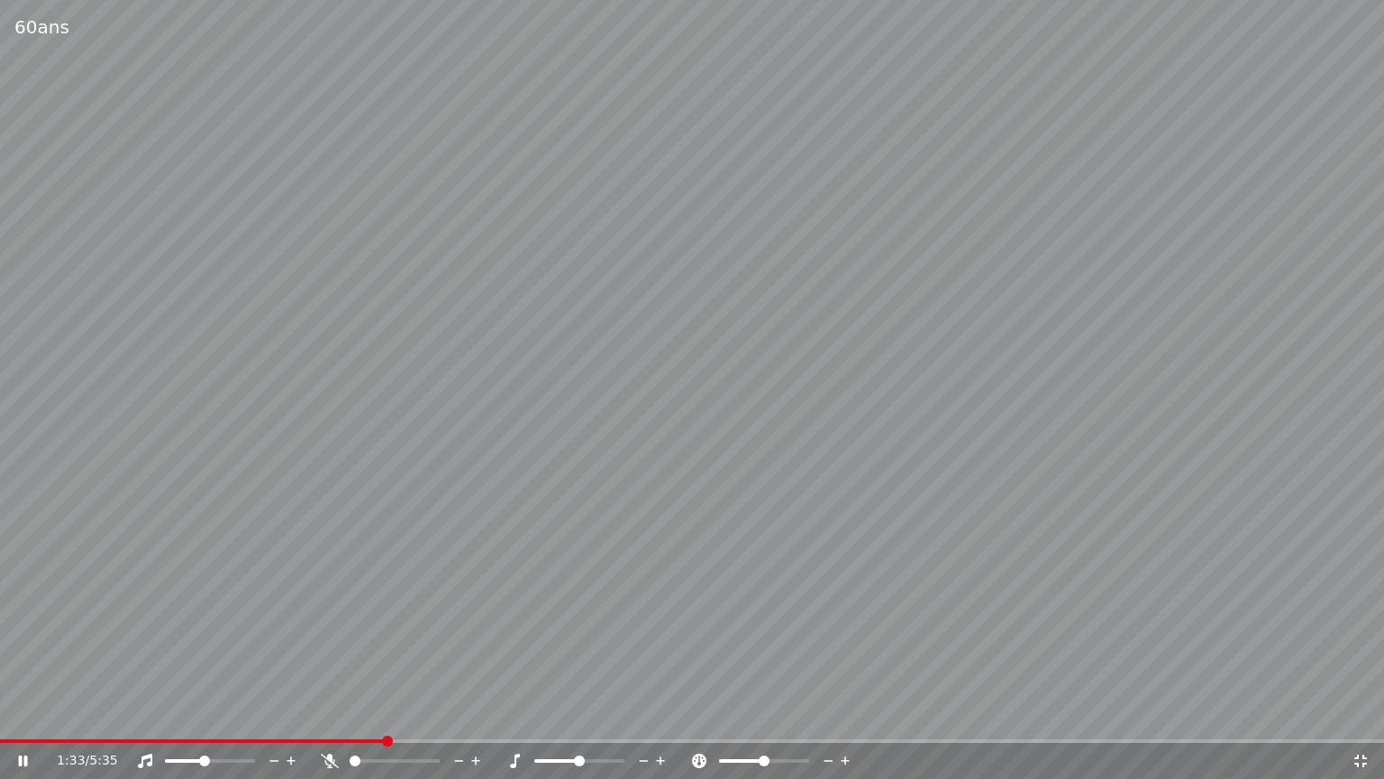
click at [1368, 302] on video at bounding box center [692, 389] width 1384 height 779
click at [5, 715] on span at bounding box center [193, 741] width 386 height 4
click at [19, 715] on div "0:01 / 5:35" at bounding box center [692, 760] width 1384 height 36
click at [31, 715] on icon at bounding box center [35, 760] width 42 height 14
click at [193, 715] on span at bounding box center [194, 760] width 11 height 11
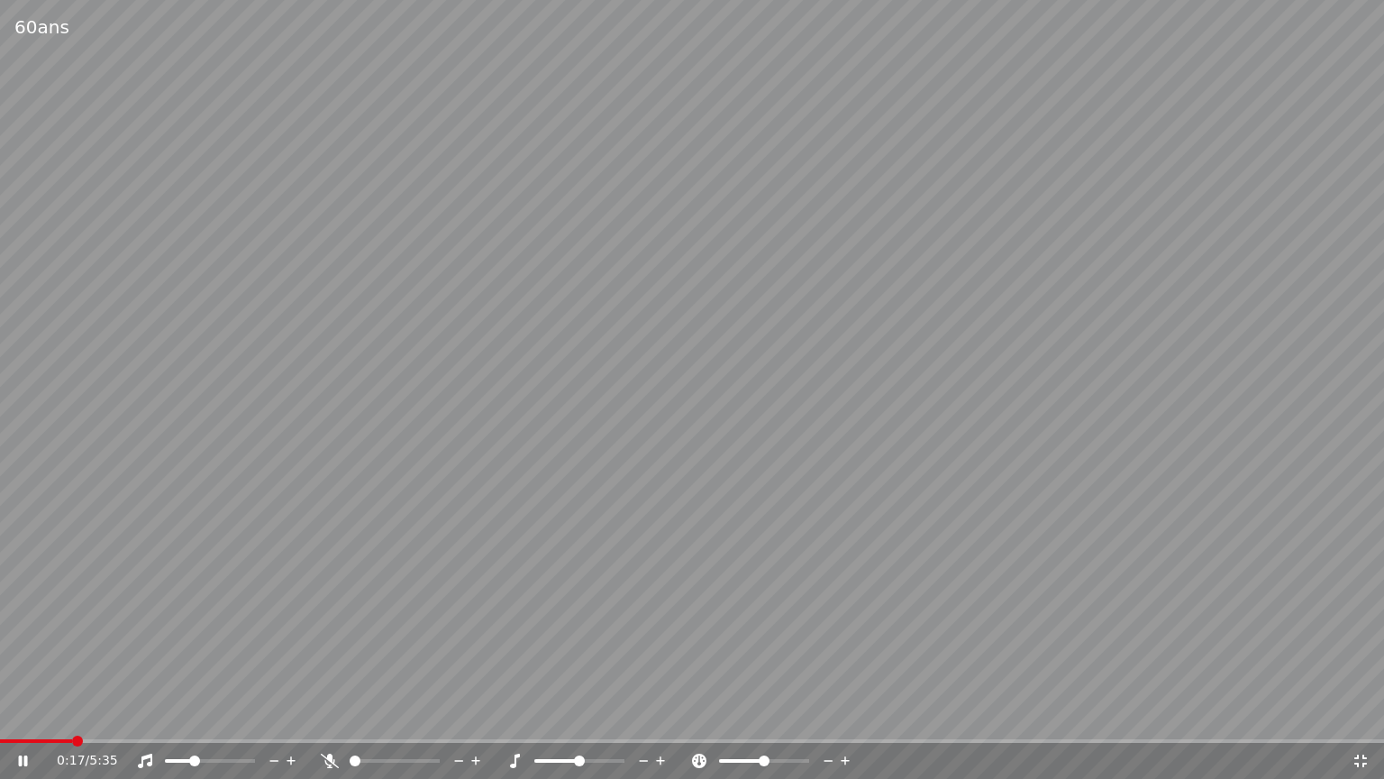
click at [206, 715] on div at bounding box center [226, 760] width 145 height 18
click at [205, 715] on div at bounding box center [226, 760] width 145 height 18
click at [207, 715] on div at bounding box center [226, 760] width 145 height 18
click at [210, 715] on div at bounding box center [226, 760] width 145 height 18
click at [204, 715] on span at bounding box center [210, 761] width 90 height 4
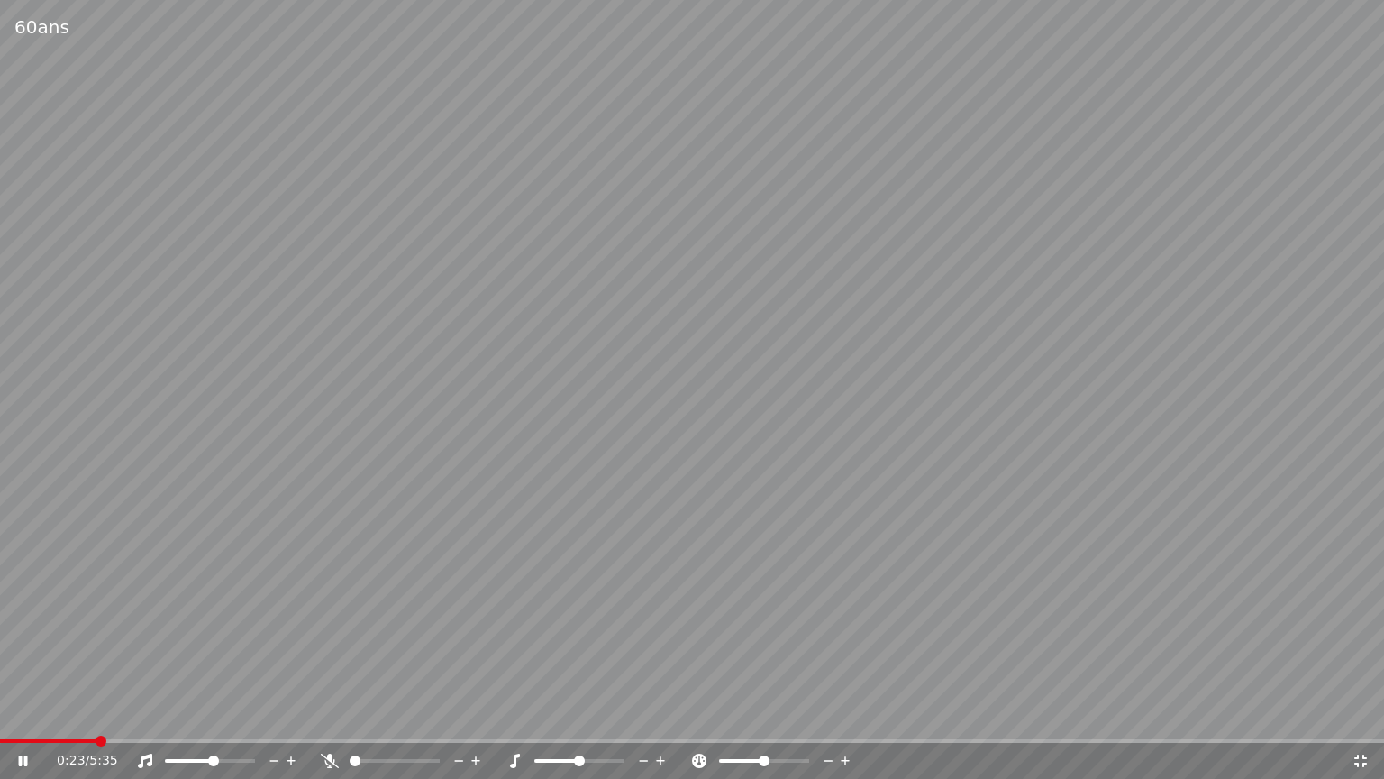
click at [214, 715] on span at bounding box center [213, 760] width 11 height 11
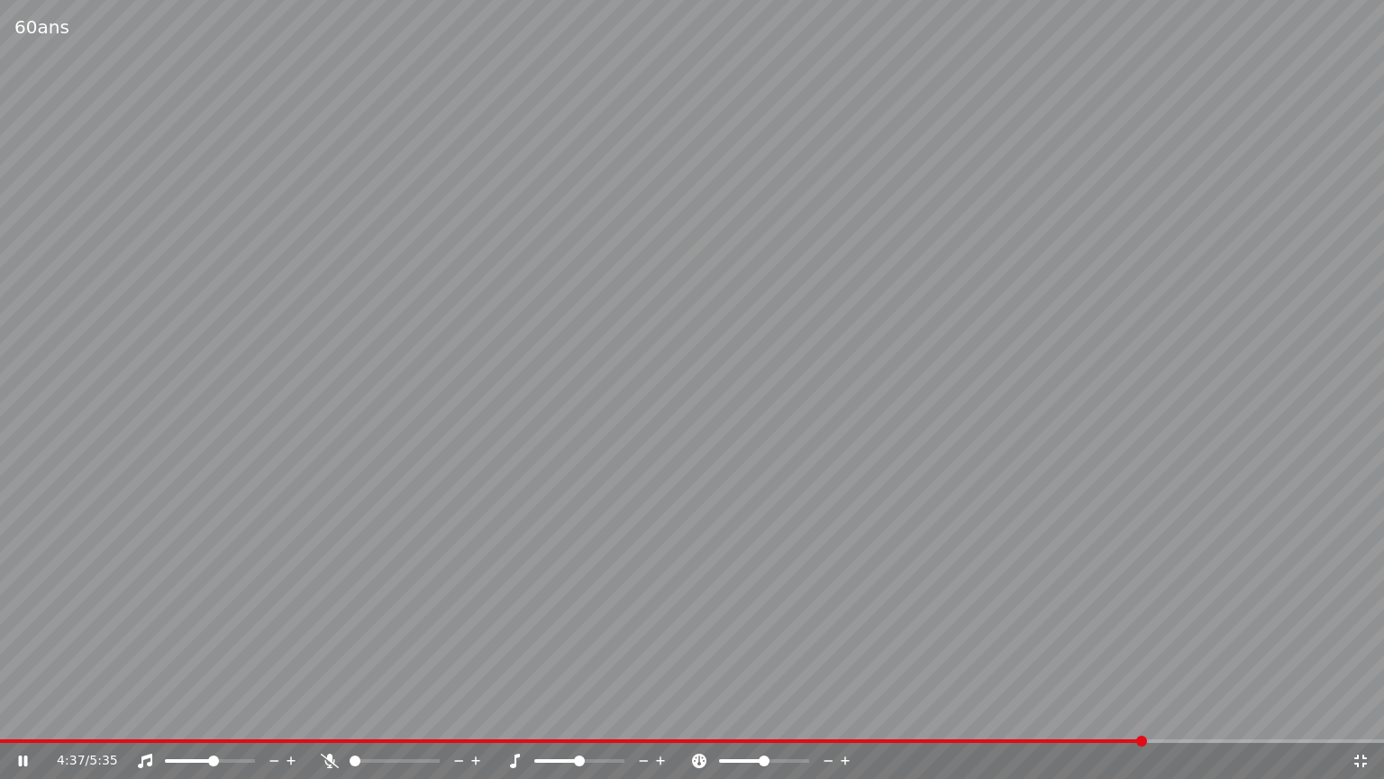
click at [91, 598] on video at bounding box center [692, 389] width 1384 height 779
click at [91, 599] on video at bounding box center [692, 389] width 1384 height 779
click at [1356, 715] on div "5:35 / 5:35" at bounding box center [692, 760] width 1370 height 18
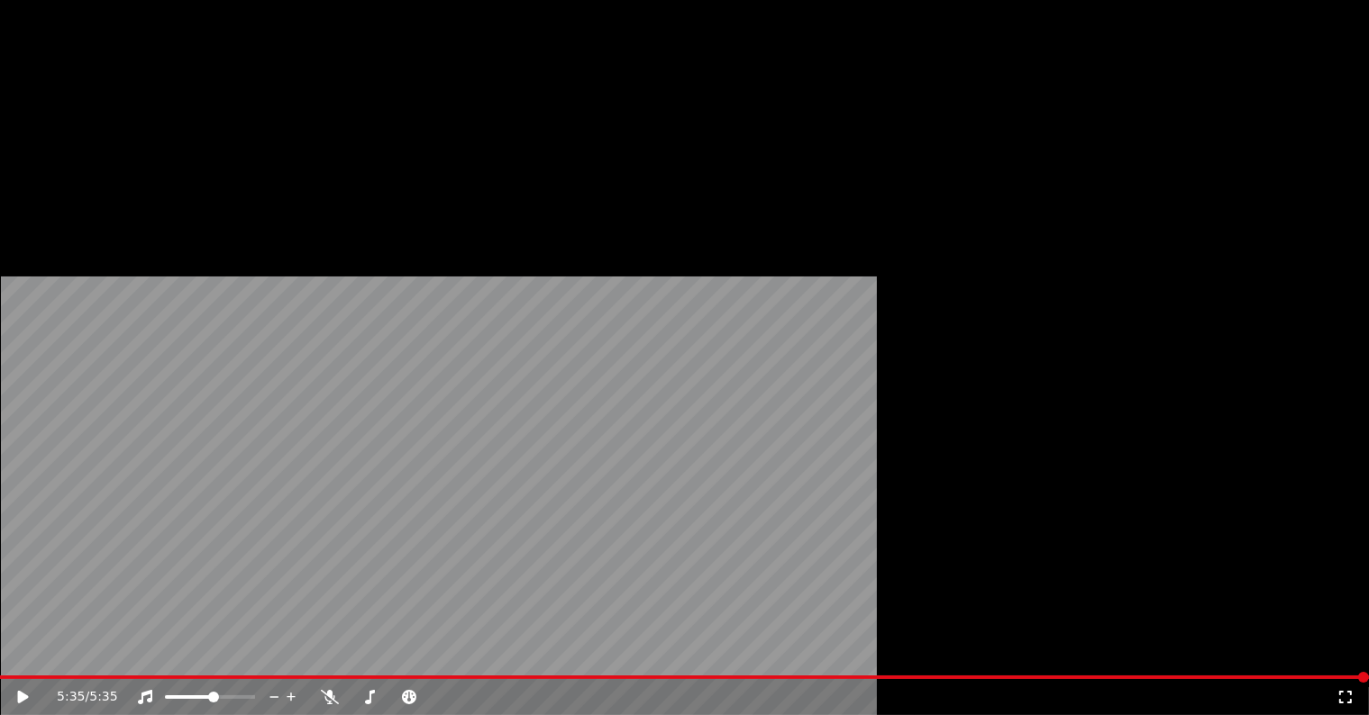
click at [58, 133] on button "Éditer" at bounding box center [64, 120] width 73 height 25
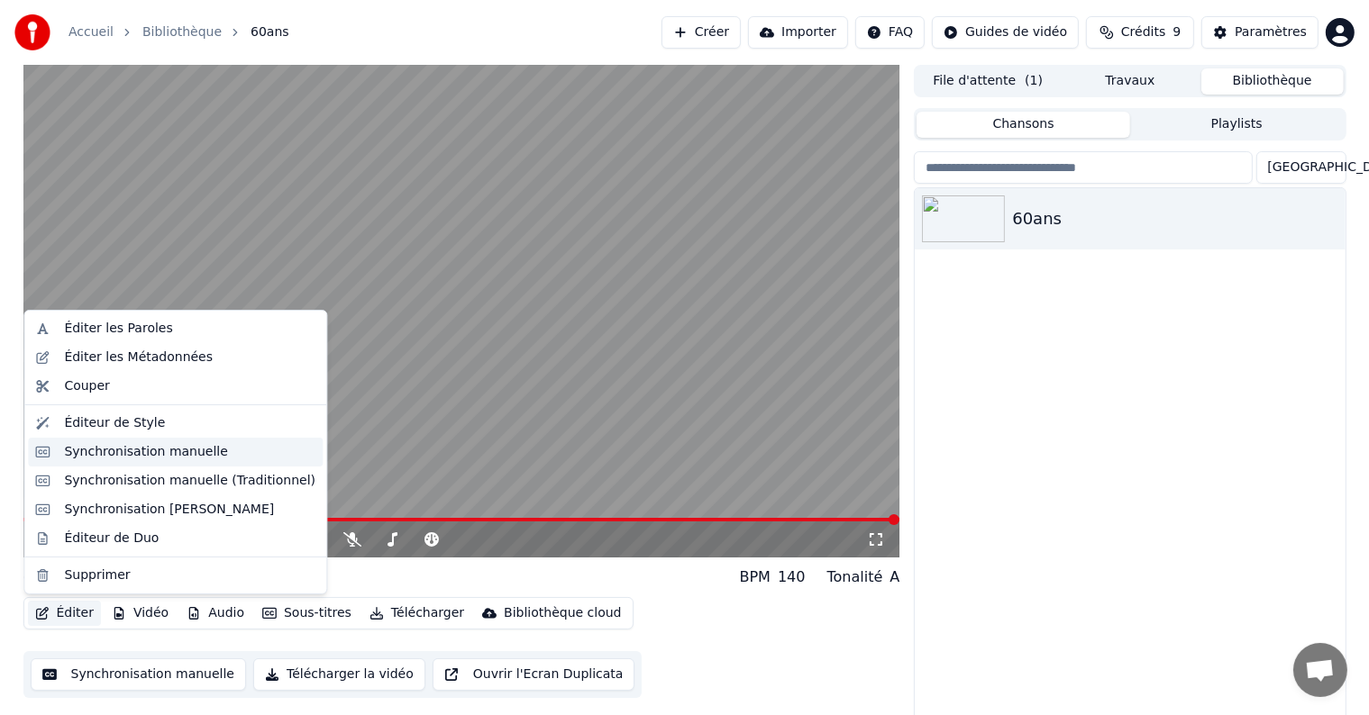
click at [87, 451] on div "Synchronisation manuelle" at bounding box center [146, 452] width 164 height 18
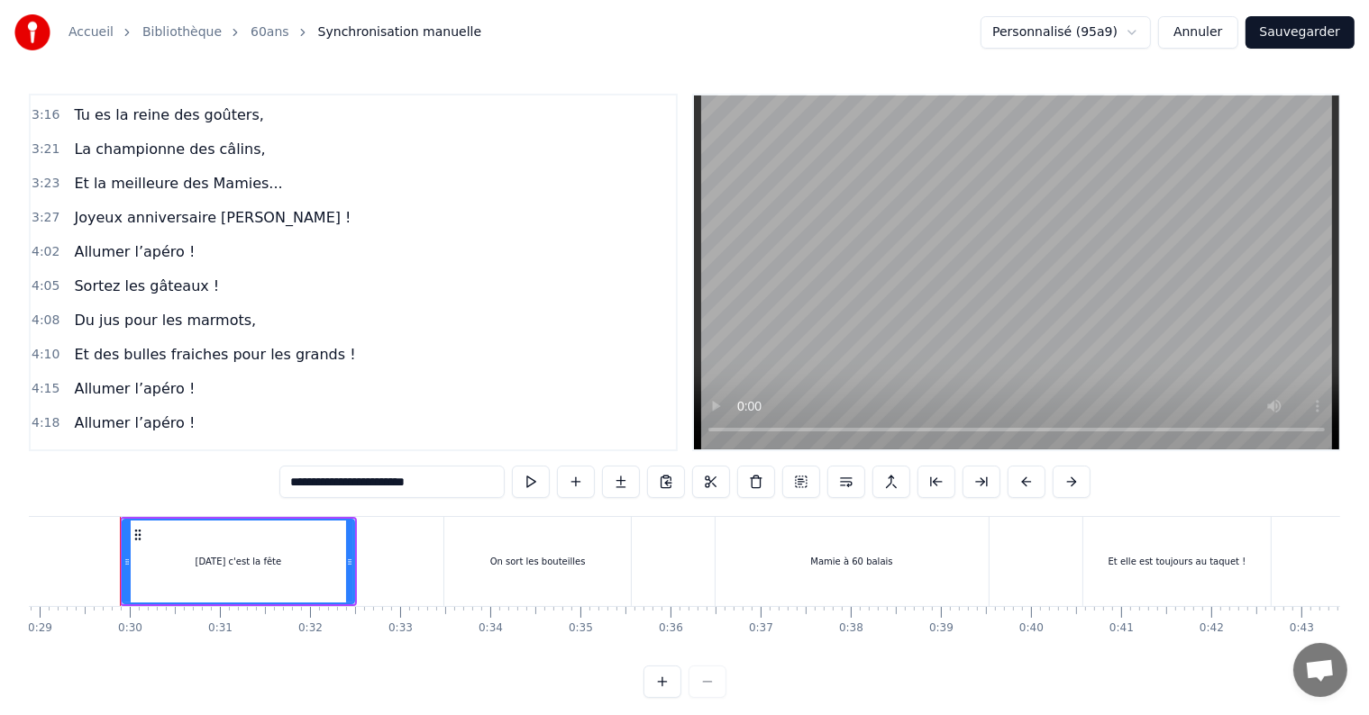
scroll to position [27, 0]
